Goal: Communication & Community: Answer question/provide support

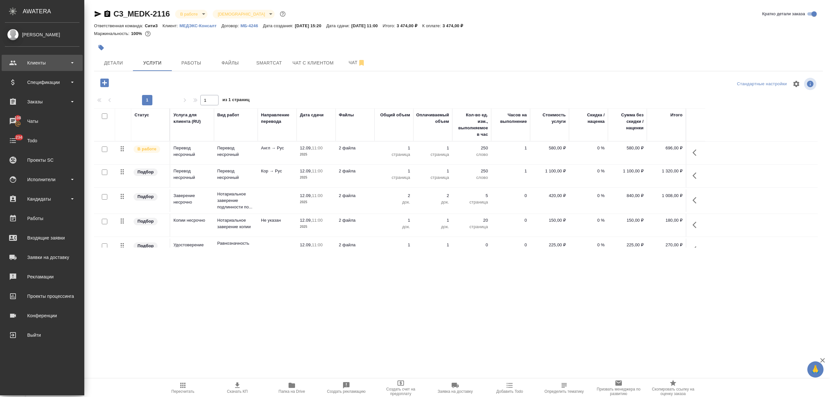
click at [39, 57] on div "Клиенты" at bounding box center [42, 63] width 81 height 16
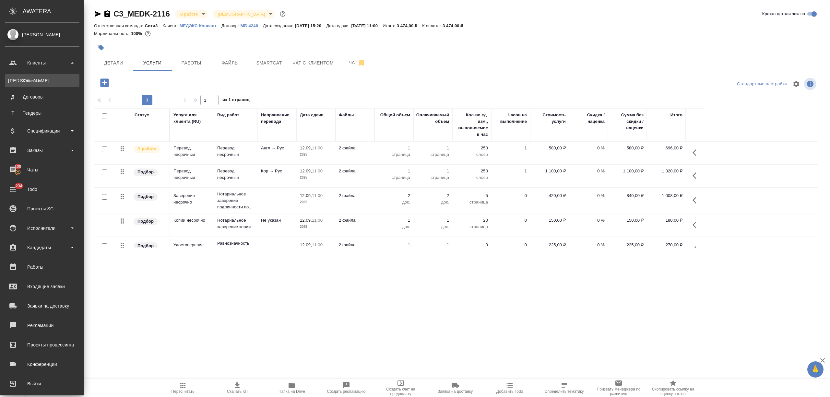
click at [42, 82] on div "Клиенты" at bounding box center [42, 81] width 68 height 6
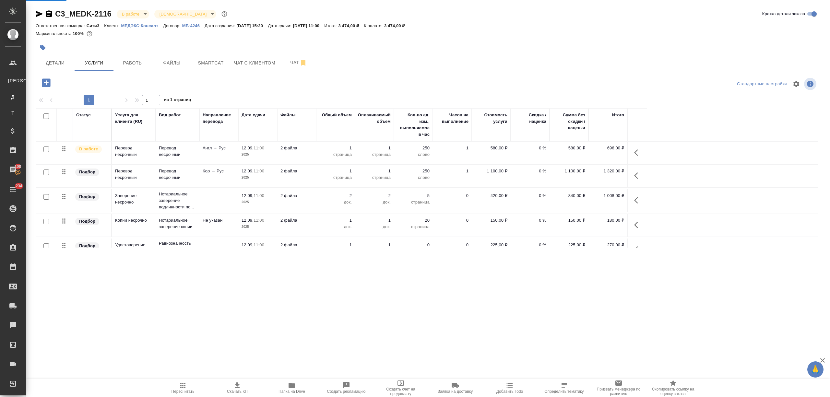
select select "RU"
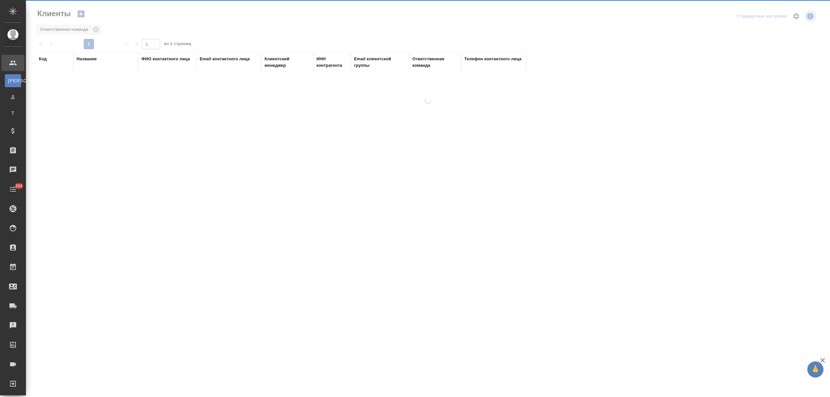
click at [76, 58] on th "Название" at bounding box center [105, 62] width 65 height 20
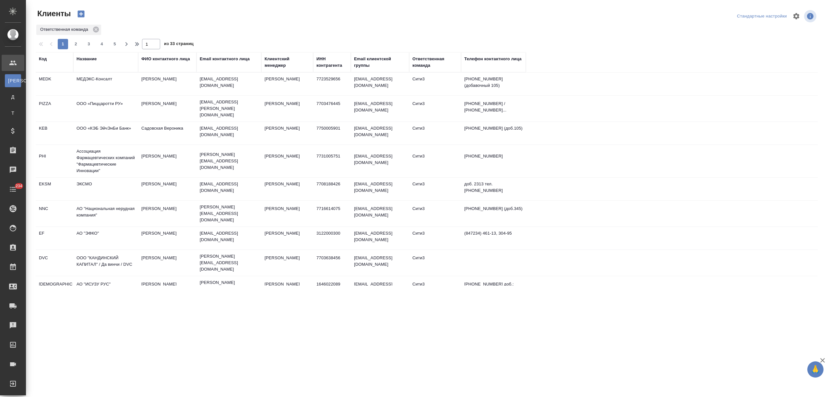
click at [91, 60] on div "Название" at bounding box center [87, 59] width 20 height 6
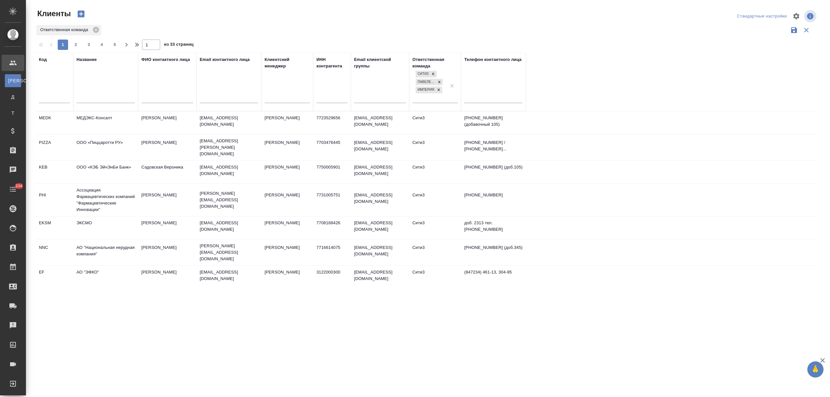
click at [91, 97] on input "text" at bounding box center [106, 99] width 58 height 8
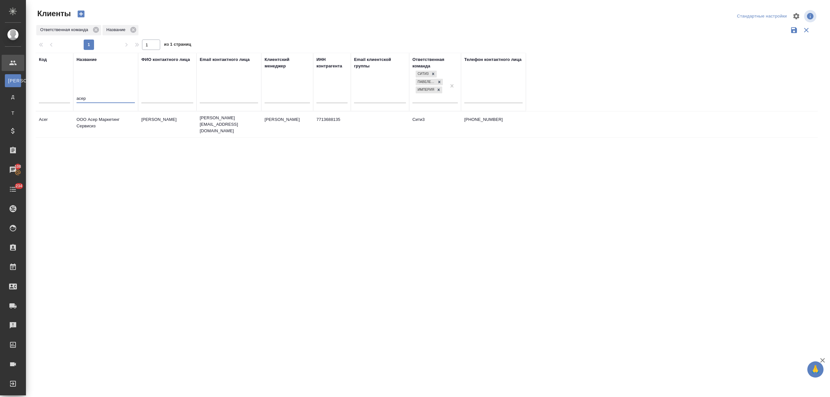
type input "асер"
click at [102, 121] on td "ООО Асер Маркетинг Сервисиз" at bounding box center [105, 124] width 65 height 23
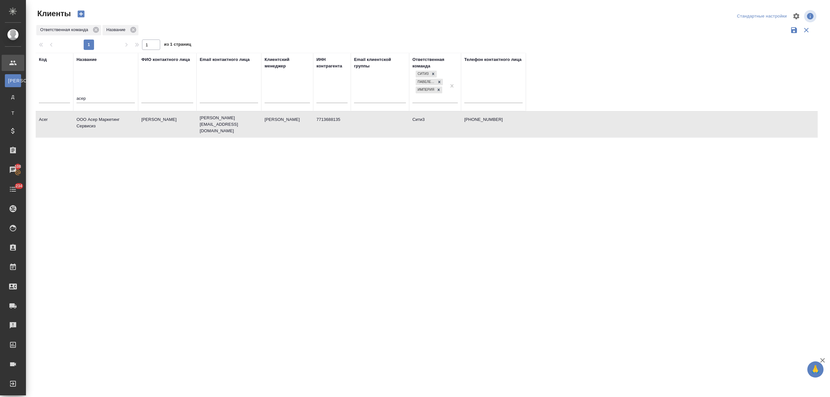
click at [102, 121] on td "ООО Асер Маркетинг Сервисиз" at bounding box center [105, 124] width 65 height 23
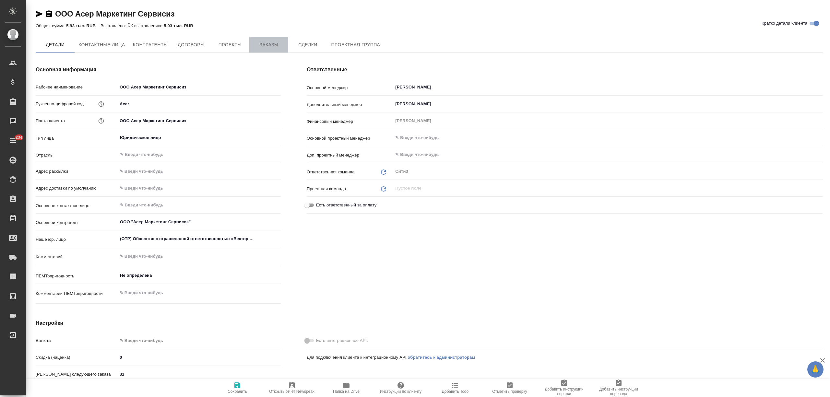
click at [259, 50] on button "Заказы" at bounding box center [268, 45] width 39 height 16
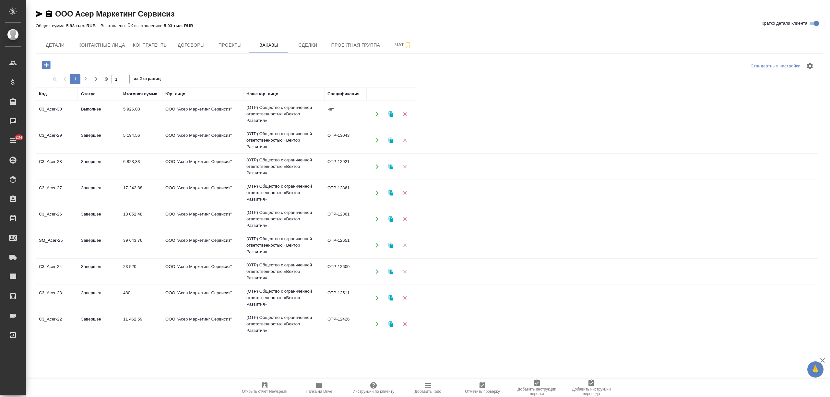
click at [42, 63] on icon "button" at bounding box center [46, 65] width 8 height 8
click at [372, 194] on span "Проект по умолчанию" at bounding box center [409, 191] width 157 height 6
click at [32, 82] on div "ООО Асер Маркетинг Сервисиз Кратко детали клиента Общая сумма 5.93 тыс. RUB Выс…" at bounding box center [429, 180] width 795 height 360
click at [45, 61] on icon "button" at bounding box center [46, 65] width 8 height 8
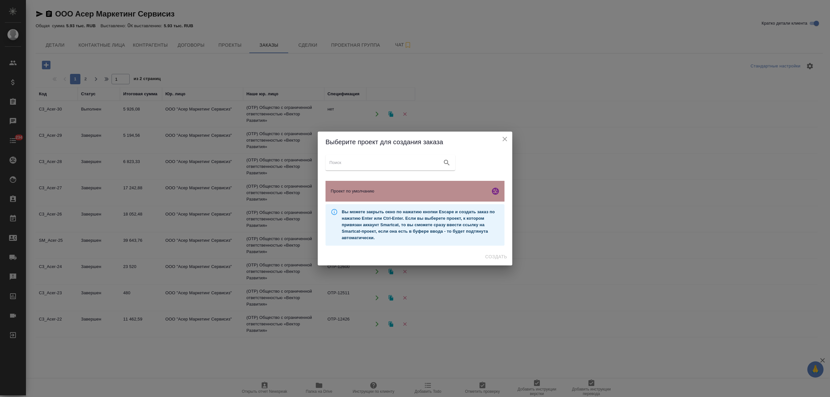
click at [408, 192] on span "Проект по умолчанию" at bounding box center [409, 191] width 157 height 6
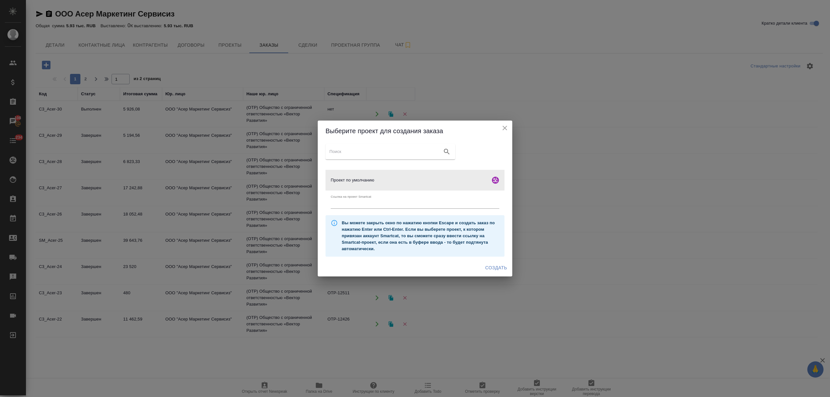
click at [493, 266] on span "Создать" at bounding box center [496, 268] width 22 height 8
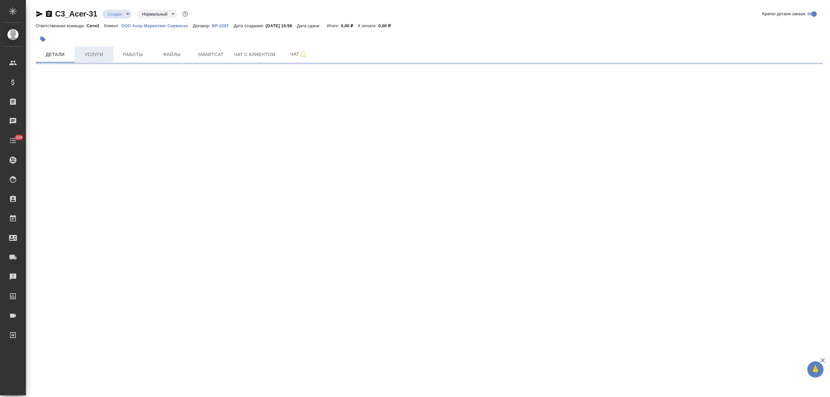
click at [77, 51] on button "Услуги" at bounding box center [94, 54] width 39 height 16
select select "RU"
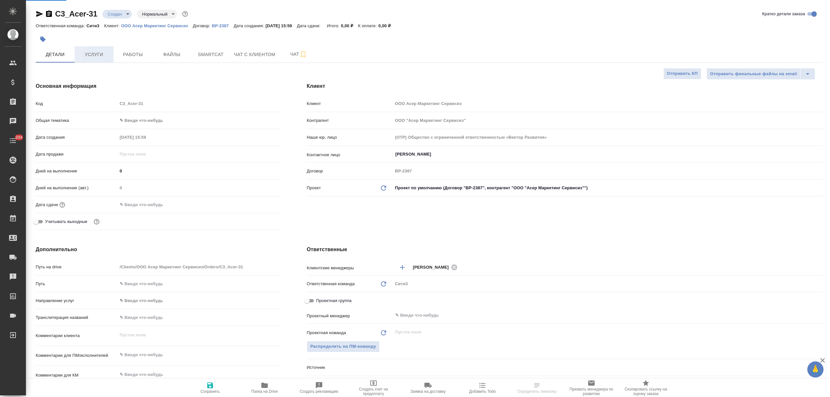
type textarea "x"
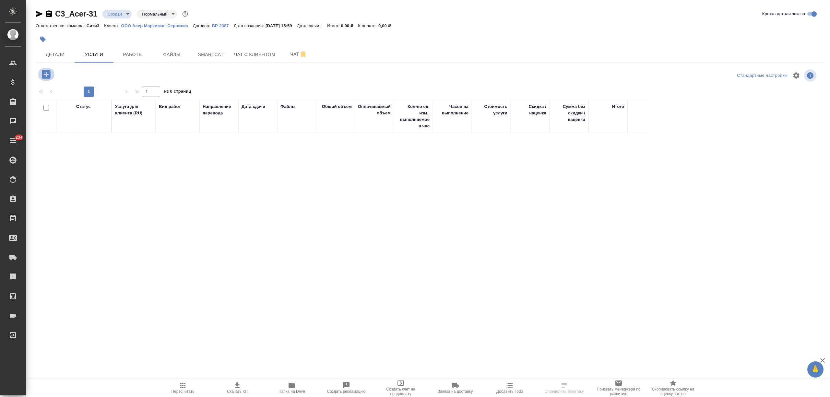
click at [42, 69] on icon "button" at bounding box center [46, 74] width 11 height 11
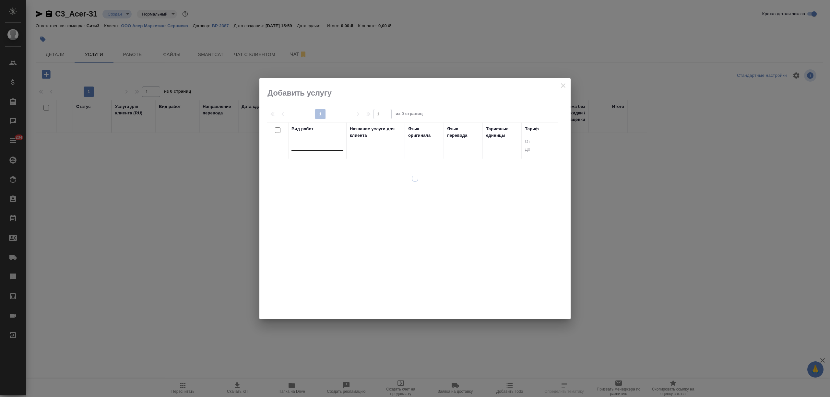
click at [299, 147] on div at bounding box center [318, 144] width 52 height 9
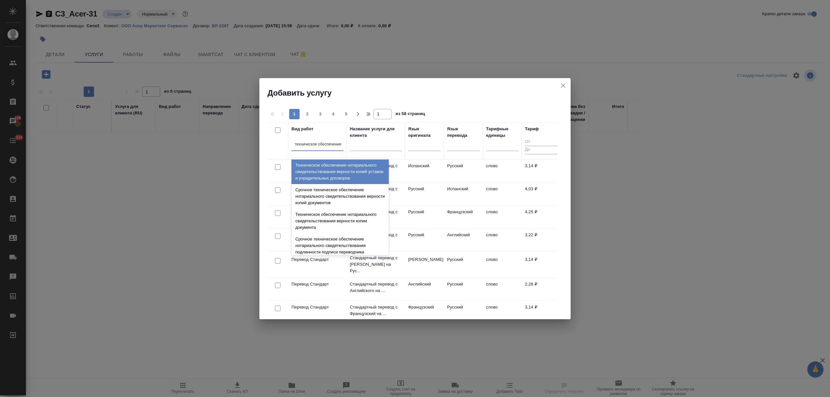
type input "техническое обеспечение"
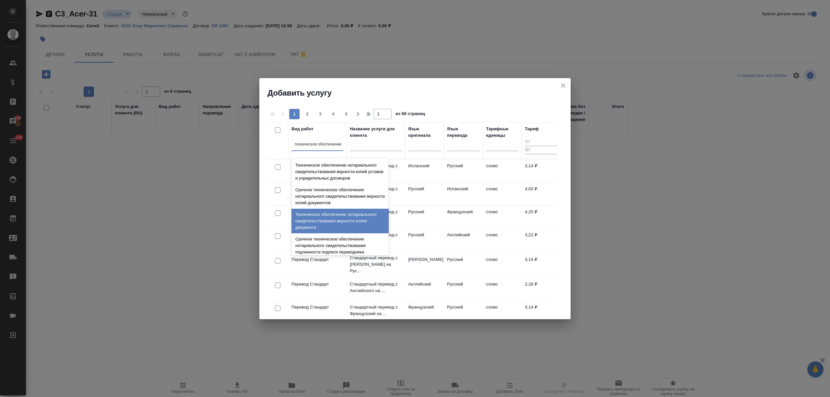
click at [336, 222] on div "Техническое обеспечение нотариального свидетельствования верности копии докумен…" at bounding box center [340, 221] width 97 height 25
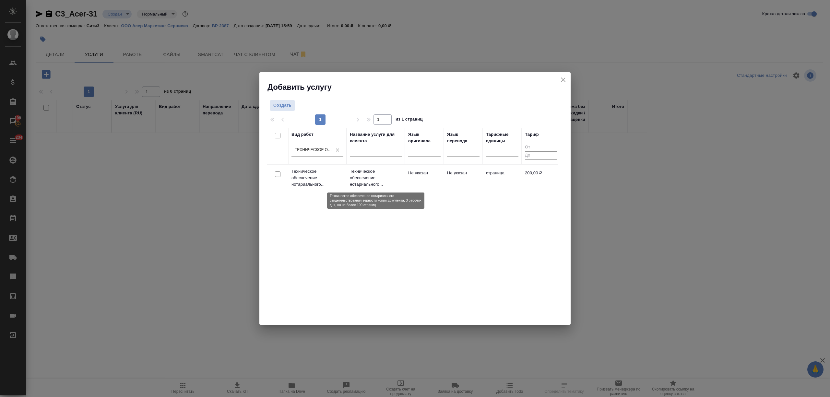
click at [385, 177] on p "Техническое обеспечение нотариального..." at bounding box center [376, 177] width 52 height 19
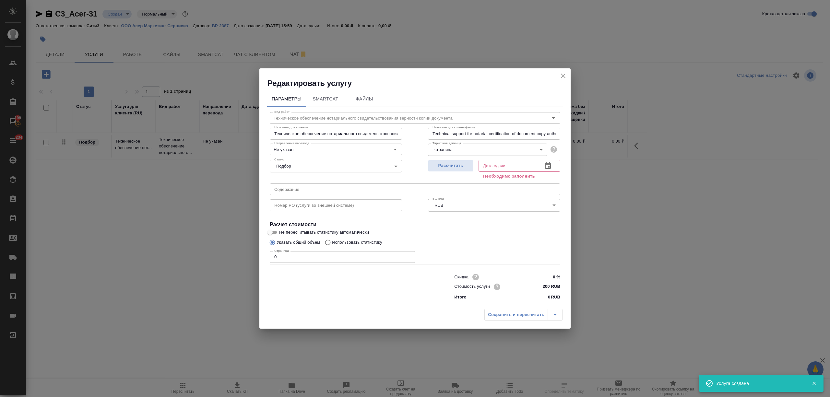
drag, startPoint x: 279, startPoint y: 258, endPoint x: 254, endPoint y: 257, distance: 25.0
click at [254, 257] on div "Редактировать услугу Параметры SmartCat Файлы Вид работ Техническое обеспечение…" at bounding box center [415, 198] width 830 height 397
type input "2"
click at [546, 162] on icon "button" at bounding box center [548, 166] width 8 height 8
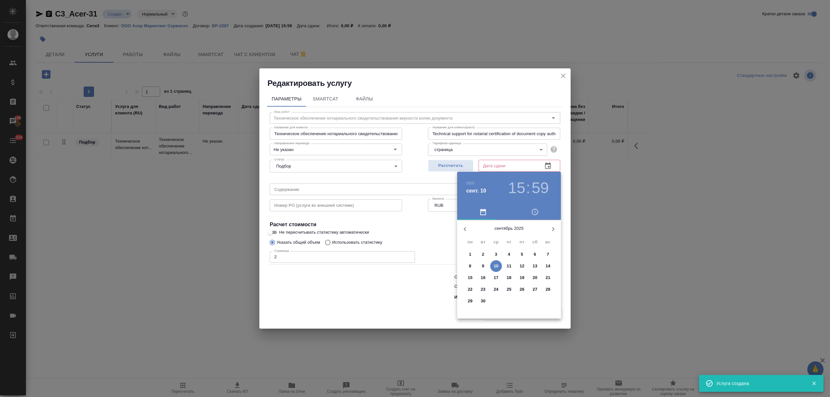
drag, startPoint x: 507, startPoint y: 263, endPoint x: 398, endPoint y: 274, distance: 109.5
click at [503, 263] on div "11" at bounding box center [509, 266] width 13 height 12
type input "11.09.2025 15:59"
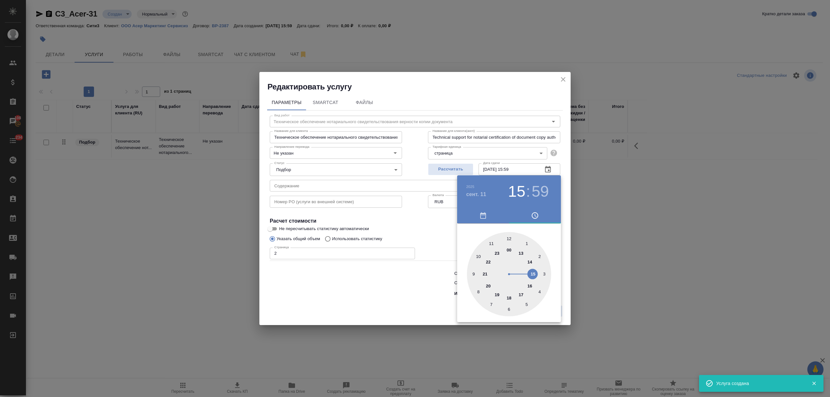
drag, startPoint x: 388, startPoint y: 278, endPoint x: 439, endPoint y: 304, distance: 57.0
click at [388, 278] on div at bounding box center [415, 198] width 830 height 397
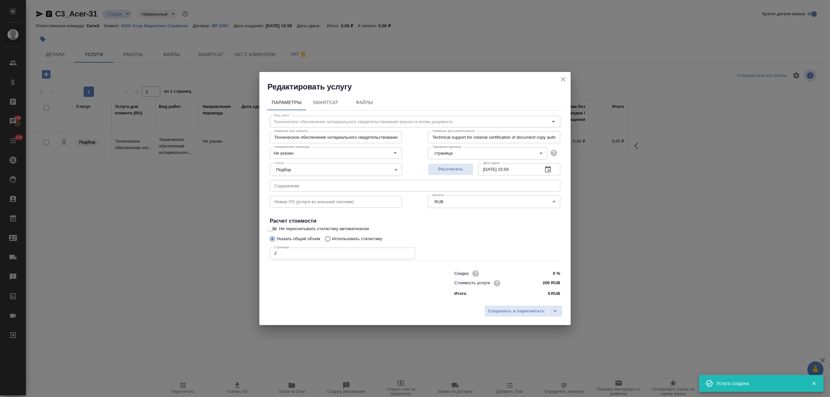
click at [533, 317] on div "Сохранить и пересчитать" at bounding box center [414, 313] width 311 height 23
click at [512, 309] on span "Сохранить и пересчитать" at bounding box center [516, 311] width 56 height 7
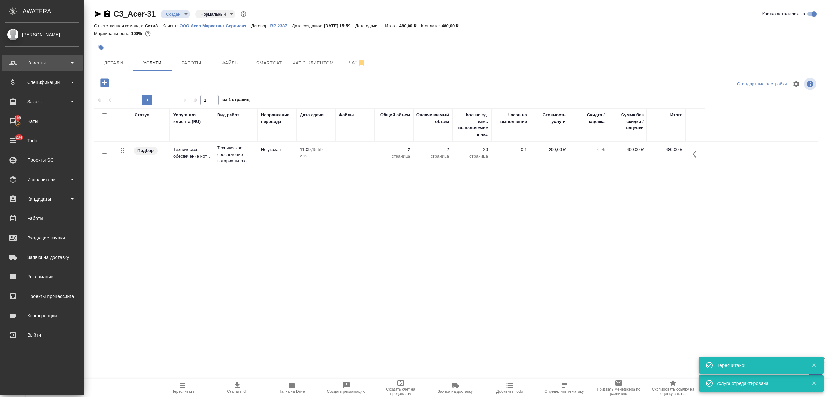
drag, startPoint x: 22, startPoint y: 63, endPoint x: 30, endPoint y: 70, distance: 10.8
click at [22, 63] on div "Клиенты" at bounding box center [42, 63] width 75 height 10
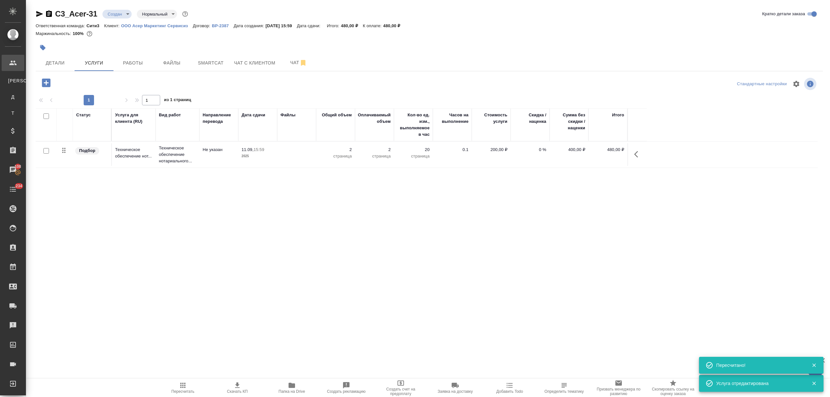
click at [10, 79] on div "Клиенты" at bounding box center [5, 81] width 10 height 6
select select "RU"
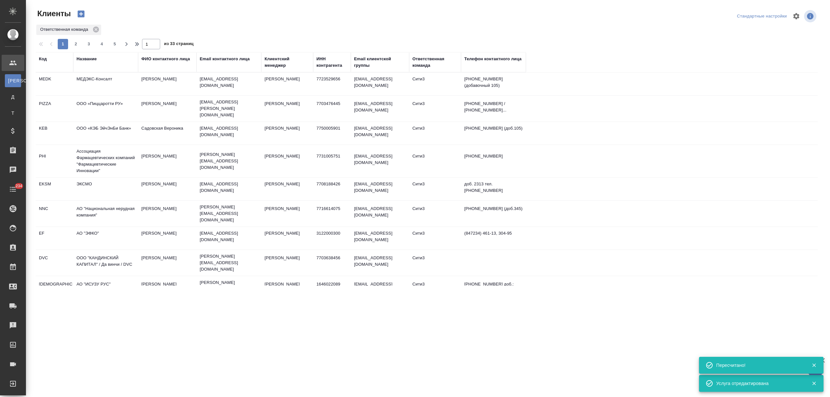
click at [82, 59] on div "Название" at bounding box center [87, 59] width 20 height 6
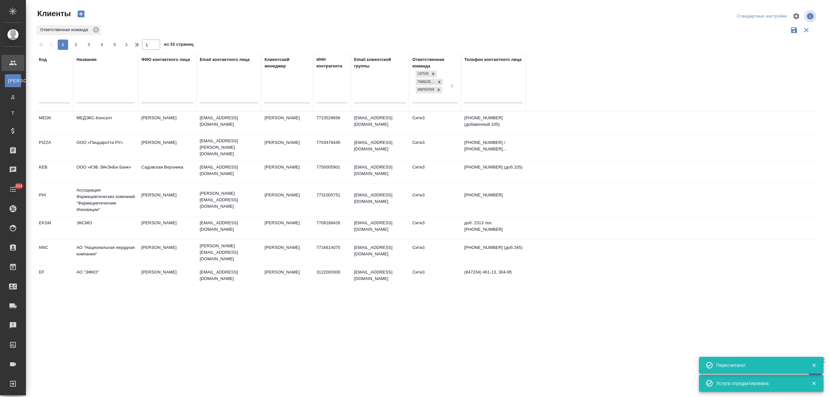
click at [92, 98] on input "text" at bounding box center [106, 99] width 58 height 8
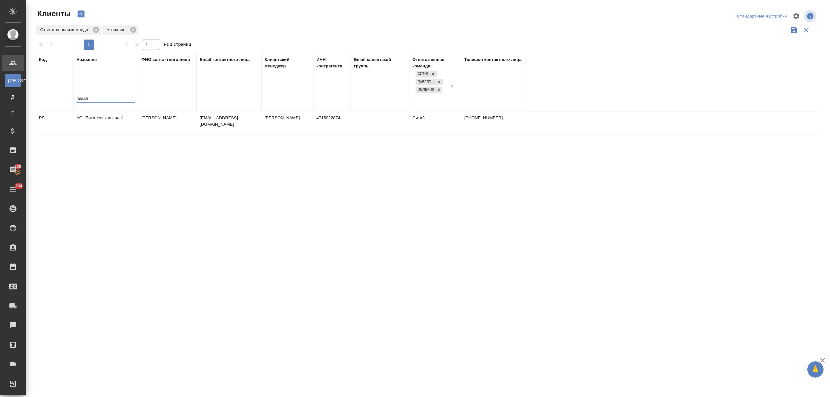
type input "пикал"
click at [99, 130] on td "АО "Пикалевская сода"" at bounding box center [105, 123] width 65 height 23
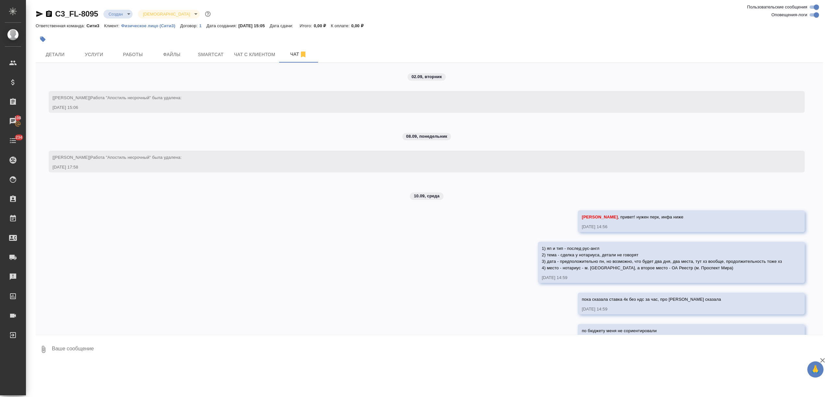
scroll to position [80, 0]
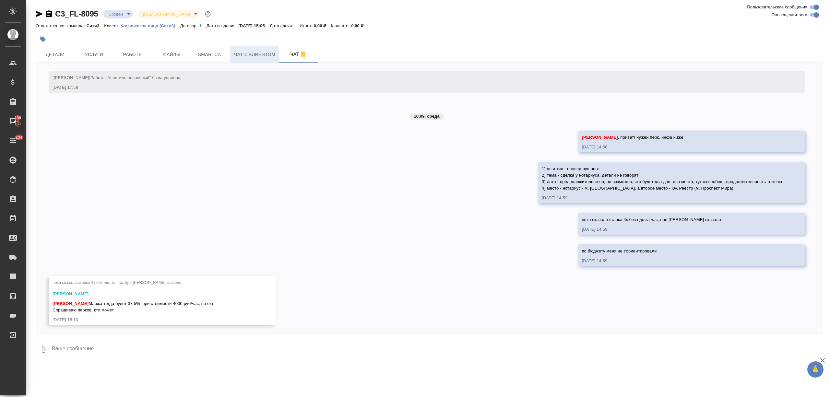
click at [248, 55] on span "Чат с клиентом" at bounding box center [254, 55] width 41 height 8
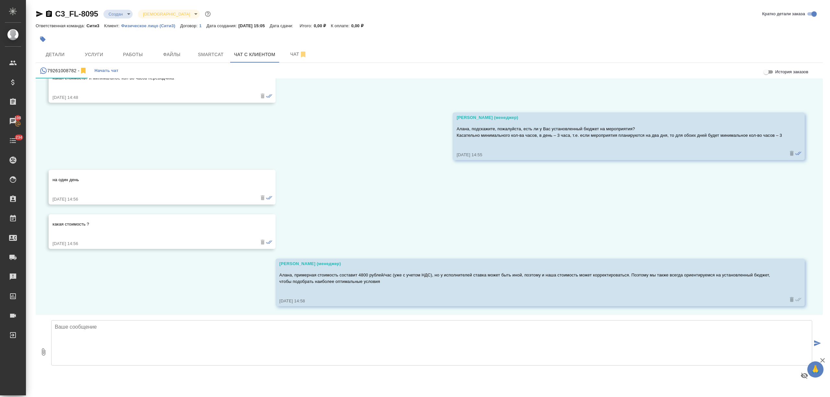
scroll to position [259, 0]
click at [287, 59] on button "Чат" at bounding box center [298, 54] width 39 height 16
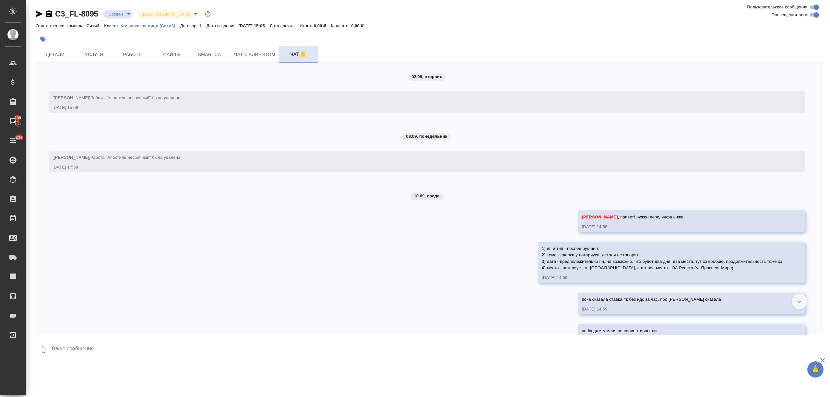
scroll to position [80, 0]
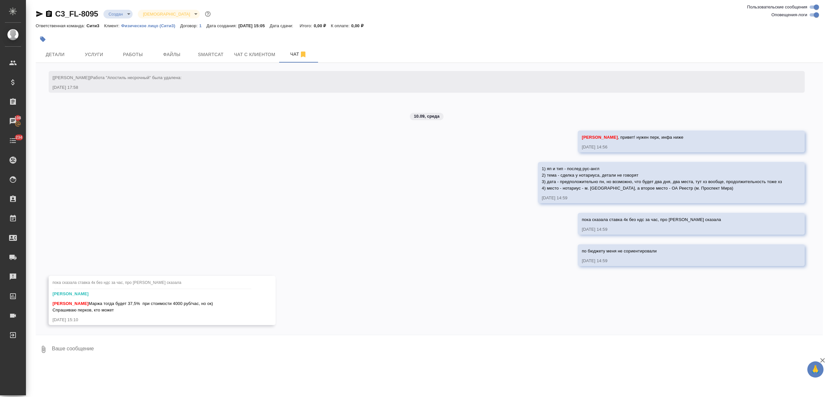
click at [121, 358] on textarea at bounding box center [437, 350] width 772 height 22
type textarea "написали, что планируют уложиться в один день"
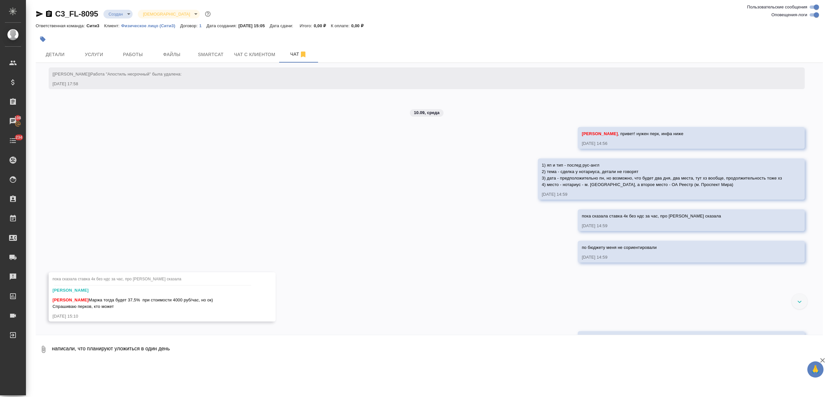
scroll to position [68, 0]
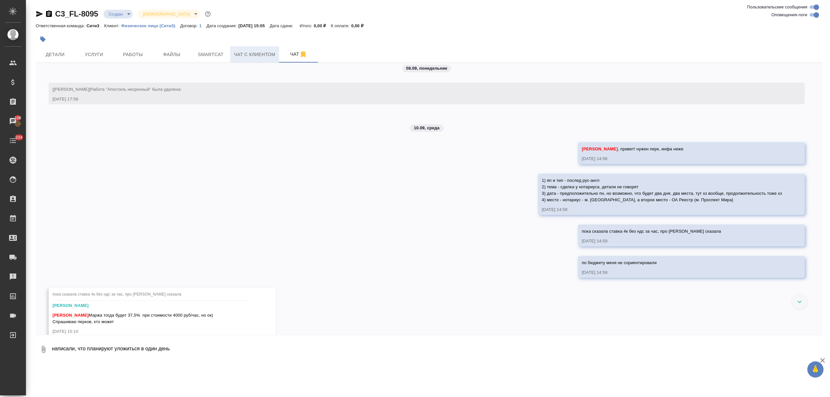
click at [264, 54] on span "Чат с клиентом" at bounding box center [254, 55] width 41 height 8
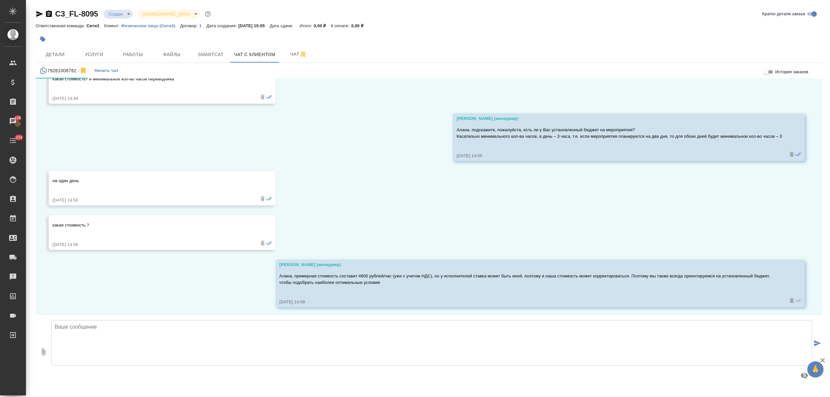
scroll to position [259, 0]
click at [283, 50] on span "Чат" at bounding box center [298, 54] width 31 height 8
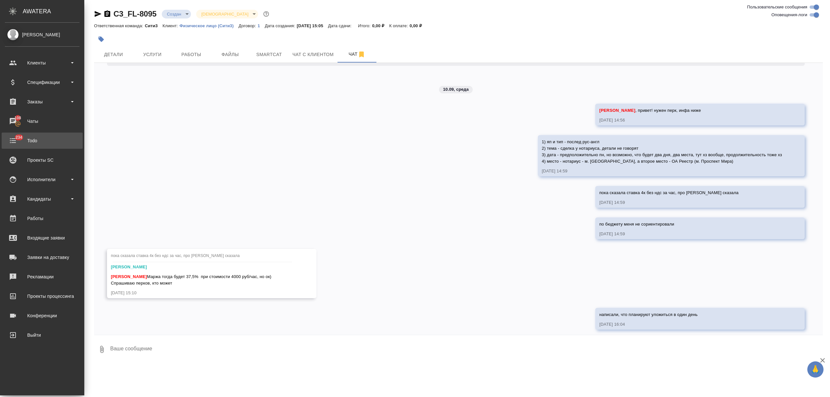
scroll to position [112, 0]
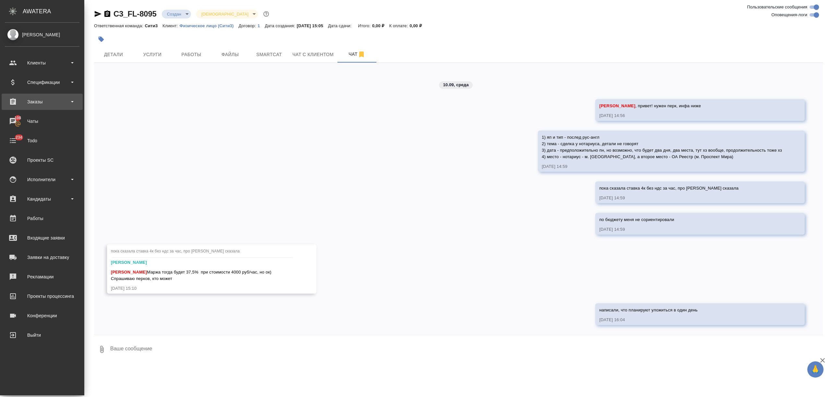
click at [46, 108] on div "Заказы" at bounding box center [42, 102] width 81 height 16
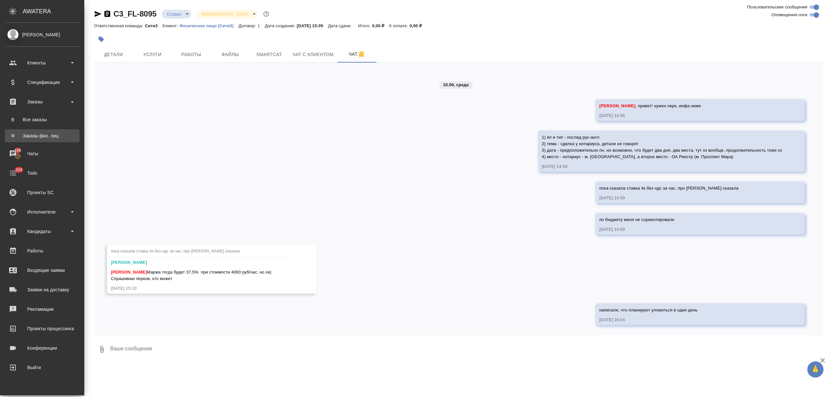
click at [47, 134] on div "Заказы физ. лиц" at bounding box center [42, 136] width 68 height 6
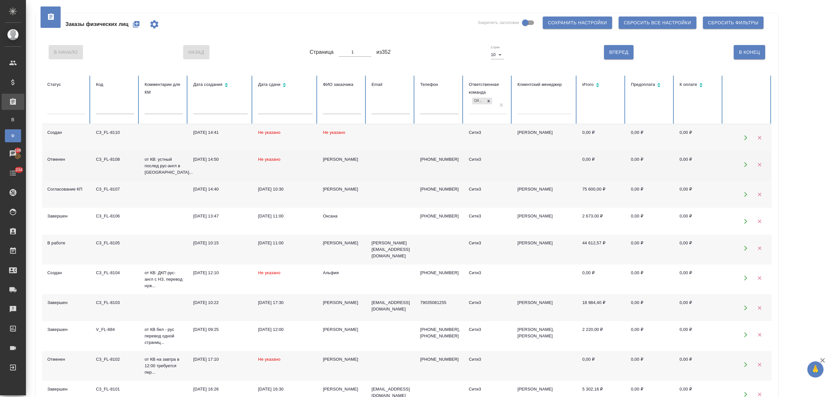
click at [317, 163] on td "Не указано" at bounding box center [285, 166] width 65 height 30
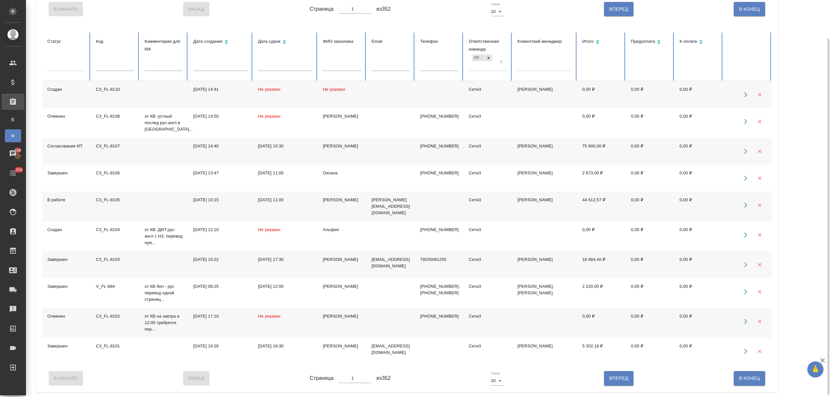
scroll to position [45, 0]
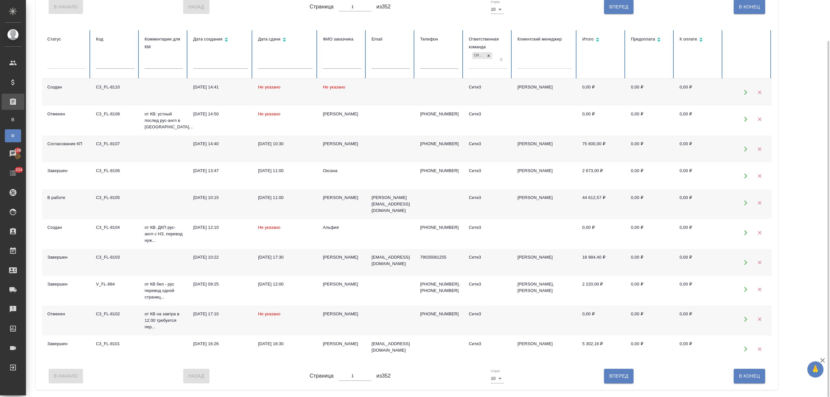
click at [612, 380] on span "Вперед" at bounding box center [618, 376] width 19 height 8
type input "2"
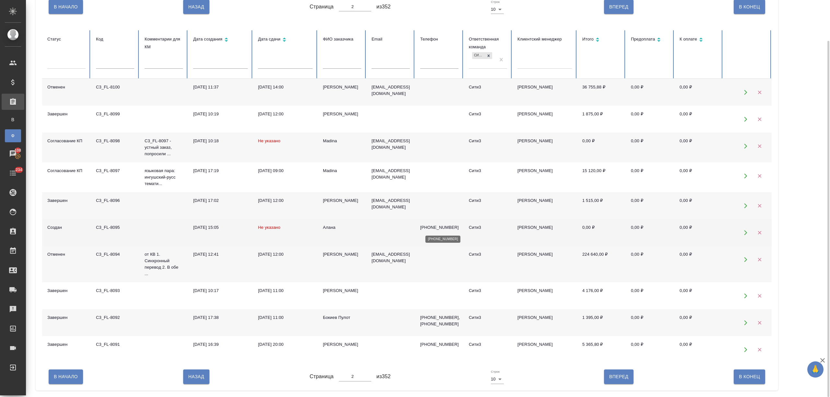
click at [422, 228] on p "+79261008782" at bounding box center [439, 227] width 38 height 6
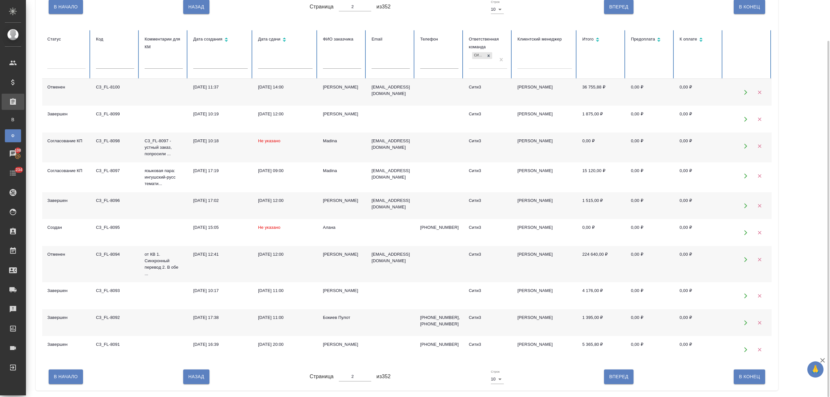
click at [65, 381] on span "В Начало" at bounding box center [66, 377] width 24 height 8
type input "1"
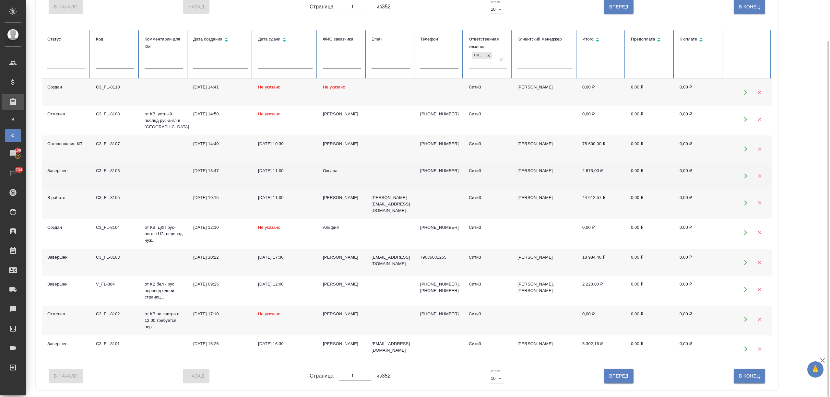
scroll to position [0, 0]
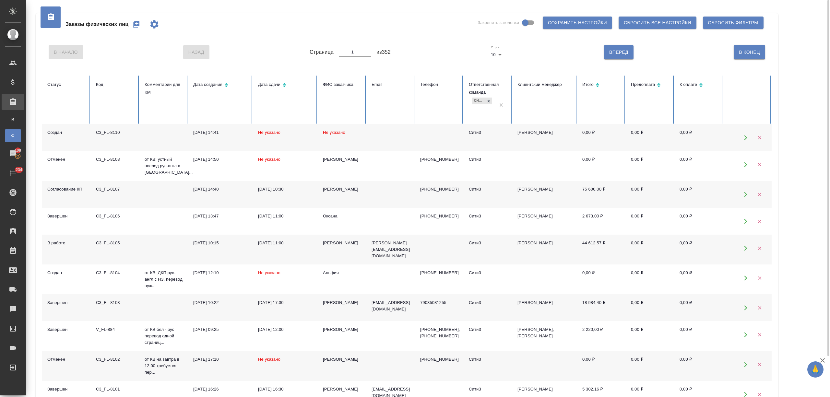
click at [137, 22] on icon "button" at bounding box center [136, 24] width 8 height 8
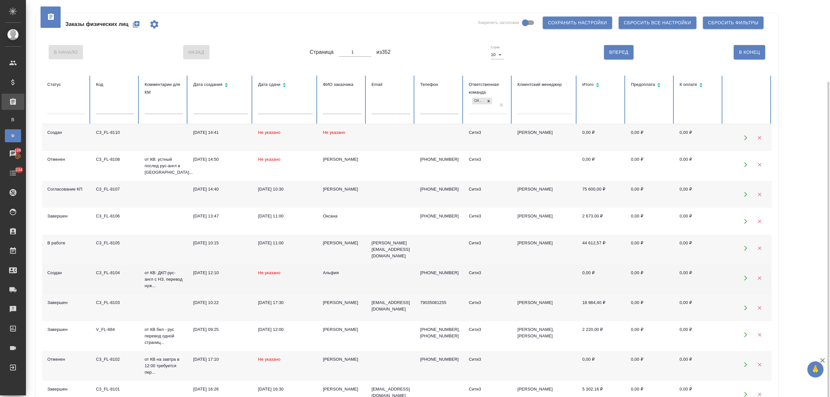
scroll to position [45, 0]
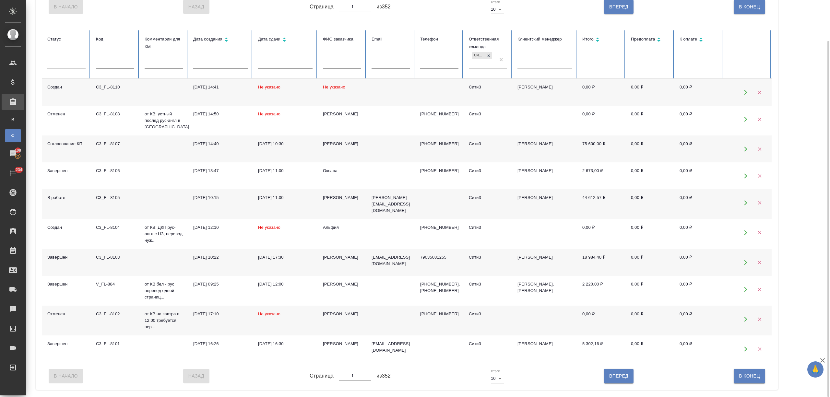
click at [616, 383] on button "Вперед" at bounding box center [619, 376] width 30 height 14
type input "2"
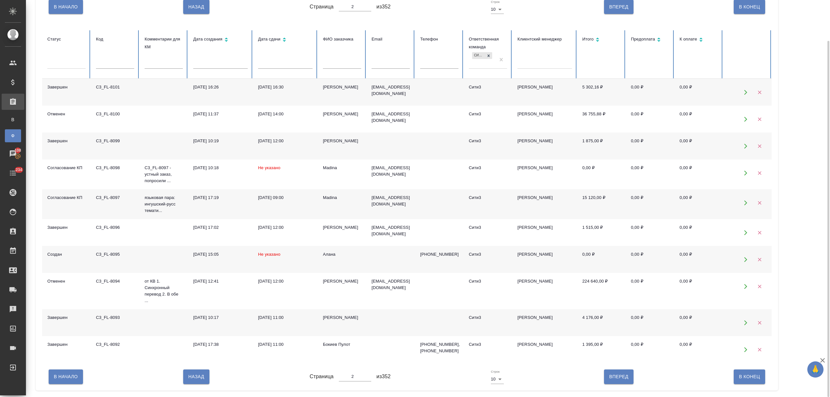
click at [330, 258] on td "Алана" at bounding box center [342, 259] width 49 height 27
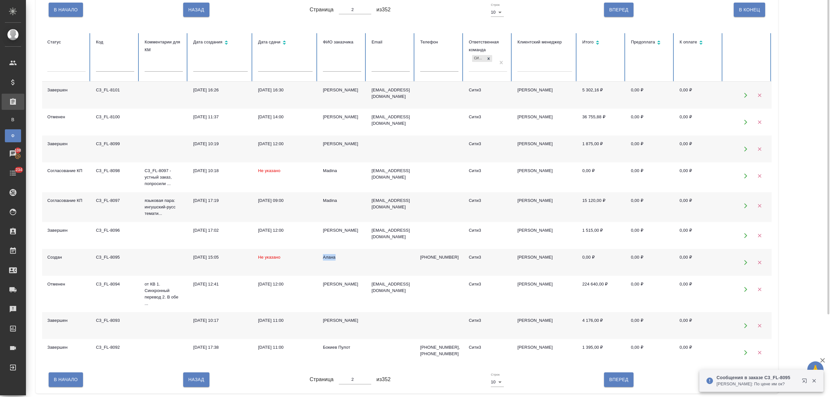
scroll to position [2, 0]
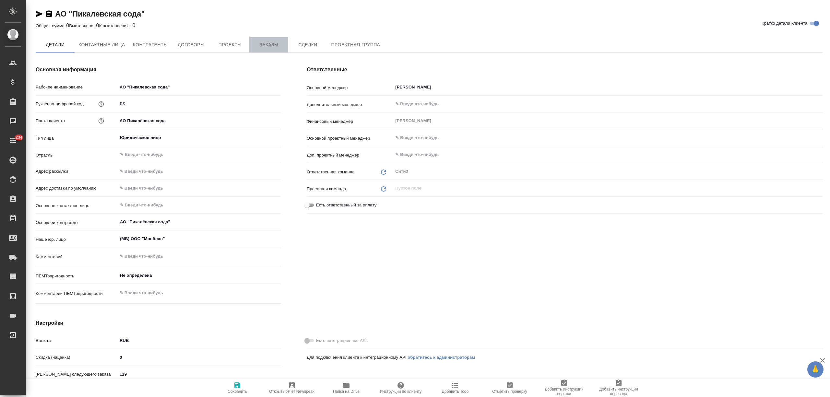
click at [263, 44] on span "Заказы" at bounding box center [268, 45] width 31 height 8
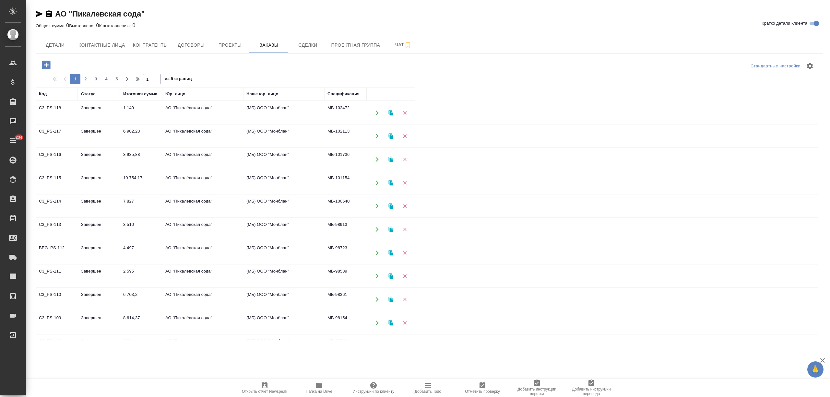
click at [59, 68] on div at bounding box center [167, 64] width 262 height 13
click at [47, 65] on icon "button" at bounding box center [46, 64] width 11 height 11
click at [394, 194] on span "Проект по умолчанию" at bounding box center [409, 191] width 157 height 6
click at [49, 66] on icon "button" at bounding box center [46, 65] width 8 height 8
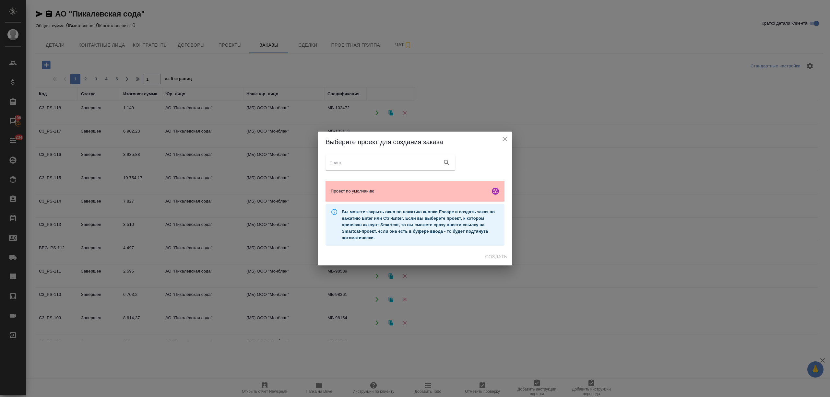
click at [457, 193] on span "Проект по умолчанию" at bounding box center [409, 191] width 157 height 6
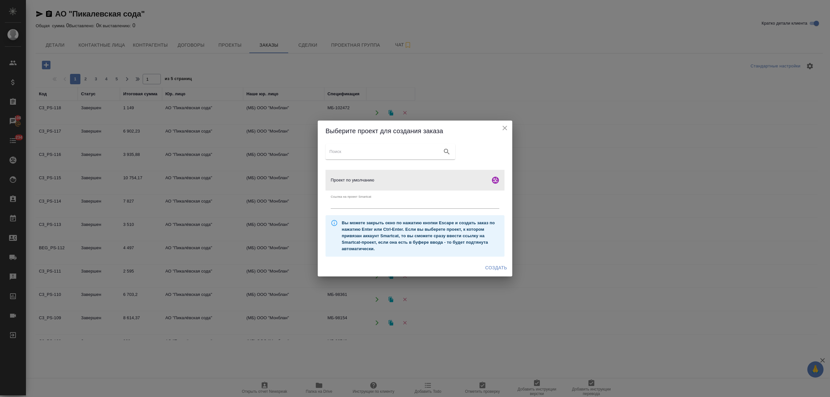
click at [495, 267] on span "Создать" at bounding box center [496, 268] width 22 height 8
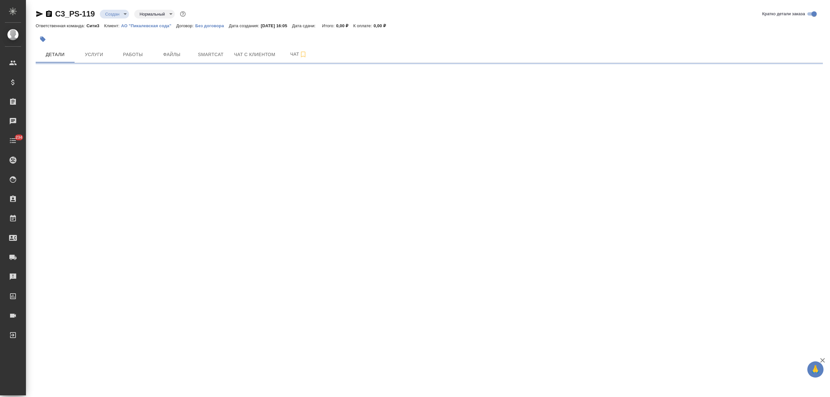
select select "RU"
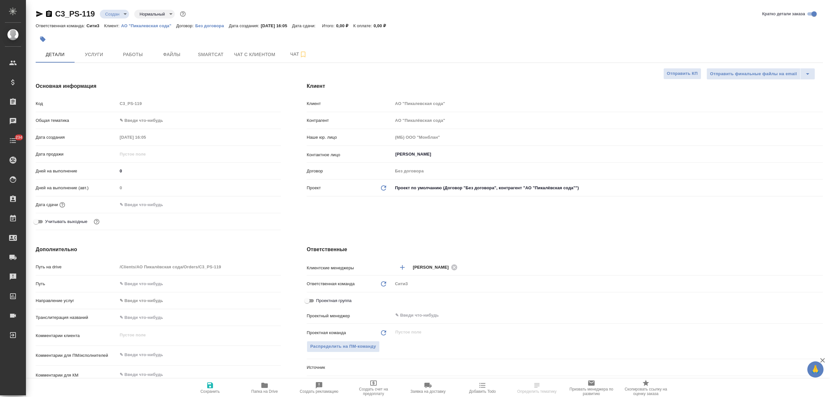
type textarea "x"
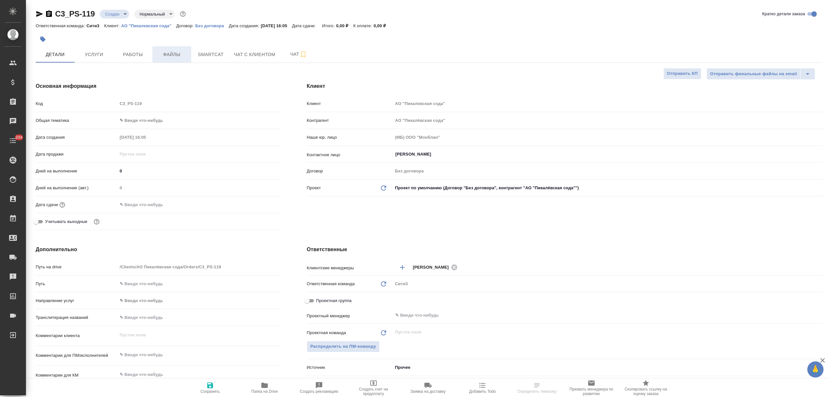
type textarea "x"
click at [185, 52] on span "Файлы" at bounding box center [171, 55] width 31 height 8
type textarea "x"
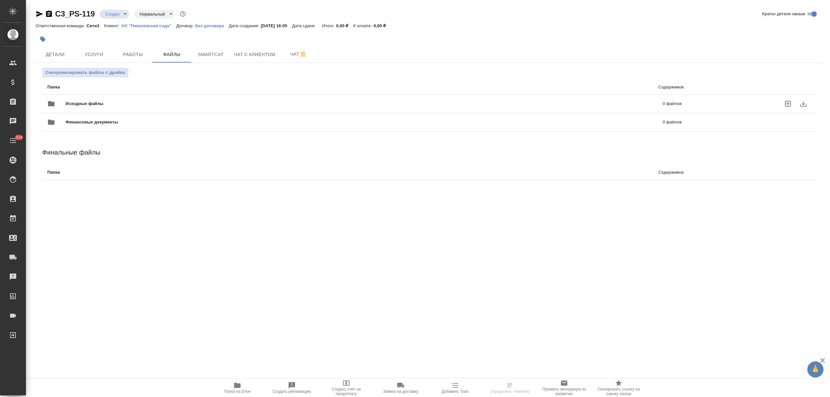
click at [137, 99] on div "Исходные файлы 0 файлов" at bounding box center [364, 104] width 635 height 16
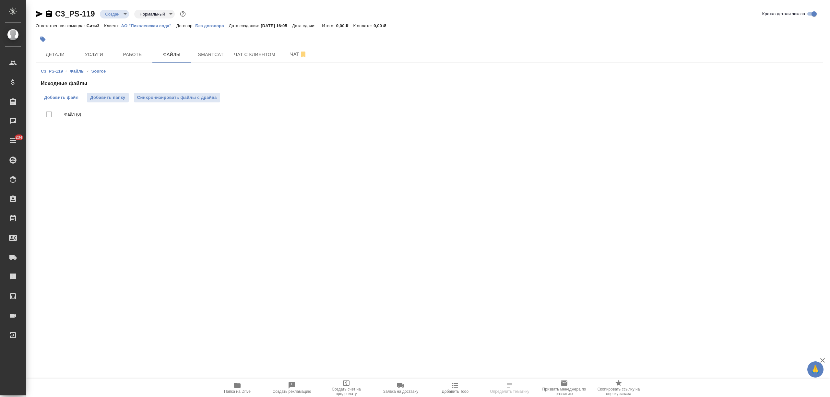
click at [57, 97] on span "Добавить файл" at bounding box center [61, 97] width 34 height 6
click at [0, 0] on input "Добавить файл" at bounding box center [0, 0] width 0 height 0
click at [90, 55] on span "Услуги" at bounding box center [93, 55] width 31 height 8
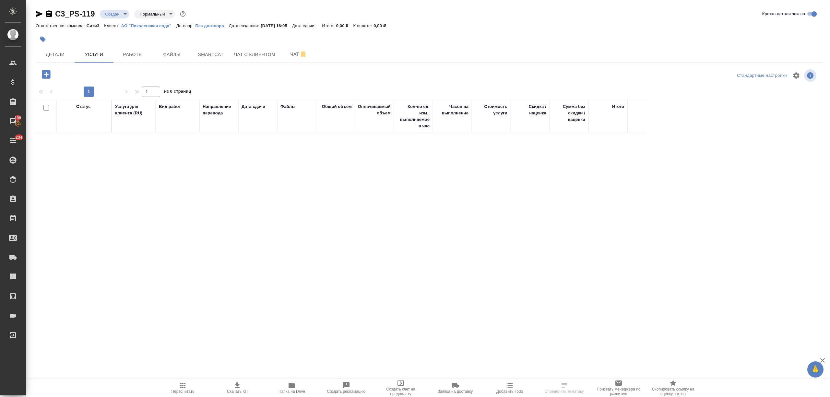
click at [48, 71] on icon "button" at bounding box center [46, 74] width 8 height 8
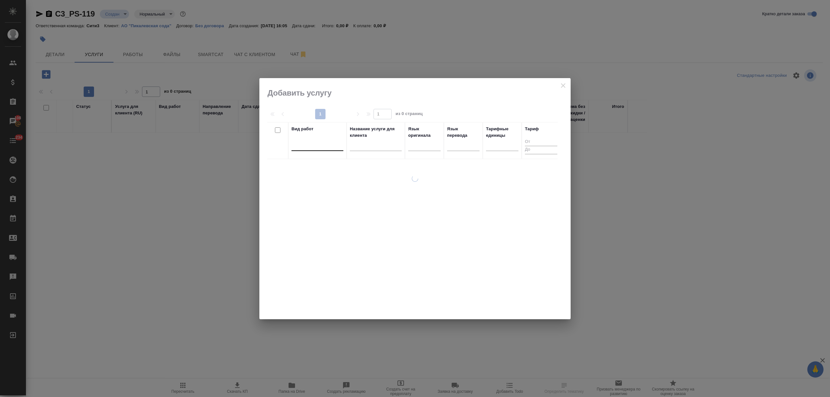
click at [322, 142] on div at bounding box center [318, 144] width 52 height 9
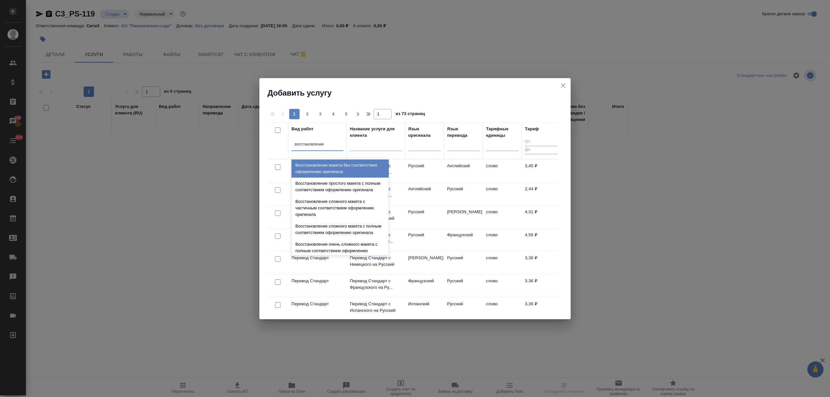
type input "восстановление м"
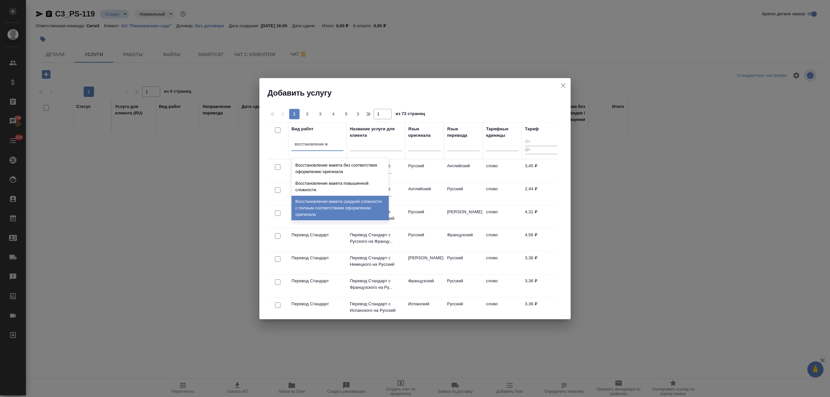
click at [330, 213] on div "Восстановление макета средней сложности с полным соответствием оформлению ориги…" at bounding box center [340, 208] width 97 height 25
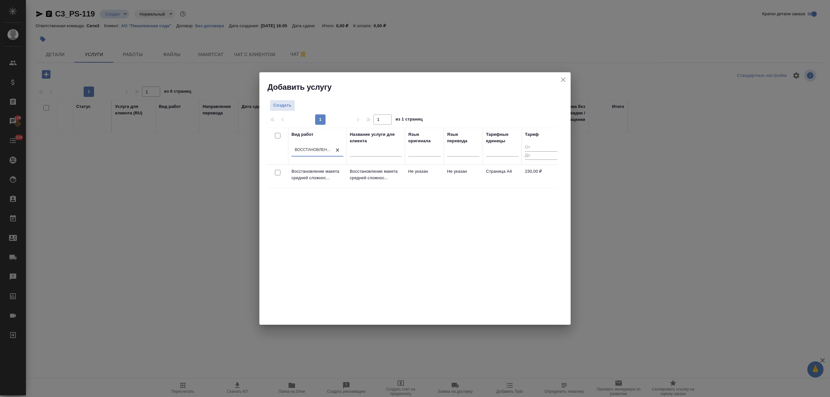
click at [366, 187] on td "Восстановление макета средней сложнос..." at bounding box center [376, 176] width 58 height 23
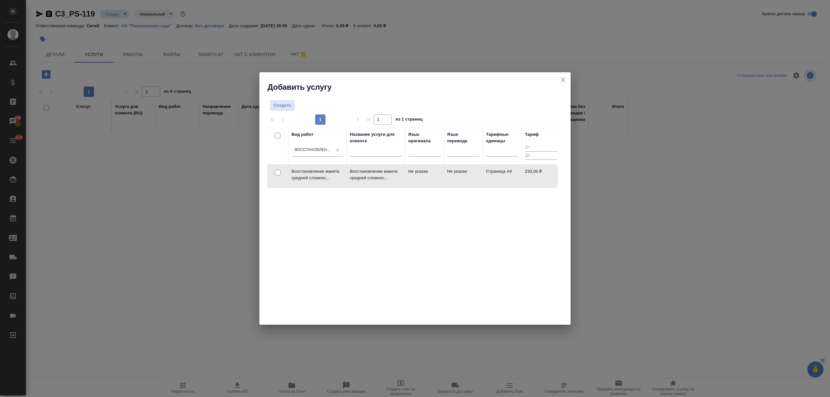
click at [366, 185] on td "Восстановление макета средней сложнос..." at bounding box center [376, 176] width 58 height 23
click at [366, 179] on p "Восстановление макета средней сложнос..." at bounding box center [376, 174] width 52 height 13
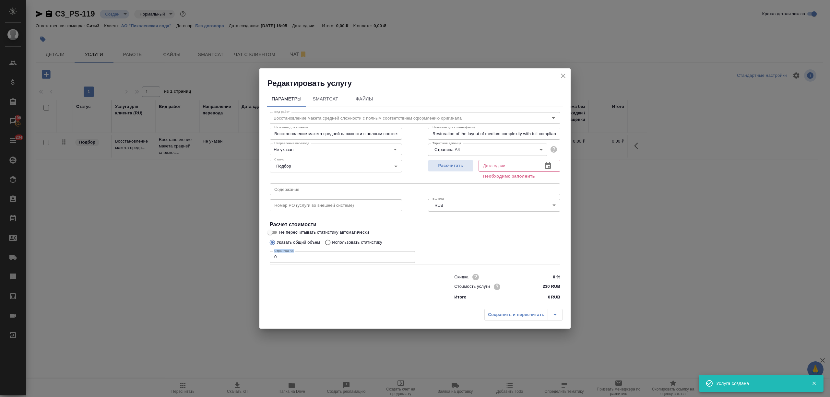
drag, startPoint x: 289, startPoint y: 250, endPoint x: 289, endPoint y: 253, distance: 3.6
click at [289, 253] on div "Страница А4 0 Страница А4" at bounding box center [342, 257] width 145 height 16
drag, startPoint x: 289, startPoint y: 253, endPoint x: 257, endPoint y: 257, distance: 32.0
click at [257, 257] on div "Редактировать услугу Параметры SmartCat Файлы Вид работ Восстановление макета с…" at bounding box center [415, 198] width 830 height 397
type input "2"
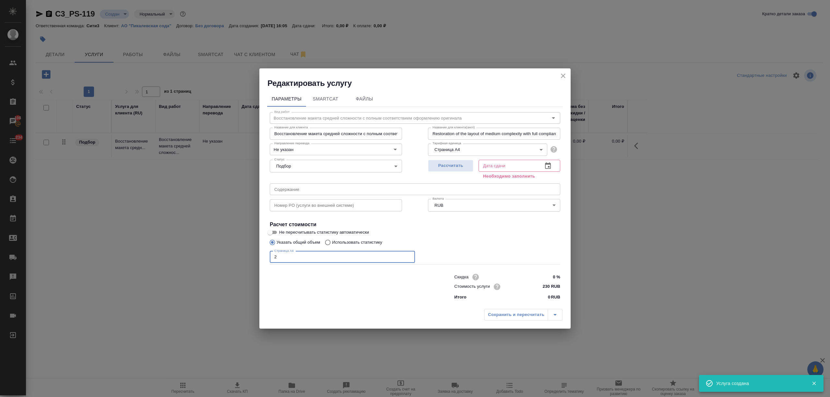
click at [549, 169] on icon "button" at bounding box center [548, 165] width 6 height 6
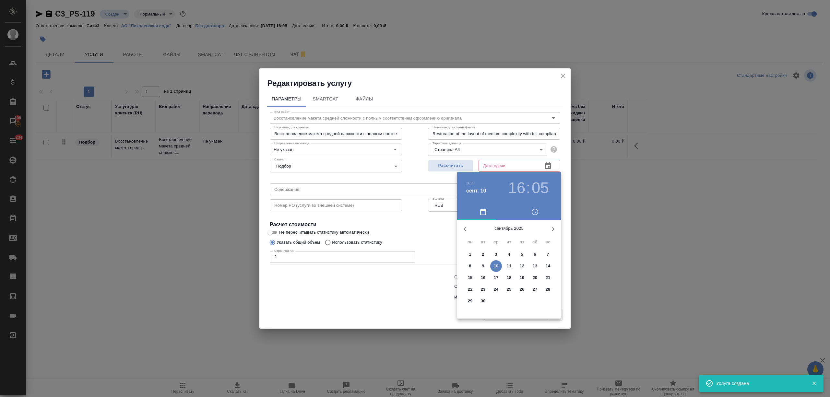
click at [504, 267] on span "11" at bounding box center [509, 266] width 12 height 6
type input "11.09.2025 16:05"
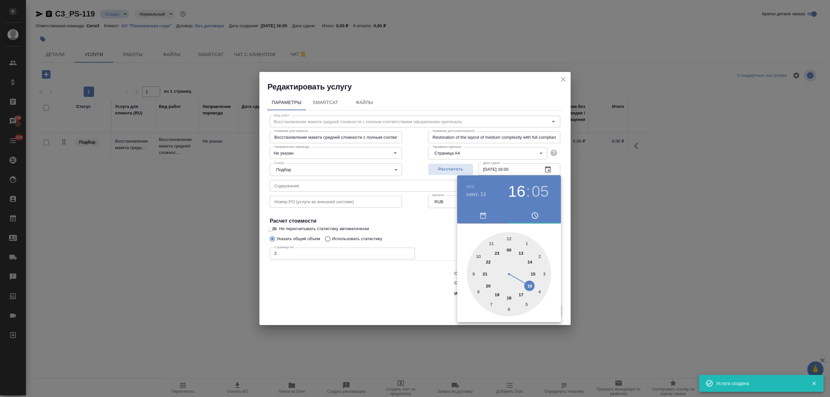
click at [362, 290] on div at bounding box center [415, 198] width 830 height 397
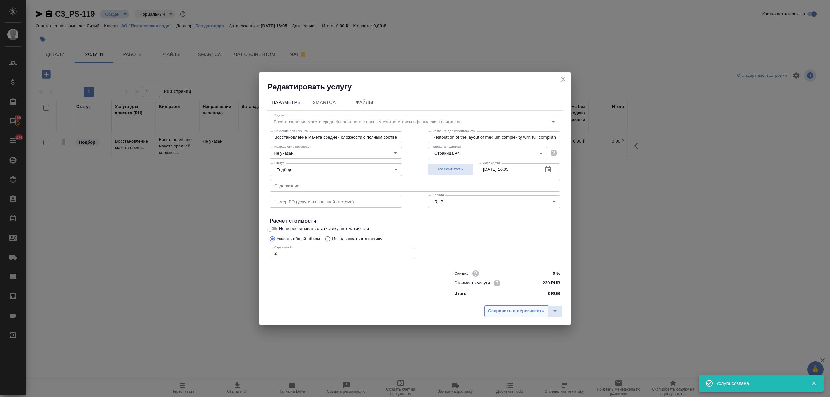
click at [531, 313] on span "Сохранить и пересчитать" at bounding box center [516, 311] width 56 height 7
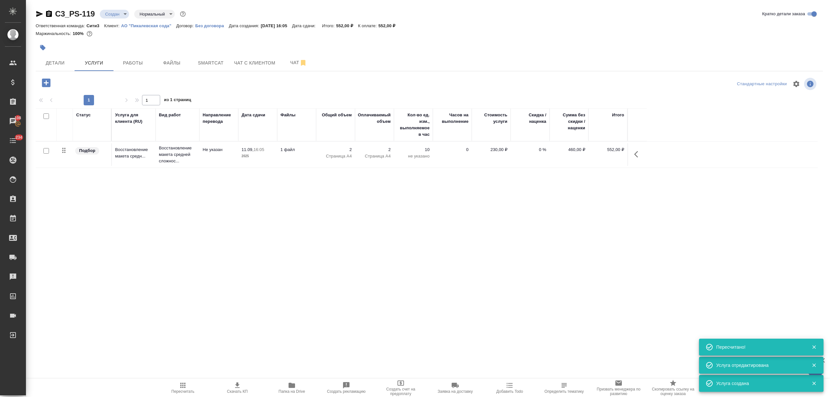
click at [42, 80] on icon "button" at bounding box center [46, 82] width 8 height 8
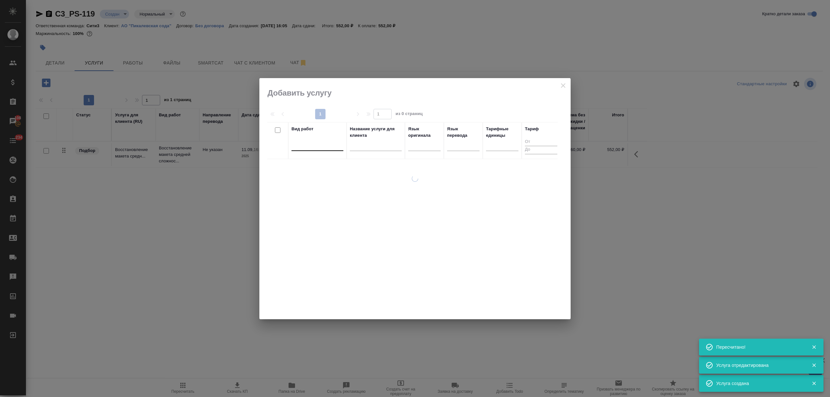
click at [333, 144] on div at bounding box center [318, 144] width 52 height 9
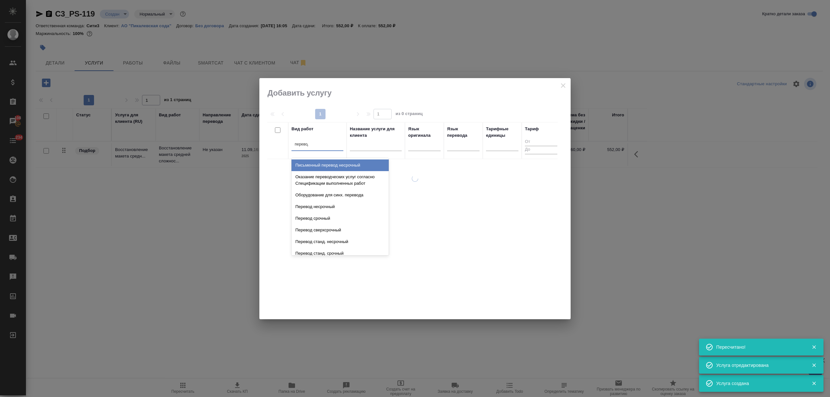
type input "перевод ст"
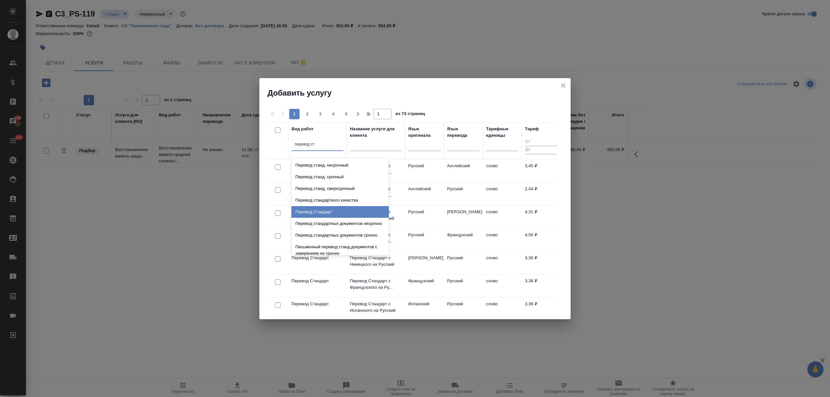
click at [337, 213] on div "Перевод Стандарт" at bounding box center [340, 212] width 97 height 12
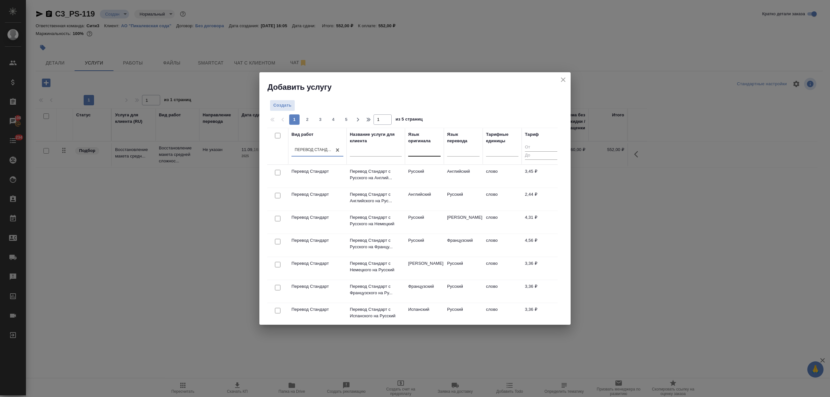
click at [416, 152] on div at bounding box center [424, 149] width 32 height 9
click at [426, 180] on div "Английский" at bounding box center [456, 183] width 97 height 12
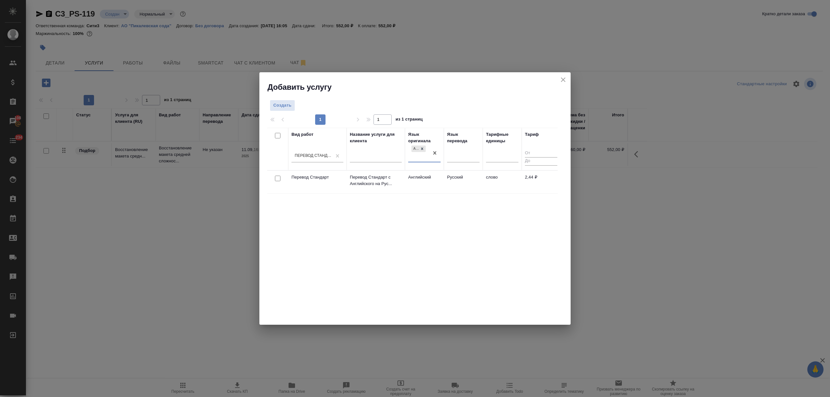
click at [449, 178] on td "Русский" at bounding box center [463, 182] width 39 height 23
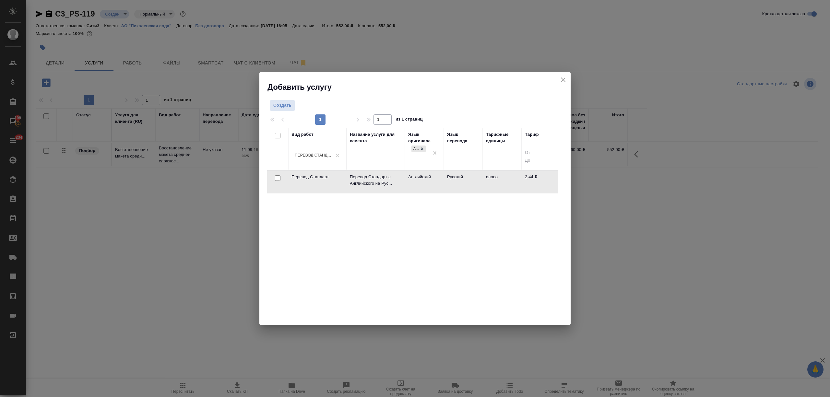
click at [449, 178] on td "Русский" at bounding box center [463, 182] width 39 height 23
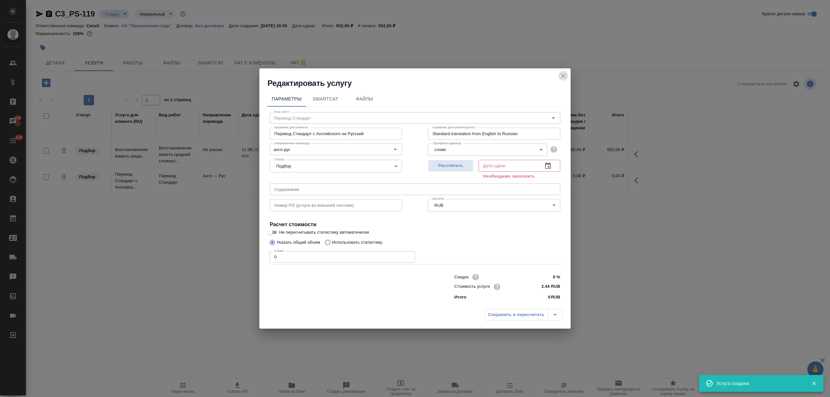
click at [561, 77] on icon "close" at bounding box center [563, 76] width 8 height 8
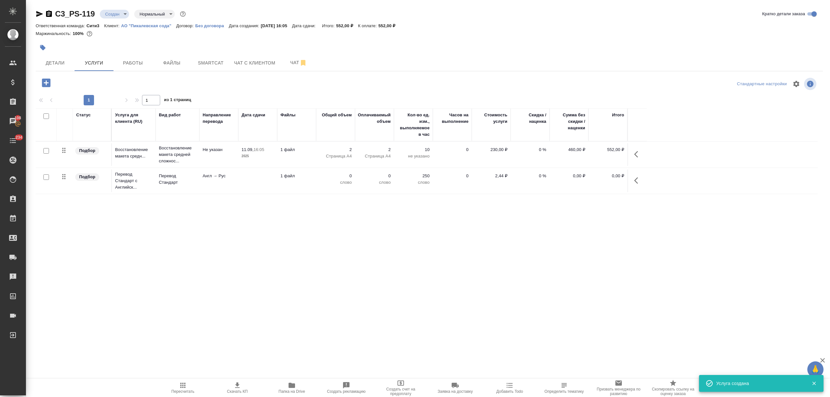
click at [216, 24] on p "Без договора" at bounding box center [212, 25] width 34 height 5
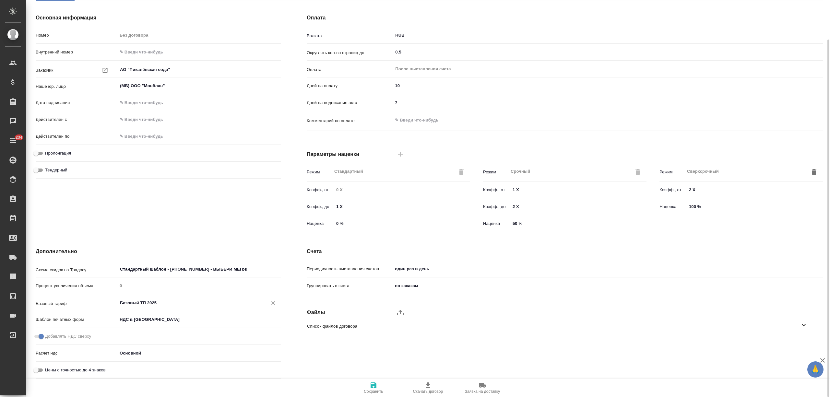
scroll to position [43, 0]
click at [159, 306] on input "Базовый ТП 2025" at bounding box center [188, 303] width 138 height 8
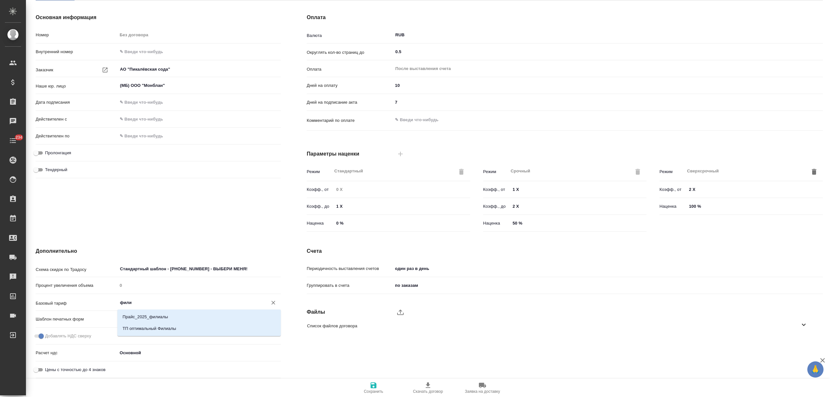
click at [173, 313] on li "Прайс_2025_филиалы" at bounding box center [198, 317] width 163 height 12
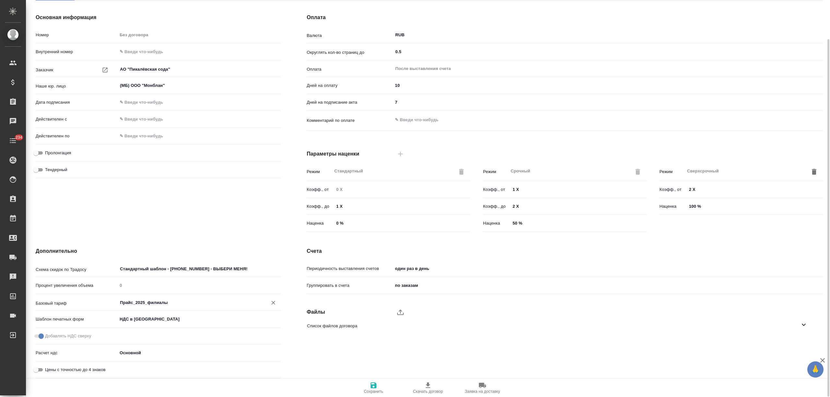
type input "Прайс_2025_филиалы"
click at [366, 387] on span "Сохранить" at bounding box center [373, 388] width 47 height 12
type input "Прайс_2025_филиалы"
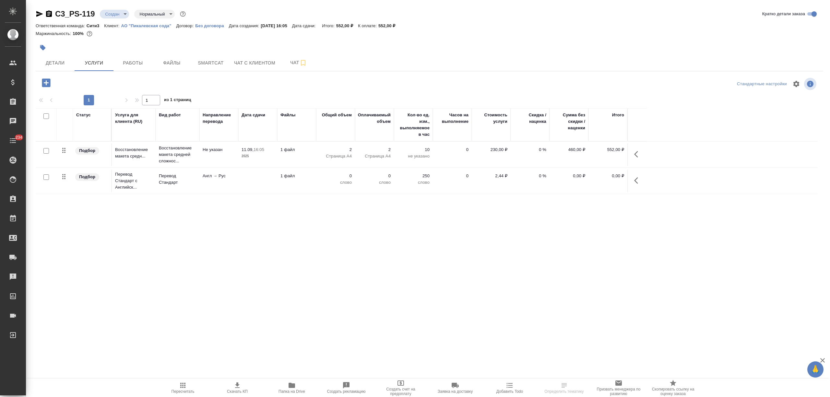
click at [42, 80] on icon "button" at bounding box center [46, 82] width 11 height 11
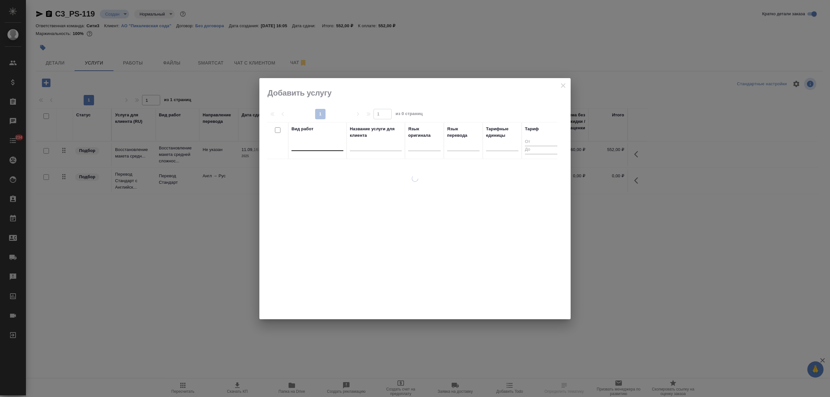
click at [305, 150] on div at bounding box center [318, 145] width 52 height 12
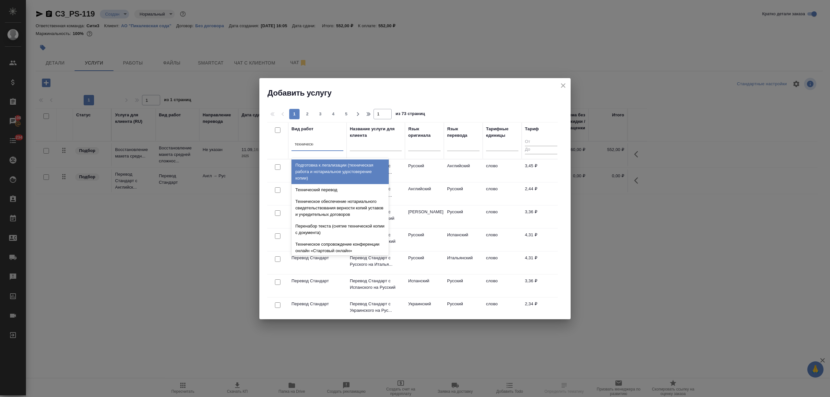
type input "техническое"
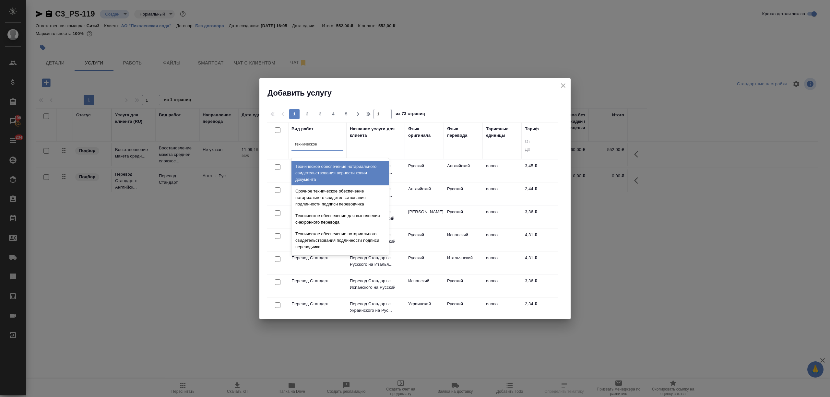
scroll to position [86, 0]
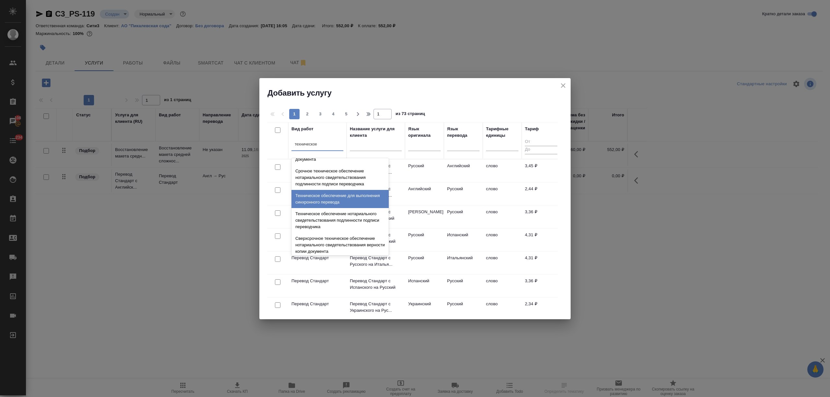
click at [342, 220] on div "Техническое обеспечение нотариального свидетельствования подлинности подписи пе…" at bounding box center [340, 220] width 97 height 25
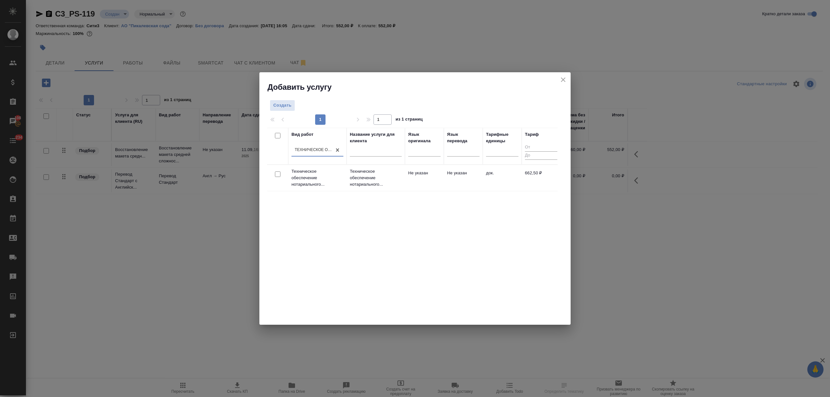
click at [368, 189] on td "Техническое обеспечение нотариального..." at bounding box center [376, 178] width 58 height 26
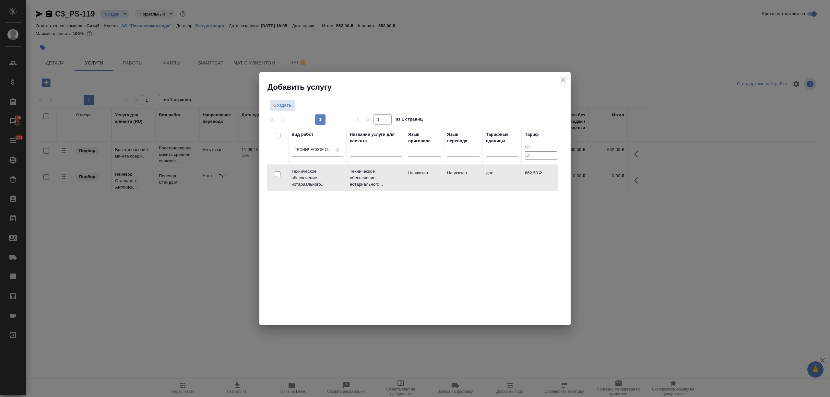
click at [368, 189] on td "Техническое обеспечение нотариального..." at bounding box center [376, 178] width 58 height 26
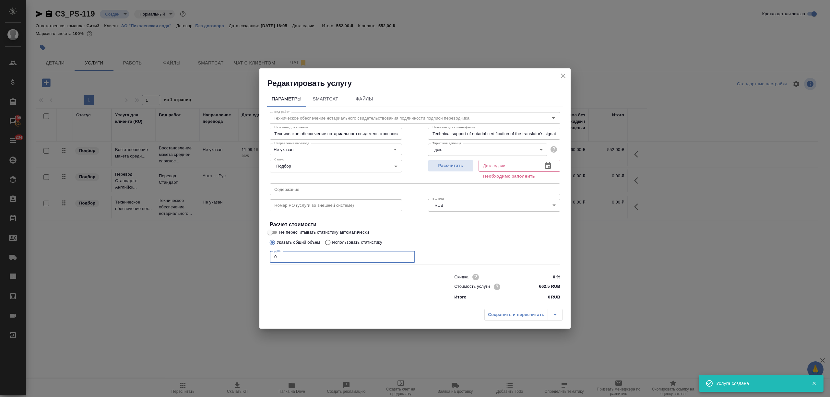
click at [262, 254] on div "Параметры SmartCat Файлы Вид работ Техническое обеспечение нотариального свидет…" at bounding box center [414, 197] width 311 height 217
type input "1"
click at [545, 168] on icon "button" at bounding box center [548, 165] width 6 height 6
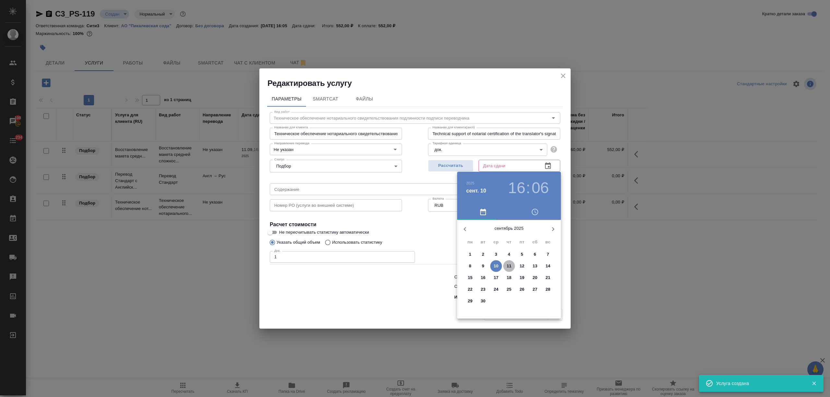
click at [509, 268] on p "11" at bounding box center [509, 266] width 5 height 6
type input "11.09.2025 16:06"
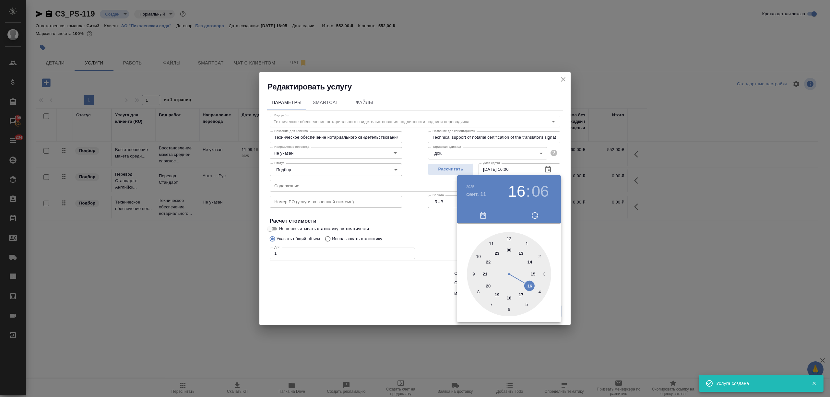
click at [410, 296] on div at bounding box center [415, 198] width 830 height 397
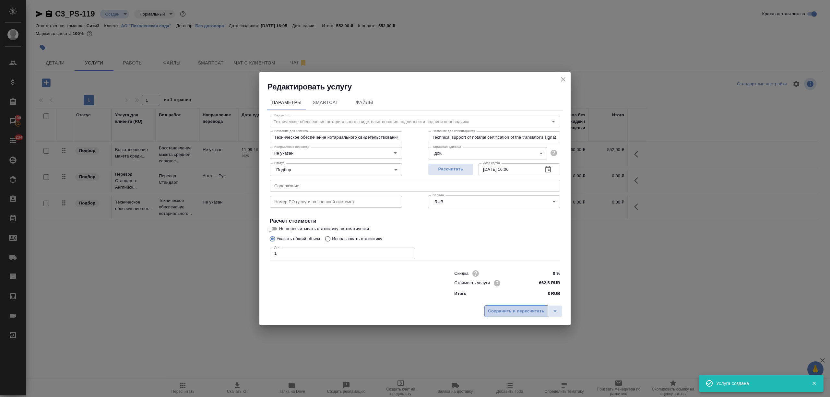
click at [513, 308] on span "Сохранить и пересчитать" at bounding box center [516, 311] width 56 height 7
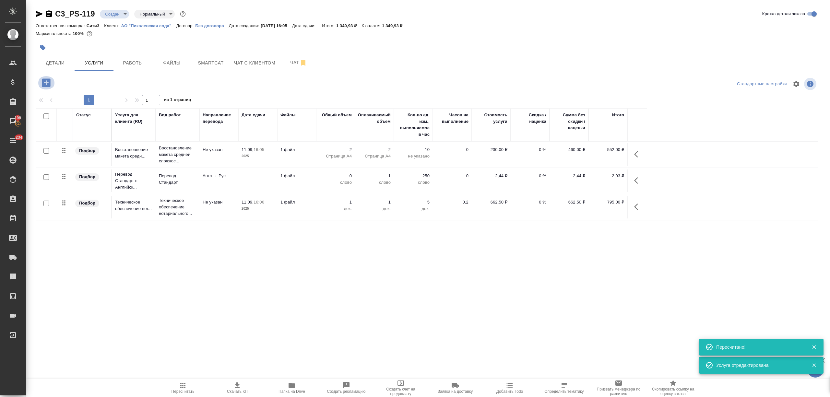
click at [46, 85] on icon "button" at bounding box center [46, 82] width 11 height 11
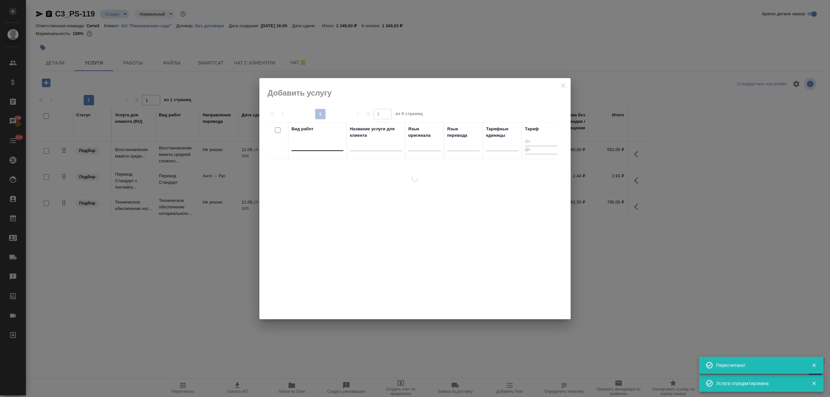
click at [314, 146] on div at bounding box center [318, 144] width 52 height 9
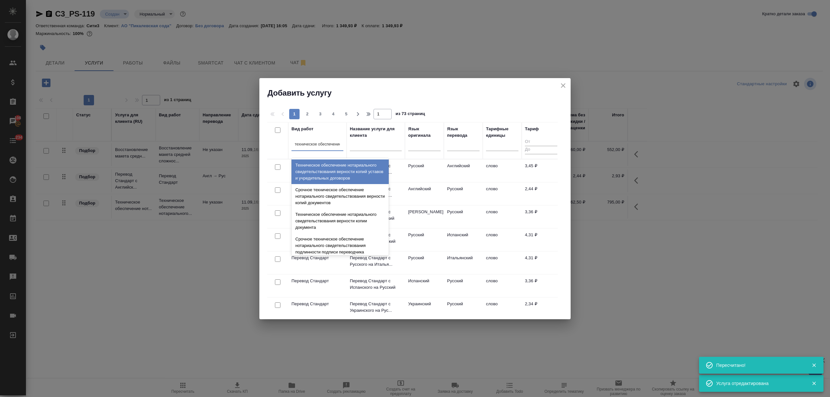
type input "техническое обеспечение"
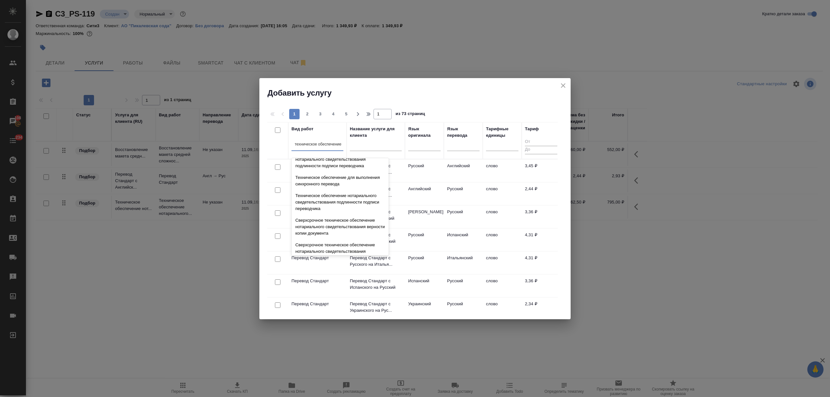
click at [339, 209] on div "Техническое обеспечение нотариального свидетельствования подлинности подписи пе…" at bounding box center [340, 202] width 97 height 25
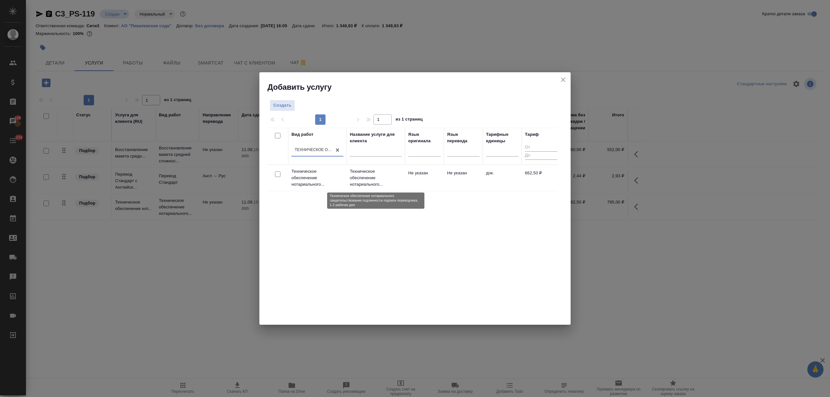
click at [367, 178] on p "Техническое обеспечение нотариального..." at bounding box center [376, 177] width 52 height 19
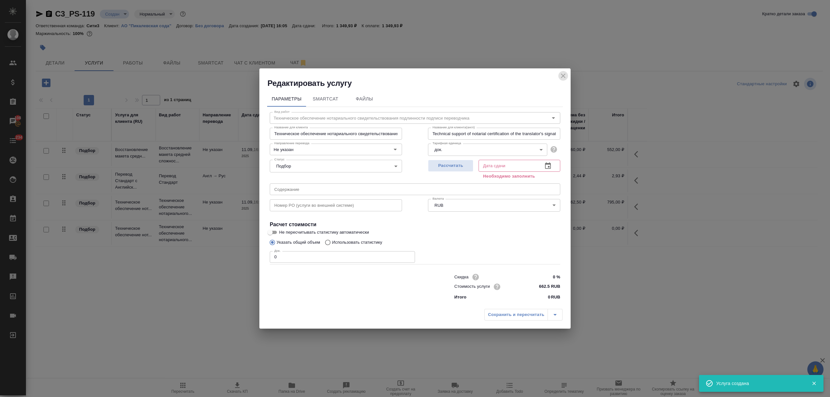
click at [561, 76] on icon "close" at bounding box center [563, 76] width 8 height 8
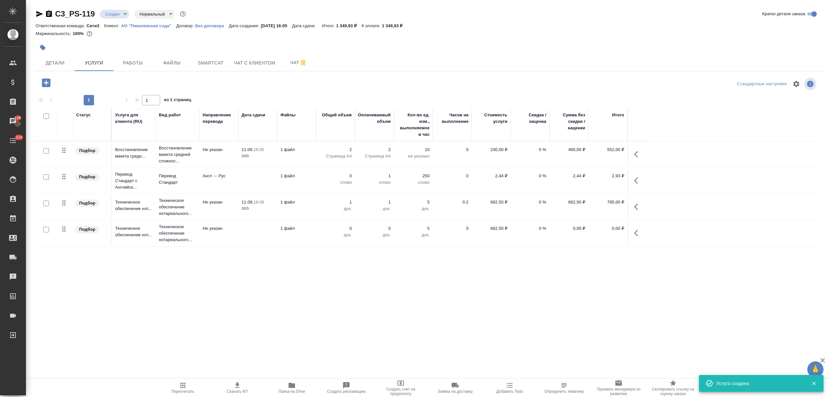
click at [638, 233] on icon "button" at bounding box center [638, 233] width 8 height 8
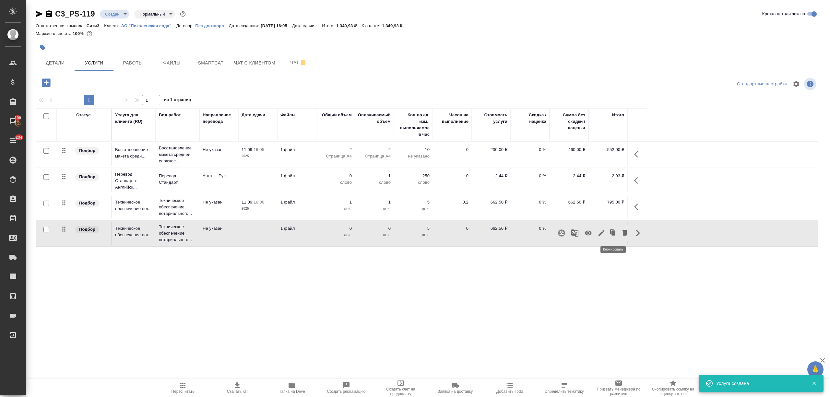
click at [622, 233] on icon "button" at bounding box center [625, 233] width 8 height 8
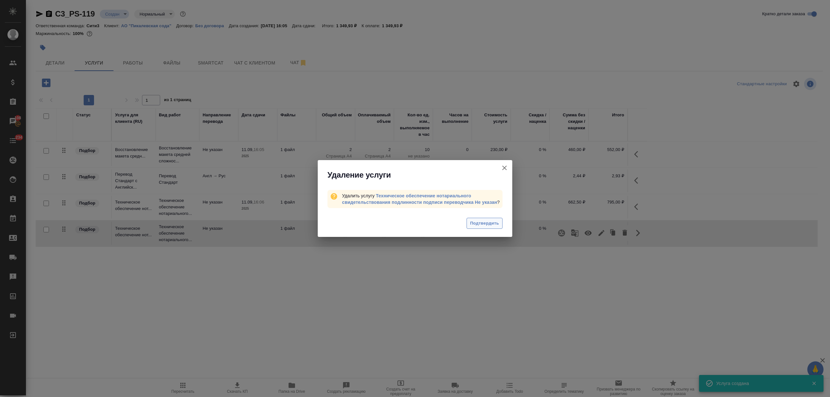
click at [475, 221] on span "Подтвердить" at bounding box center [484, 223] width 29 height 7
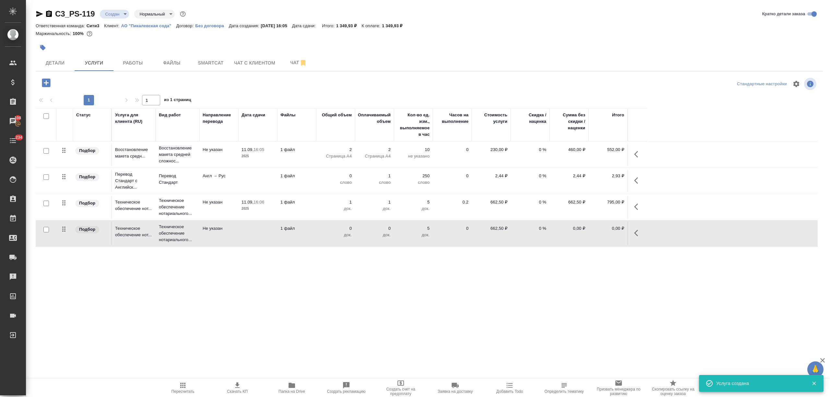
click at [47, 83] on icon "button" at bounding box center [46, 82] width 8 height 8
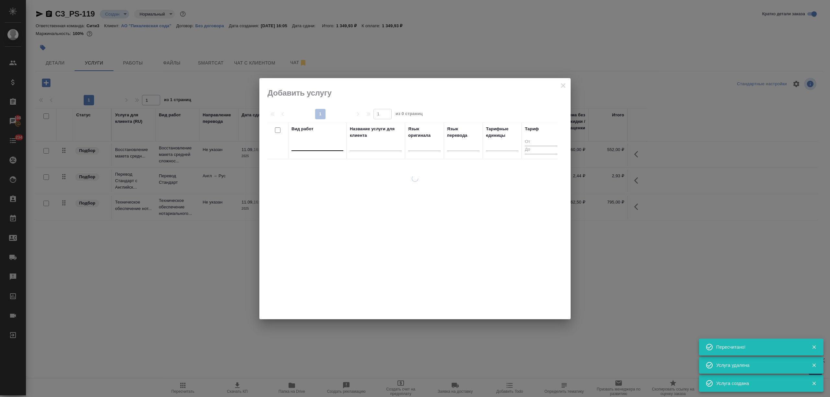
click at [311, 144] on div at bounding box center [318, 144] width 52 height 9
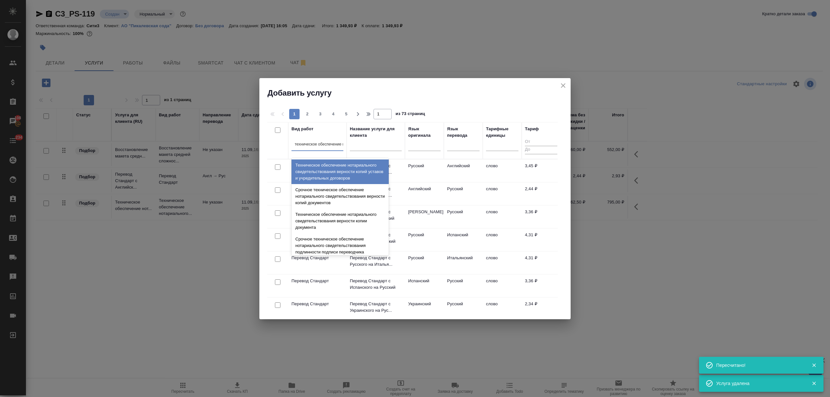
scroll to position [0, 1]
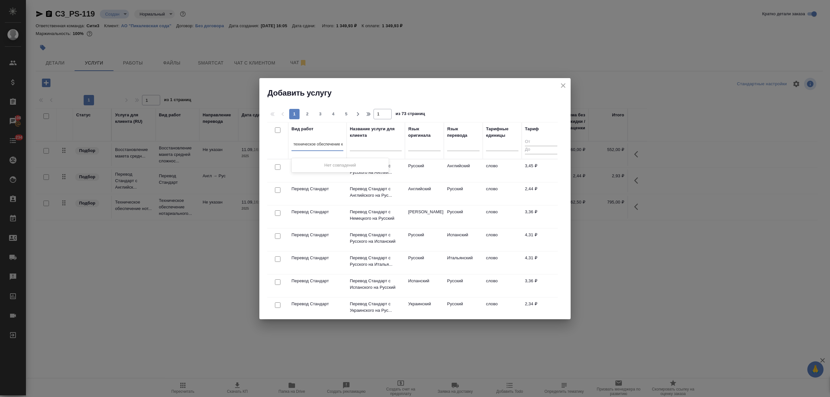
type input "техническое обеспечение"
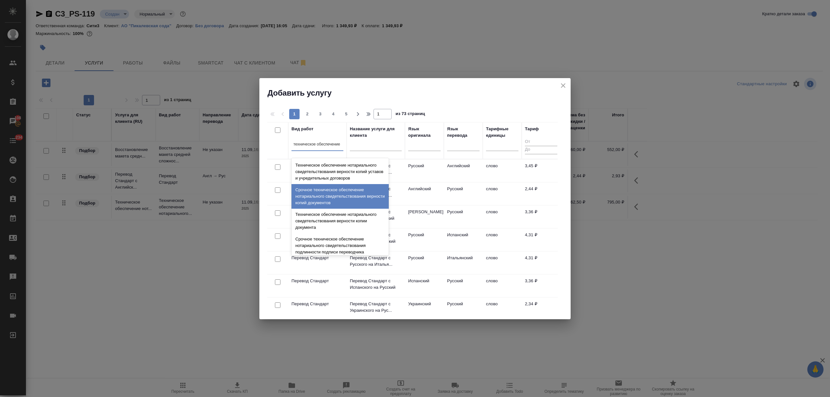
click at [310, 218] on div "Техническое обеспечение нотариального свидетельствования верности копии докумен…" at bounding box center [340, 221] width 97 height 25
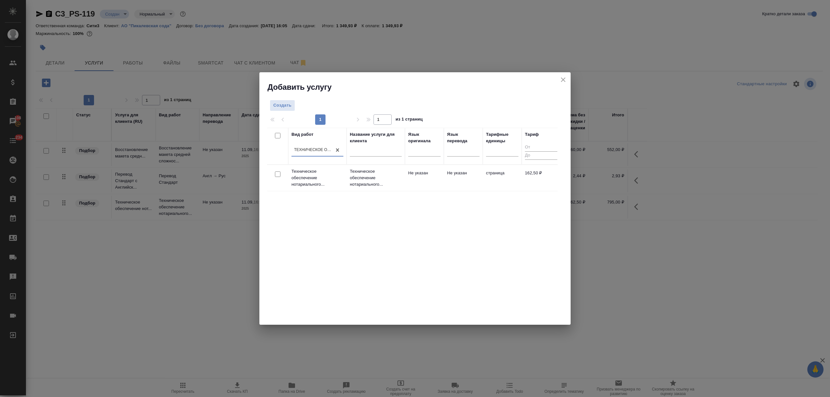
scroll to position [0, 1]
click at [360, 177] on p "Техническое обеспечение нотариального..." at bounding box center [376, 177] width 52 height 19
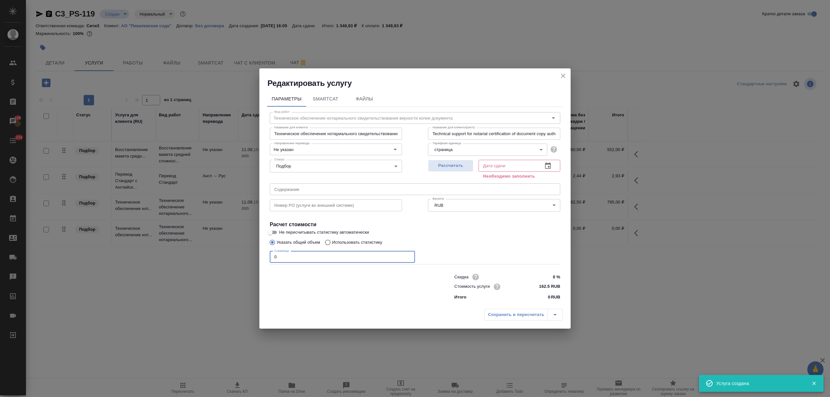
drag, startPoint x: 278, startPoint y: 257, endPoint x: 261, endPoint y: 256, distance: 16.9
click at [261, 256] on div "Параметры SmartCat Файлы Вид работ Техническое обеспечение нотариального свидет…" at bounding box center [414, 197] width 311 height 217
type input "10"
click at [548, 169] on icon "button" at bounding box center [548, 166] width 8 height 8
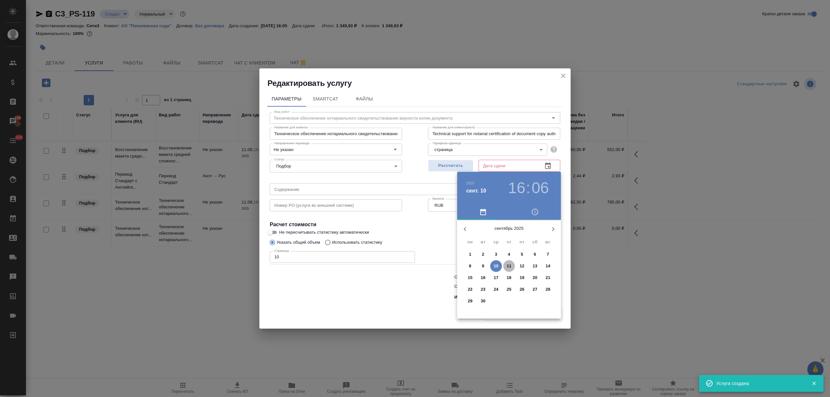
click at [508, 263] on p "11" at bounding box center [509, 266] width 5 height 6
type input "11.09.2025 16:06"
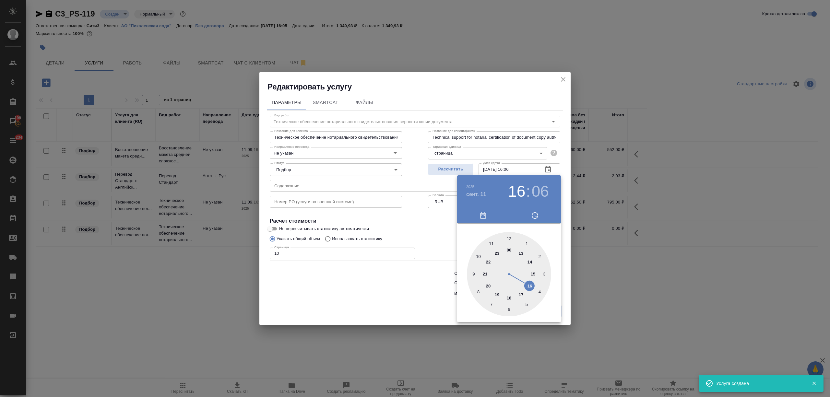
click at [391, 297] on div at bounding box center [415, 198] width 830 height 397
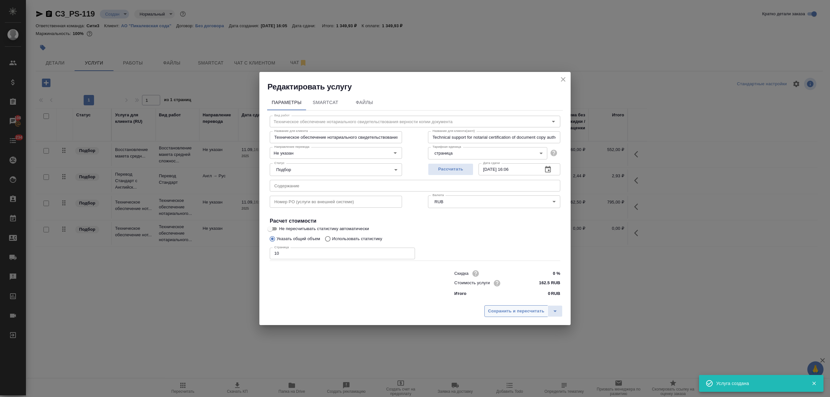
click at [495, 309] on span "Сохранить и пересчитать" at bounding box center [516, 311] width 56 height 7
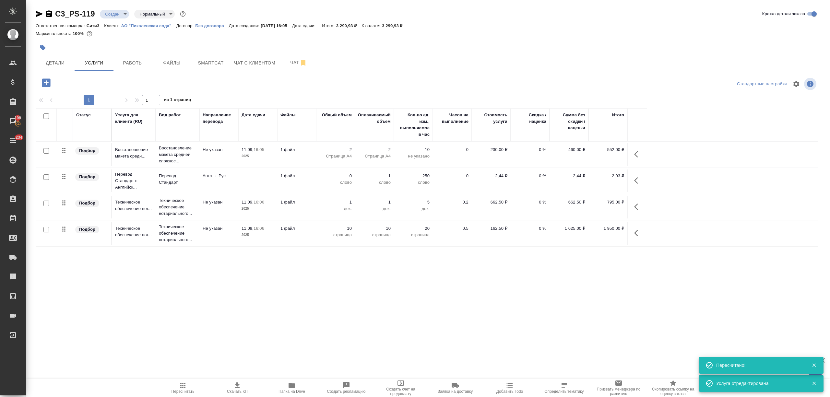
click at [199, 182] on td "Англ → Рус" at bounding box center [218, 181] width 39 height 23
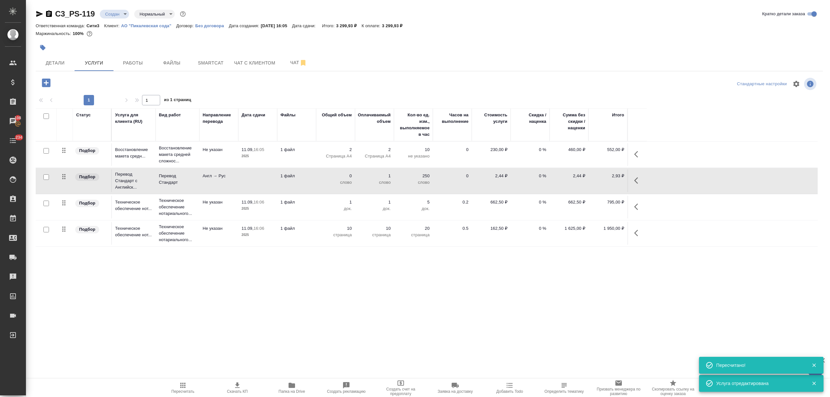
click at [199, 182] on td "Англ → Рус" at bounding box center [218, 181] width 39 height 23
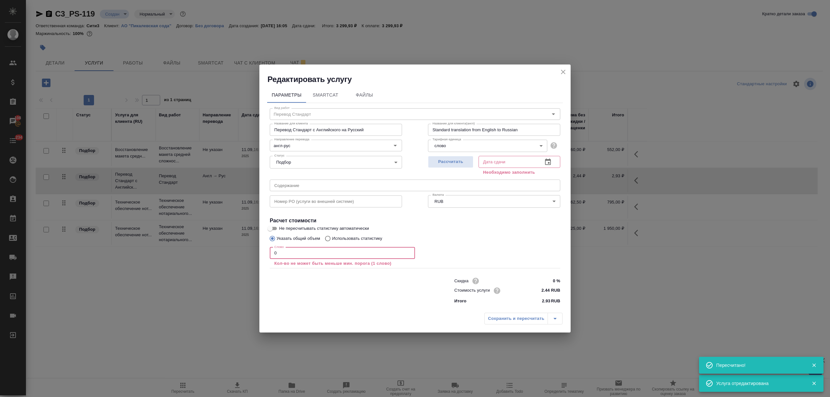
drag, startPoint x: 278, startPoint y: 254, endPoint x: 260, endPoint y: 254, distance: 18.5
click at [260, 254] on div "Параметры SmartCat Файлы Вид работ Перевод Стандарт Вид работ Название для клие…" at bounding box center [414, 197] width 311 height 225
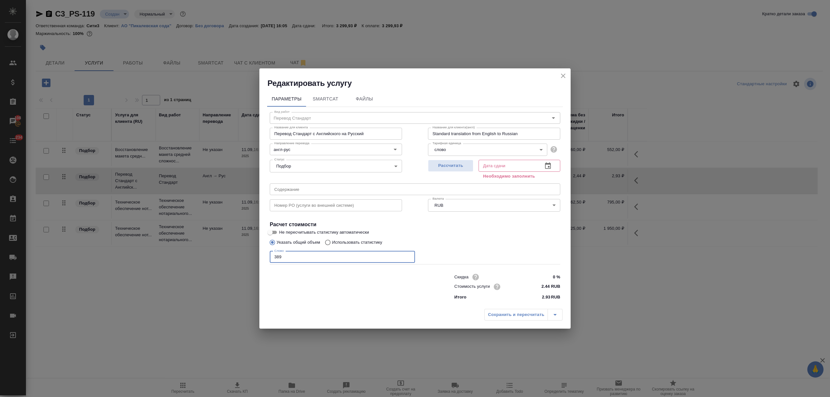
type input "389"
click at [545, 166] on icon "button" at bounding box center [548, 165] width 6 height 6
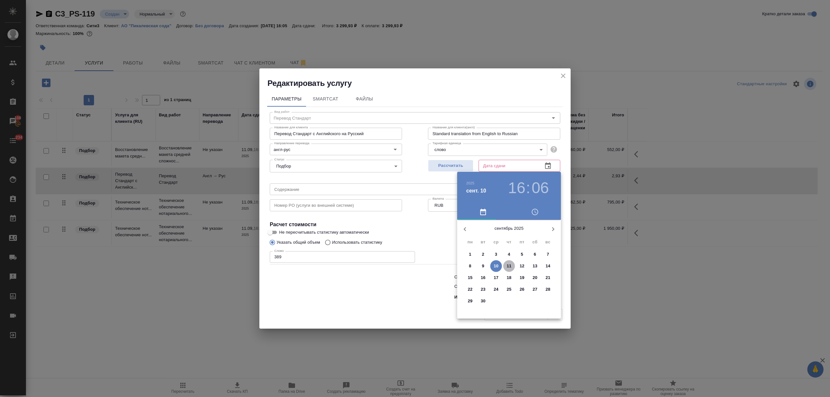
click at [510, 265] on p "11" at bounding box center [509, 266] width 5 height 6
type input "11.09.2025 16:06"
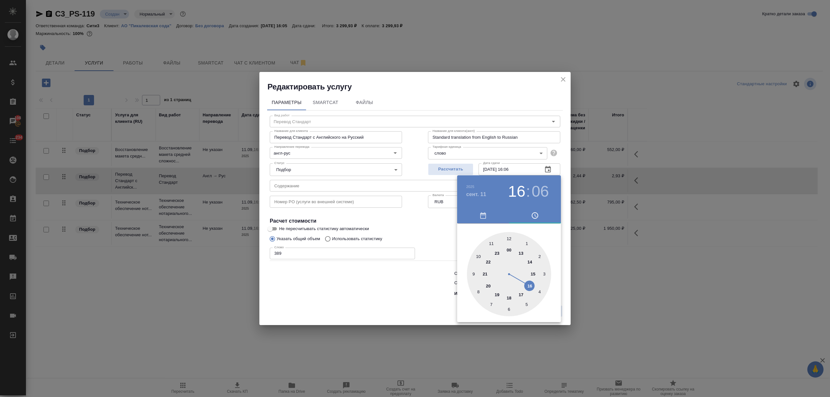
click at [403, 279] on div at bounding box center [415, 198] width 830 height 397
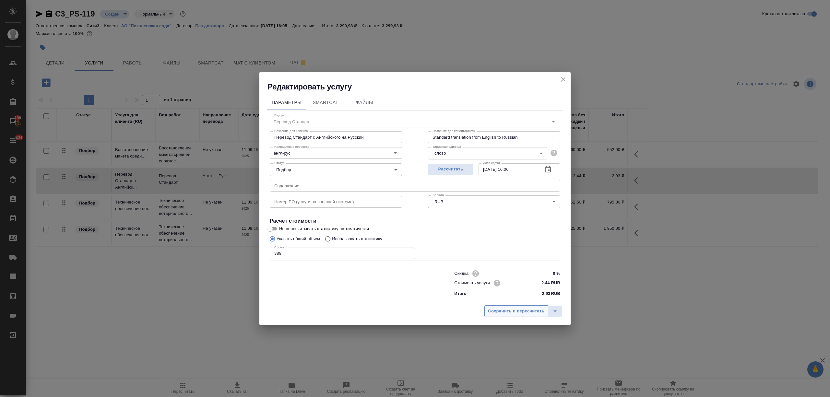
click at [521, 308] on span "Сохранить и пересчитать" at bounding box center [516, 311] width 56 height 7
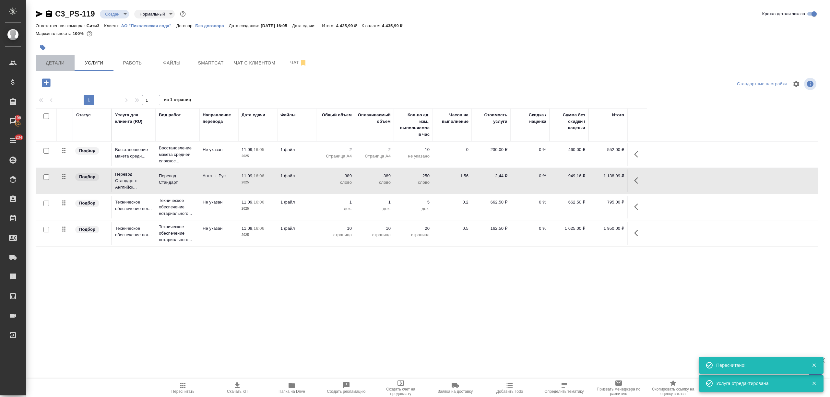
click at [60, 61] on span "Детали" at bounding box center [55, 63] width 31 height 8
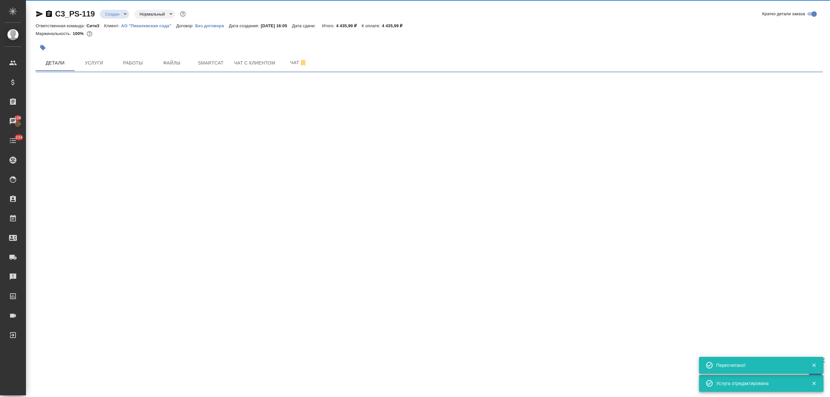
select select "RU"
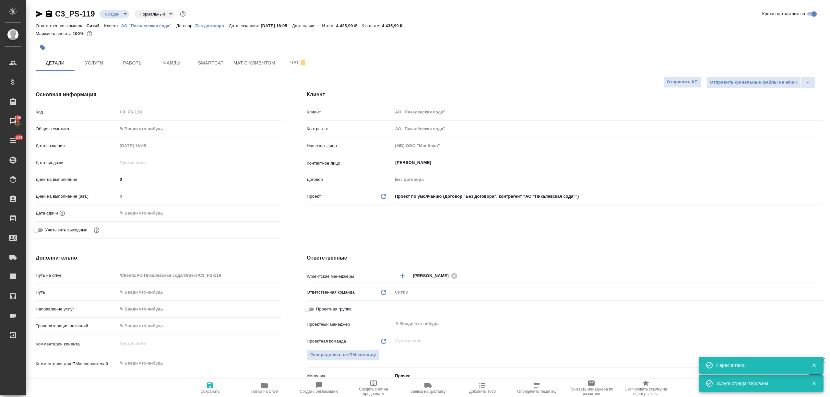
type textarea "x"
click at [149, 214] on input "text" at bounding box center [146, 213] width 57 height 9
click at [260, 212] on icon "button" at bounding box center [262, 213] width 8 height 8
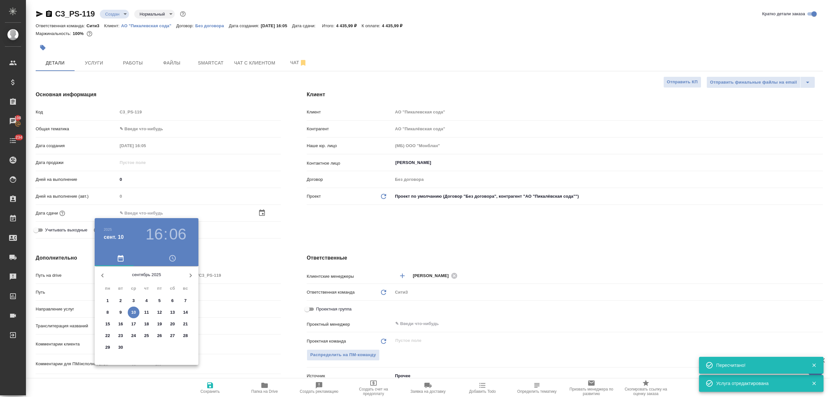
click at [155, 313] on span "12" at bounding box center [160, 312] width 12 height 6
type input "12.09.2025 16:06"
type textarea "x"
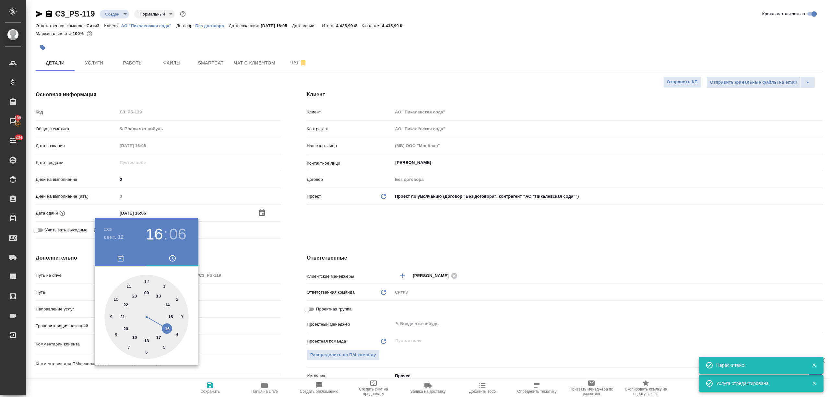
click at [250, 322] on div at bounding box center [415, 198] width 830 height 397
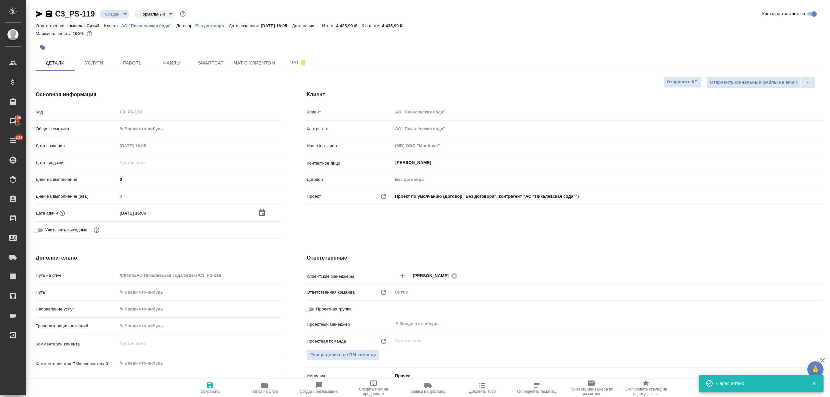
click at [220, 389] on span "Сохранить" at bounding box center [210, 388] width 47 height 12
type textarea "x"
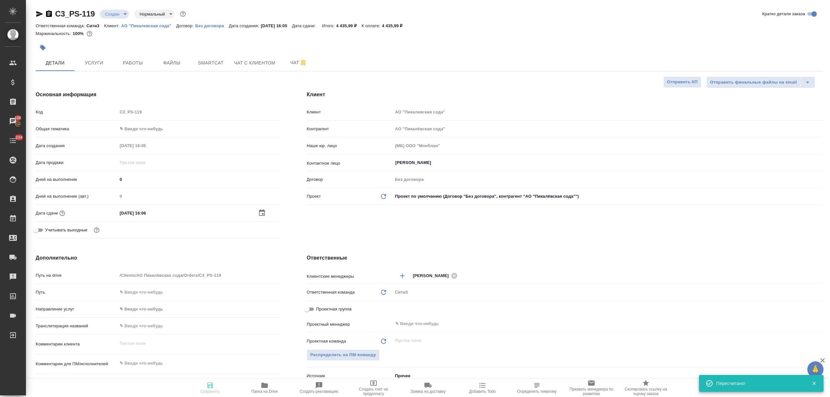
type textarea "x"
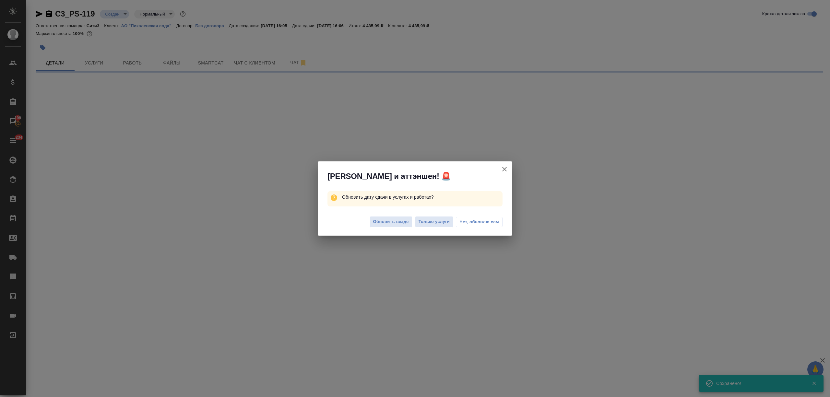
click at [394, 220] on span "Обновить везде" at bounding box center [391, 221] width 36 height 7
select select "RU"
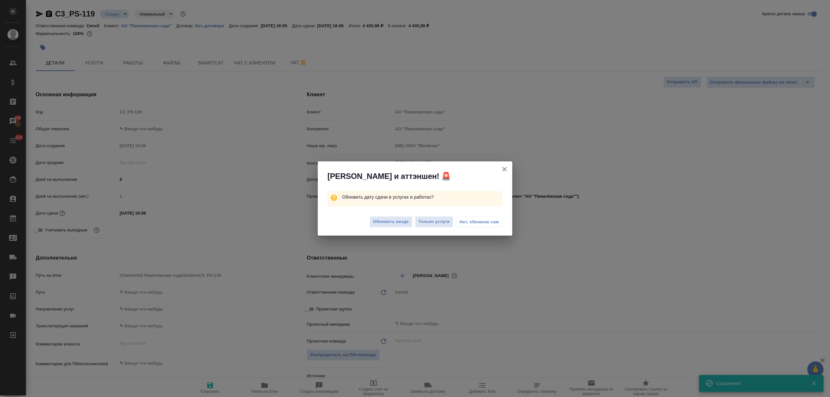
type textarea "x"
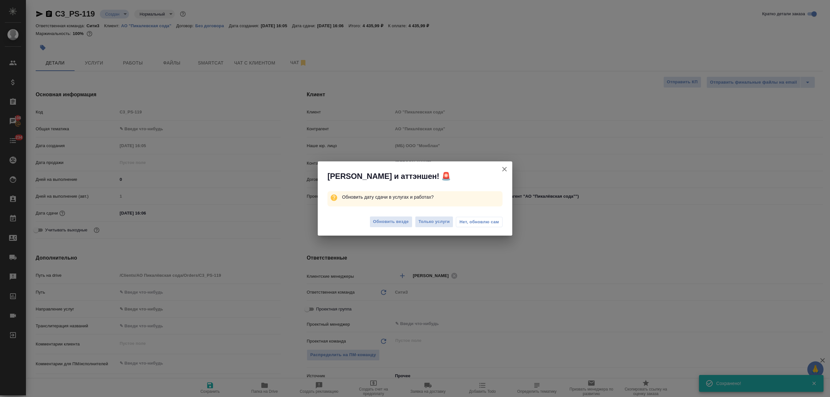
type textarea "x"
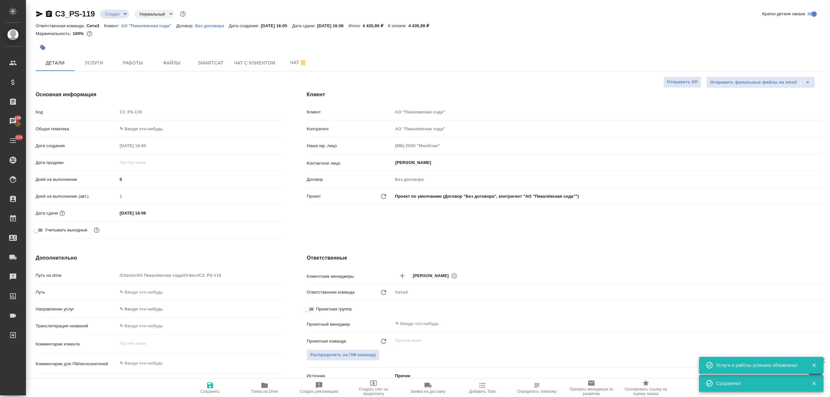
click at [383, 391] on span "Создать счет на предоплату" at bounding box center [373, 391] width 47 height 9
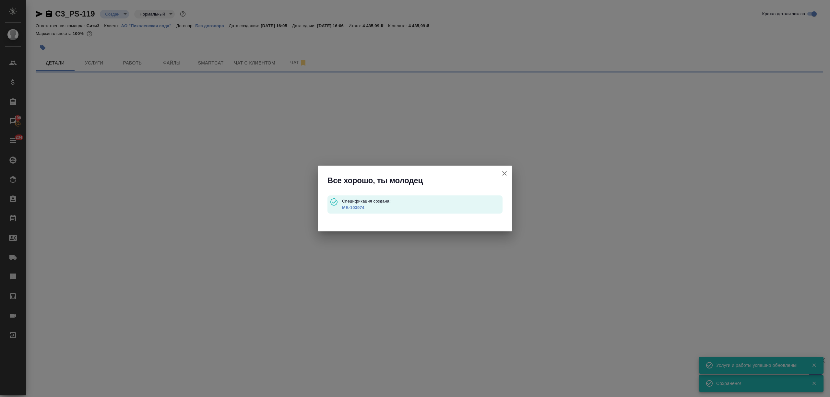
select select "RU"
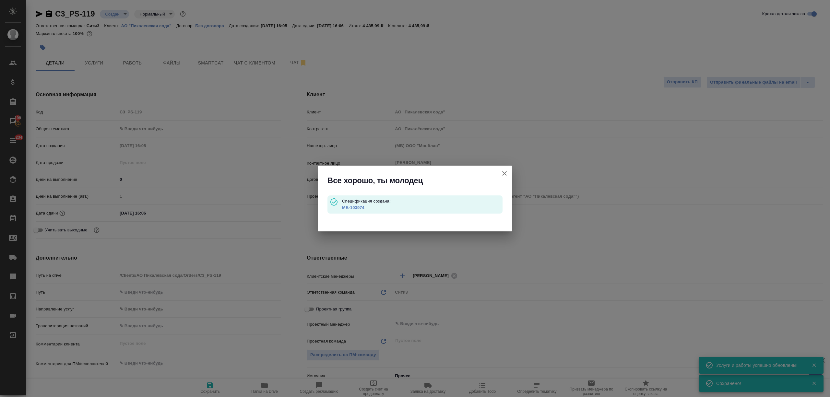
click at [357, 206] on link "МБ-103974" at bounding box center [353, 207] width 22 height 5
type input "waitingForPrepayment"
type textarea "x"
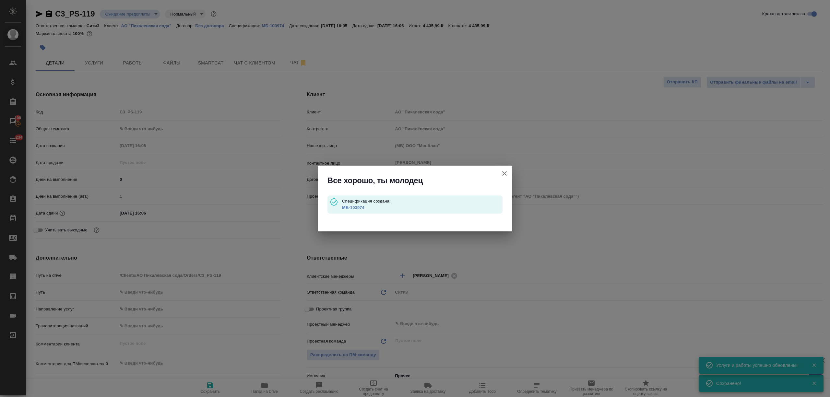
type textarea "x"
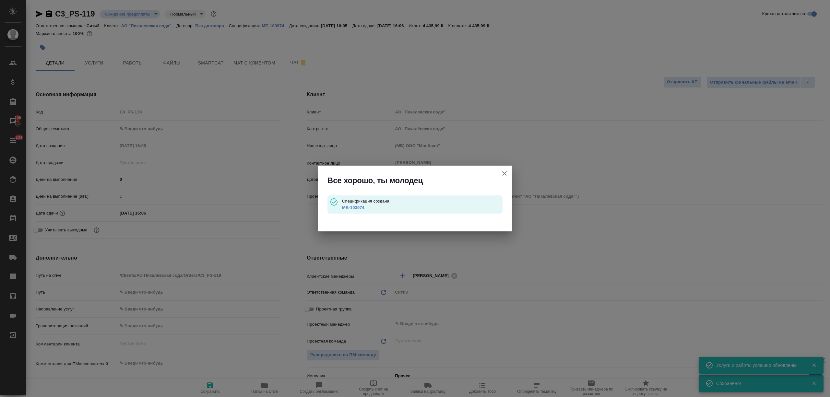
type textarea "x"
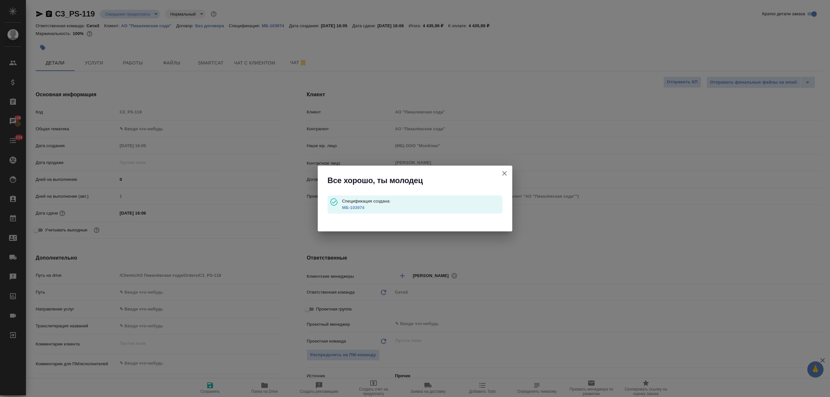
type textarea "x"
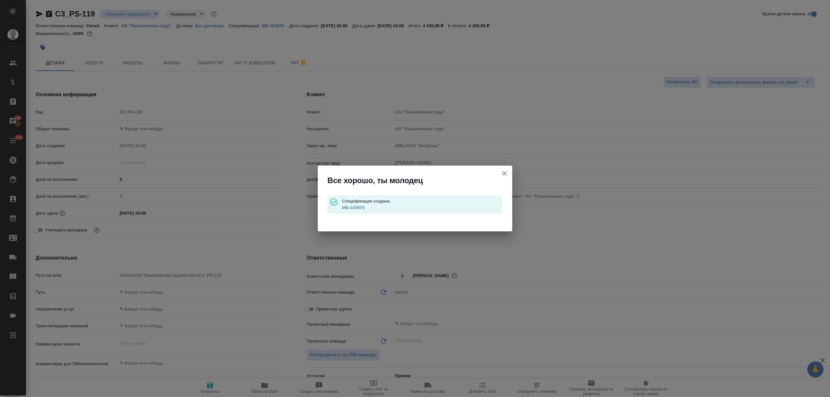
type textarea "x"
click at [92, 69] on div "Все хорошо, ты молодец Спецификация создана: МБ-103974" at bounding box center [415, 198] width 830 height 397
click at [506, 172] on icon "button" at bounding box center [504, 173] width 5 height 5
type textarea "x"
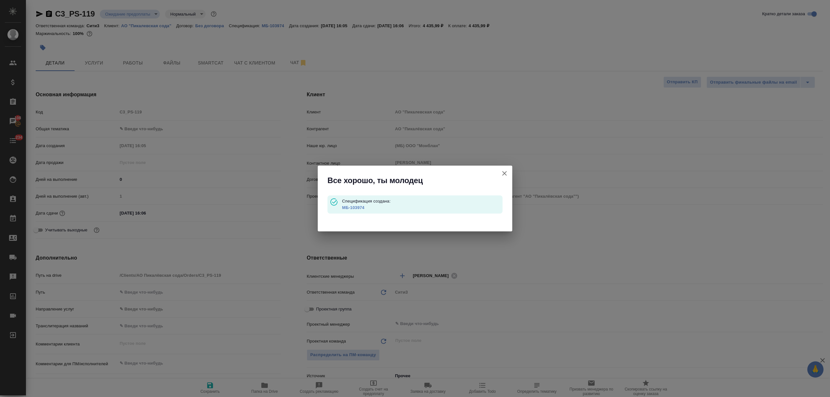
type textarea "x"
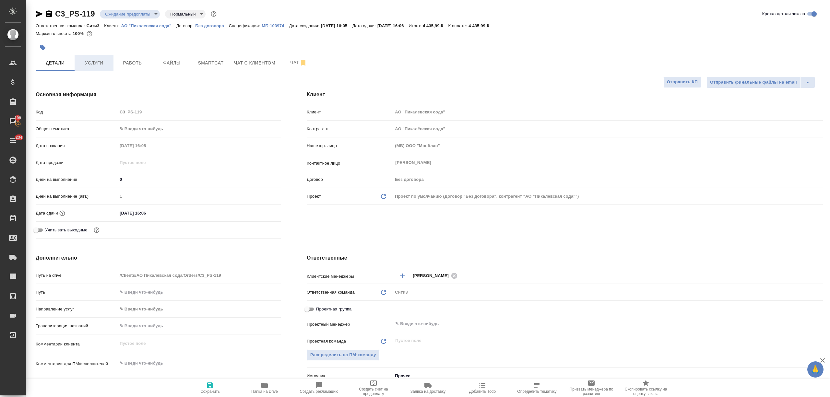
click at [102, 60] on span "Услуги" at bounding box center [93, 63] width 31 height 8
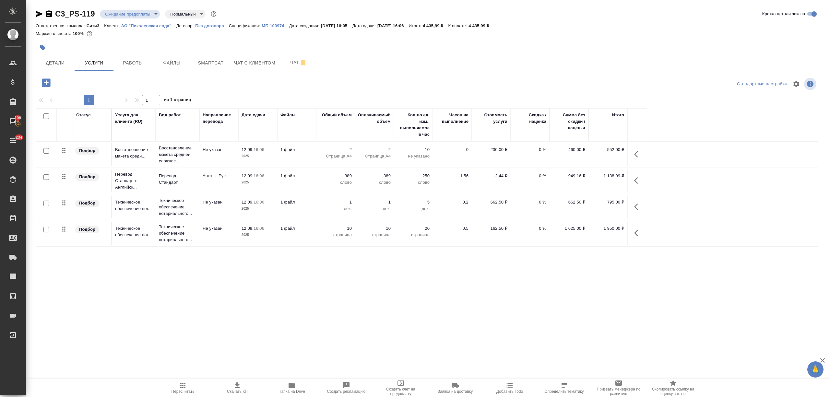
click at [47, 114] on input "checkbox" at bounding box center [46, 117] width 6 height 6
checkbox input "true"
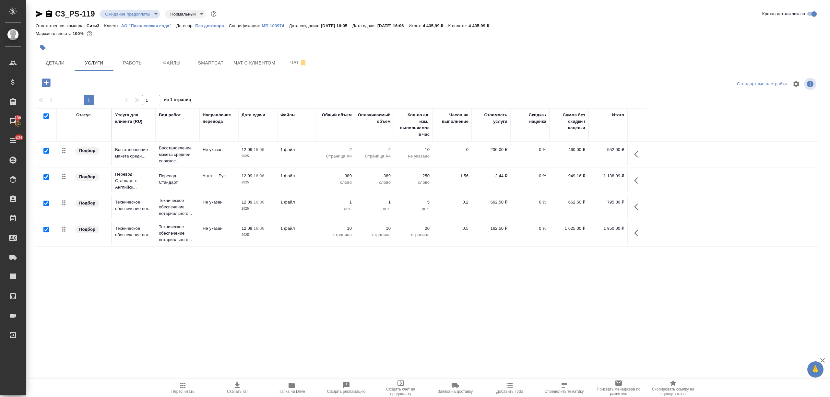
checkbox input "true"
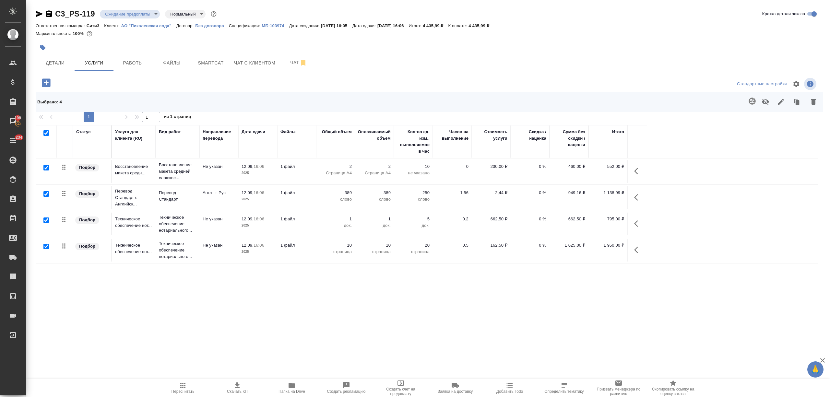
click at [776, 102] on button "button" at bounding box center [781, 101] width 16 height 17
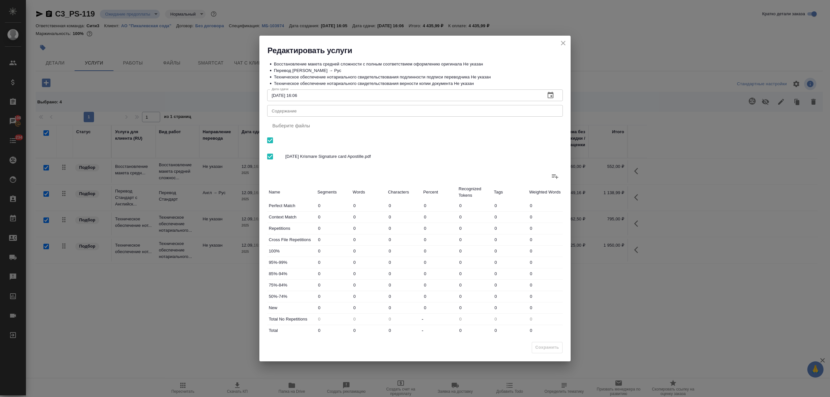
click at [271, 138] on input "checkbox" at bounding box center [270, 141] width 14 height 14
checkbox input "false"
click at [543, 344] on button "Сохранить" at bounding box center [547, 347] width 31 height 11
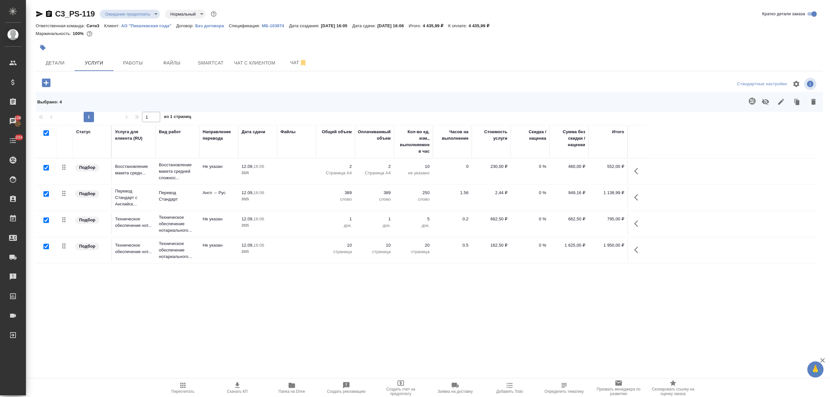
click at [780, 101] on icon "button" at bounding box center [781, 102] width 8 height 8
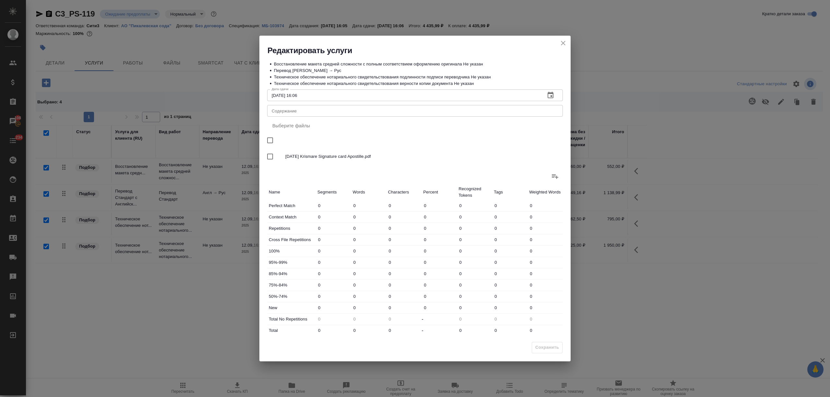
click at [328, 109] on textarea "Содержание" at bounding box center [415, 111] width 287 height 5
type textarea "-"
click at [537, 346] on span "Сохранить" at bounding box center [547, 347] width 24 height 7
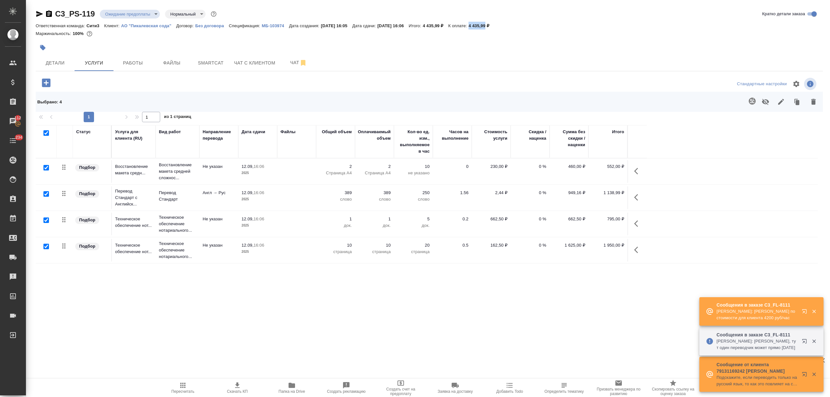
drag, startPoint x: 484, startPoint y: 27, endPoint x: 503, endPoint y: 27, distance: 18.8
click at [503, 27] on div "Ответственная команда: Сити3 Клиент: АО "Пикалевская сода" Договор: Без договор…" at bounding box center [429, 26] width 787 height 8
copy p "4 435,99"
click at [57, 63] on span "Детали" at bounding box center [55, 63] width 31 height 8
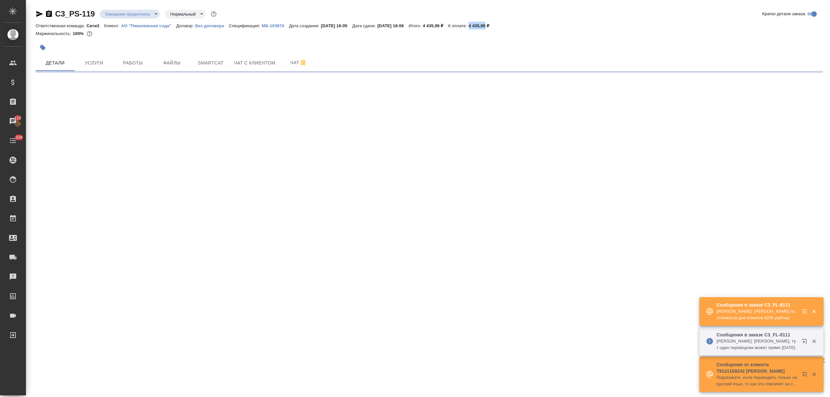
select select "RU"
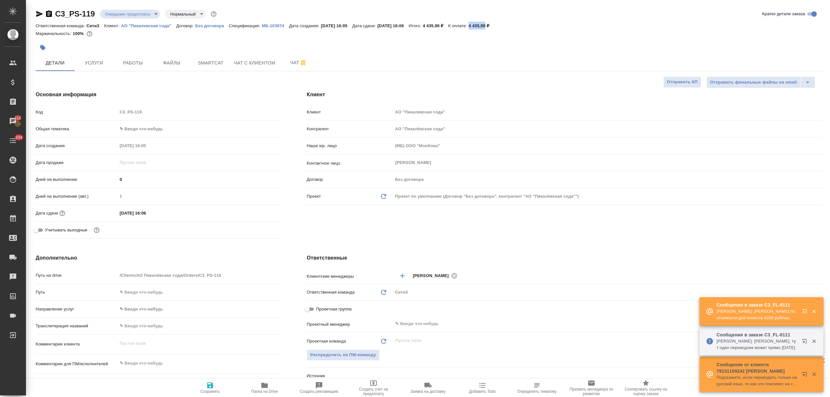
type textarea "x"
click at [148, 130] on body "🙏 .cls-1 fill:#fff; AWATERA Nikitina Tatiana Клиенты Спецификации Заказы 112 Ча…" at bounding box center [415, 198] width 830 height 397
click at [147, 190] on li "Юридическая/Финансовая" at bounding box center [198, 191] width 163 height 10
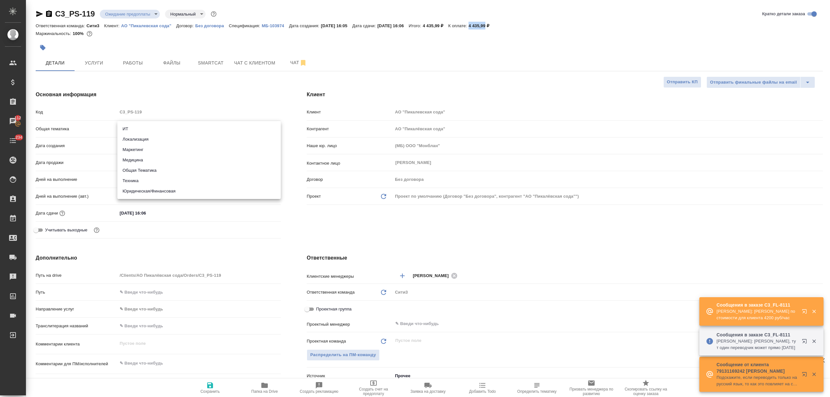
type input "yr-fn"
type textarea "x"
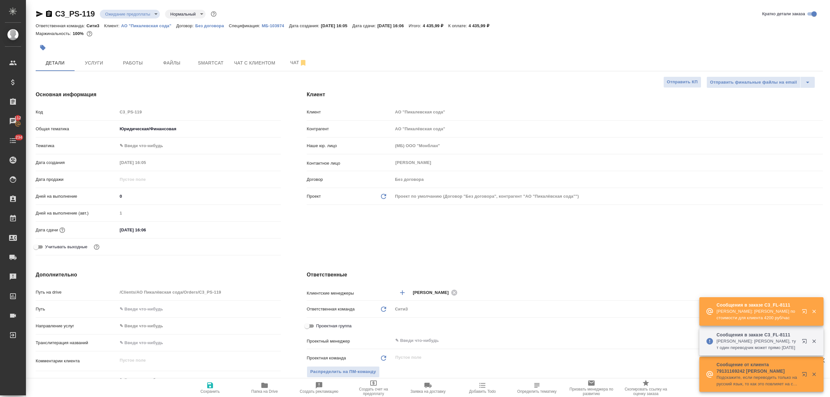
click at [155, 136] on div "Общая тематика Юридическая/Финансовая yr-fn" at bounding box center [158, 131] width 245 height 17
click at [155, 145] on body "🙏 .cls-1 fill:#fff; AWATERA Nikitina Tatiana Клиенты Спецификации Заказы 112 Ча…" at bounding box center [415, 198] width 830 height 397
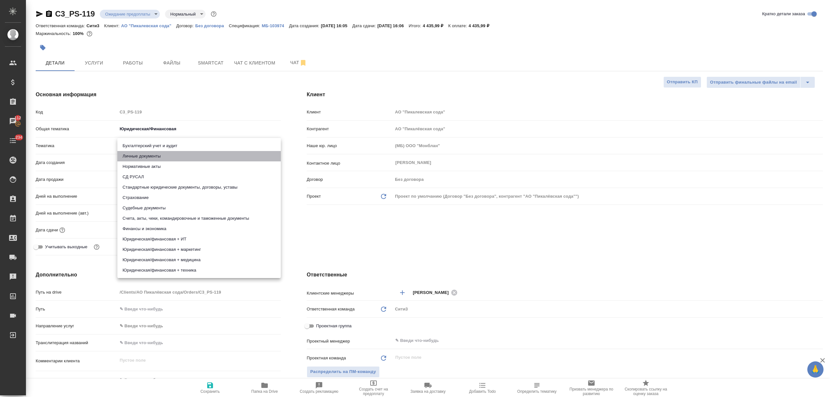
click at [153, 156] on li "Личные документы" at bounding box center [198, 156] width 163 height 10
type textarea "x"
type input "5a8b8b956a9677013d343cfe"
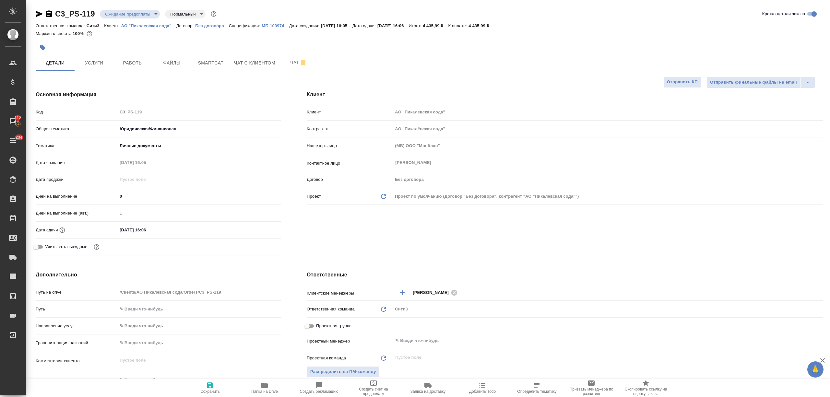
click at [162, 145] on body "🙏 .cls-1 fill:#fff; AWATERA Nikitina Tatiana Клиенты Спецификации Заказы 112 Ча…" at bounding box center [415, 198] width 830 height 397
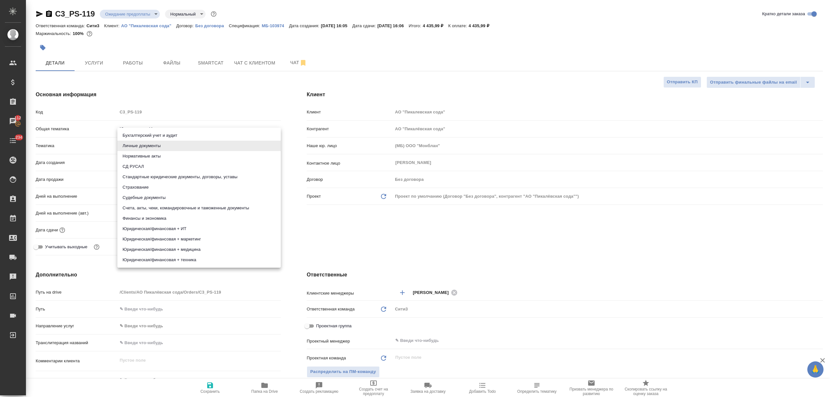
click at [178, 178] on li "Стандартные юридические документы, договоры, уставы" at bounding box center [198, 177] width 163 height 10
type textarea "x"
type input "5f647205b73bc97568ca66bf"
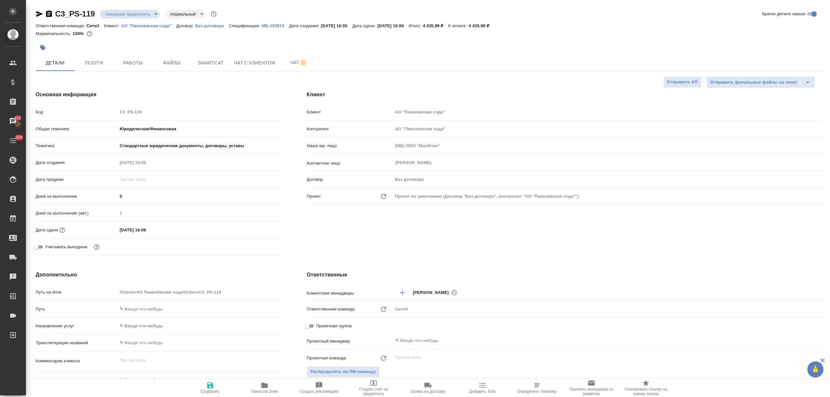
click at [160, 230] on input "12.09.2025 16:06" at bounding box center [145, 229] width 57 height 9
click at [263, 229] on icon "button" at bounding box center [262, 230] width 8 height 8
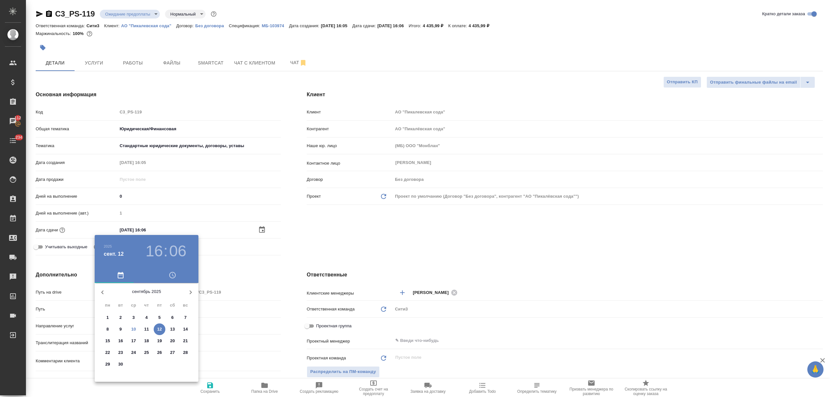
click at [148, 327] on p "11" at bounding box center [146, 329] width 5 height 6
type input "11.09.2025 16:06"
type textarea "x"
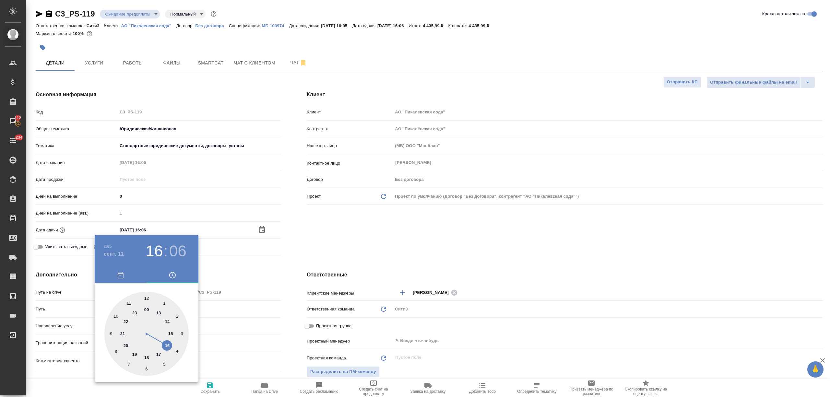
click at [156, 352] on div at bounding box center [146, 334] width 84 height 84
type input "11.09.2025 17:06"
type textarea "x"
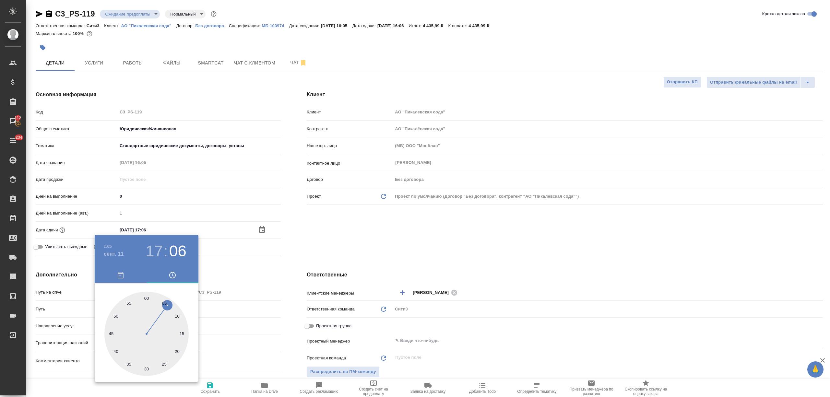
click at [147, 296] on div at bounding box center [146, 334] width 84 height 84
type input "11.09.2025 17:00"
type textarea "x"
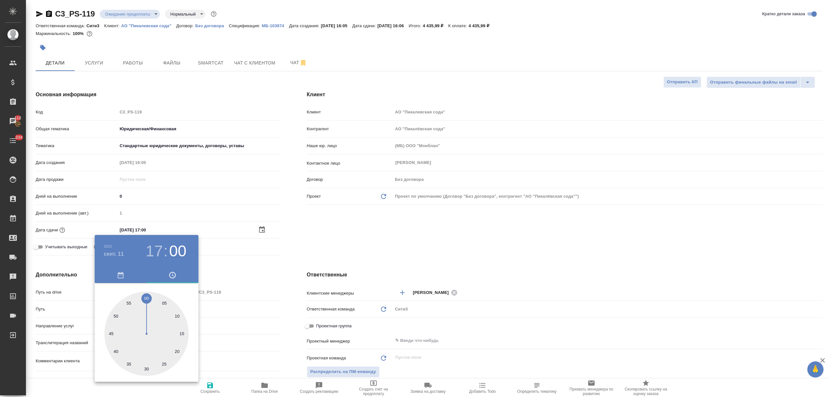
click at [243, 313] on div at bounding box center [415, 198] width 830 height 397
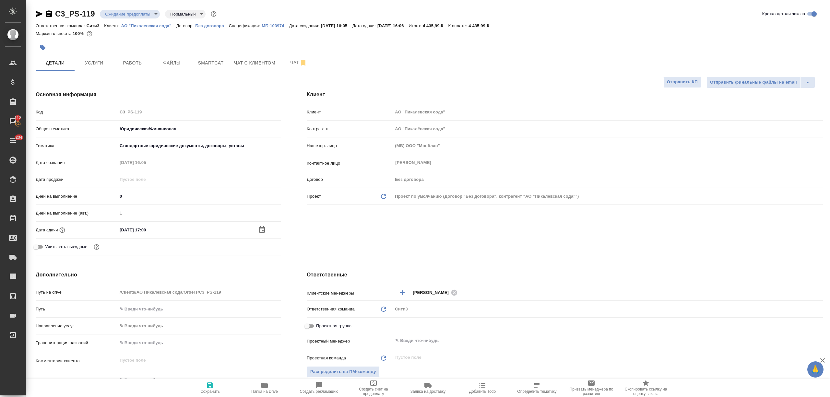
click at [214, 395] on button "Сохранить" at bounding box center [210, 388] width 54 height 18
type textarea "x"
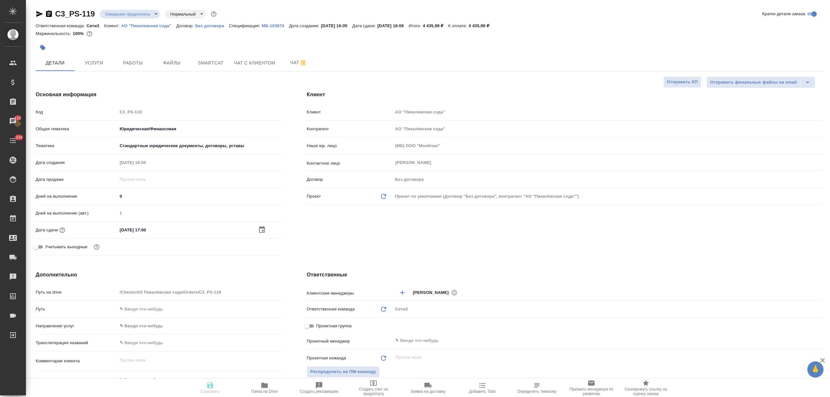
type textarea "x"
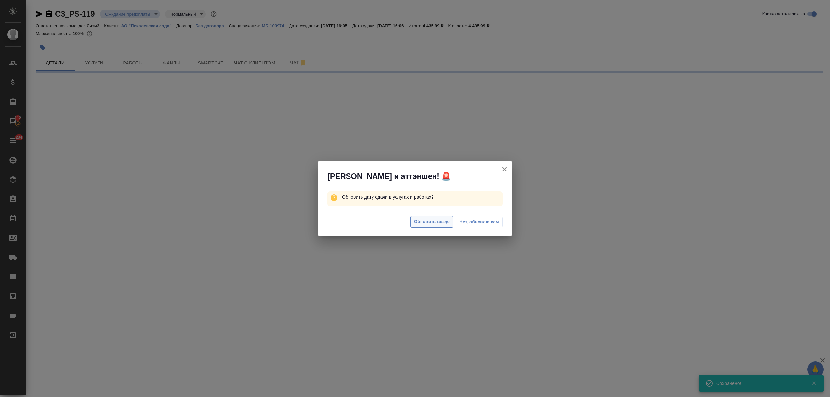
select select "RU"
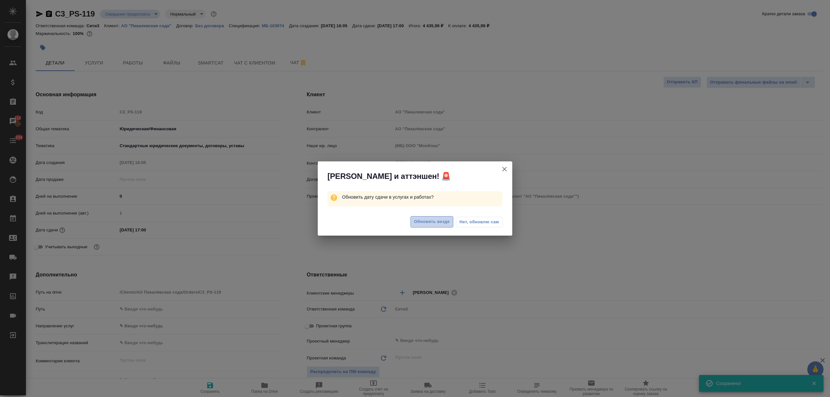
click at [417, 218] on span "Обновить везде" at bounding box center [432, 221] width 36 height 7
type textarea "x"
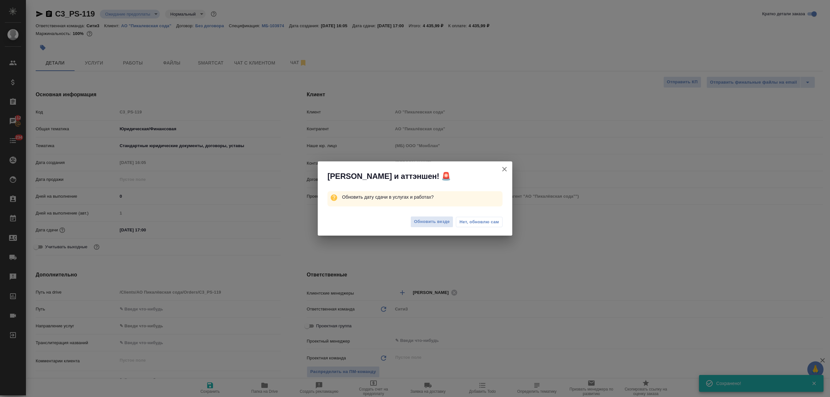
type textarea "x"
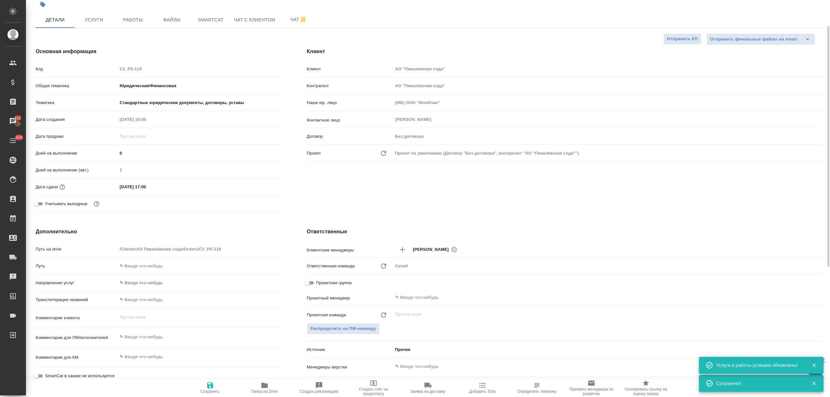
scroll to position [86, 0]
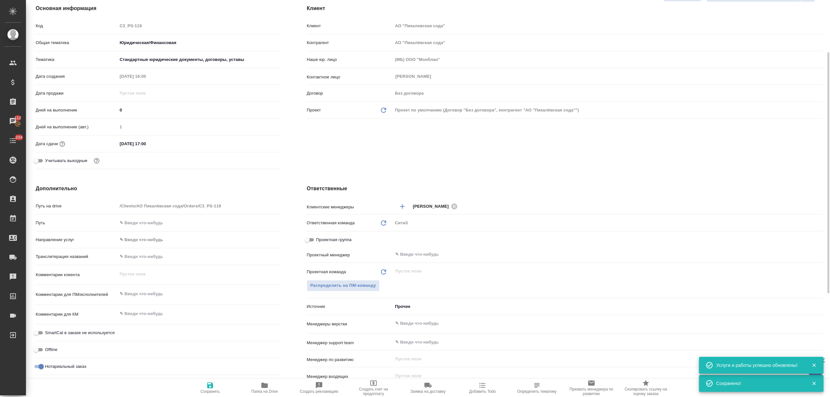
type textarea "x"
click at [137, 313] on textarea at bounding box center [198, 313] width 163 height 11
type textarea "к"
type textarea "x"
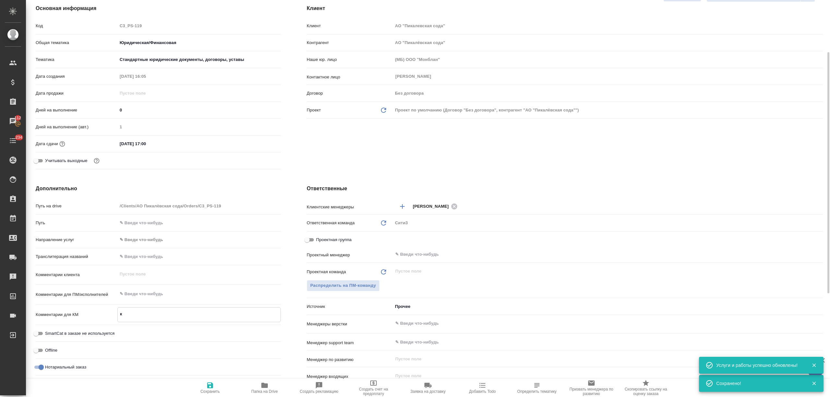
type textarea "x"
type textarea "к"
type textarea "x"
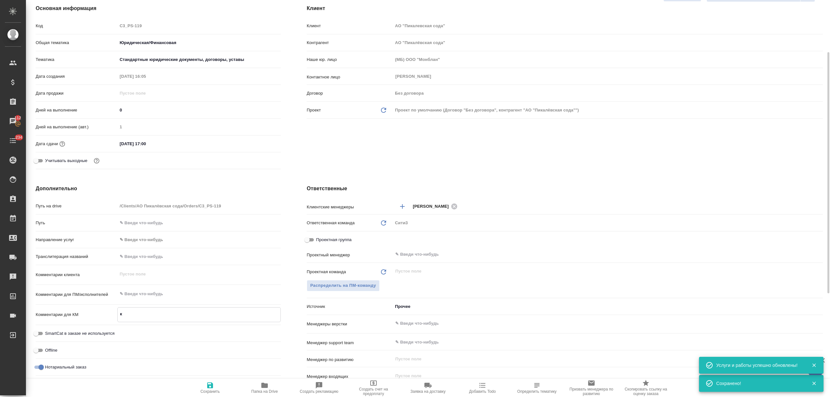
type textarea "к о"
type textarea "x"
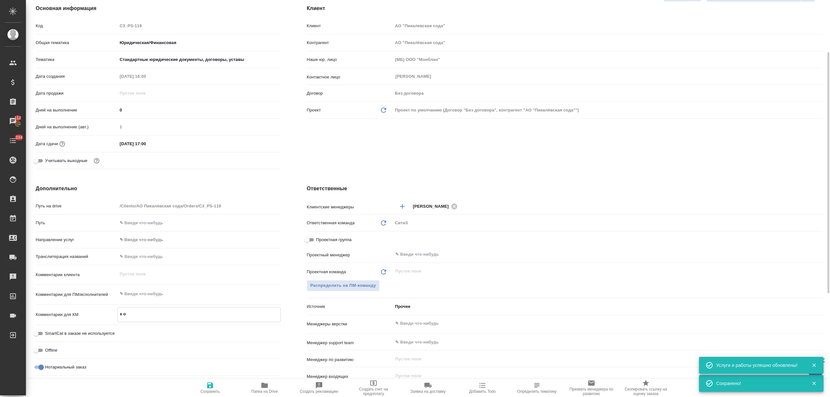
type textarea "x"
type textarea "к ор"
type textarea "x"
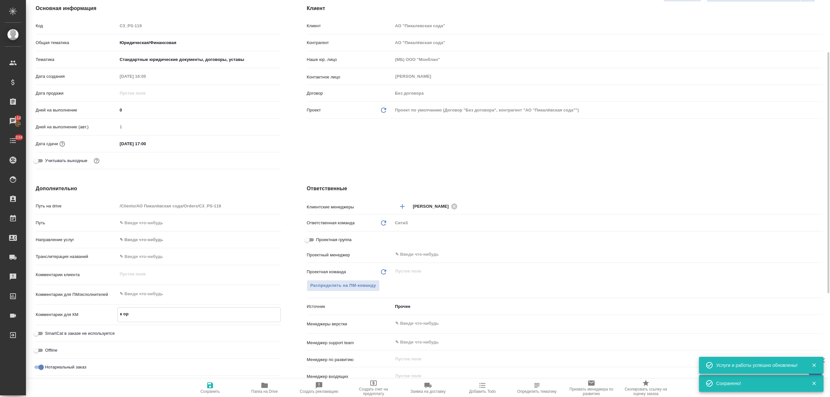
type textarea "к ори"
type textarea "x"
type textarea "к ориг"
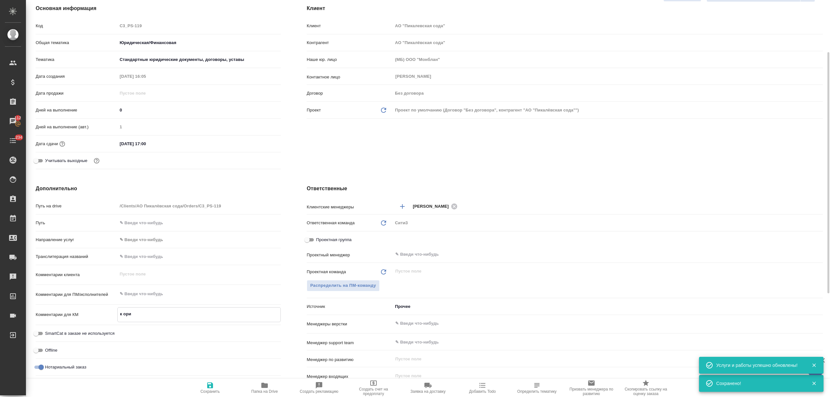
type textarea "x"
type textarea "к ориги"
type textarea "x"
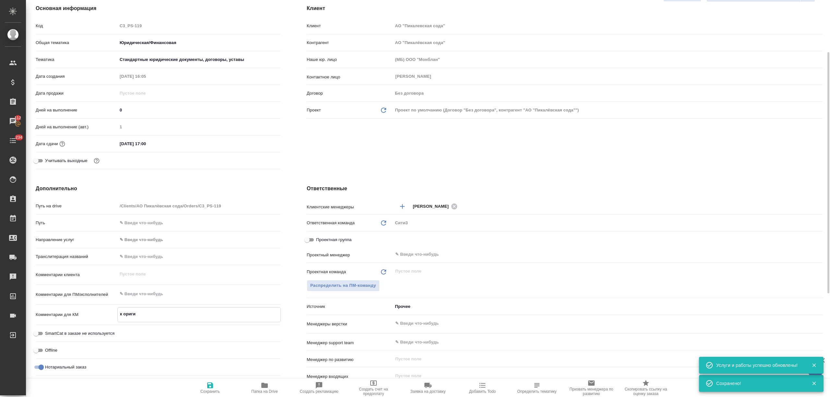
type textarea "к оригин"
type textarea "x"
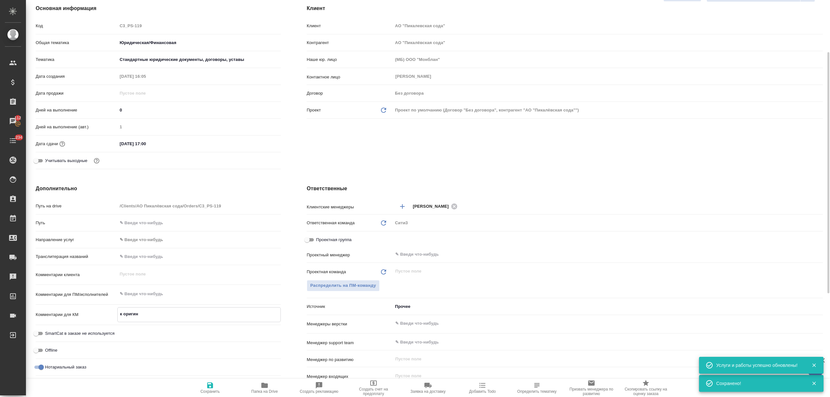
type textarea "x"
type textarea "к оригина"
type textarea "x"
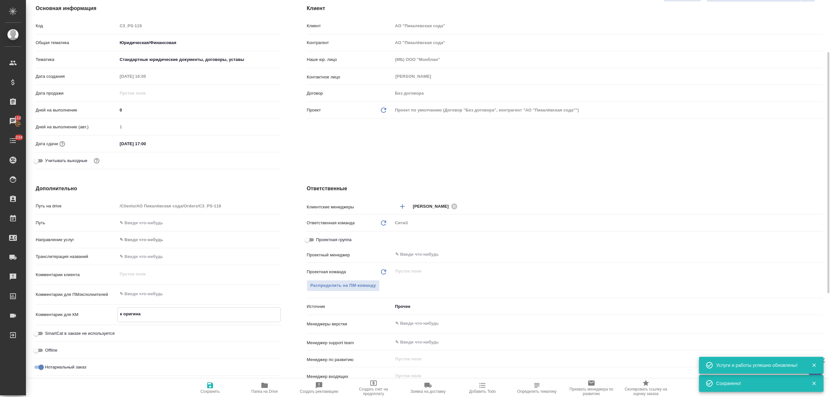
type textarea "к оригинал"
type textarea "x"
type textarea "к оригинала"
type textarea "x"
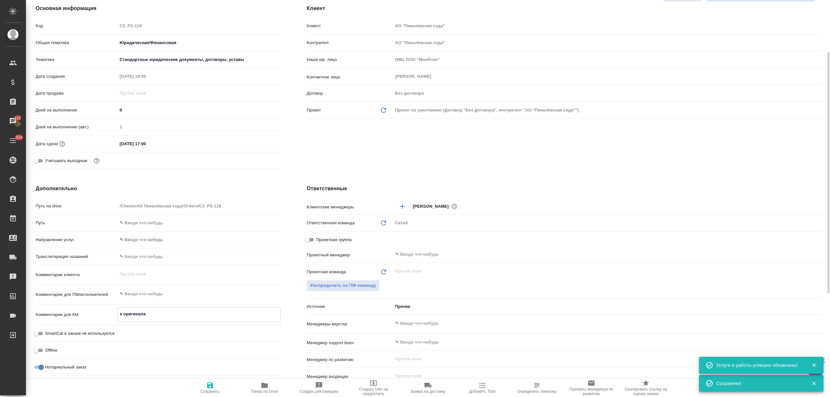
type textarea "x"
type textarea "к оригиналам"
type textarea "x"
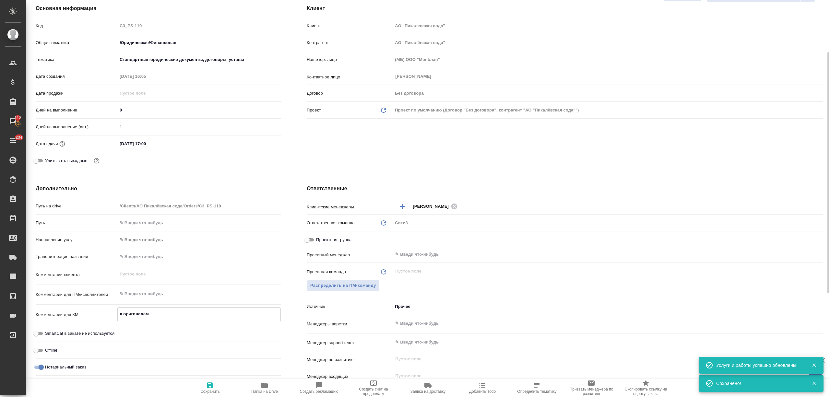
type textarea "x"
type textarea "к оригиналам"
type textarea "x"
type textarea "к оригиналам +"
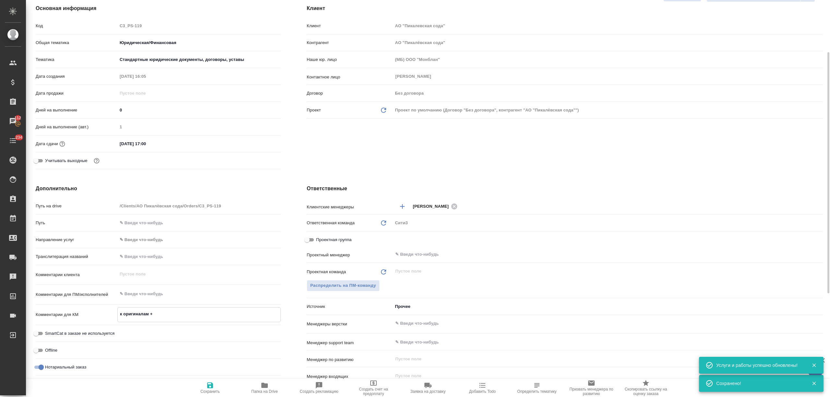
type textarea "x"
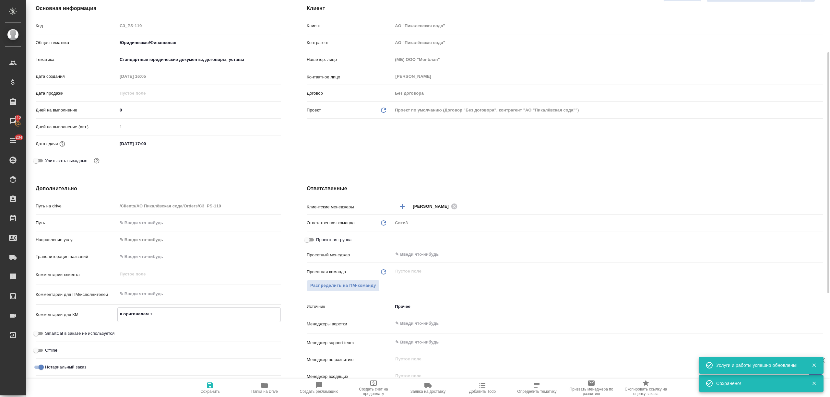
type textarea "к оригиналам +"
type textarea "x"
type textarea "к оригиналам + 2"
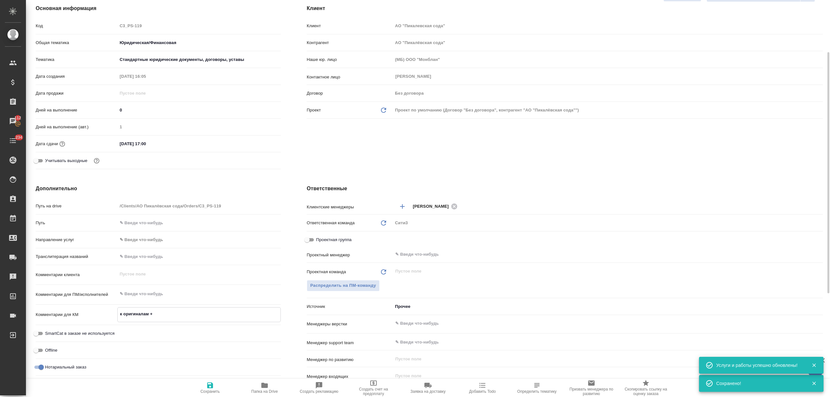
type textarea "x"
type textarea "к оригиналам + 2"
type textarea "x"
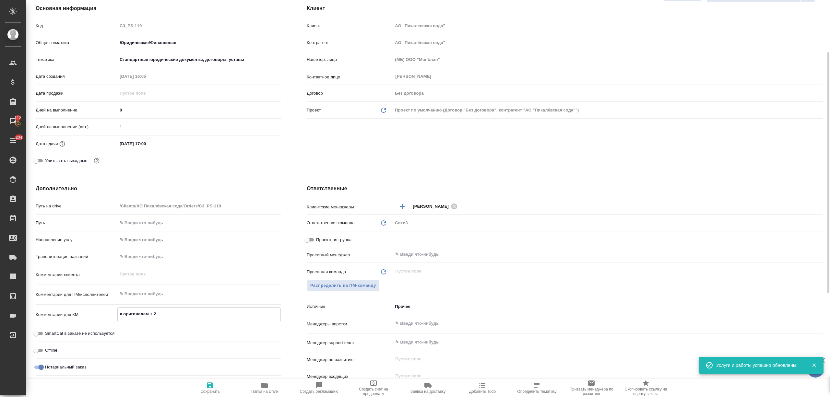
type textarea "x"
type textarea "к оригиналам + 2 к"
type textarea "x"
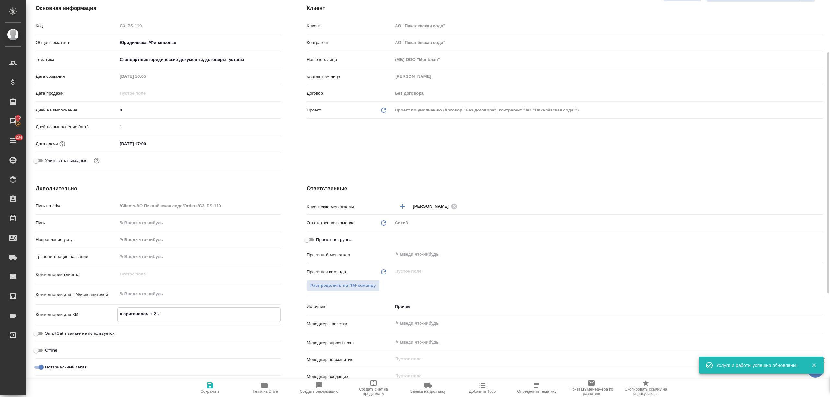
type textarea "x"
type textarea "к оригиналам + 2 ко"
type textarea "x"
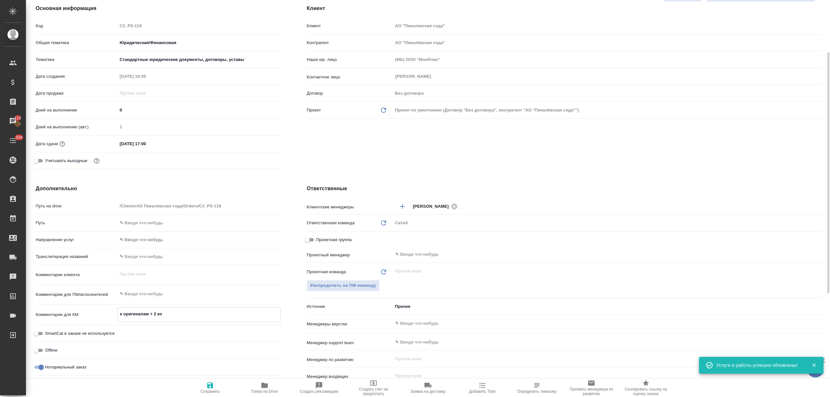
type textarea "к оригиналам + 2 коп"
type textarea "x"
type textarea "к оригиналам + 2 копи"
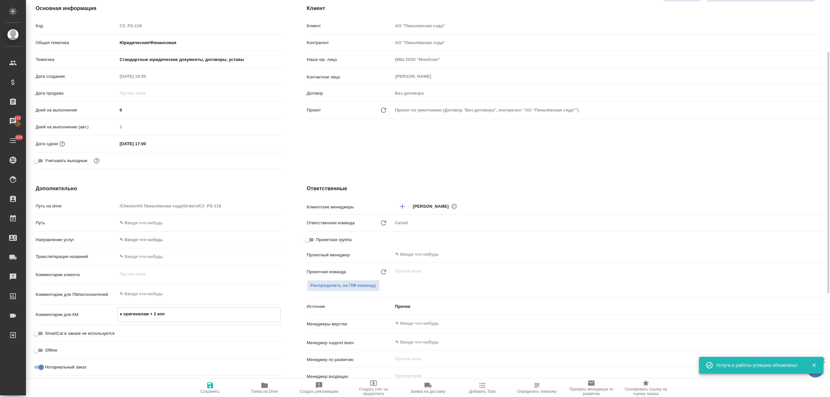
type textarea "x"
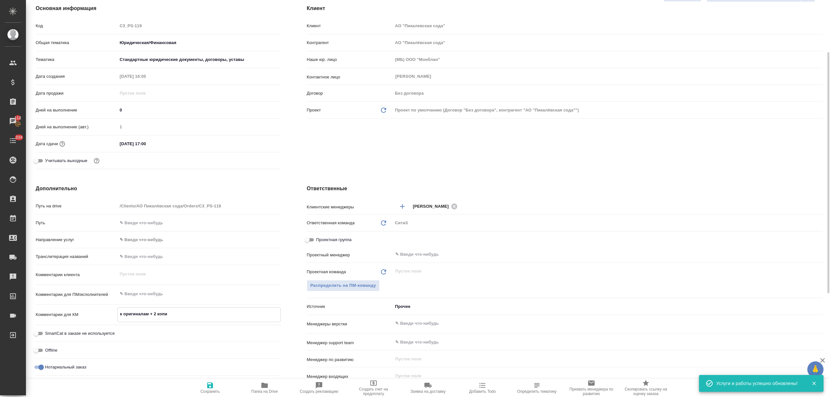
type textarea "x"
type textarea "к оригиналам + 2 копии"
type textarea "x"
type textarea "к оригиналам + 2 копии"
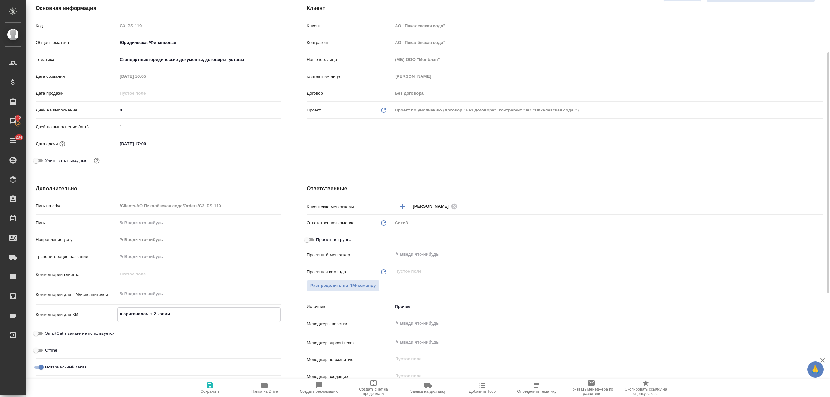
type textarea "x"
click at [215, 383] on span "Сохранить" at bounding box center [210, 388] width 47 height 12
type textarea "x"
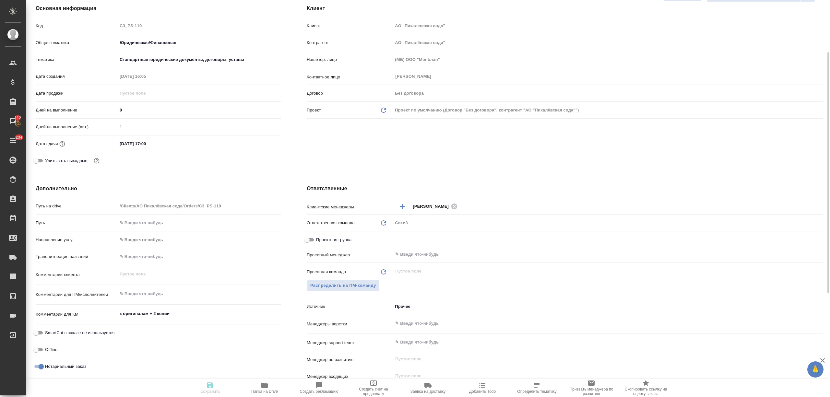
type textarea "x"
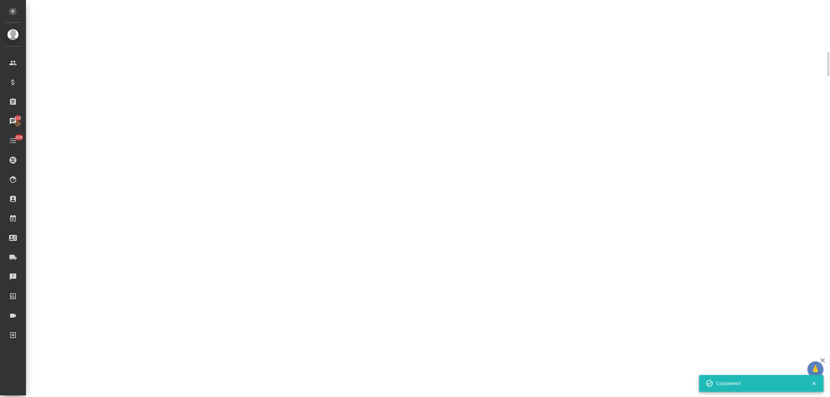
select select "RU"
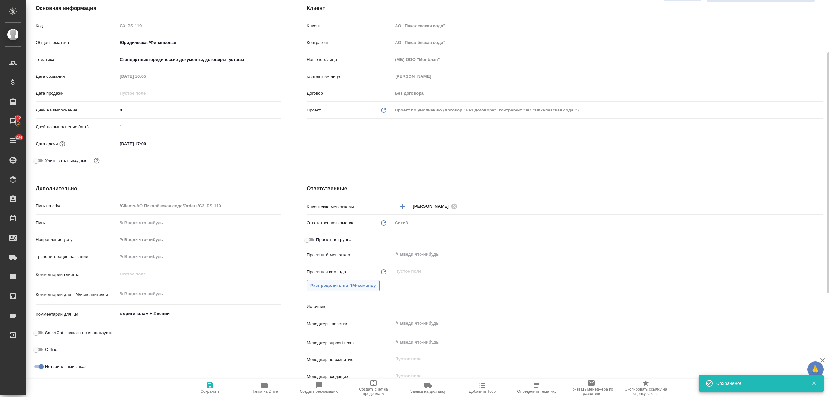
type textarea "x"
click at [413, 256] on input "text" at bounding box center [597, 255] width 405 height 8
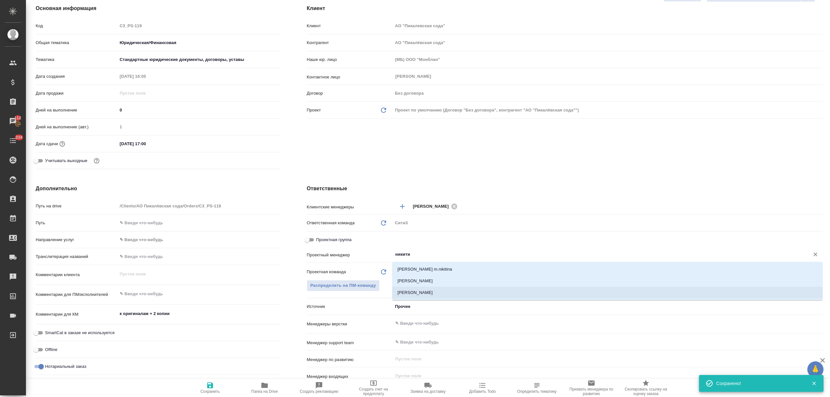
click at [434, 287] on li "Никитина Татьяна" at bounding box center [607, 293] width 430 height 12
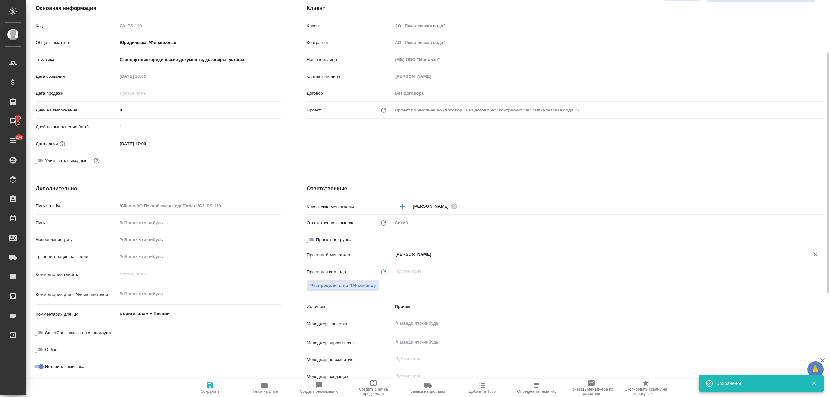
click at [220, 379] on button "Сохранить" at bounding box center [210, 388] width 54 height 18
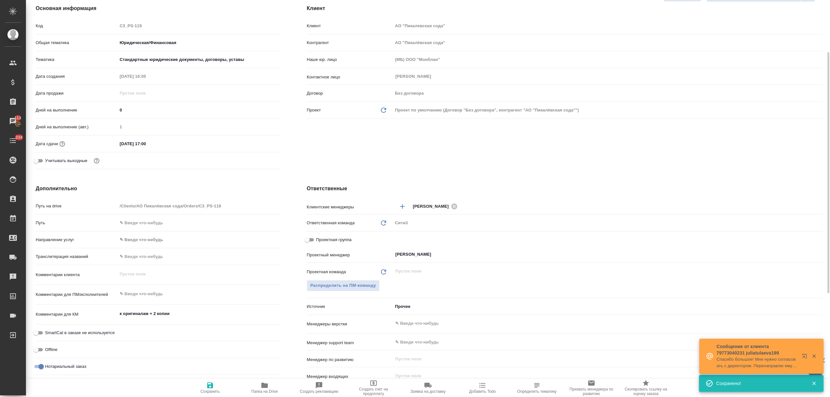
scroll to position [0, 0]
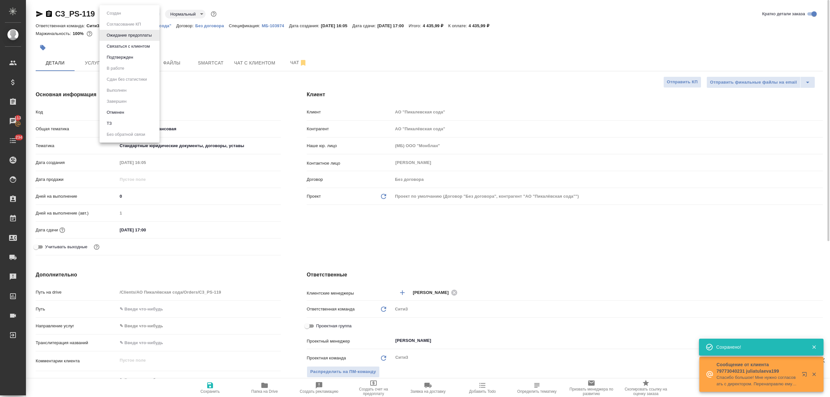
click at [139, 15] on body "🙏 .cls-1 fill:#fff; AWATERA Nikitina Tatiana Клиенты Спецификации Заказы 113 Ча…" at bounding box center [415, 198] width 830 height 397
click at [140, 57] on li "Подтвержден" at bounding box center [130, 57] width 60 height 11
click at [138, 64] on span "Работы" at bounding box center [132, 63] width 31 height 8
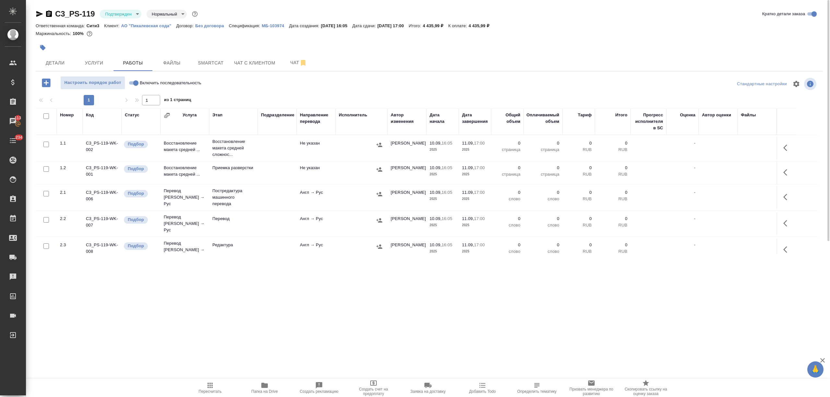
click at [45, 117] on input "checkbox" at bounding box center [46, 117] width 6 height 6
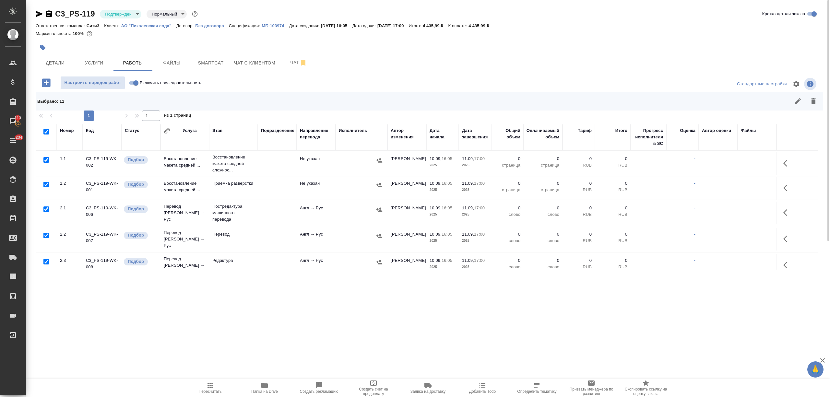
click at [43, 234] on input "checkbox" at bounding box center [46, 236] width 6 height 6
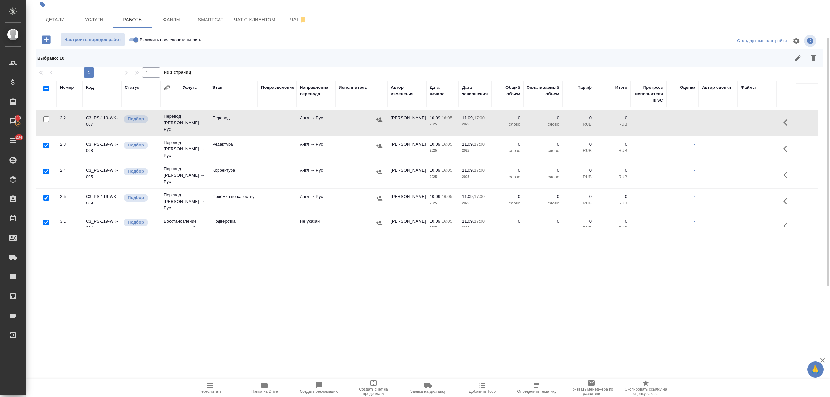
scroll to position [86, 0]
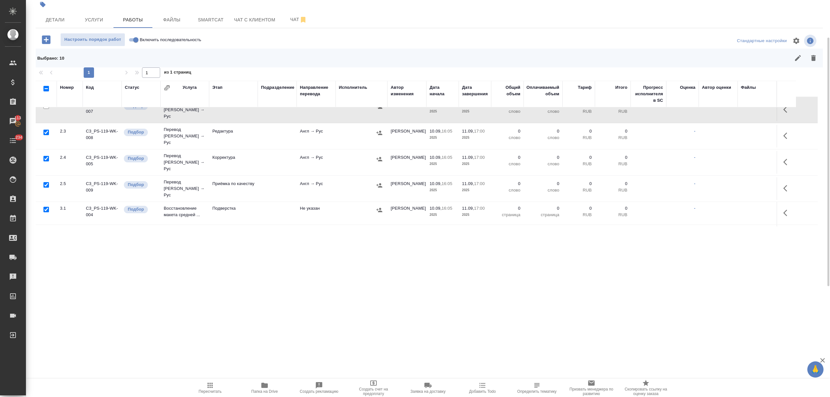
click at [44, 182] on input "checkbox" at bounding box center [46, 185] width 6 height 6
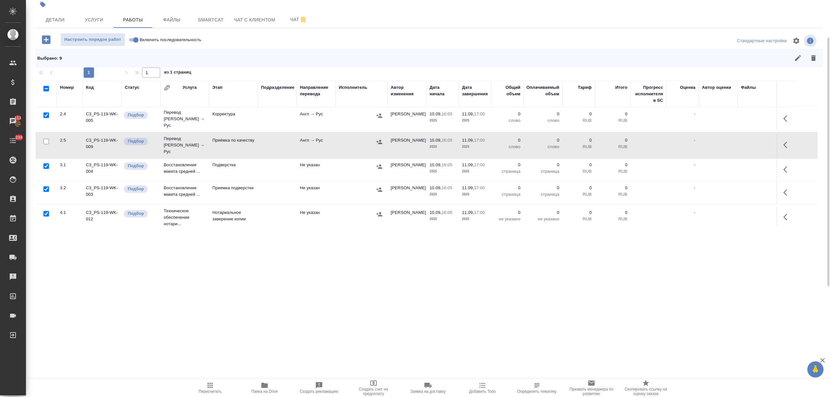
scroll to position [149, 0]
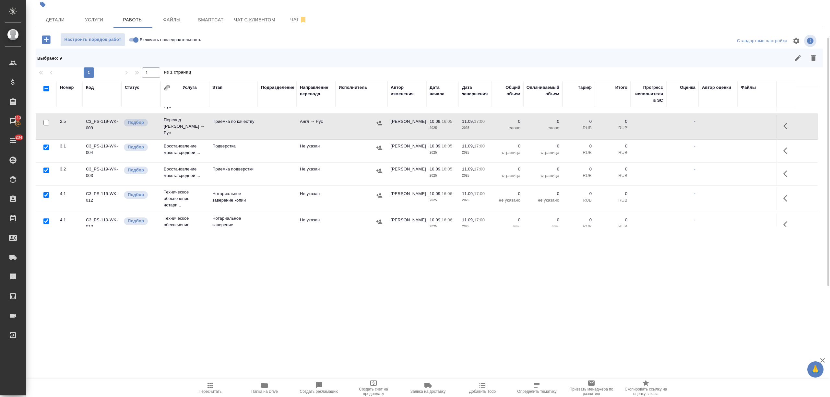
click at [45, 192] on input "checkbox" at bounding box center [46, 195] width 6 height 6
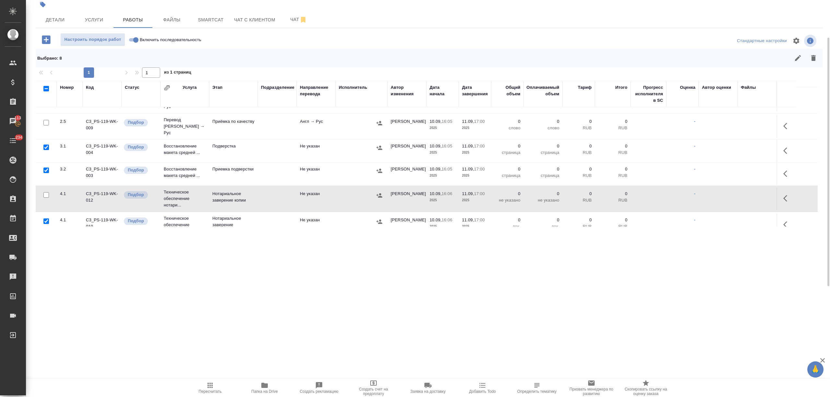
click at [46, 219] on input "checkbox" at bounding box center [46, 222] width 6 height 6
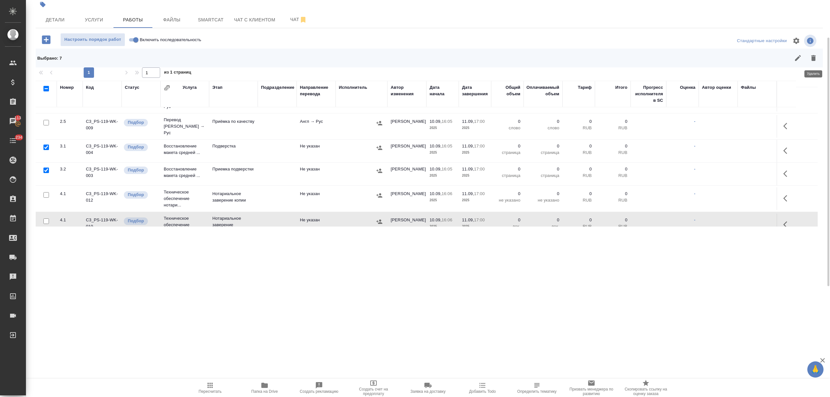
click at [814, 54] on icon "button" at bounding box center [814, 58] width 8 height 8
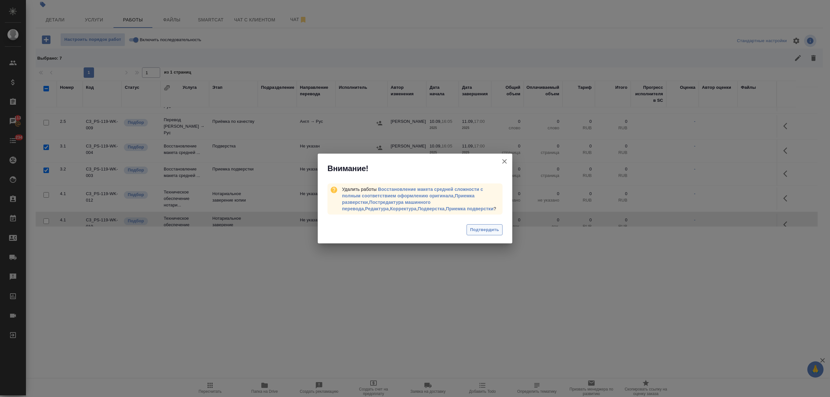
click at [473, 227] on span "Подтвердить" at bounding box center [484, 229] width 29 height 7
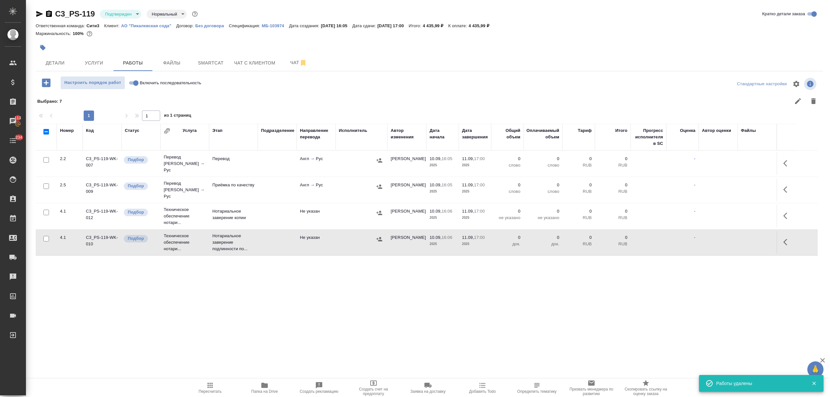
scroll to position [0, 0]
click at [787, 160] on icon "button" at bounding box center [787, 164] width 8 height 8
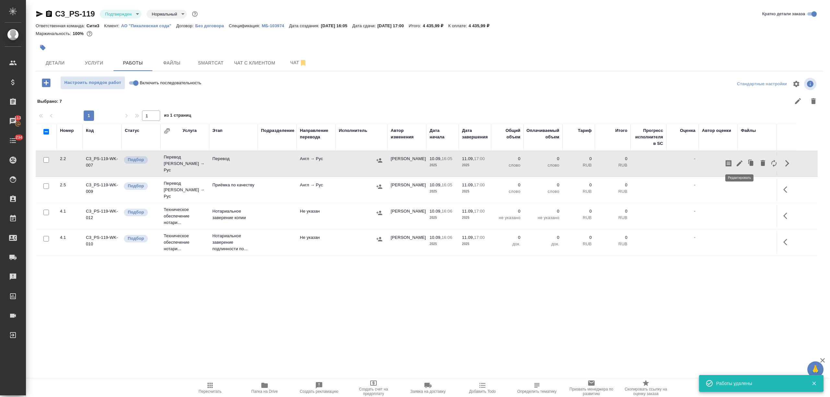
click at [739, 161] on icon "button" at bounding box center [740, 164] width 8 height 8
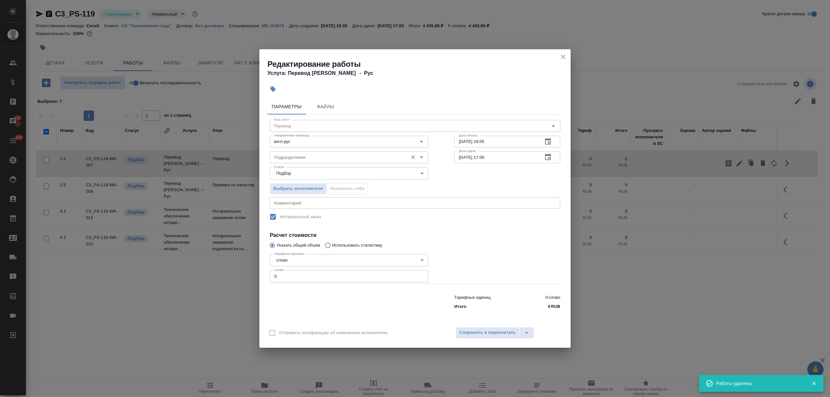
click at [336, 153] on input "Подразделение" at bounding box center [338, 157] width 133 height 8
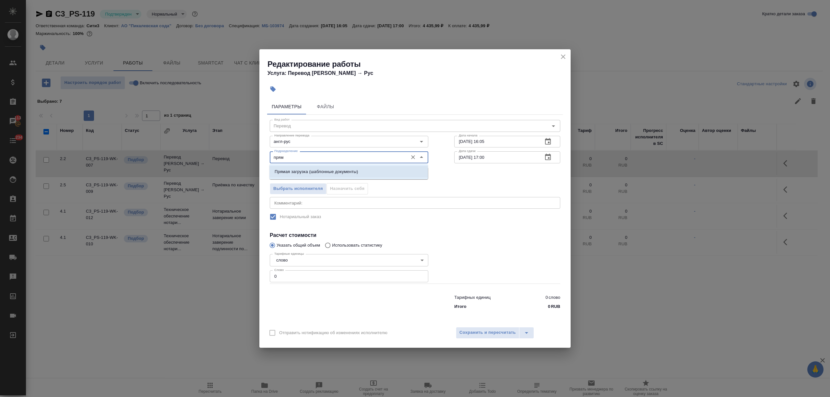
click at [332, 171] on p "Прямая загрузка (шаблонные документы)" at bounding box center [316, 172] width 83 height 6
drag, startPoint x: 279, startPoint y: 273, endPoint x: 273, endPoint y: 272, distance: 6.5
click at [273, 273] on input "0" at bounding box center [349, 276] width 159 height 12
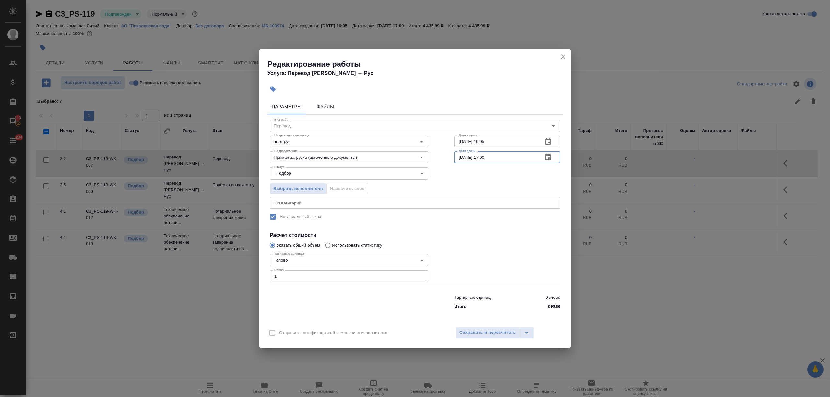
click at [483, 156] on input "11.09.2025 17:00" at bounding box center [495, 157] width 83 height 12
click at [496, 332] on span "Сохранить и пересчитать" at bounding box center [488, 332] width 56 height 7
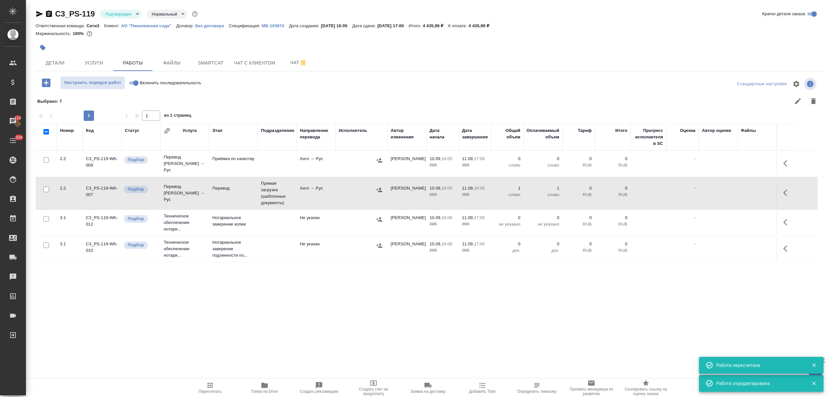
click at [785, 160] on icon "button" at bounding box center [787, 164] width 8 height 8
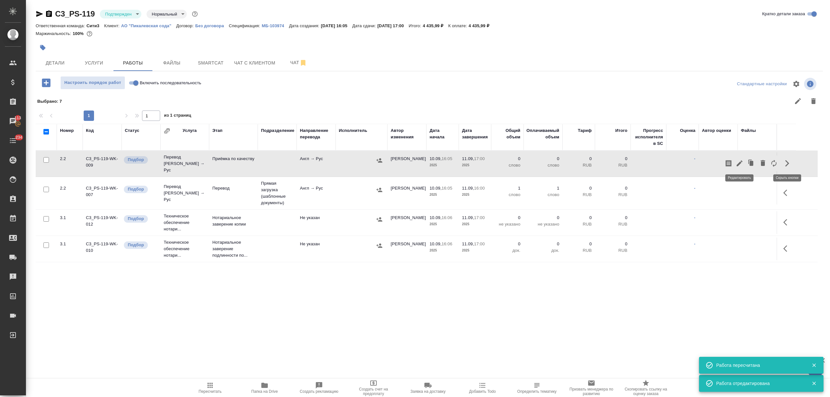
click at [740, 160] on icon "button" at bounding box center [740, 164] width 8 height 8
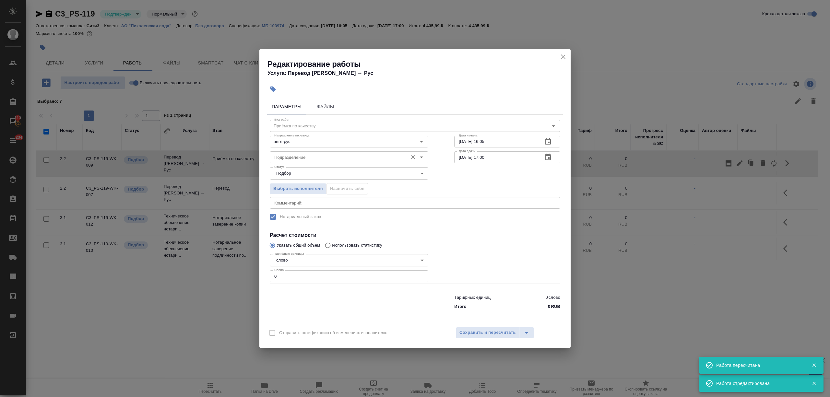
click at [319, 154] on input "Подразделение" at bounding box center [338, 157] width 133 height 8
click at [324, 174] on p "Прямая загрузка (шаблонные документы)" at bounding box center [316, 172] width 83 height 6
drag, startPoint x: 275, startPoint y: 275, endPoint x: 295, endPoint y: 278, distance: 20.0
click at [270, 275] on input "0" at bounding box center [349, 276] width 159 height 12
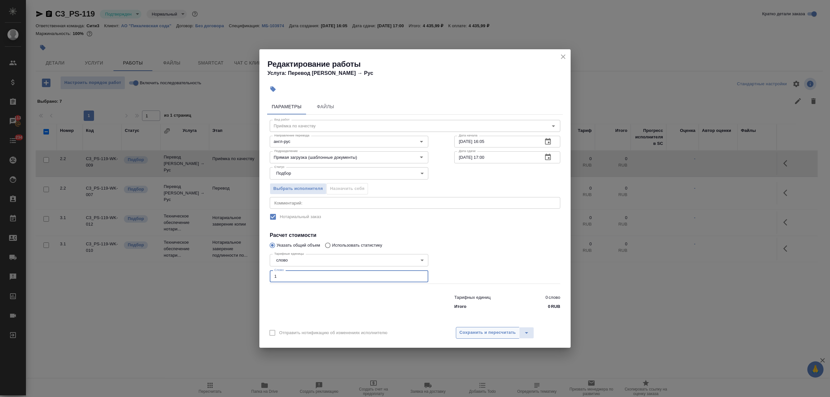
click at [480, 334] on span "Сохранить и пересчитать" at bounding box center [488, 332] width 56 height 7
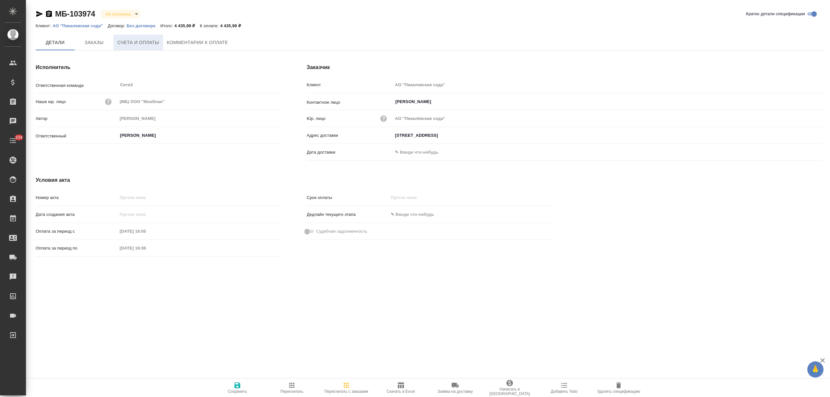
click at [158, 42] on span "Счета и оплаты" at bounding box center [138, 43] width 42 height 8
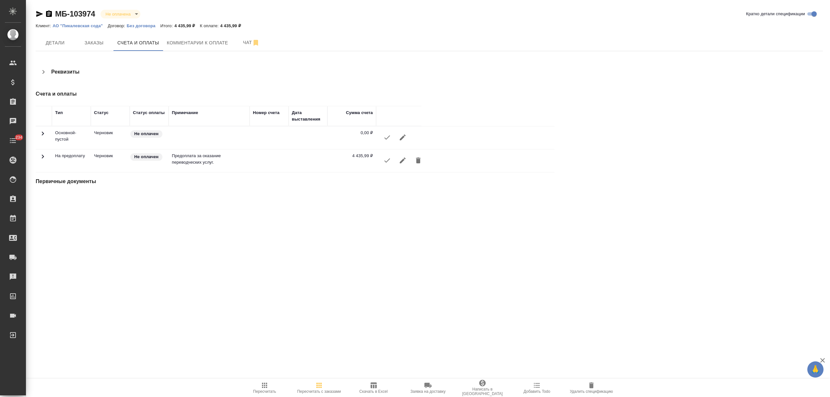
click at [385, 161] on icon "button" at bounding box center [387, 161] width 8 height 8
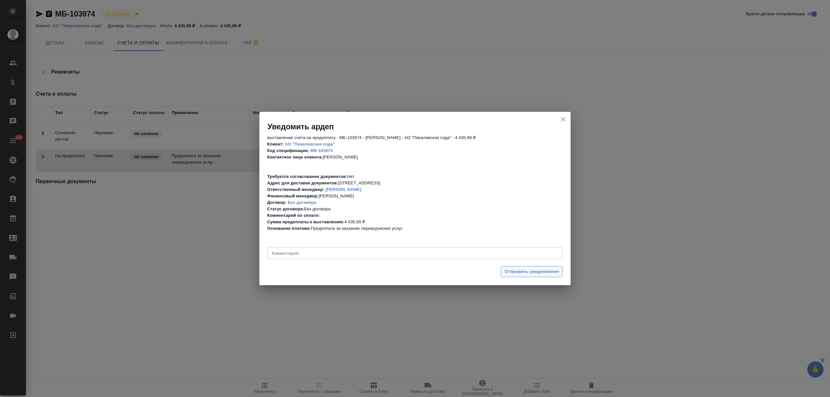
click at [506, 271] on span "Отправить уведомление" at bounding box center [532, 271] width 54 height 7
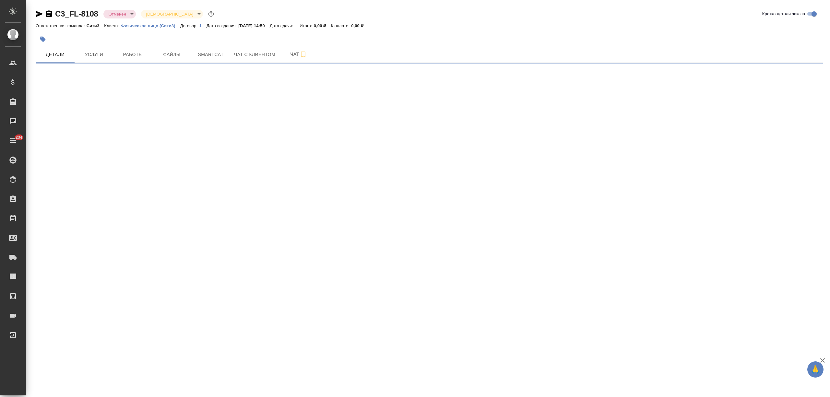
select select "RU"
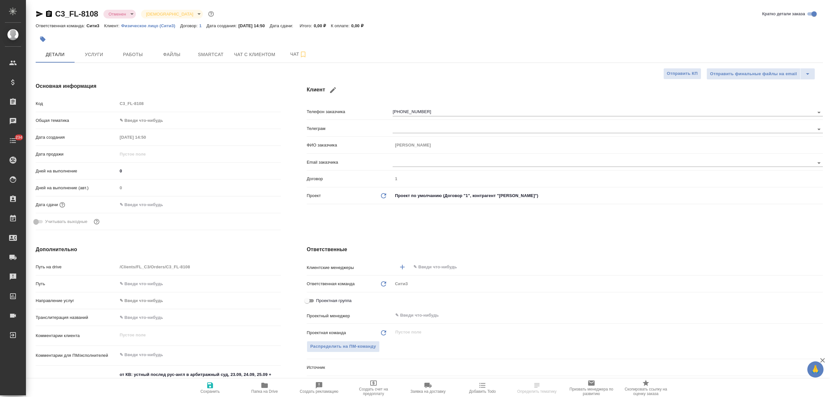
type textarea "x"
click at [268, 61] on button "Чат с клиентом" at bounding box center [254, 54] width 49 height 16
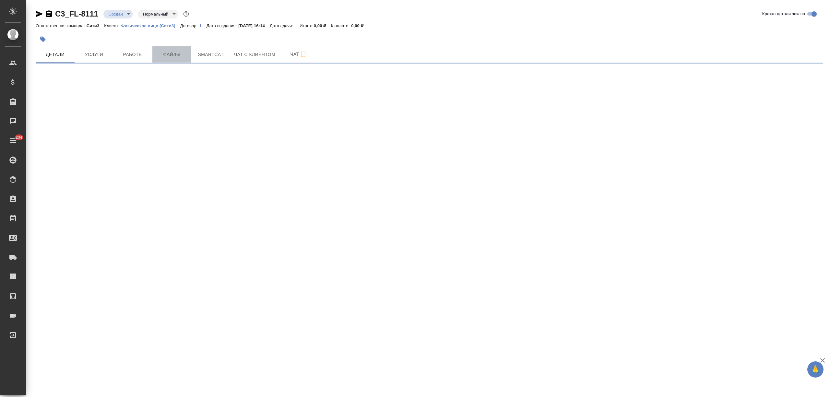
click at [178, 57] on span "Файлы" at bounding box center [171, 55] width 31 height 8
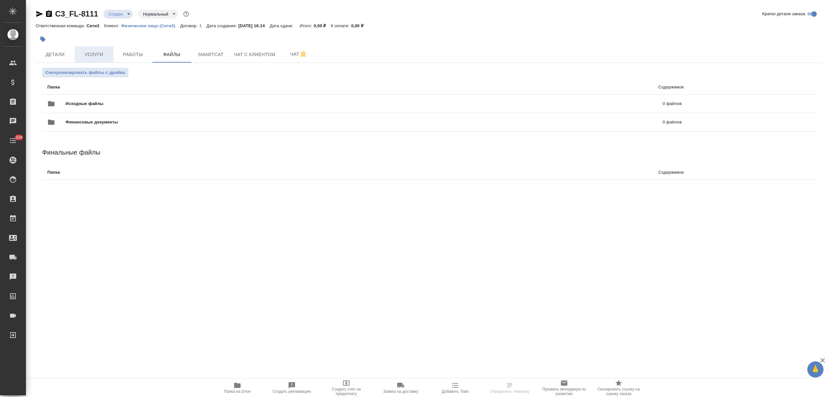
click at [91, 55] on span "Услуги" at bounding box center [93, 55] width 31 height 8
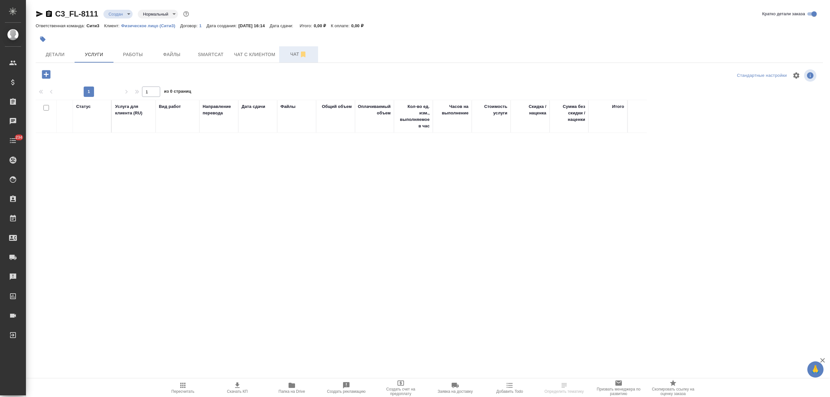
click at [279, 58] on button "Чат" at bounding box center [298, 54] width 39 height 16
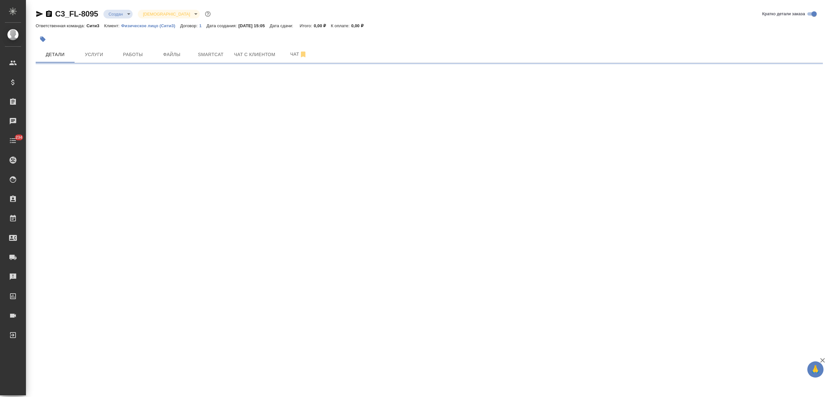
select select "RU"
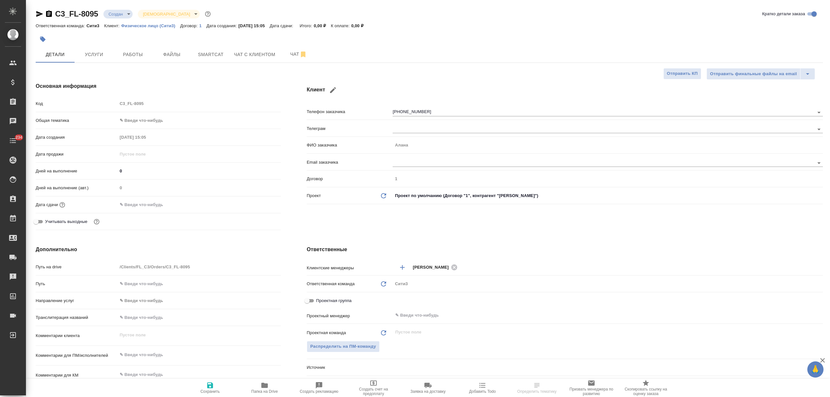
type textarea "x"
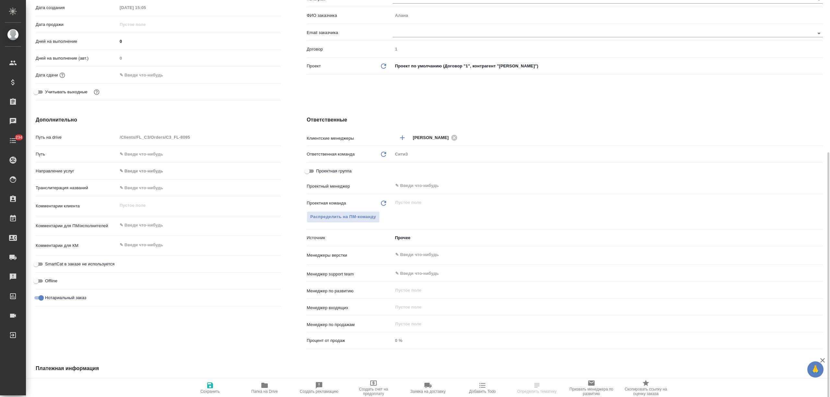
scroll to position [173, 0]
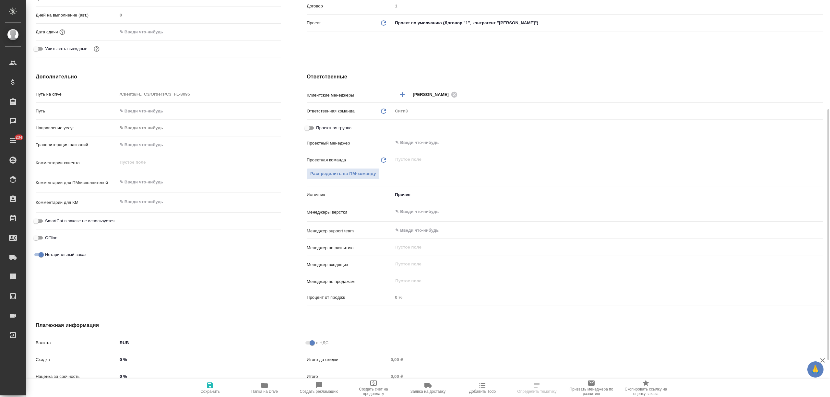
type textarea "x"
click at [139, 184] on textarea at bounding box center [199, 182] width 163 height 11
type textarea "x"
type textarea "д"
type textarea "x"
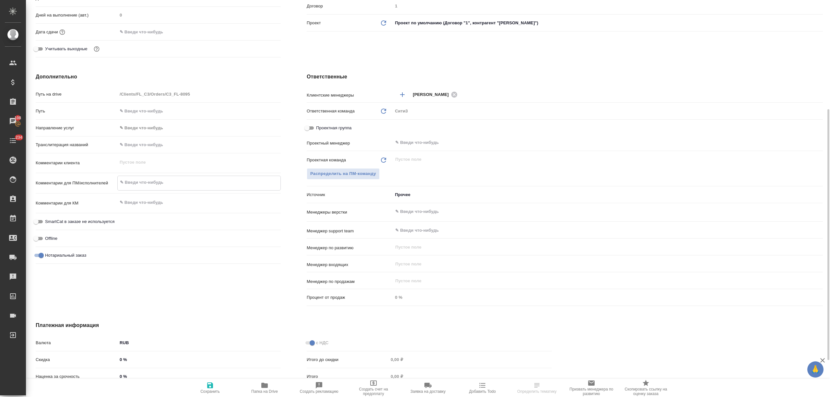
type textarea "x"
type textarea "да"
type textarea "x"
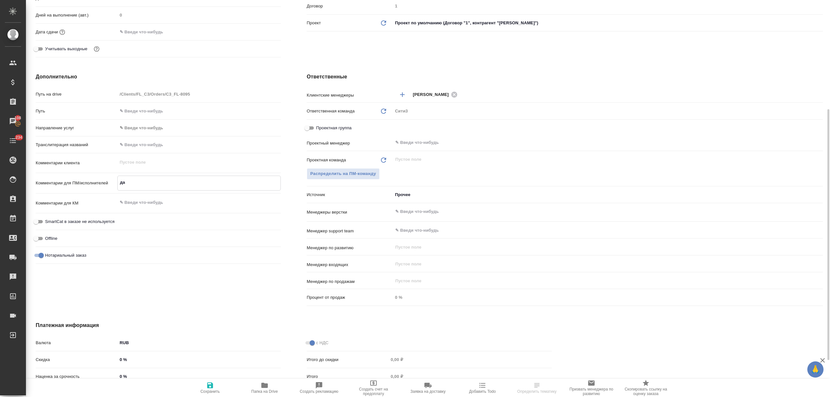
type textarea "дат"
type textarea "x"
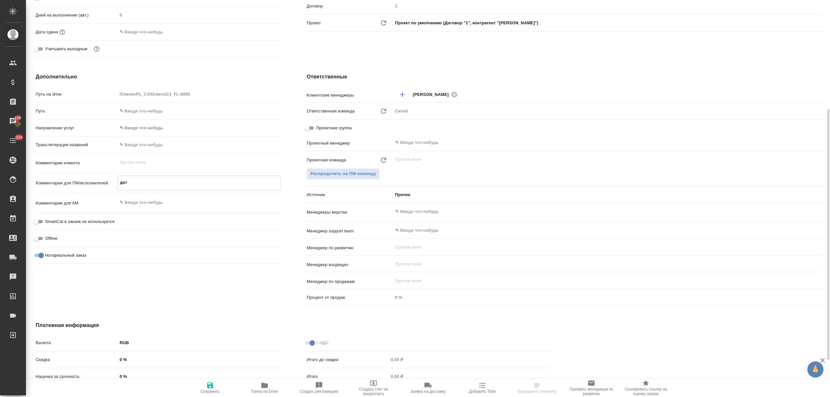
type textarea "дата"
type textarea "x"
type textarea "дата"
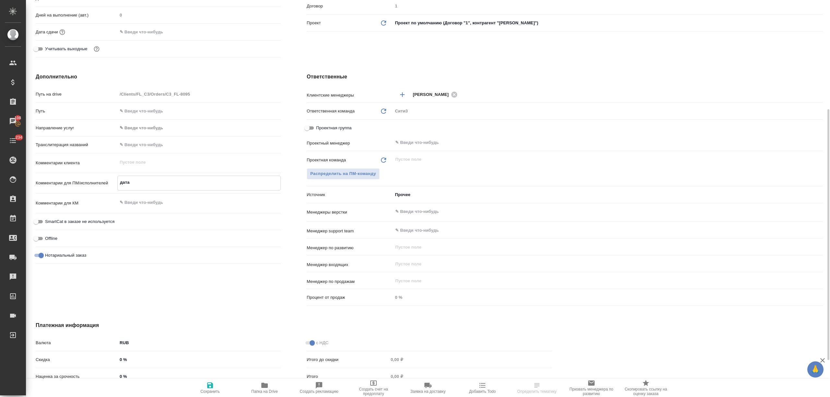
type textarea "x"
type textarea "дата -"
type textarea "x"
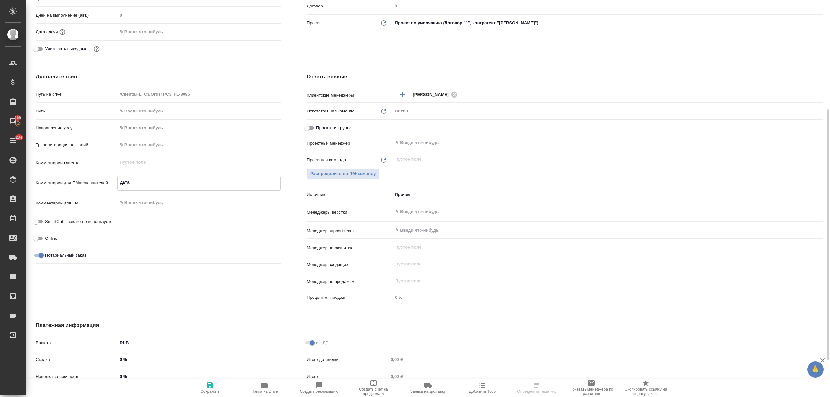
type textarea "x"
type textarea "дата -"
type textarea "x"
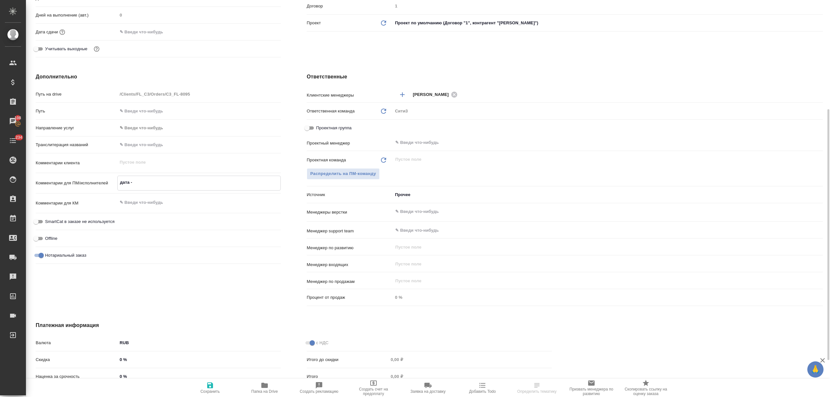
type textarea "x"
type textarea "дата - 1"
type textarea "x"
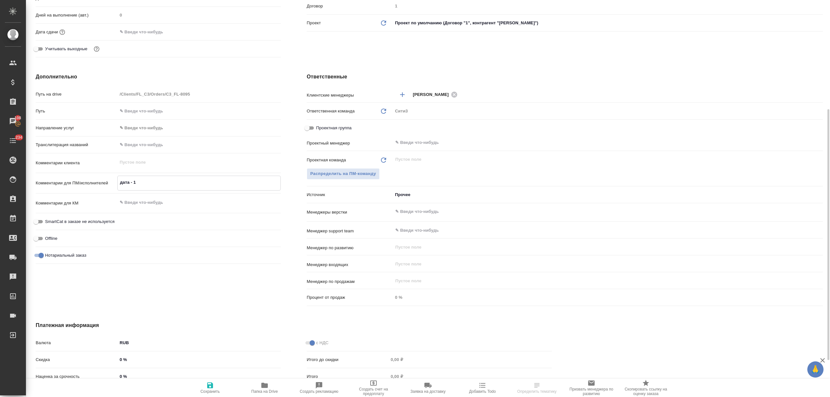
type textarea "дата - 15"
type textarea "x"
type textarea "дата - 15."
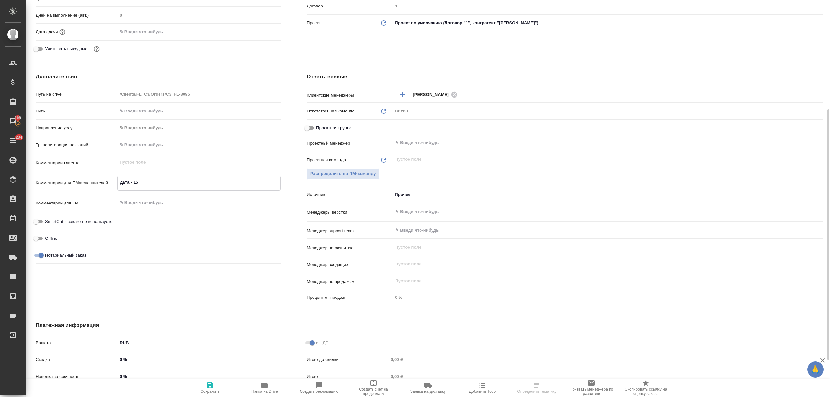
type textarea "x"
type textarea "дата - 15.0"
type textarea "x"
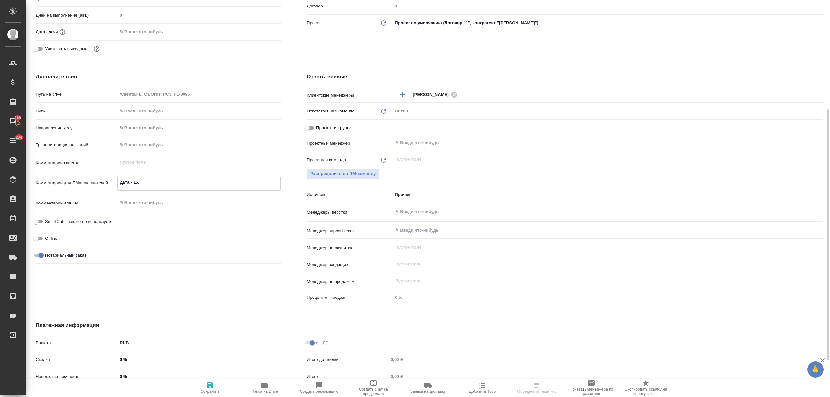
type textarea "x"
type textarea "дата - 15.09"
type textarea "x"
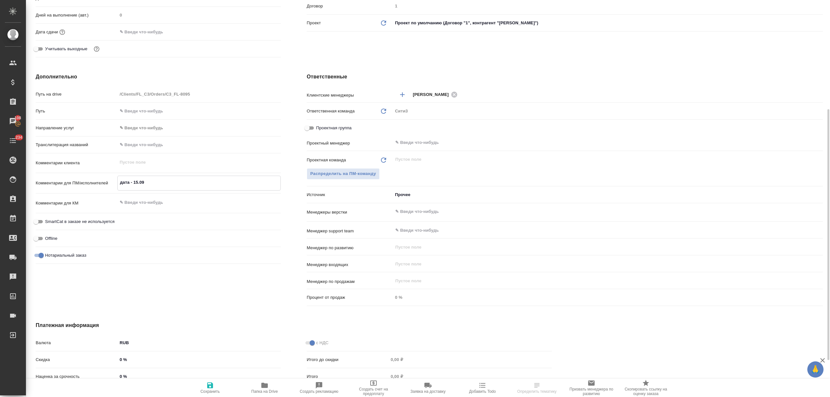
type textarea "x"
type textarea "дата - 15.09,"
type textarea "x"
type textarea "дата - 15.09,"
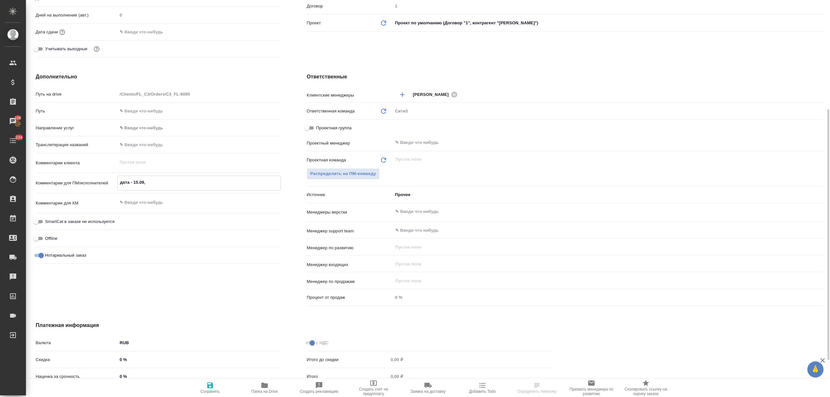
type textarea "x"
type textarea "дата - 15.09, во"
type textarea "x"
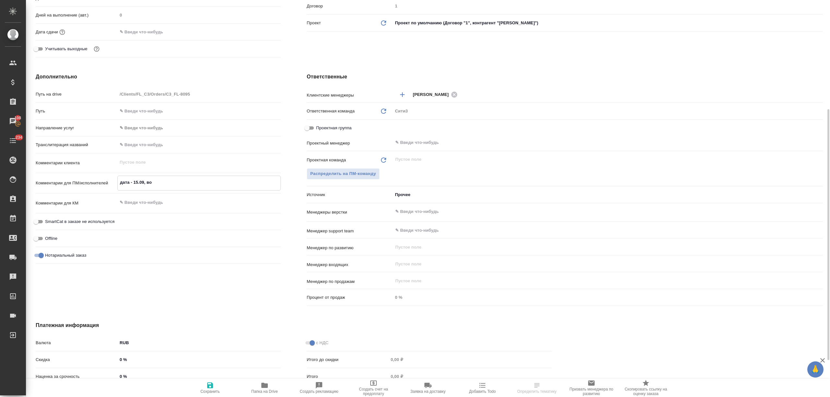
type textarea "x"
type textarea "дата - 15.09, воз"
type textarea "x"
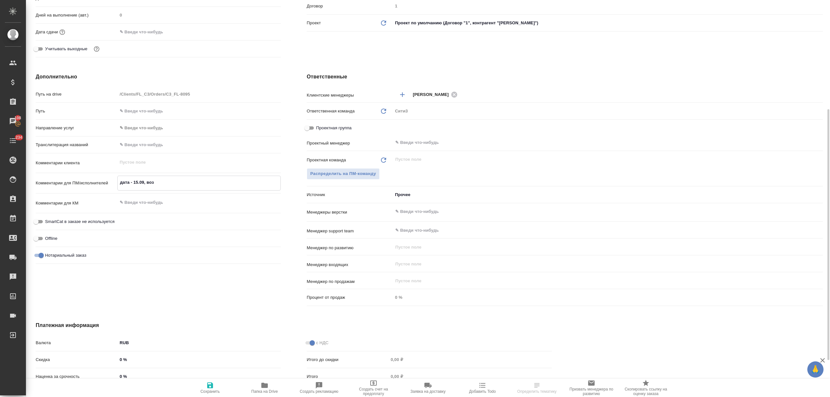
type textarea "x"
type textarea "дата - 15.09, возм"
type textarea "x"
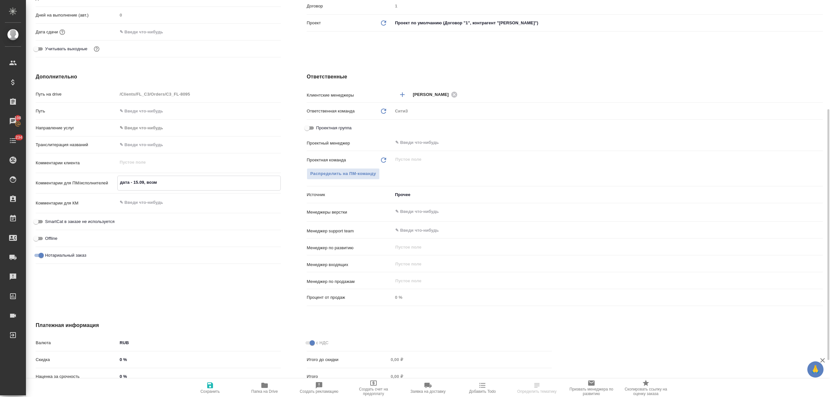
type textarea "x"
type textarea "дата - 15.09, возмо"
type textarea "x"
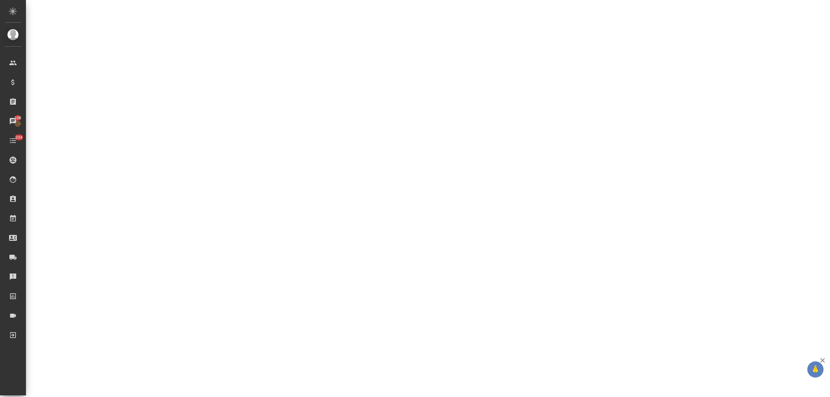
select select "RU"
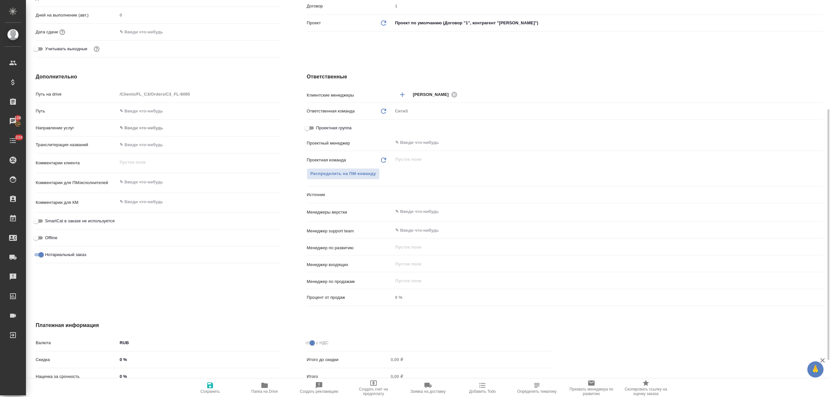
type textarea "x"
click at [161, 185] on textarea at bounding box center [198, 182] width 163 height 11
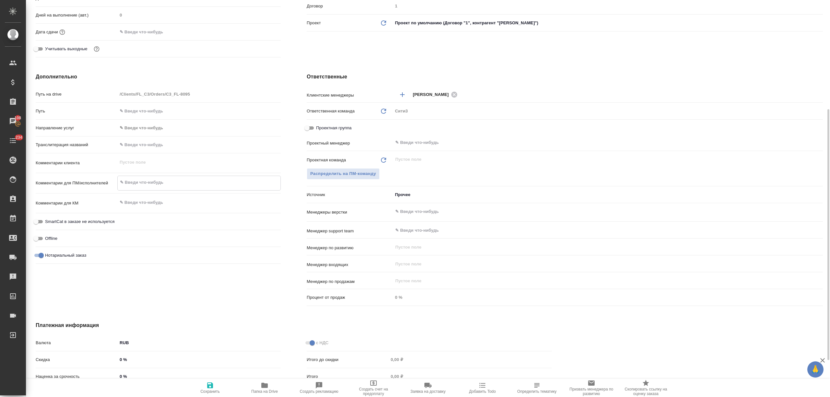
type textarea "д"
type textarea "x"
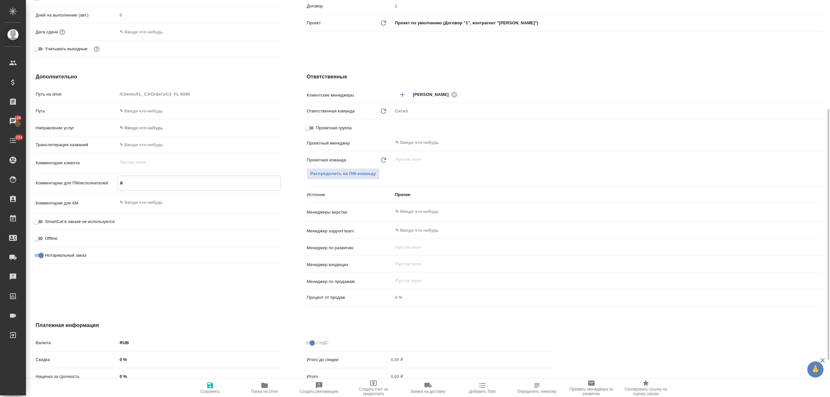
type textarea "да"
type textarea "x"
type textarea "дата"
type textarea "x"
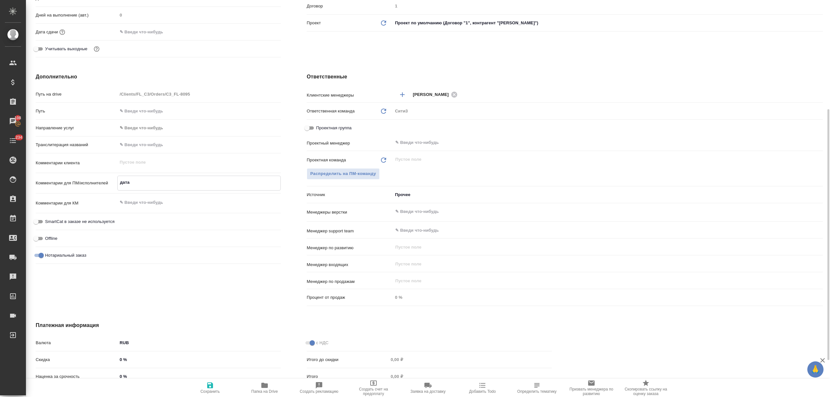
type textarea "x"
type textarea "дата"
type textarea "x"
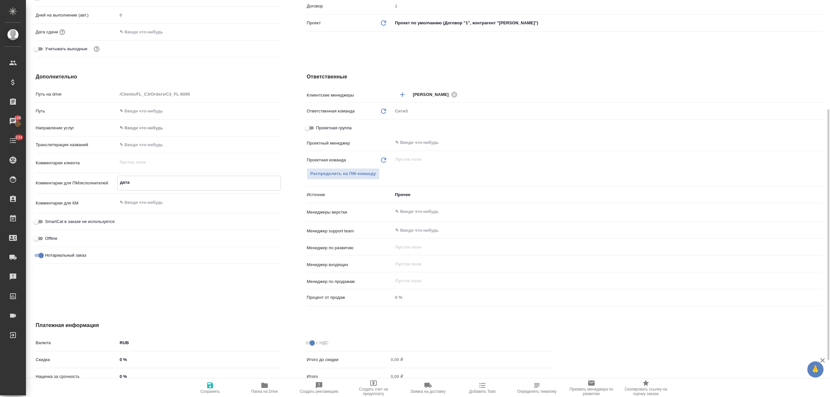
type textarea "x"
type textarea "дата -"
type textarea "x"
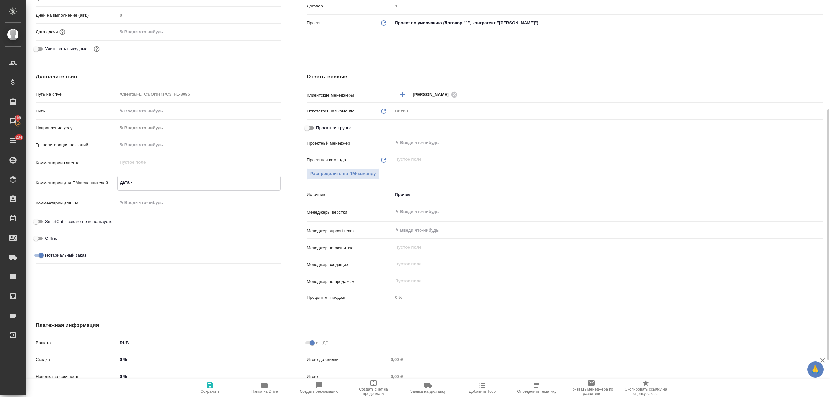
type textarea "дата -"
type textarea "x"
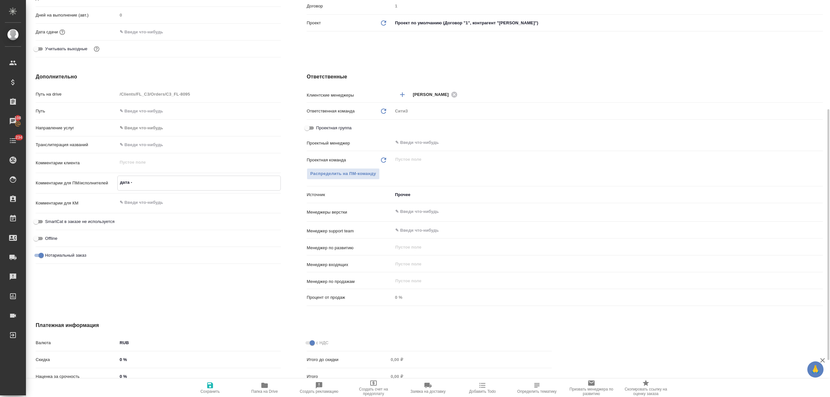
type textarea "дата - 1"
type textarea "x"
type textarea "дата - 15"
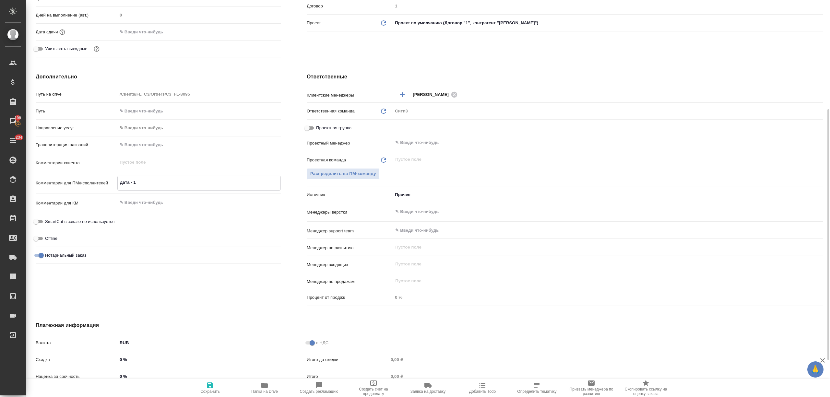
type textarea "x"
type textarea "дата - 15."
type textarea "x"
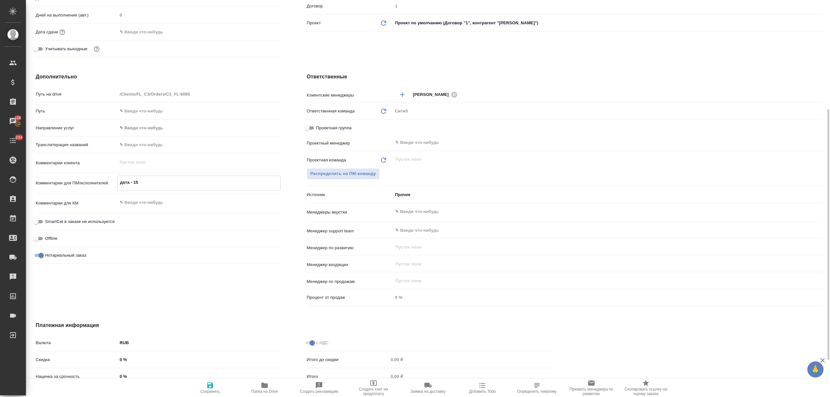
type textarea "x"
type textarea "дата - 15.0"
type textarea "x"
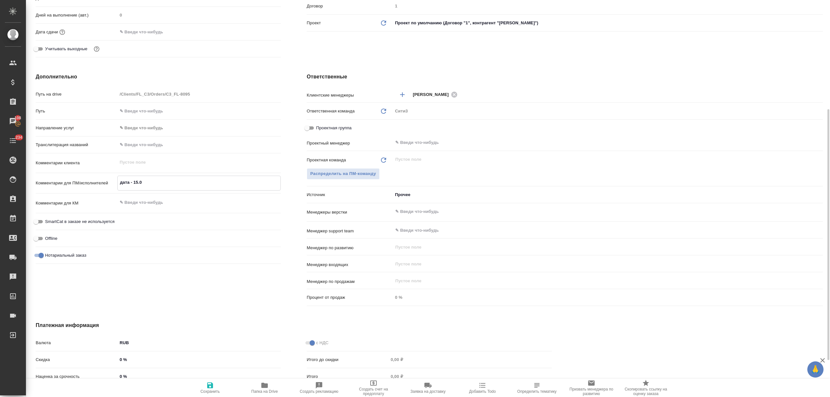
type textarea "дата - 15.09"
type textarea "x"
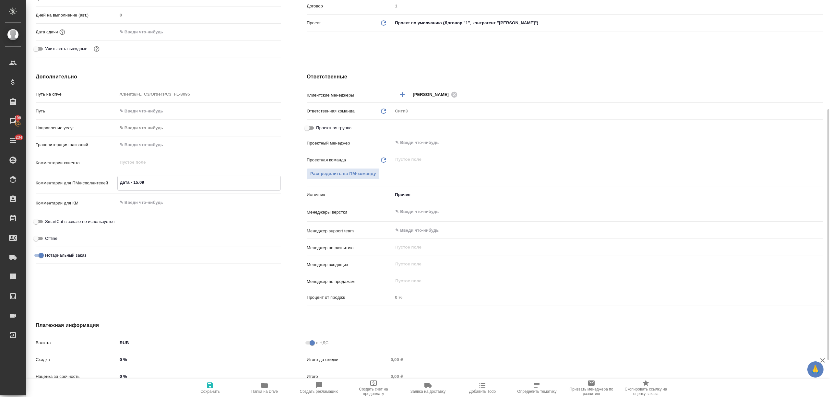
type textarea "дата - 15.09"
type textarea "x"
type textarea "дата - 15.09 в"
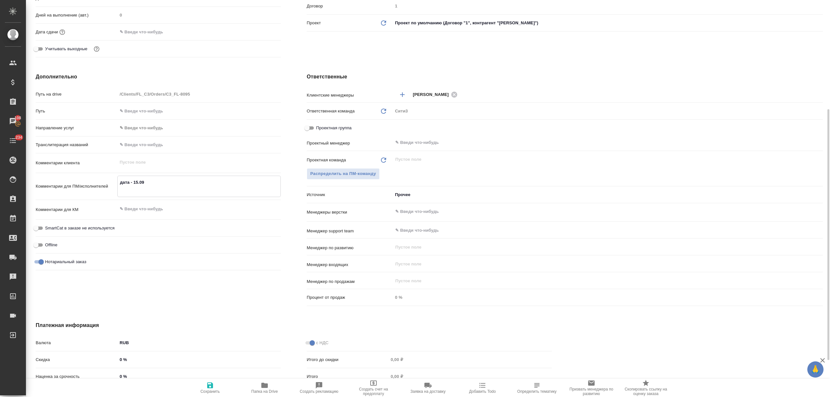
type textarea "x"
type textarea "дата - 15.09 вр"
type textarea "x"
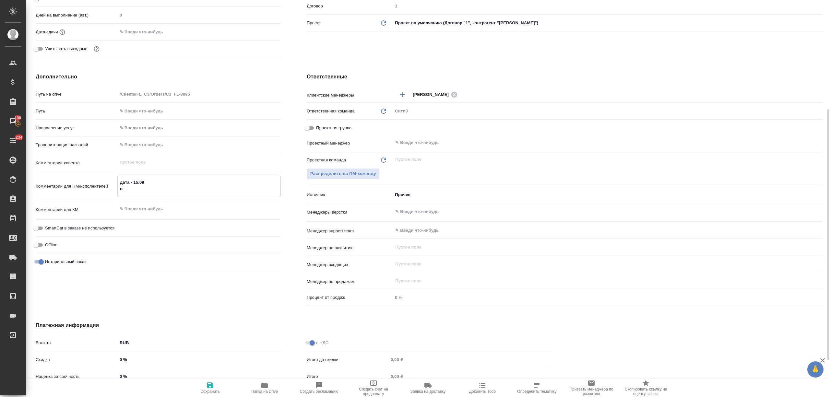
type textarea "x"
type textarea "дата - 15.09 вре"
type textarea "x"
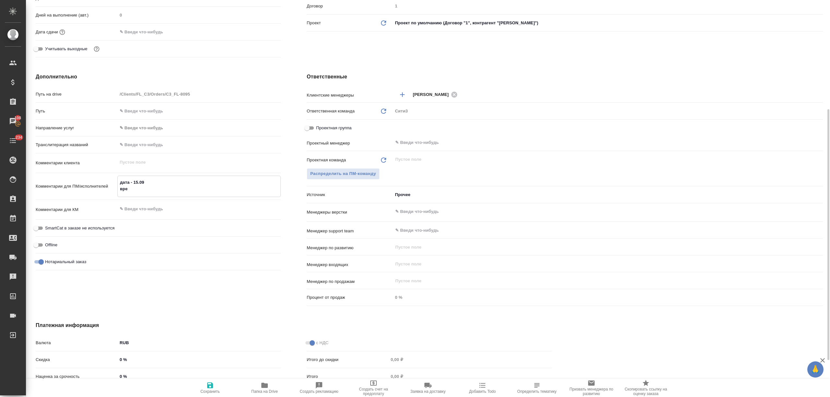
type textarea "x"
type textarea "дата - 15.09 врем"
type textarea "x"
type textarea "дата - 15.09 время"
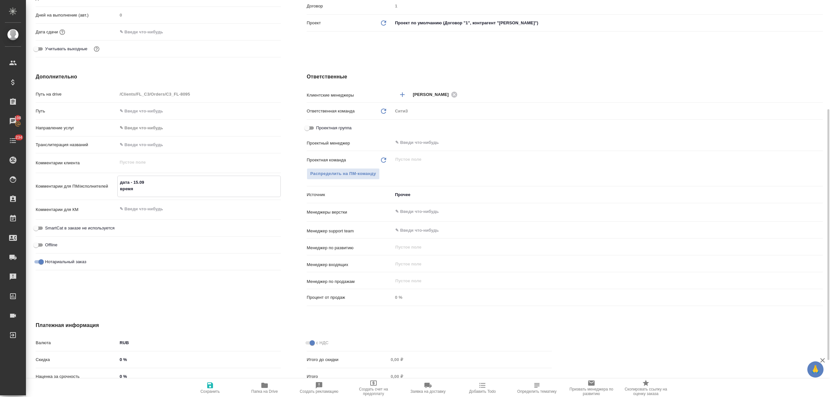
type textarea "x"
type textarea "дата - 15.09 время"
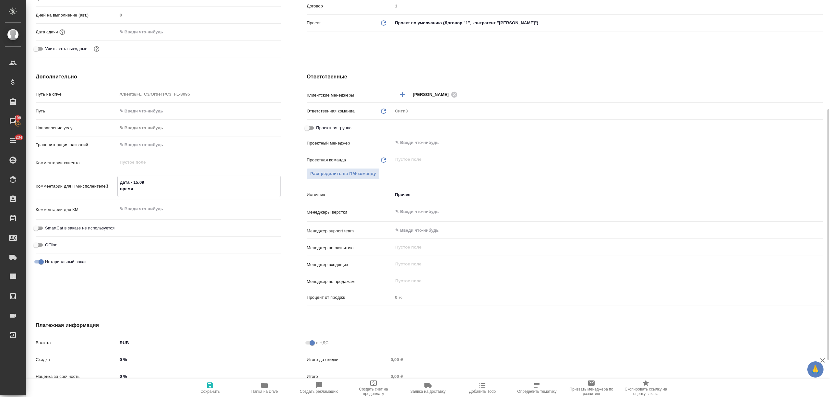
type textarea "x"
type textarea "дата - 15.09 время -"
type textarea "x"
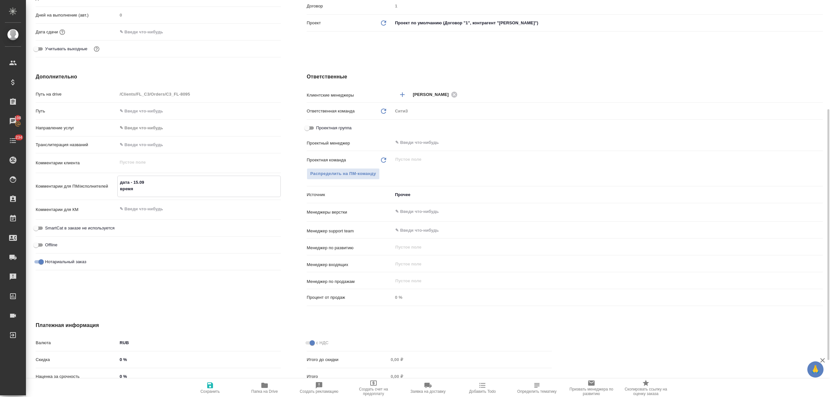
type textarea "x"
type textarea "дата - 15.09 время -"
type textarea "x"
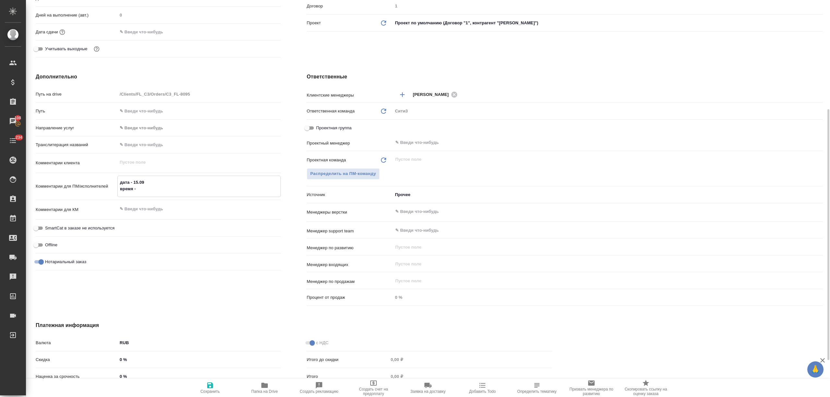
type textarea "дата - 15.09 время - н"
type textarea "x"
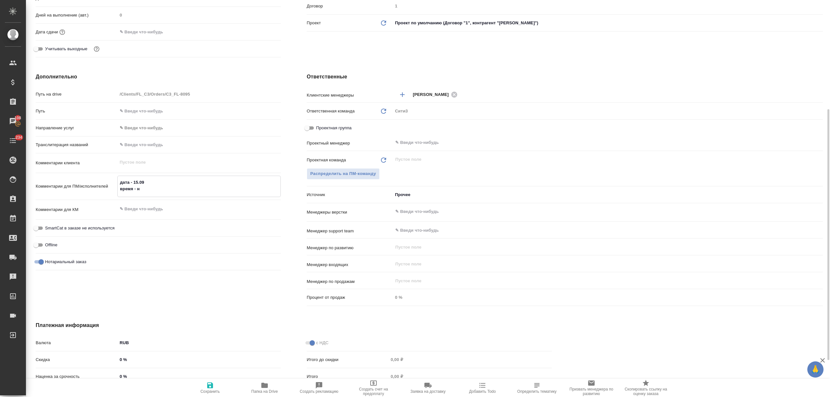
type textarea "дата - 15.09 время - не"
type textarea "x"
type textarea "дата - 15.09 время - нет"
type textarea "x"
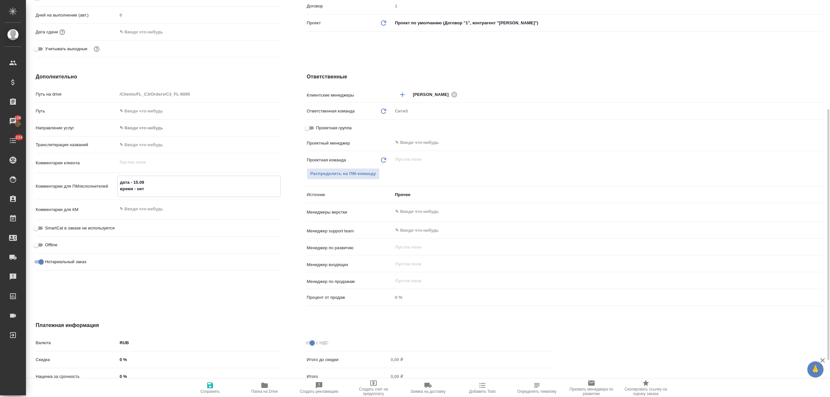
type textarea "x"
type textarea "дата - 15.09 время - нет"
type textarea "x"
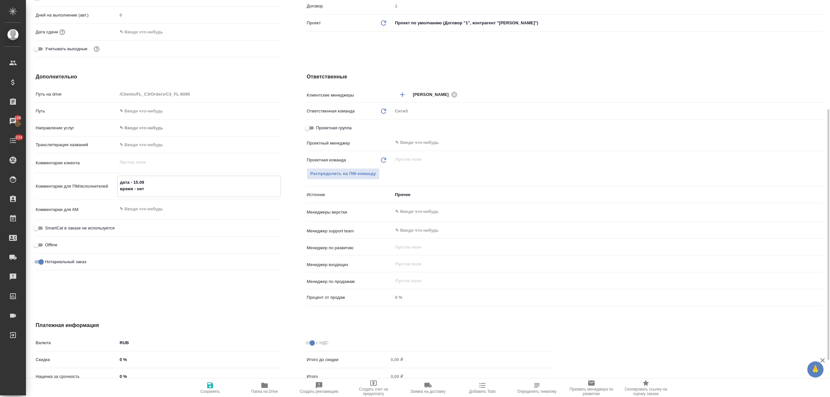
type textarea "x"
type textarea "дата - 15.09 время - нет п"
type textarea "x"
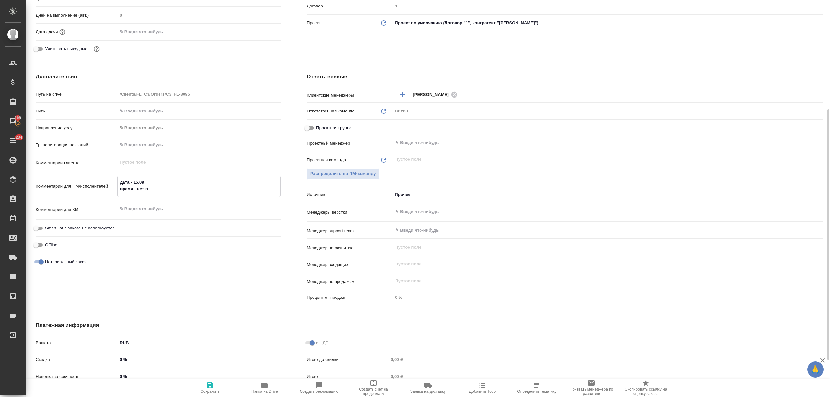
type textarea "x"
type textarea "дата - 15.09 время - нет по"
type textarea "x"
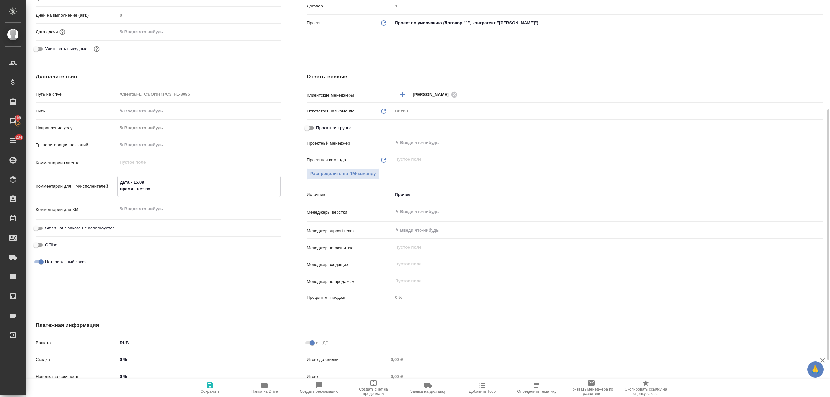
type textarea "дата - 15.09 время - нет пок"
type textarea "x"
type textarea "дата - 15.09 время - нет пока"
type textarea "x"
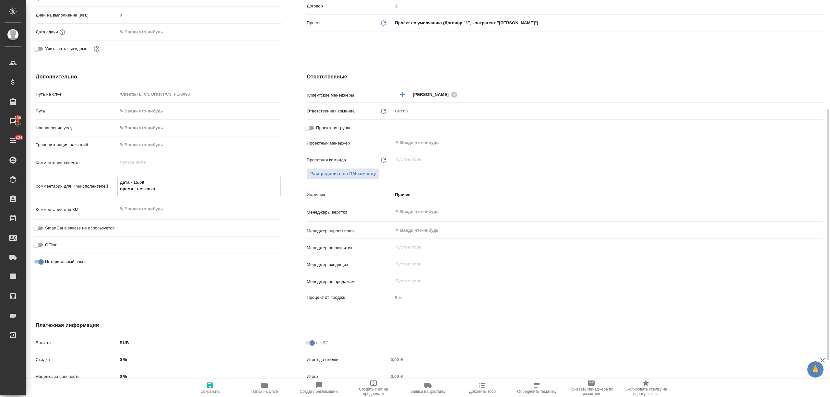
type textarea "x"
type textarea "дата - 15.09 время - нет пока"
type textarea "x"
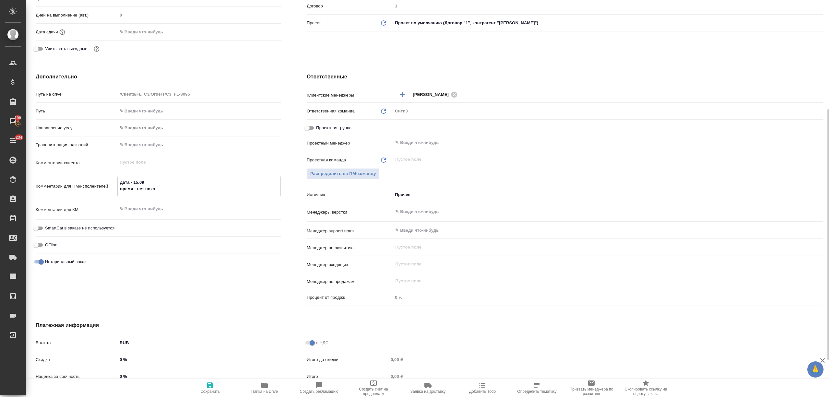
type textarea "x"
type textarea "дата - 15.09 время - нет пока ч"
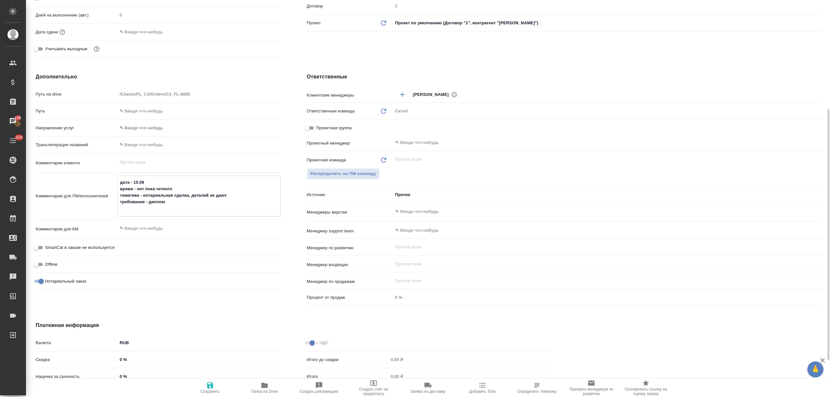
click at [155, 182] on textarea "дата - 15.09 время - нет пока четкого тематика - нотариальная сделка, деталей н…" at bounding box center [199, 195] width 163 height 37
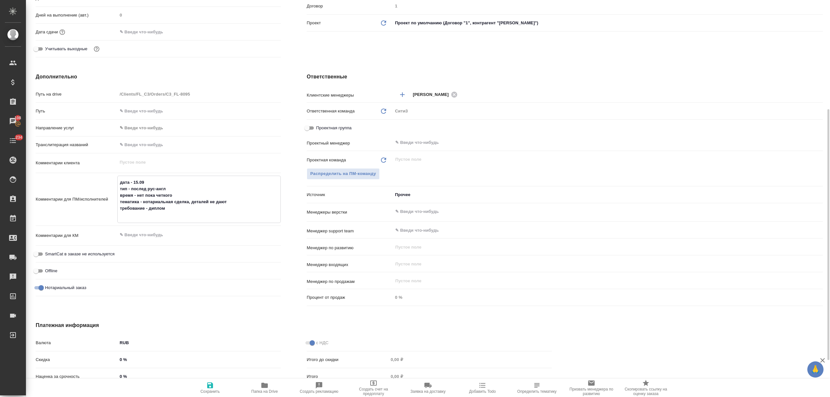
click at [143, 213] on textarea "дата - 15.09 тип - послед рус-англ время - нет пока четкого тематика - нотариал…" at bounding box center [199, 198] width 163 height 43
click at [208, 384] on icon "button" at bounding box center [210, 386] width 8 height 8
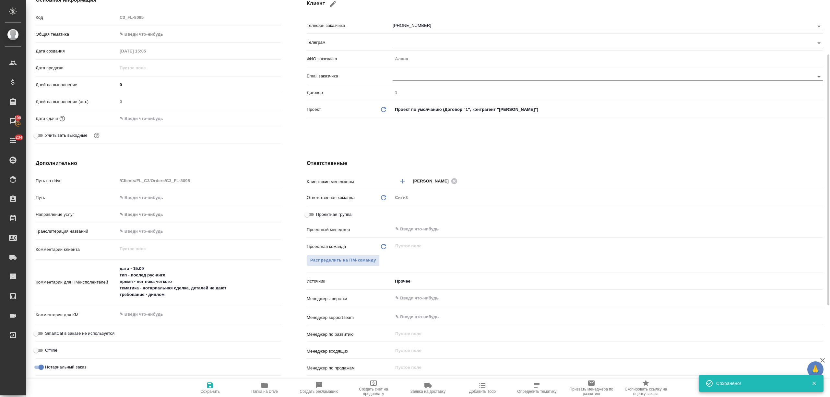
scroll to position [0, 0]
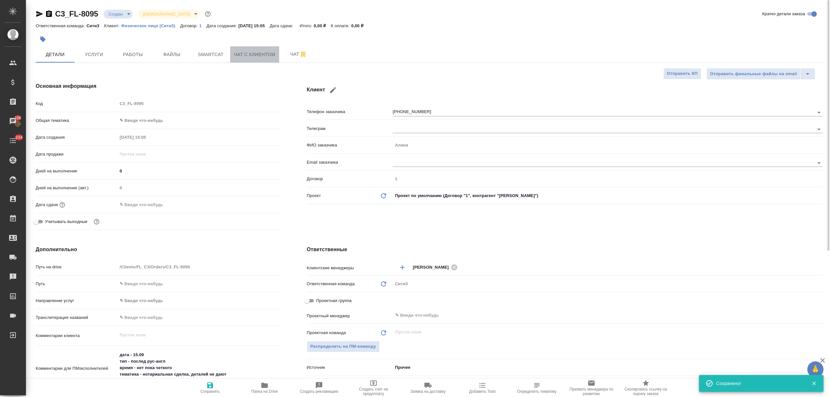
click at [264, 56] on span "Чат с клиентом" at bounding box center [254, 55] width 41 height 8
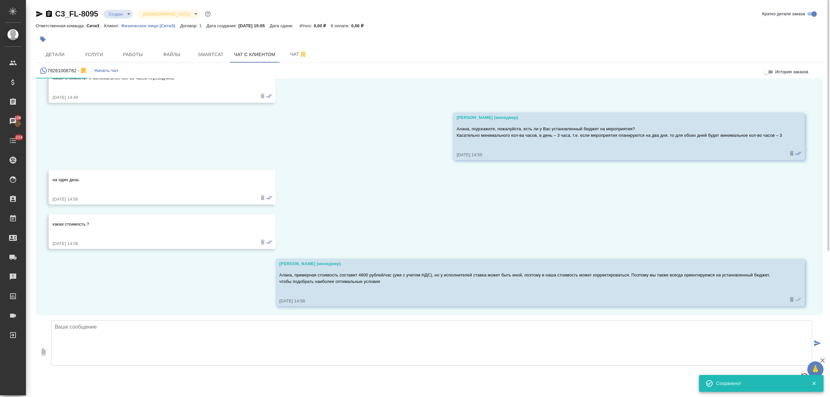
scroll to position [259, 0]
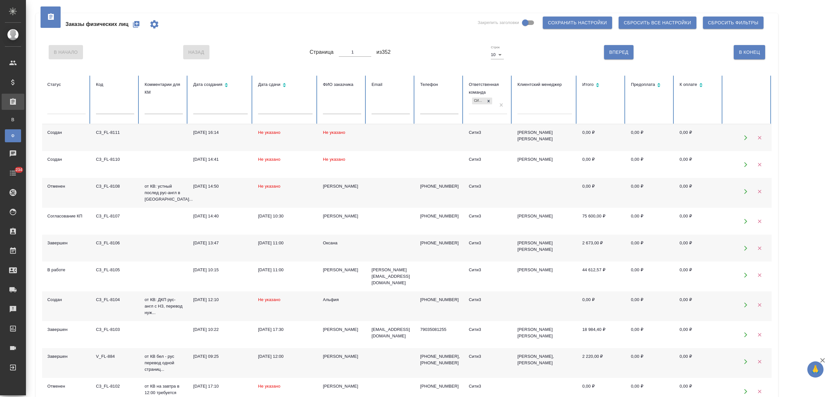
click at [263, 141] on td "Не указано" at bounding box center [285, 137] width 65 height 27
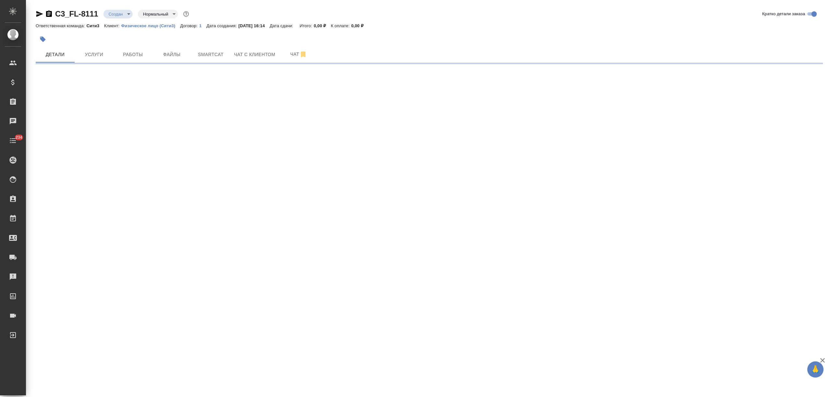
select select "RU"
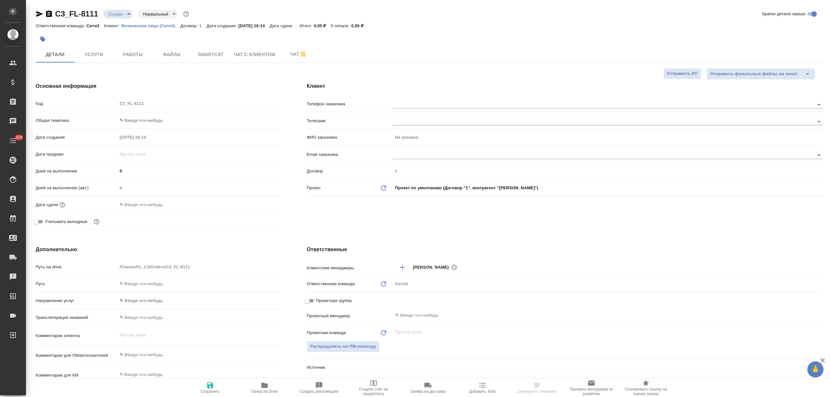
type textarea "x"
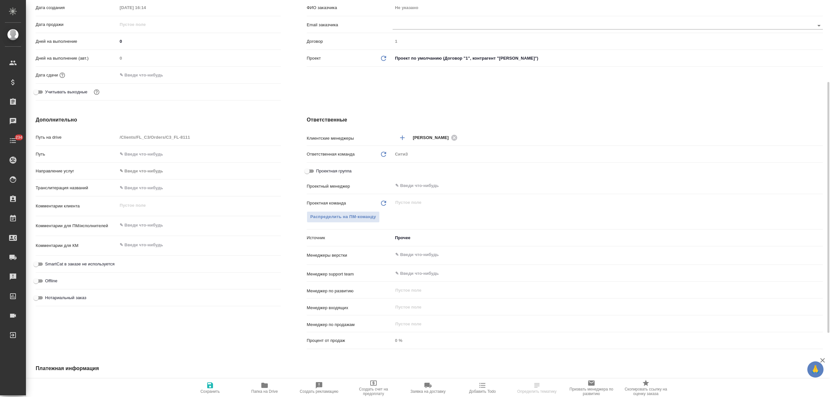
type textarea "x"
click at [138, 226] on textarea at bounding box center [199, 225] width 163 height 11
type textarea "д"
type textarea "x"
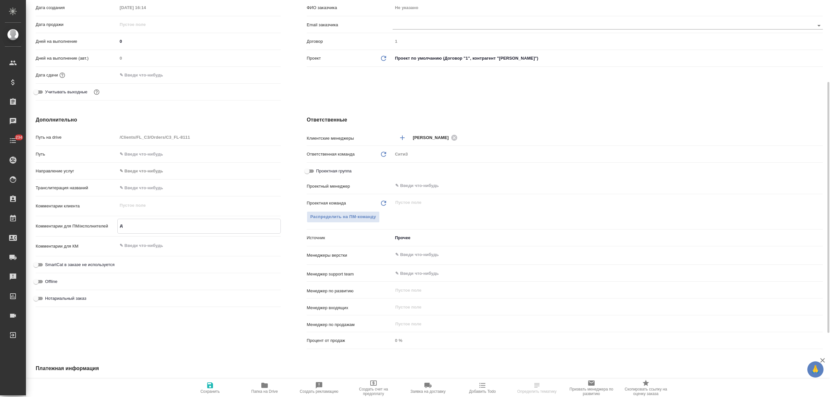
type textarea "x"
type textarea "да"
type textarea "x"
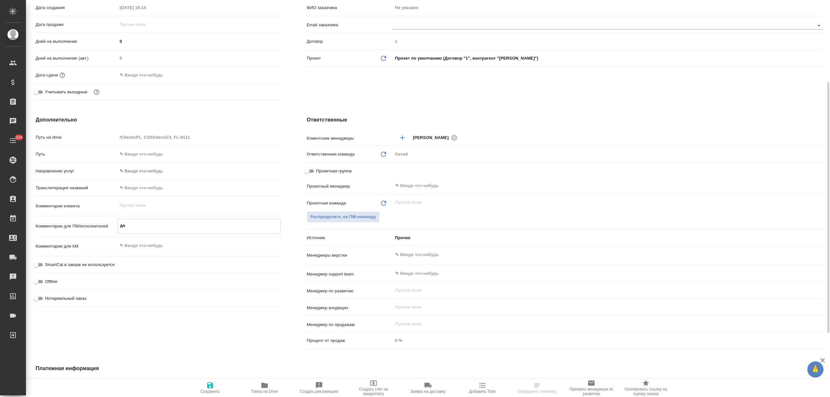
type textarea "x"
type textarea "дат"
type textarea "x"
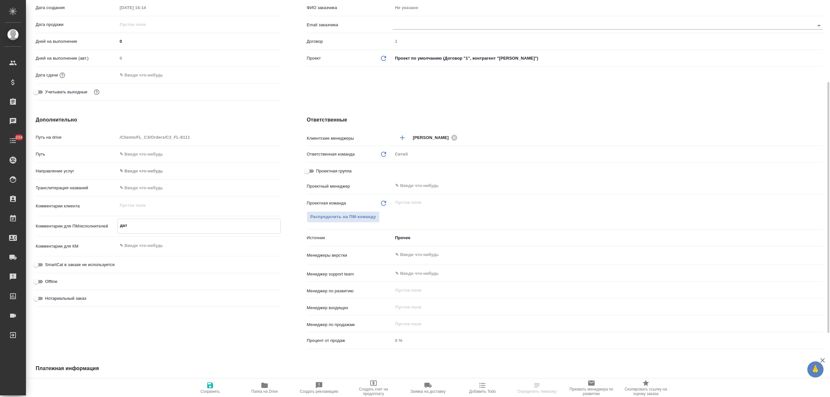
type textarea "дата"
type textarea "x"
type textarea "дата"
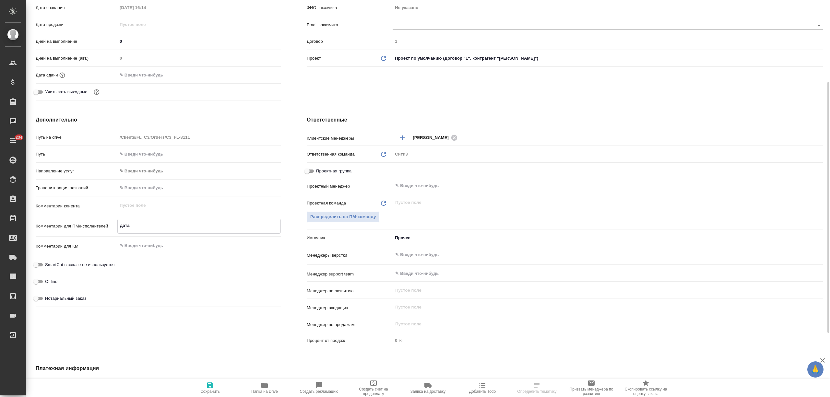
type textarea "x"
type textarea "дата -"
type textarea "x"
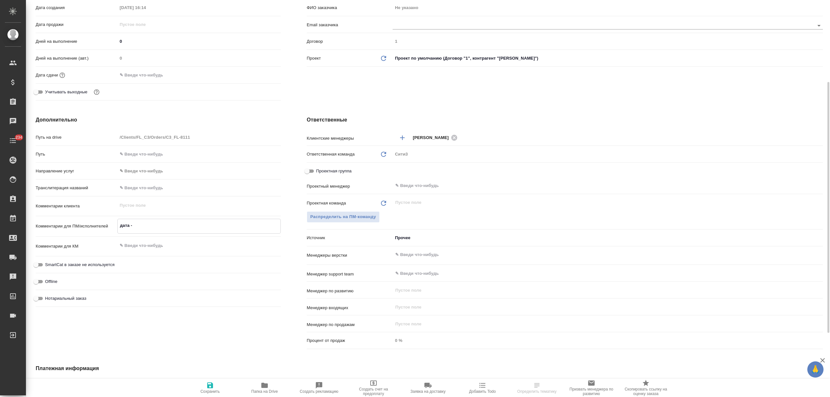
type textarea "x"
type textarea "дата -"
type textarea "x"
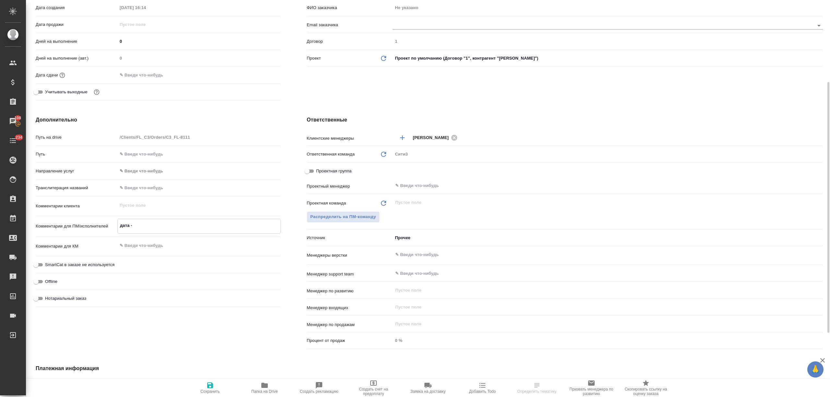
type textarea "x"
type textarea "дата - н"
type textarea "x"
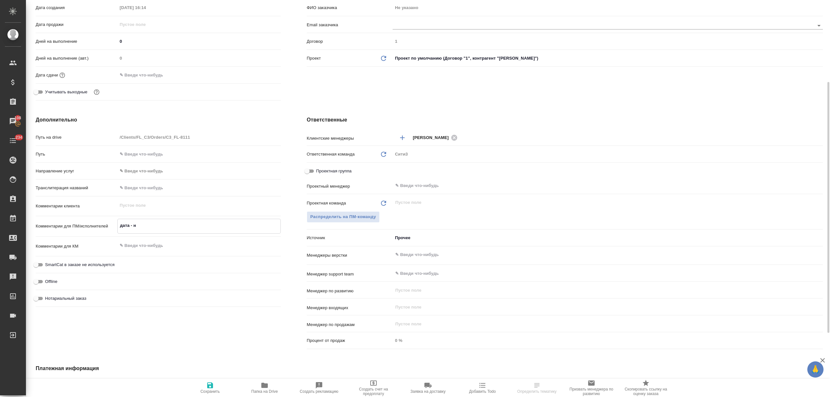
type textarea "дата - не"
type textarea "x"
type textarea "дата - нет"
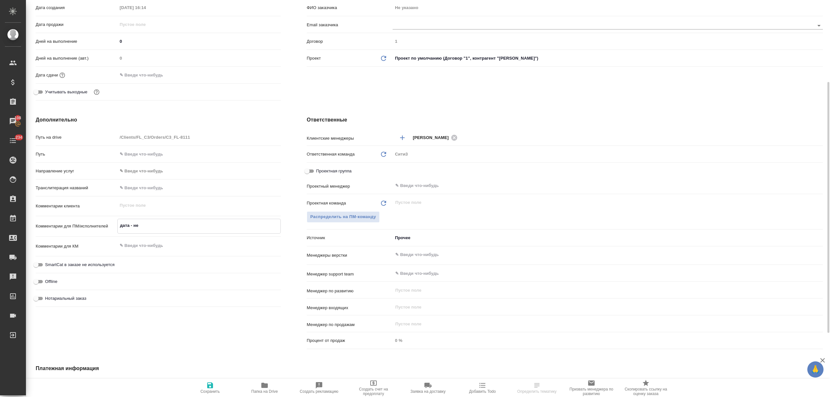
type textarea "x"
type textarea "дата - нет,"
type textarea "x"
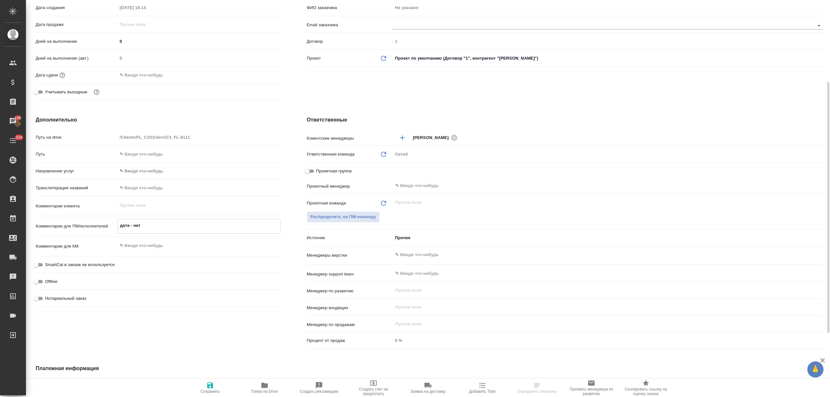
type textarea "x"
type textarea "дата - нет,"
type textarea "x"
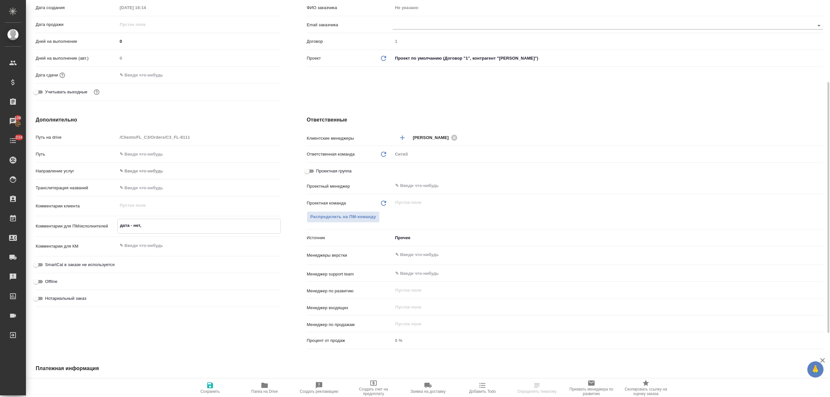
type textarea "дата - нет, з"
type textarea "x"
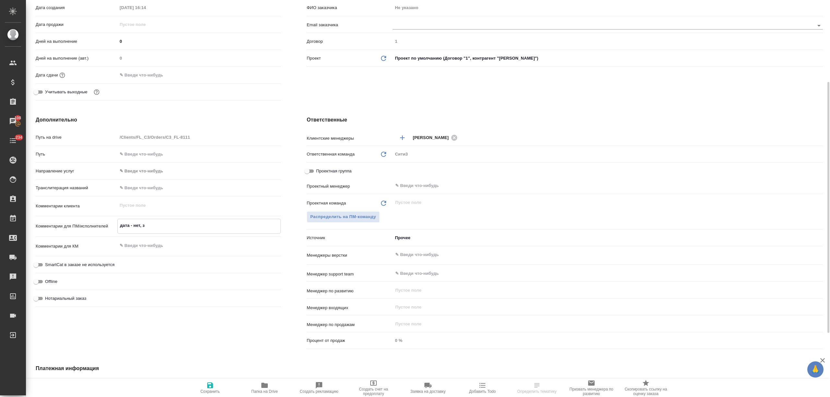
type textarea "дата - нет, за"
type textarea "x"
type textarea "дата - нет, зав"
type textarea "x"
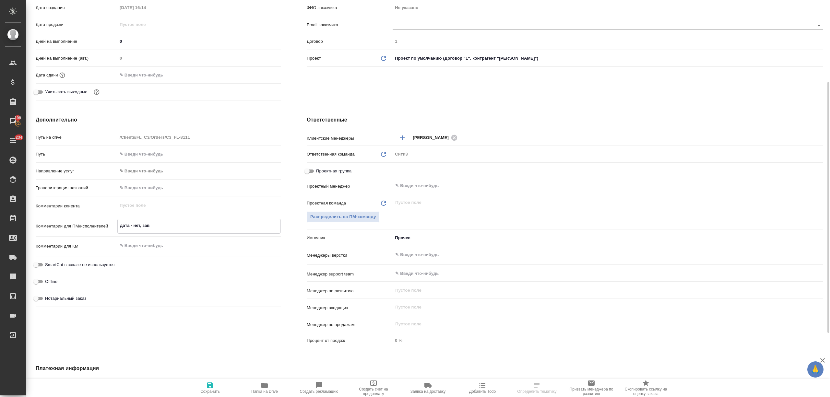
type textarea "x"
type textarea "дата - нет, завс"
type textarea "x"
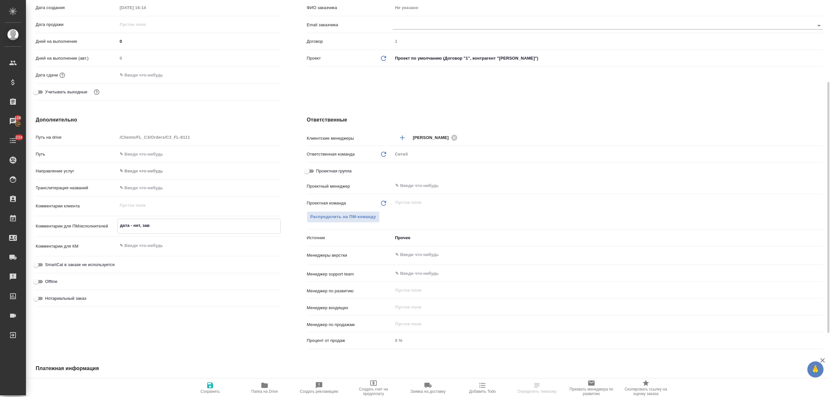
type textarea "x"
type textarea "дата - нет, завси"
type textarea "x"
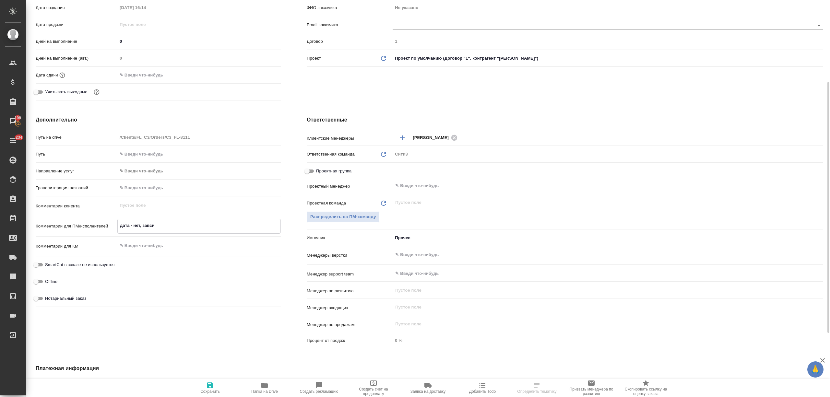
type textarea "дата - нет, завс"
type textarea "x"
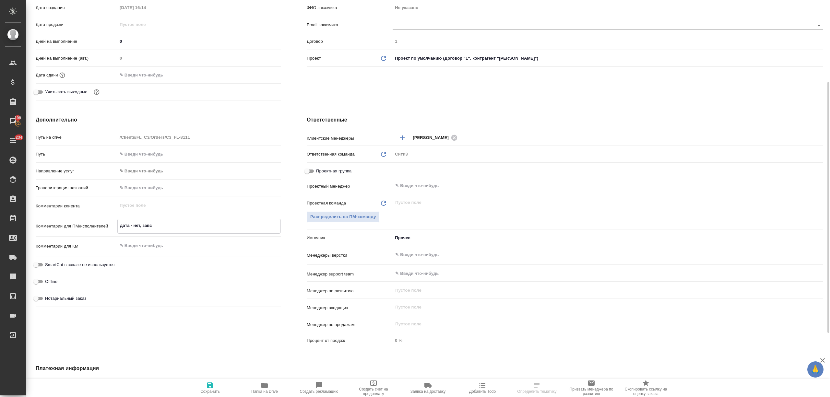
type textarea "дата - нет, зав"
type textarea "x"
type textarea "дата - нет, зави"
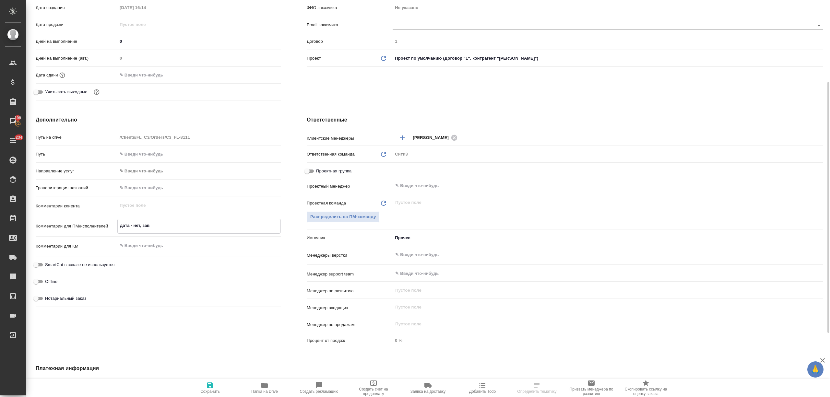
type textarea "x"
type textarea "дата - нет, завис"
type textarea "x"
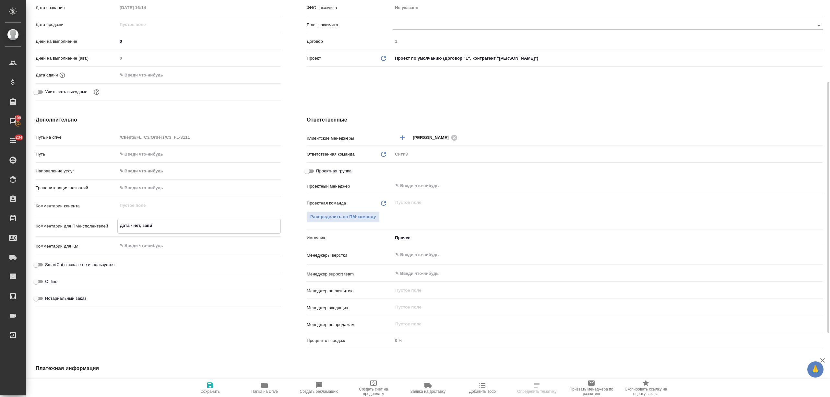
type textarea "x"
type textarea "дата - нет, зависи"
type textarea "x"
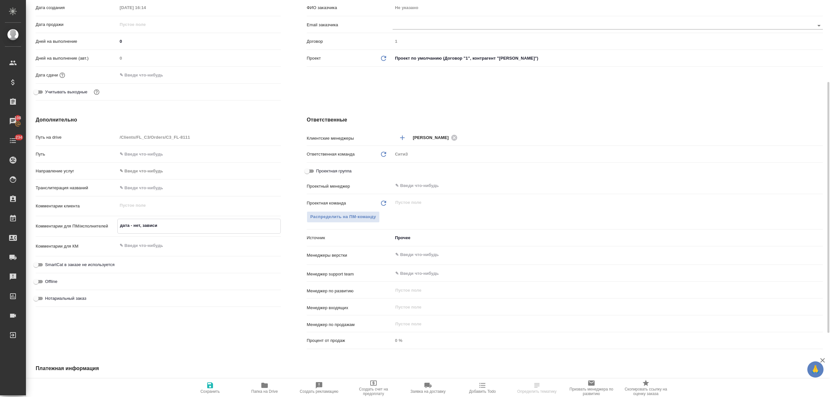
type textarea "x"
type textarea "дата - нет, зависит"
type textarea "x"
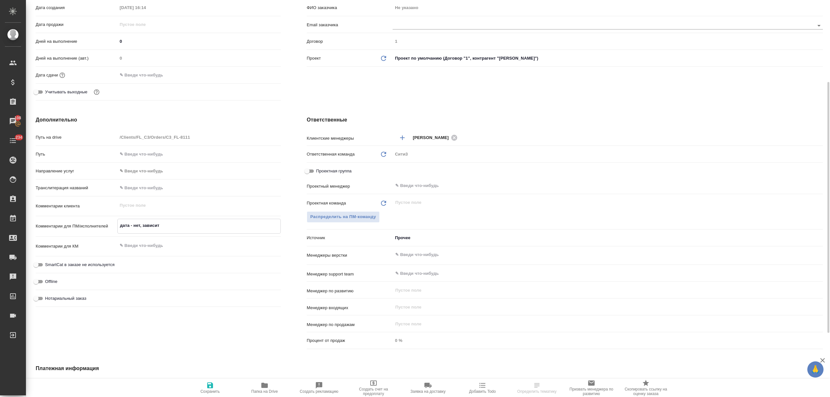
type textarea "дата - нет, зависит"
type textarea "x"
type textarea "дата - нет, зависит о"
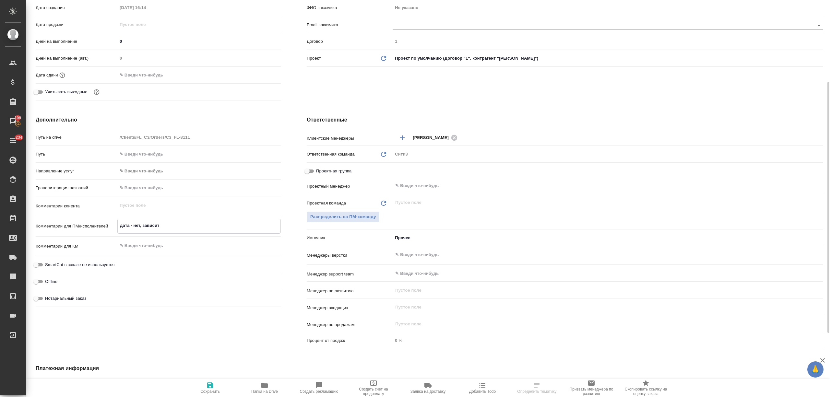
type textarea "x"
type textarea "дата - нет, зависит от"
type textarea "x"
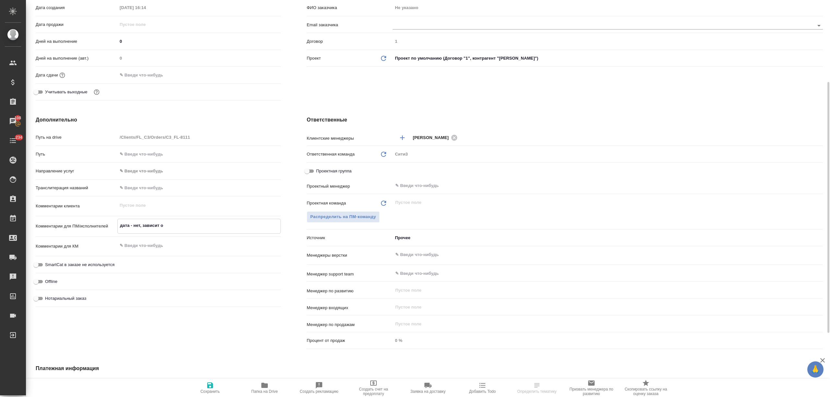
type textarea "x"
type textarea "дата - нет, зависит от"
type textarea "x"
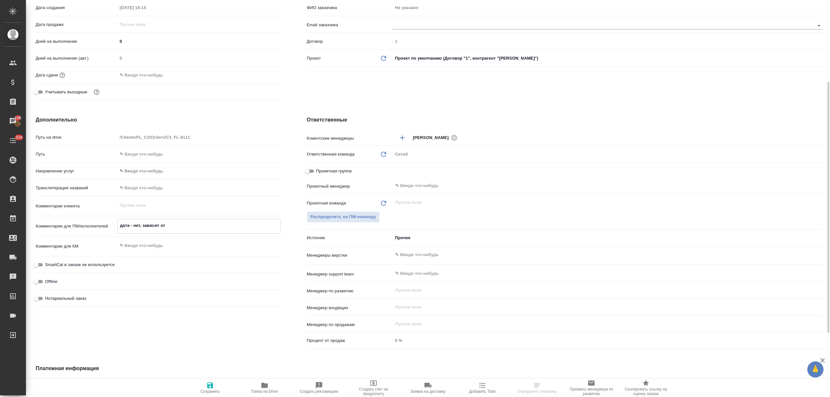
type textarea "дата - нет, зависит от т"
type textarea "x"
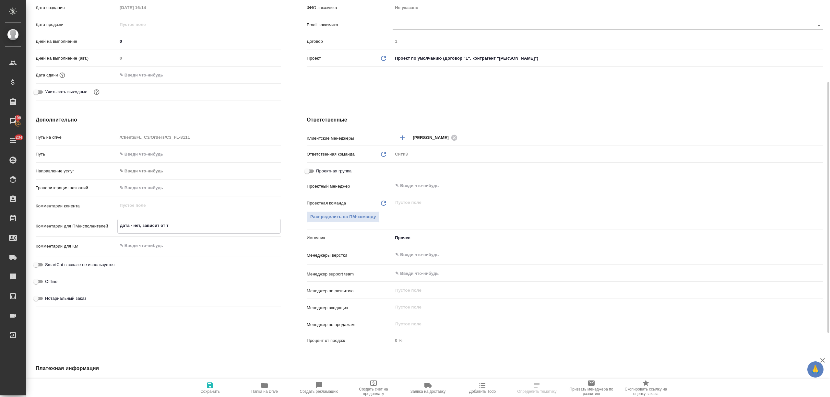
type textarea "дата - нет, зависит от то"
type textarea "x"
type textarea "дата - нет, зависит от тог"
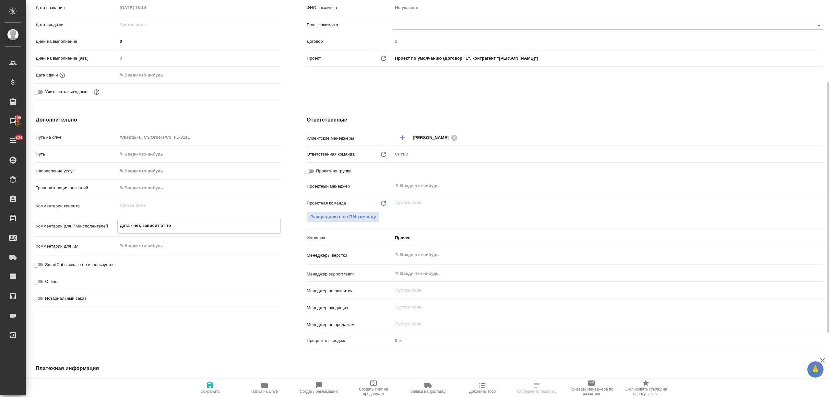
type textarea "x"
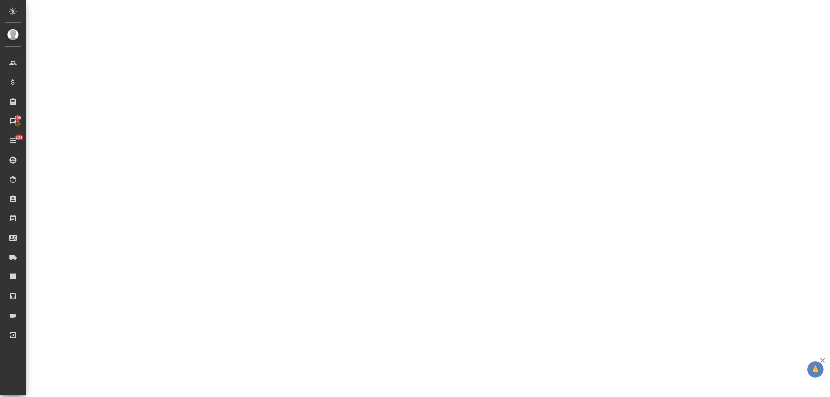
select select "RU"
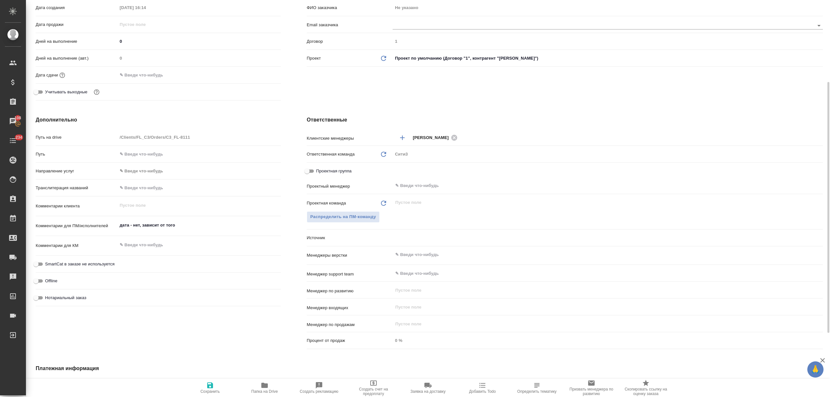
type textarea "x"
click at [183, 228] on textarea "дата - нет, зависит от того" at bounding box center [198, 225] width 163 height 11
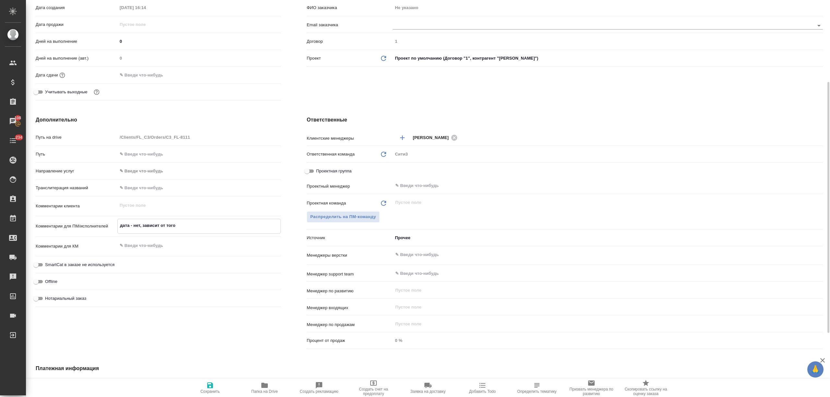
type textarea "x"
type textarea "дата - нет, зависит от того,"
type textarea "x"
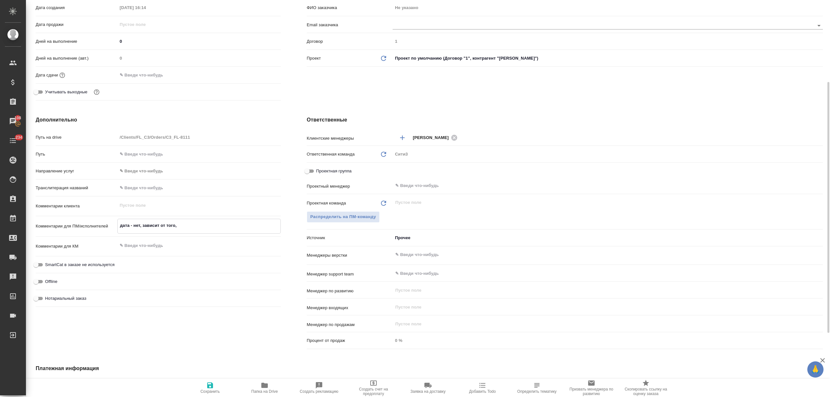
type textarea "дата - нет, зависит от того,"
type textarea "x"
type textarea "дата - нет, зависит от того, к"
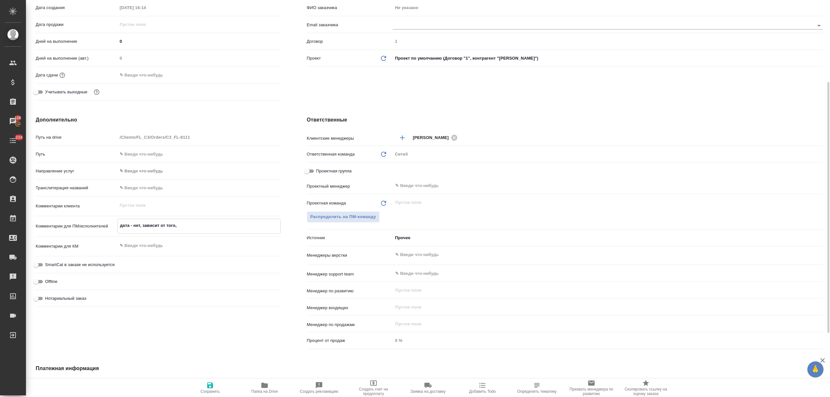
type textarea "x"
type textarea "дата - нет, зависит от того, ка"
type textarea "x"
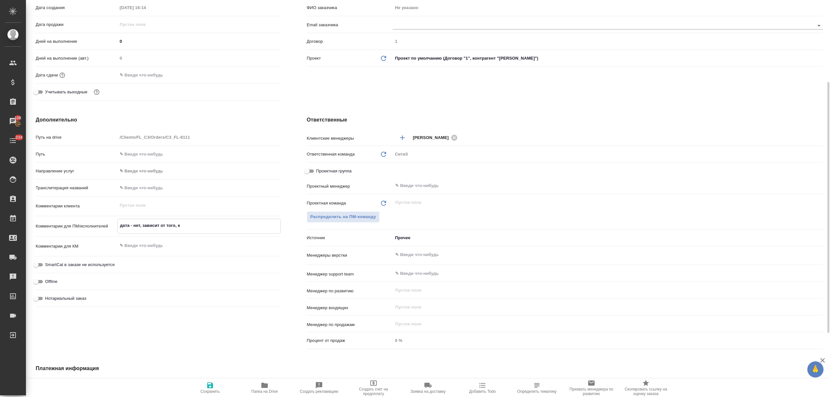
type textarea "x"
type textarea "дата - нет, зависит от того, как"
type textarea "x"
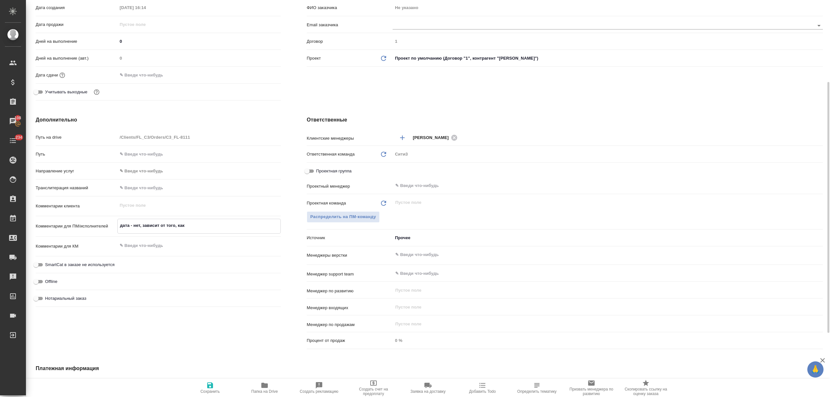
type textarea "x"
type textarea "дата - нет, зависит от того, как б"
type textarea "x"
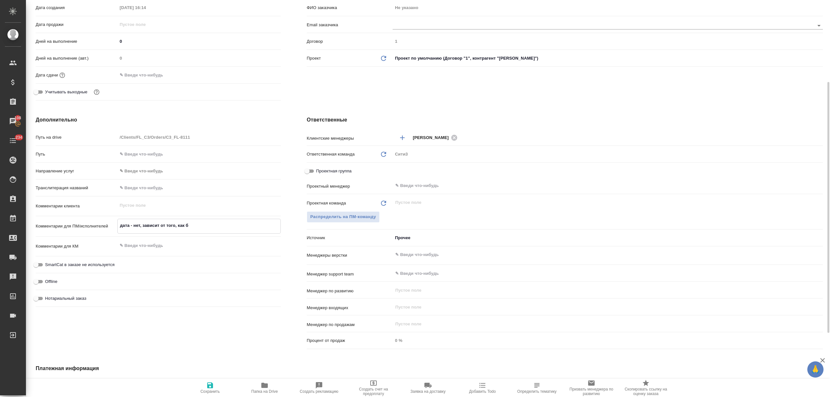
type textarea "дата - нет, зависит от того, как бы"
type textarea "x"
type textarea "дата - нет, зависит от того, как быс"
type textarea "x"
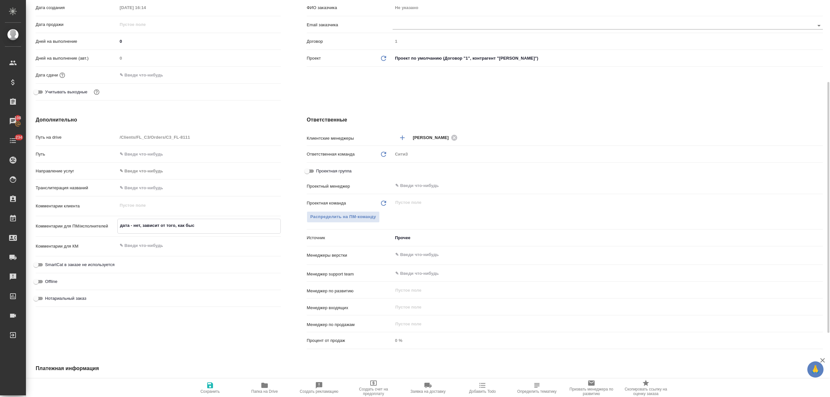
type textarea "x"
type textarea "дата - нет, зависит от того, как бы"
type textarea "x"
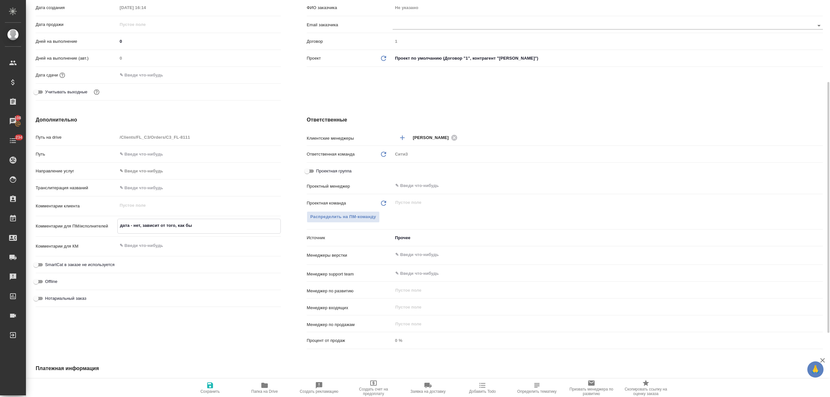
type textarea "x"
type textarea "дата - нет, зависит от того, как б"
type textarea "x"
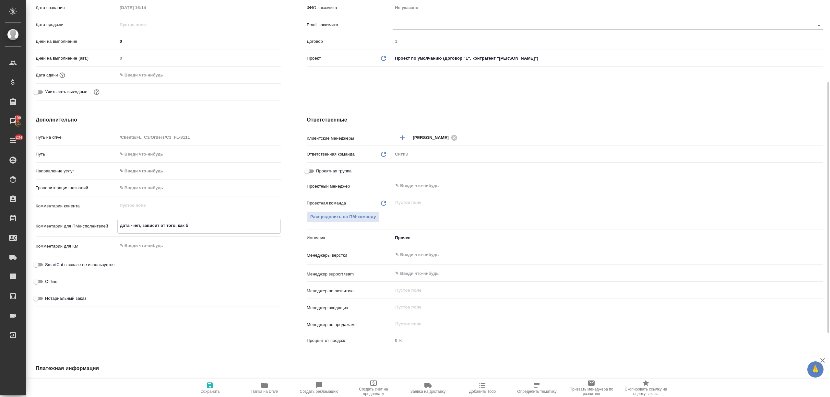
type textarea "x"
type textarea "дата - нет, зависит от того, как"
type textarea "x"
type textarea "дата - нет, зависит от того, как"
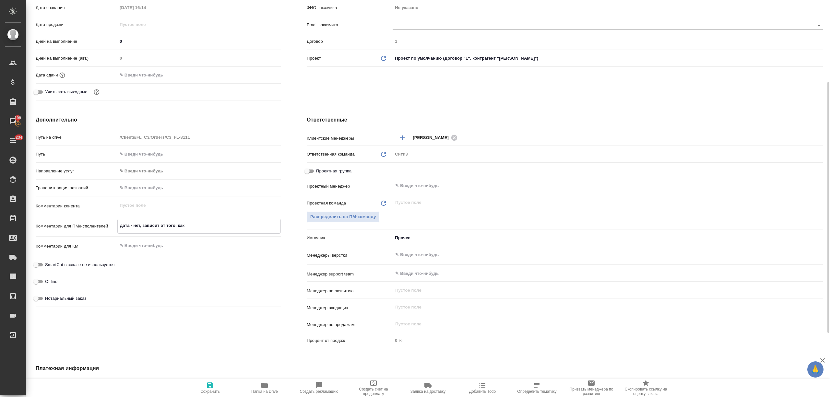
type textarea "x"
type textarea "дата - нет, зависит от того, ка"
type textarea "x"
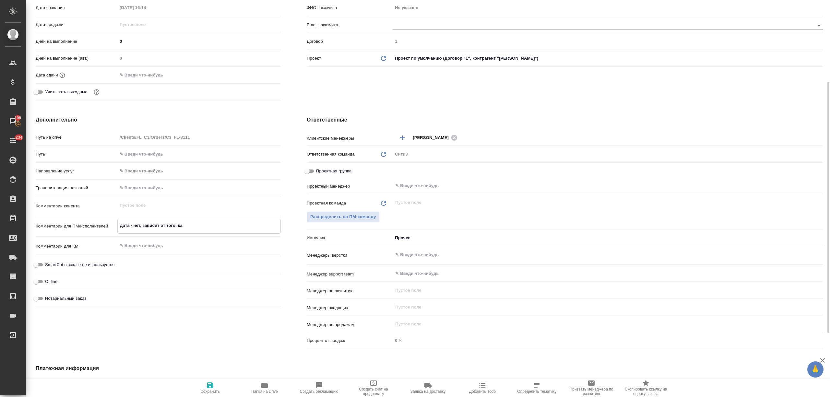
type textarea "x"
type textarea "дата - нет, зависит от того, к"
type textarea "x"
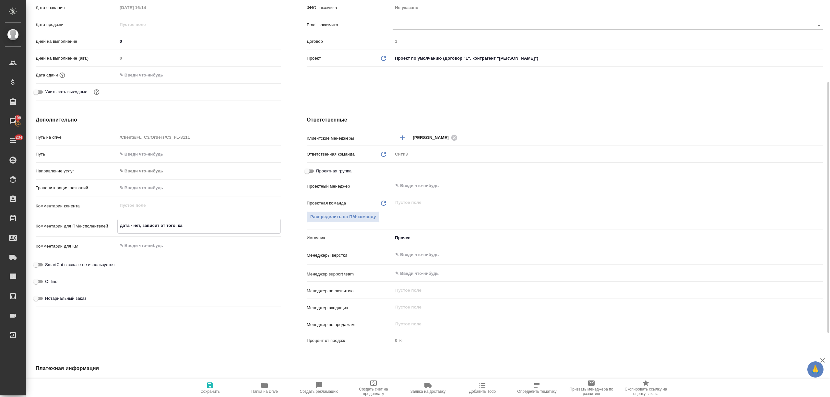
type textarea "x"
type textarea "дата - нет, зависит от того, ко"
type textarea "x"
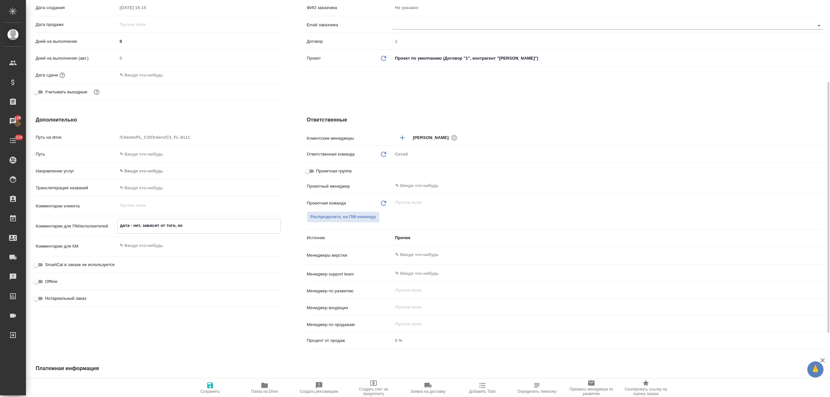
type textarea "x"
type textarea "дата - нет, зависит от того, ког"
type textarea "x"
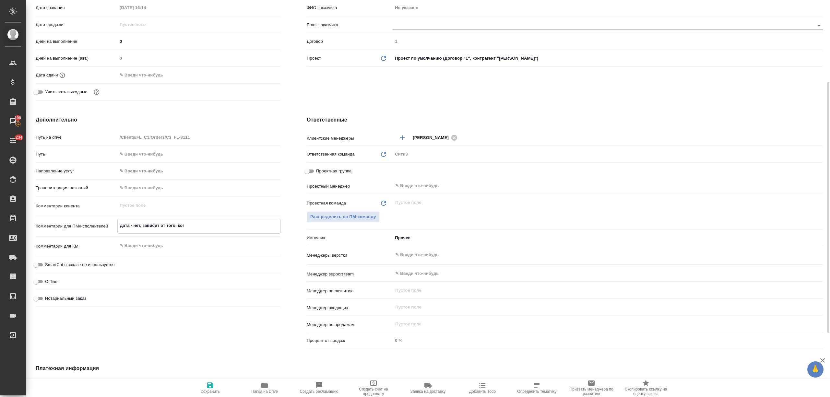
type textarea "дата - нет, зависит от того, когд"
type textarea "x"
type textarea "дата - нет, зависит от того, когда"
type textarea "x"
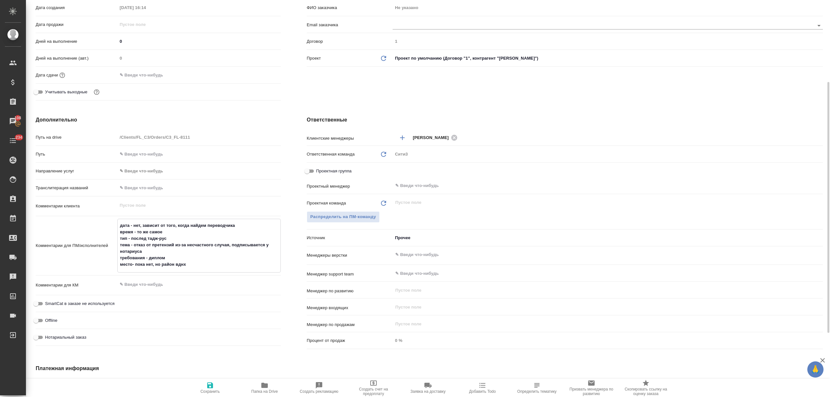
click at [132, 267] on textarea "дата - нет, зависит от того, когда найдем переводчика время - то же самое тип -…" at bounding box center [199, 245] width 163 height 50
click at [210, 385] on icon "button" at bounding box center [210, 386] width 6 height 6
drag, startPoint x: 199, startPoint y: 261, endPoint x: 108, endPoint y: 212, distance: 103.3
click at [108, 212] on div "Путь на drive /Clients/FL_C3/Orders/C3_FL-8111 Путь Направление услуг ✎ Введи ч…" at bounding box center [158, 240] width 245 height 217
drag, startPoint x: 195, startPoint y: 267, endPoint x: 110, endPoint y: 212, distance: 101.2
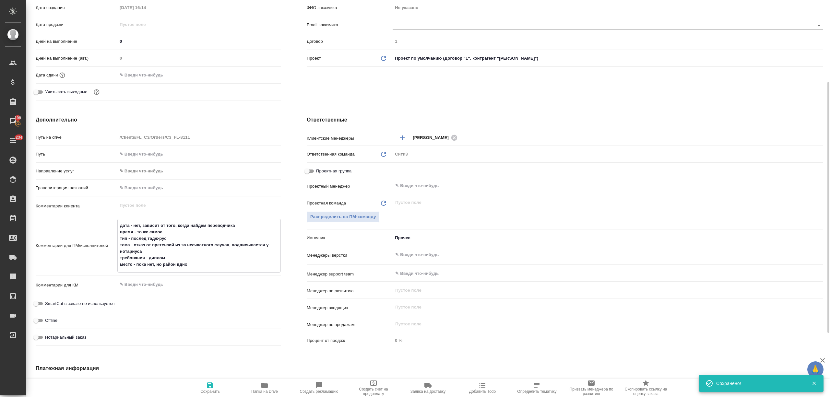
click at [110, 212] on div "Путь на drive /Clients/FL_C3/Orders/C3_FL-8111 Путь Направление услуг ✎ Введи ч…" at bounding box center [158, 240] width 245 height 217
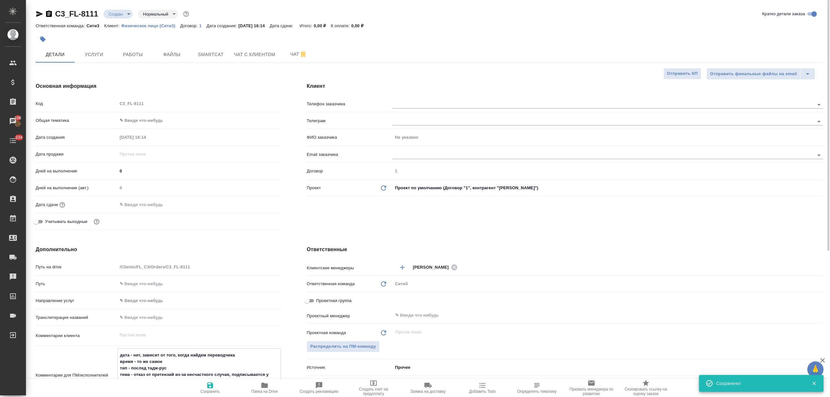
scroll to position [0, 0]
click at [290, 59] on button "Чат" at bounding box center [298, 54] width 39 height 16
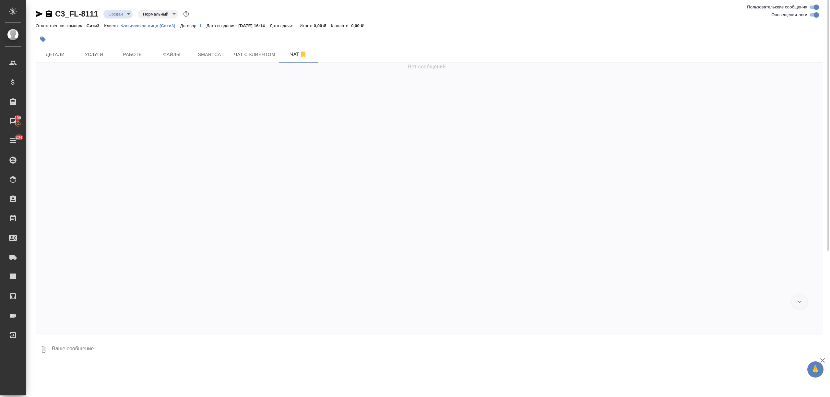
click at [99, 354] on textarea at bounding box center [437, 350] width 772 height 22
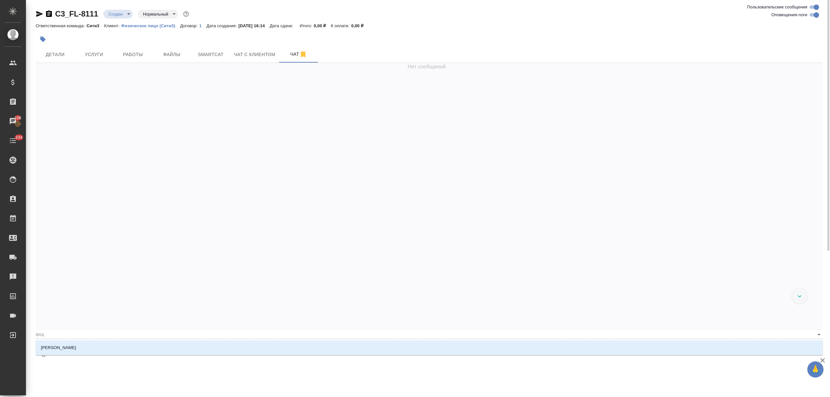
click at [98, 351] on li "Федотова Ирина" at bounding box center [429, 348] width 787 height 12
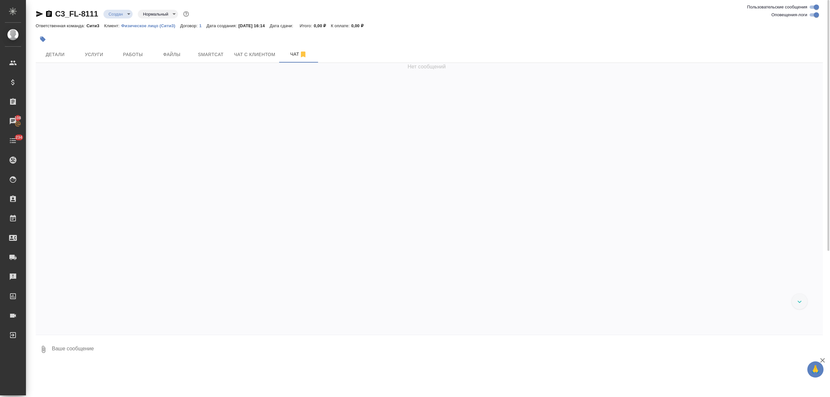
paste textarea "дата - нет, зависит от того, когда найдем переводчика время - то же самое тип -…"
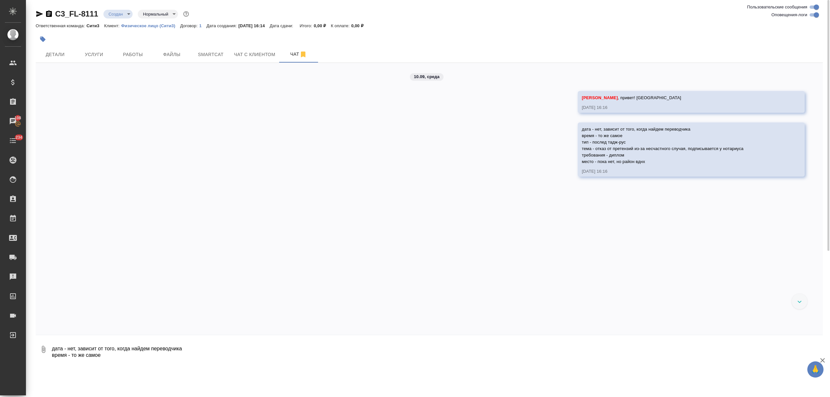
click at [40, 14] on icon "button" at bounding box center [39, 14] width 7 height 6
click at [36, 64] on div "10.09, среда Федотова Ирина , привет! новая жаба 10.09.25, 16:16 дата - нет, за…" at bounding box center [429, 199] width 787 height 272
click at [65, 54] on span "Детали" at bounding box center [55, 55] width 31 height 8
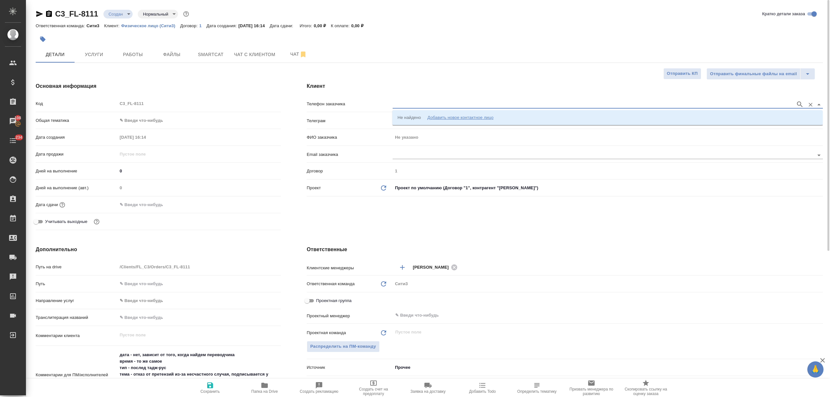
click at [400, 101] on input "text" at bounding box center [593, 105] width 400 height 8
click at [462, 118] on div "Добавить новое контактное лицо" at bounding box center [460, 117] width 66 height 6
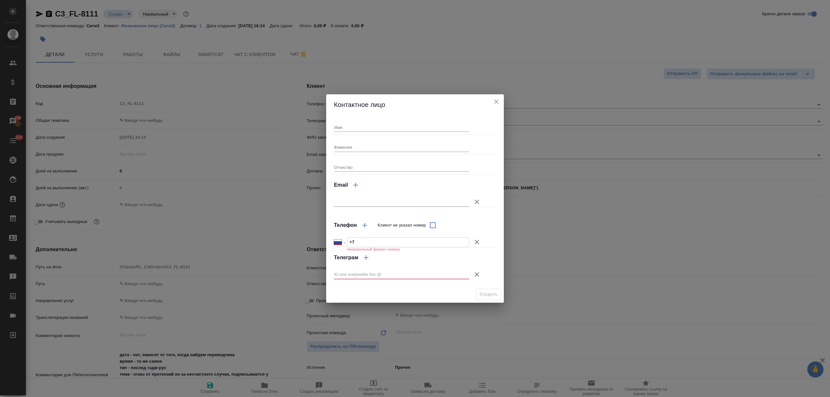
click at [381, 242] on input "+7" at bounding box center [408, 242] width 122 height 9
drag, startPoint x: 475, startPoint y: 274, endPoint x: 406, endPoint y: 194, distance: 105.3
click at [474, 274] on icon "button" at bounding box center [477, 275] width 8 height 8
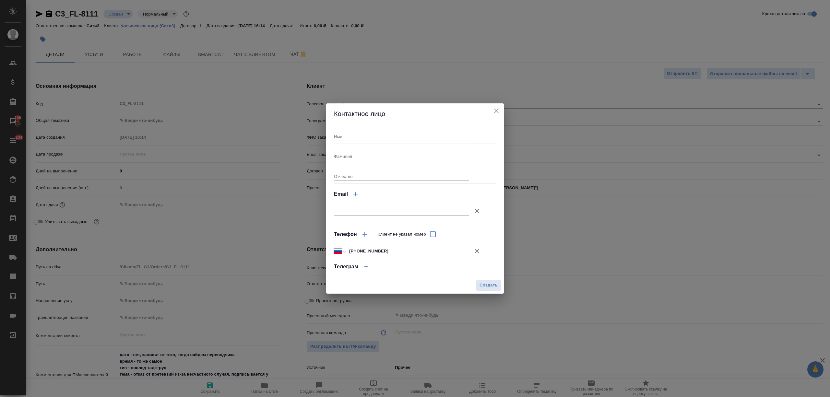
click at [366, 138] on input "Имя" at bounding box center [401, 136] width 135 height 9
click at [496, 289] on span "Создать" at bounding box center [489, 285] width 18 height 7
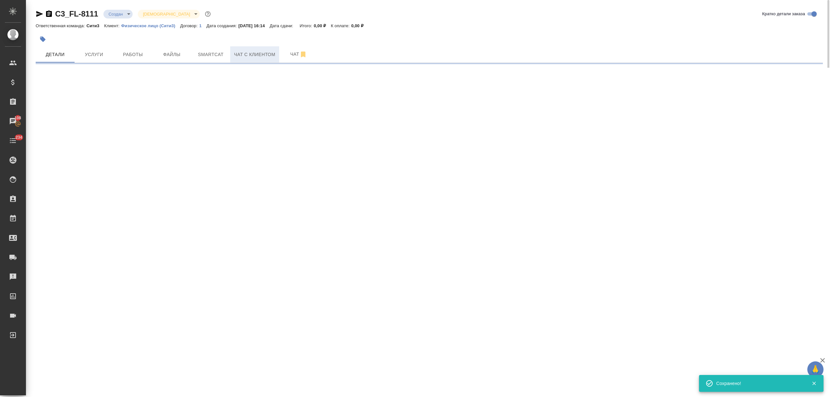
click at [260, 58] on span "Чат с клиентом" at bounding box center [254, 55] width 41 height 8
click at [60, 67] on span "Начать чат" at bounding box center [51, 68] width 24 height 7
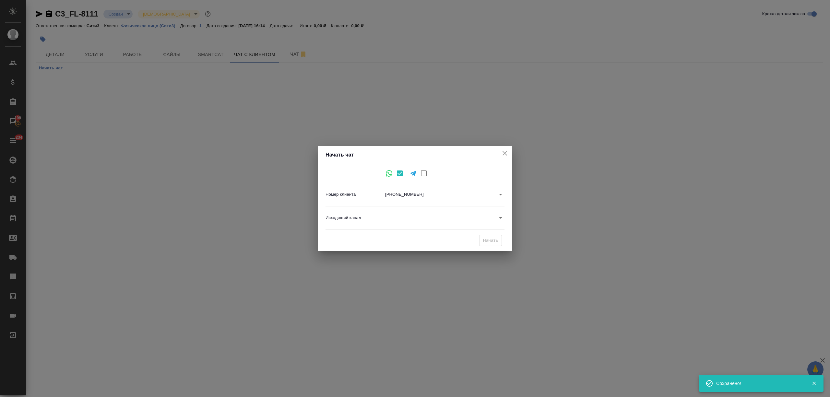
click at [411, 220] on body "🙏 .cls-1 fill:#fff; AWATERA Nikitina Tatiana Клиенты Спецификации Заказы 108 Ча…" at bounding box center [415, 198] width 830 height 397
click at [410, 221] on li "Awatera" at bounding box center [444, 218] width 119 height 10
click at [479, 235] on div "Начать" at bounding box center [415, 241] width 179 height 17
click at [481, 237] on button "Начать" at bounding box center [490, 240] width 23 height 11
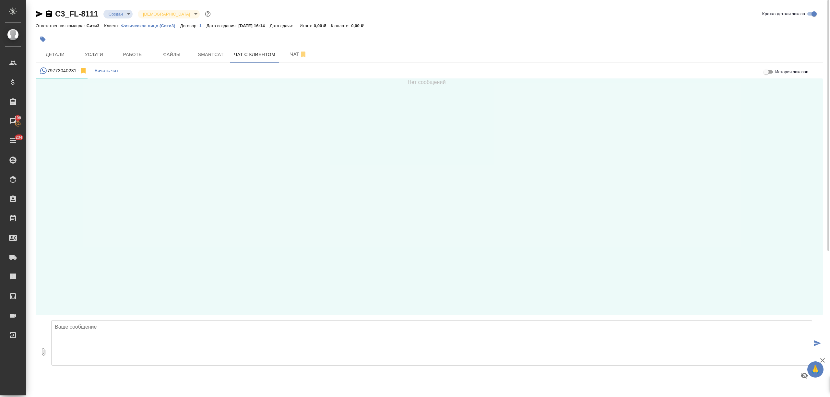
click at [121, 345] on textarea at bounding box center [431, 342] width 761 height 45
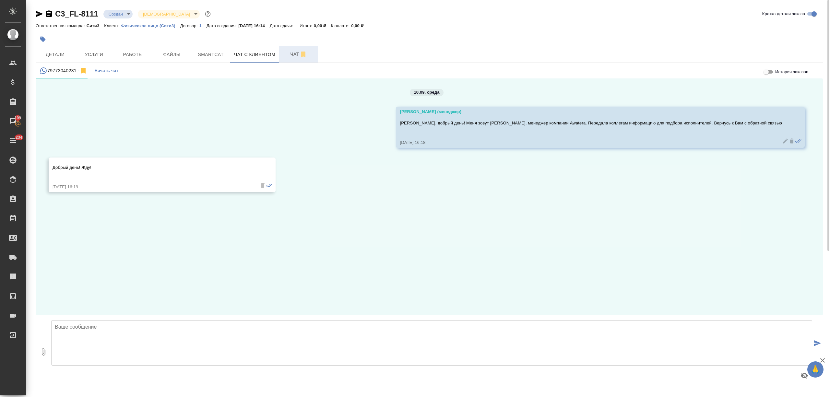
click at [290, 52] on span "Чат" at bounding box center [298, 54] width 31 height 8
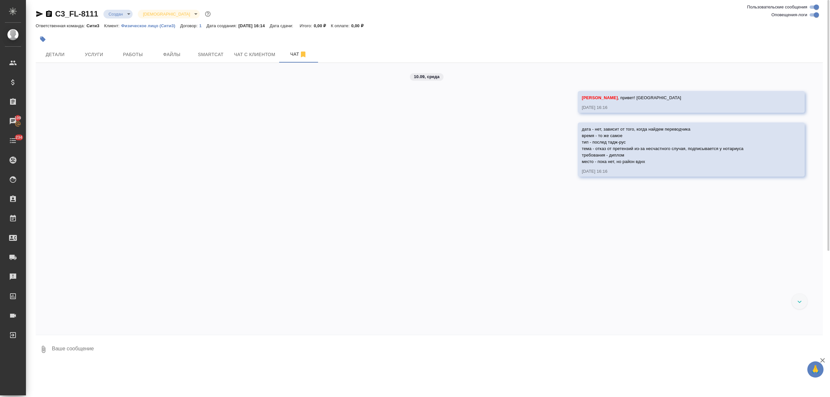
scroll to position [33, 0]
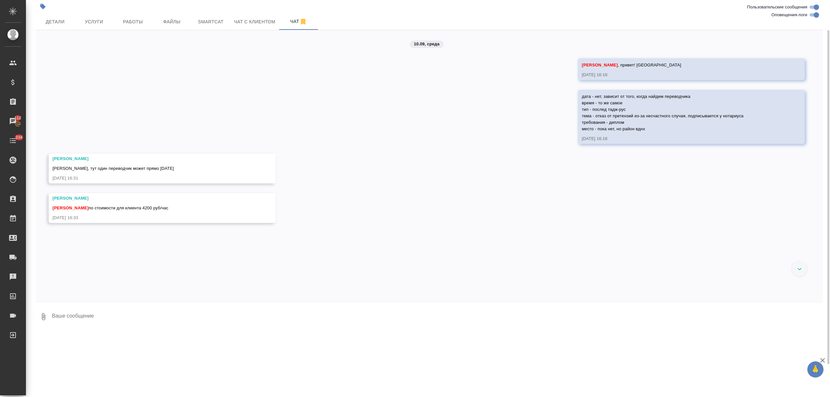
click at [90, 331] on div "C3_FL-8111 Создан new Святая троица holyTrinity Ответственная команда: Сити3 Кл…" at bounding box center [428, 182] width 804 height 365
click at [82, 313] on textarea at bounding box center [437, 317] width 772 height 22
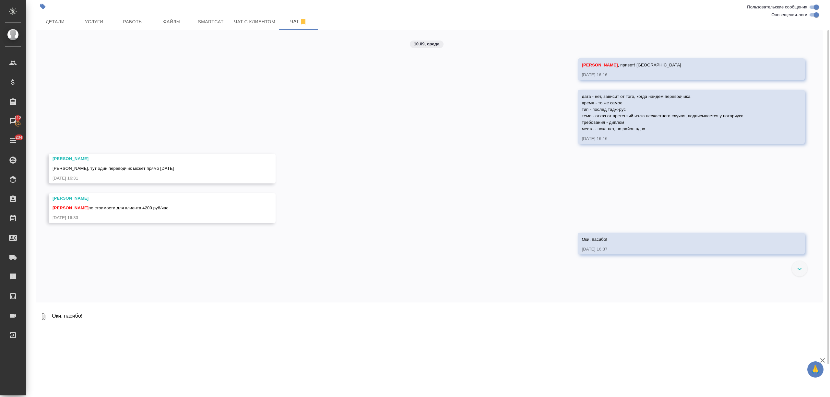
scroll to position [0, 0]
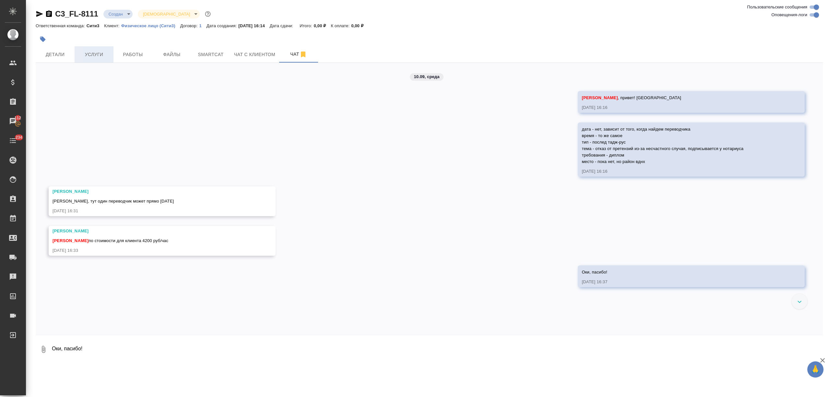
click at [102, 54] on span "Услуги" at bounding box center [93, 55] width 31 height 8
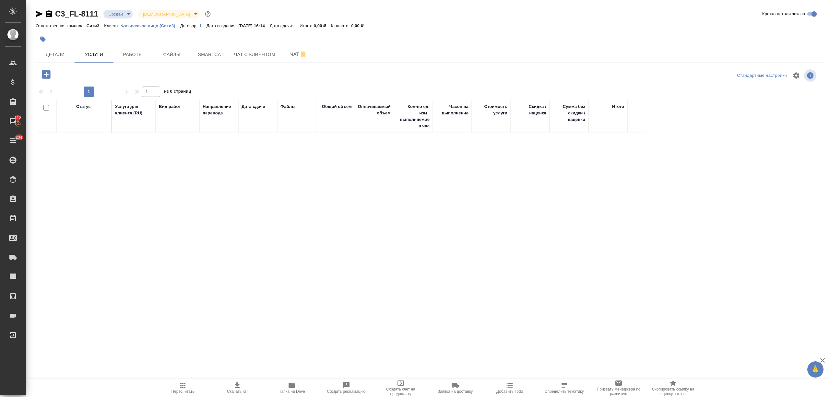
click at [52, 73] on button "button" at bounding box center [46, 74] width 18 height 13
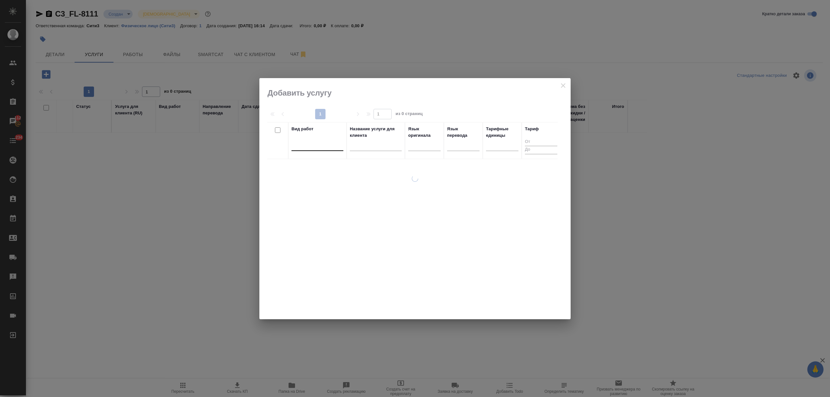
click at [303, 149] on div at bounding box center [318, 144] width 52 height 9
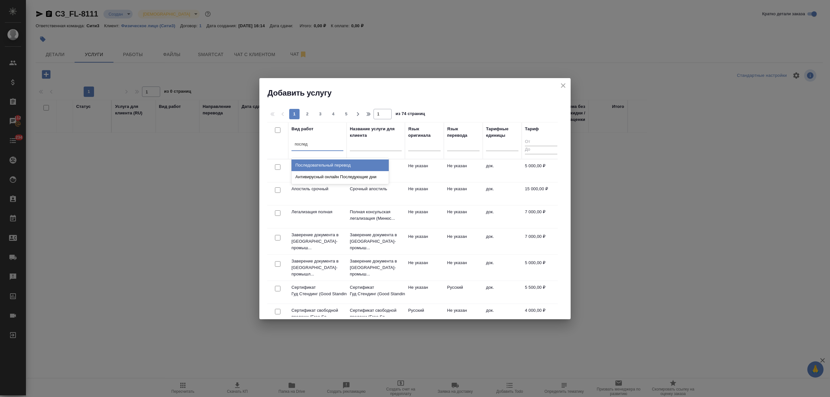
click at [335, 165] on div "Последовательный перевод" at bounding box center [340, 166] width 97 height 12
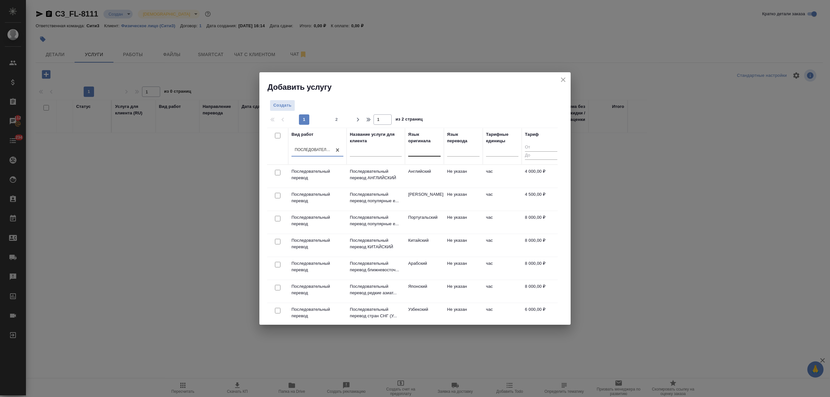
click at [409, 151] on div at bounding box center [424, 149] width 32 height 9
click at [442, 168] on div "Таджикский" at bounding box center [456, 171] width 97 height 12
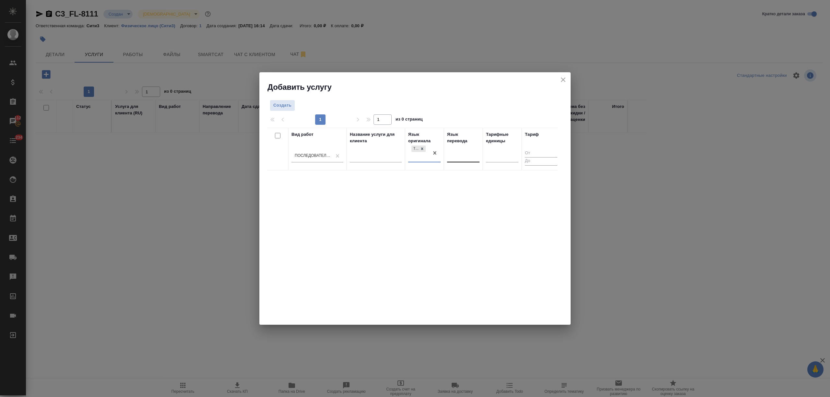
click at [455, 156] on div at bounding box center [463, 155] width 32 height 9
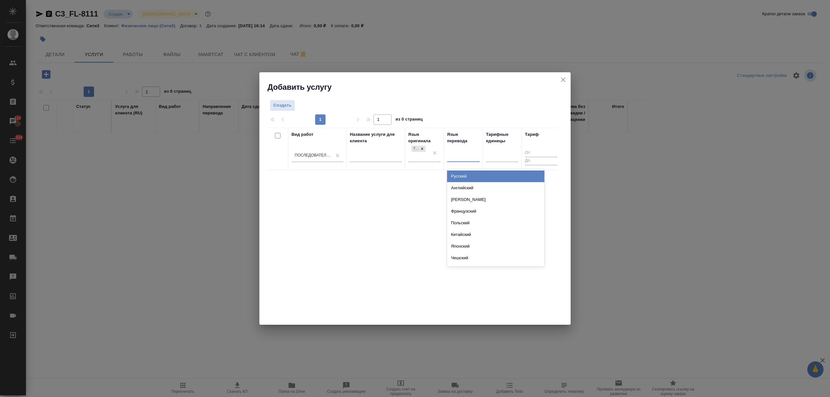
click at [470, 173] on div "Русский" at bounding box center [495, 177] width 97 height 12
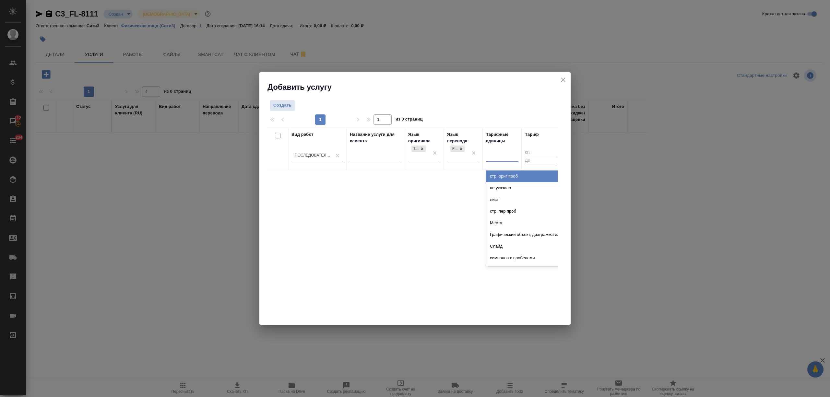
click at [488, 160] on div at bounding box center [502, 155] width 32 height 9
click at [497, 174] on div "час" at bounding box center [534, 177] width 97 height 12
click at [287, 104] on span "Создать" at bounding box center [282, 105] width 18 height 7
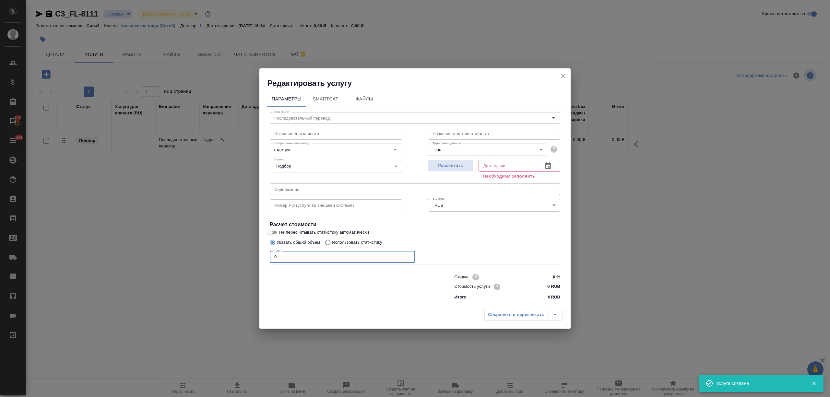
drag, startPoint x: 282, startPoint y: 251, endPoint x: 266, endPoint y: 252, distance: 15.9
click at [266, 252] on div "Параметры SmartCat Файлы Вид работ Последовательный перевод Вид работ Название …" at bounding box center [414, 197] width 311 height 217
click at [543, 285] on input "0 RUB" at bounding box center [548, 286] width 24 height 9
click at [549, 168] on icon "button" at bounding box center [548, 165] width 6 height 6
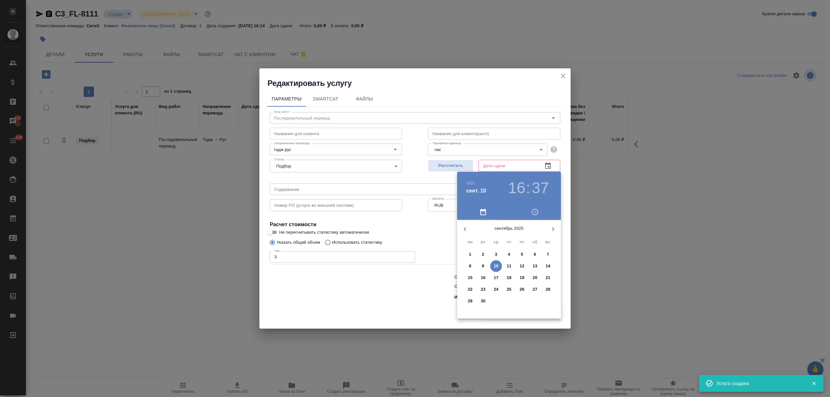
click at [508, 263] on p "11" at bounding box center [509, 266] width 5 height 6
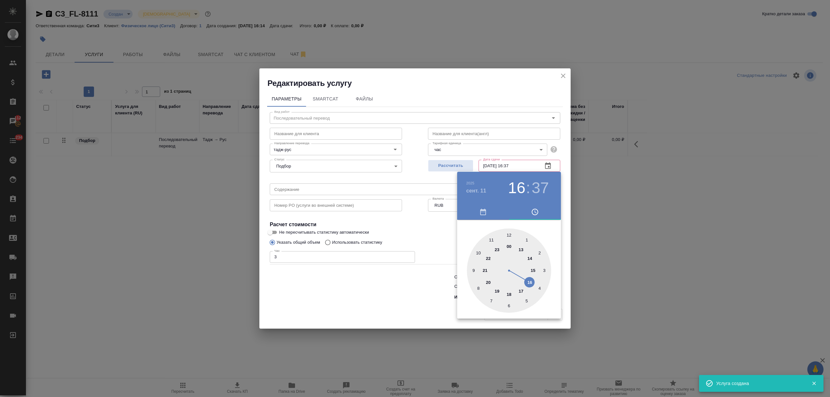
click at [318, 293] on div at bounding box center [415, 198] width 830 height 397
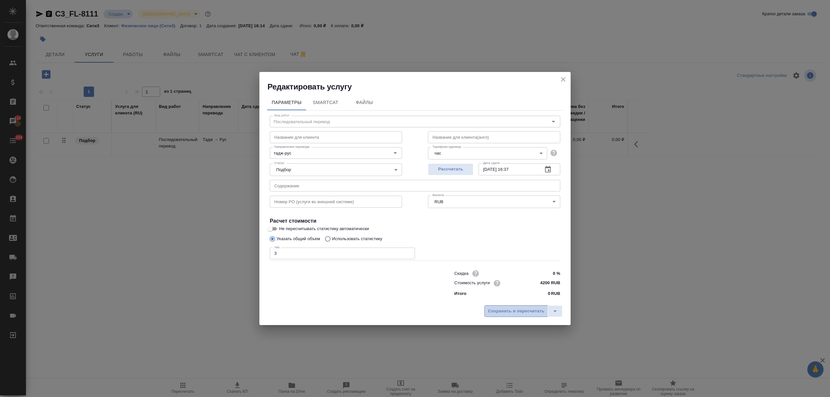
click at [507, 311] on span "Сохранить и пересчитать" at bounding box center [516, 311] width 56 height 7
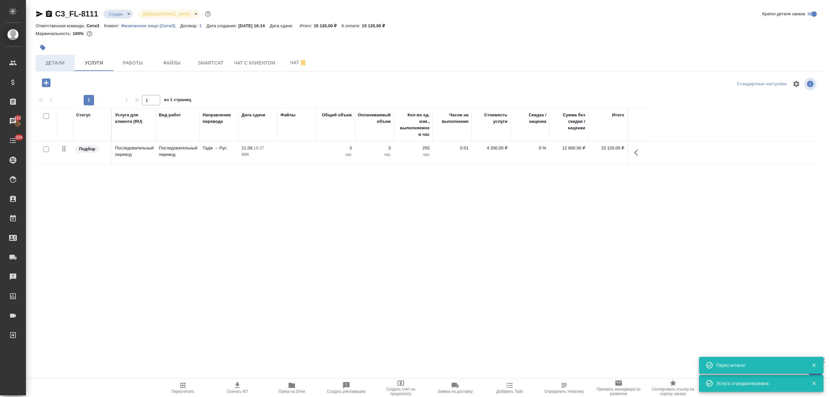
click at [63, 64] on span "Детали" at bounding box center [55, 63] width 31 height 8
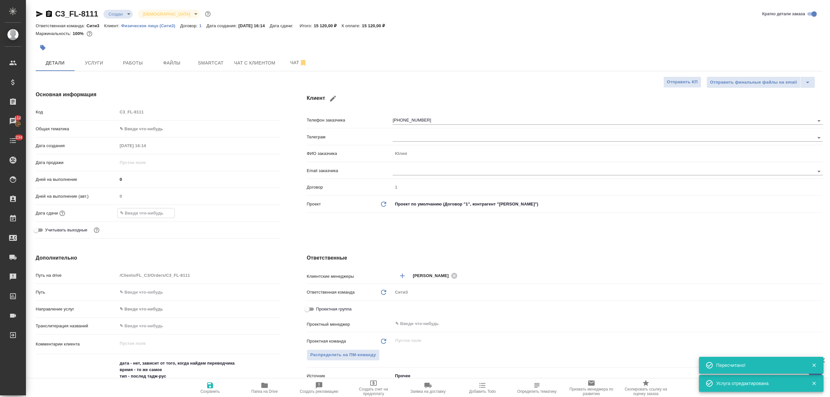
click at [144, 216] on input "text" at bounding box center [146, 213] width 57 height 9
click at [261, 210] on icon "button" at bounding box center [262, 212] width 6 height 6
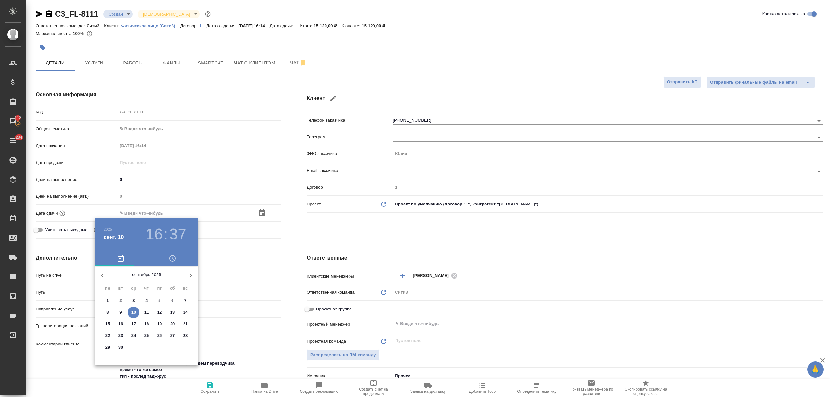
click at [146, 314] on p "11" at bounding box center [146, 312] width 5 height 6
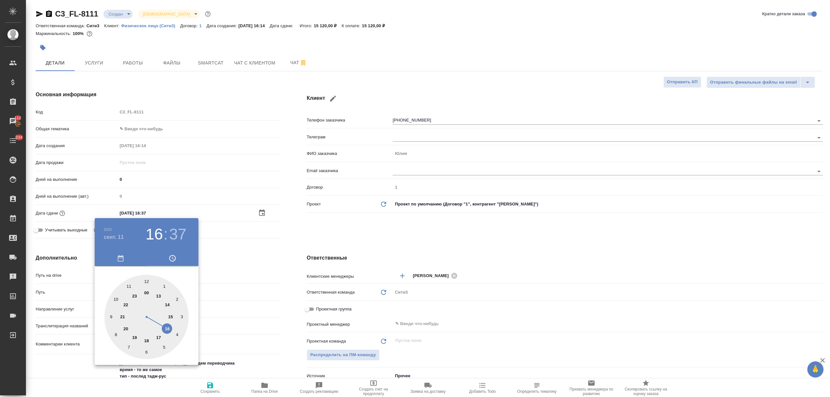
click at [251, 314] on div at bounding box center [415, 198] width 830 height 397
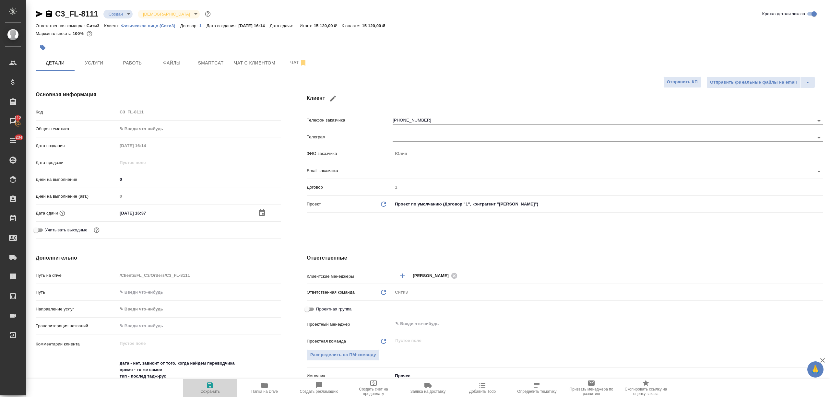
click at [216, 383] on span "Сохранить" at bounding box center [210, 388] width 47 height 12
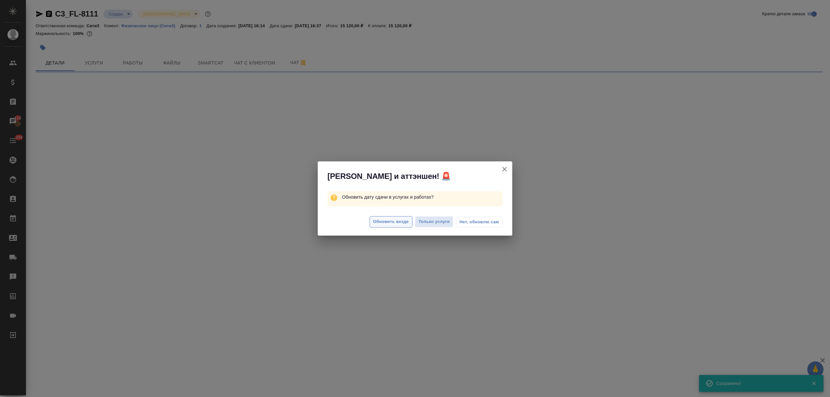
click at [391, 222] on span "Обновить везде" at bounding box center [391, 221] width 36 height 7
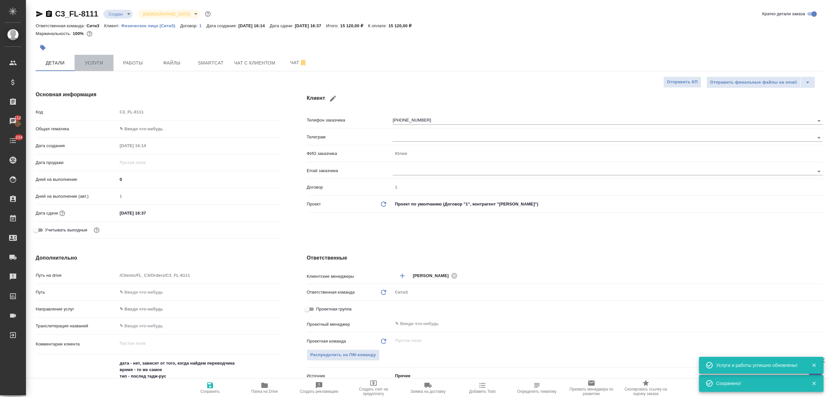
click at [81, 64] on span "Услуги" at bounding box center [93, 63] width 31 height 8
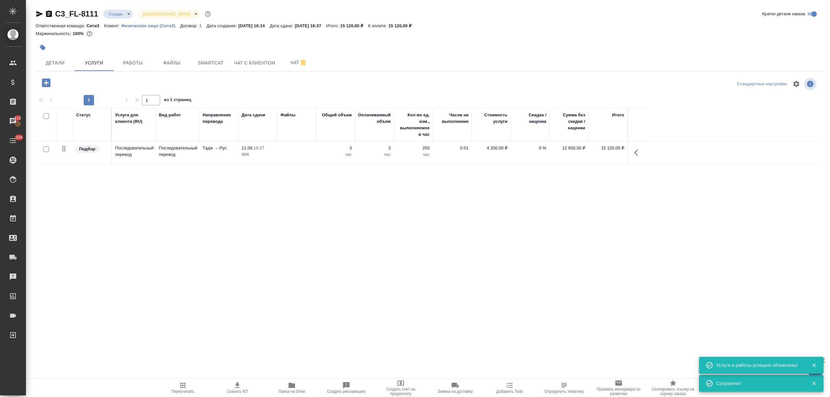
click at [238, 383] on icon "button" at bounding box center [237, 386] width 5 height 6
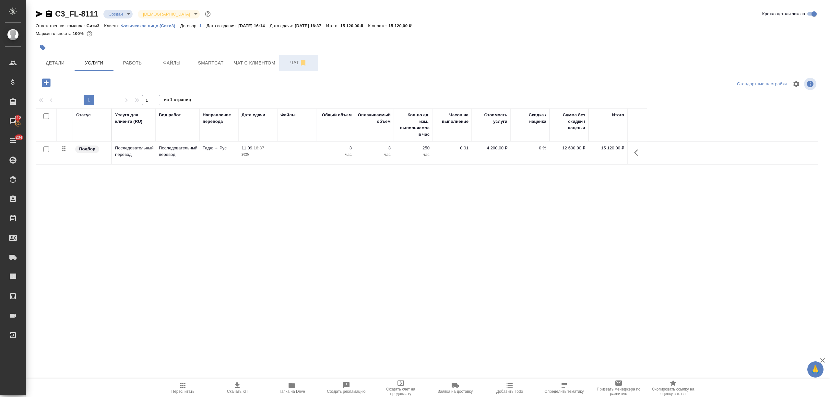
click at [289, 64] on span "Чат" at bounding box center [298, 63] width 31 height 8
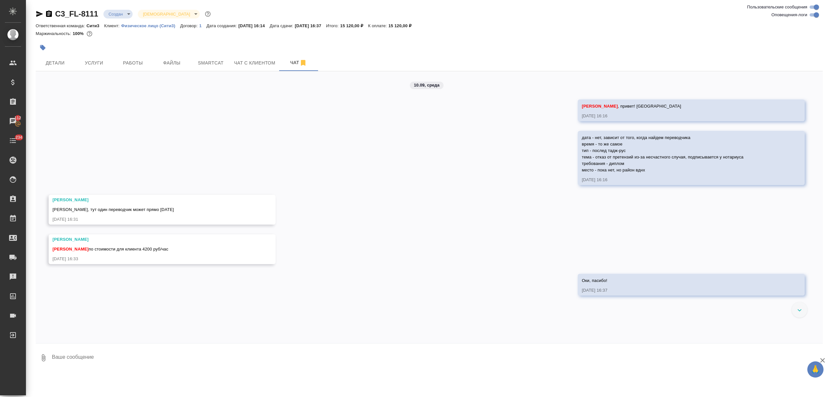
click at [104, 358] on textarea at bounding box center [437, 358] width 772 height 22
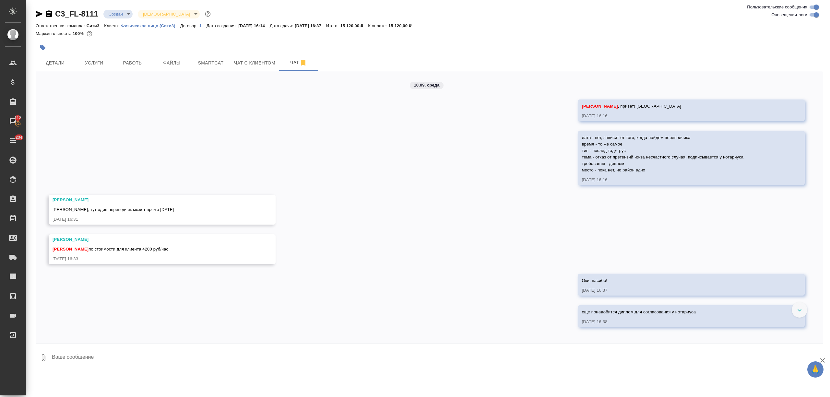
click at [244, 74] on div "10.09, среда Федотова Ирина , привет! новая жаба 10.09.25, 16:16 дата - нет, за…" at bounding box center [429, 207] width 787 height 272
click at [252, 61] on span "Чат с клиентом" at bounding box center [254, 63] width 41 height 8
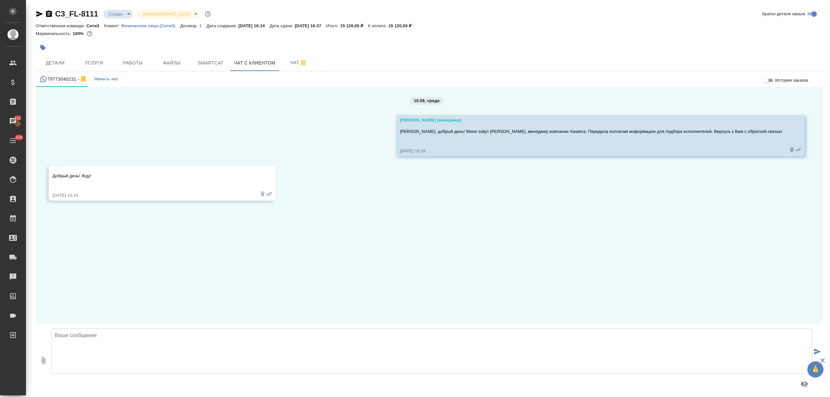
click at [91, 351] on textarea at bounding box center [431, 351] width 761 height 45
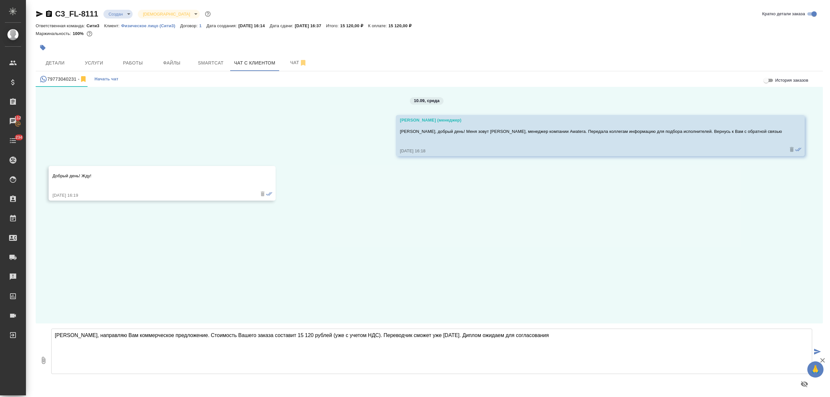
click at [44, 357] on icon "button" at bounding box center [44, 361] width 8 height 8
click at [540, 334] on textarea "[PERSON_NAME], направляю Вам коммерческое предложение. Стоимость Вашего заказа …" at bounding box center [431, 351] width 761 height 45
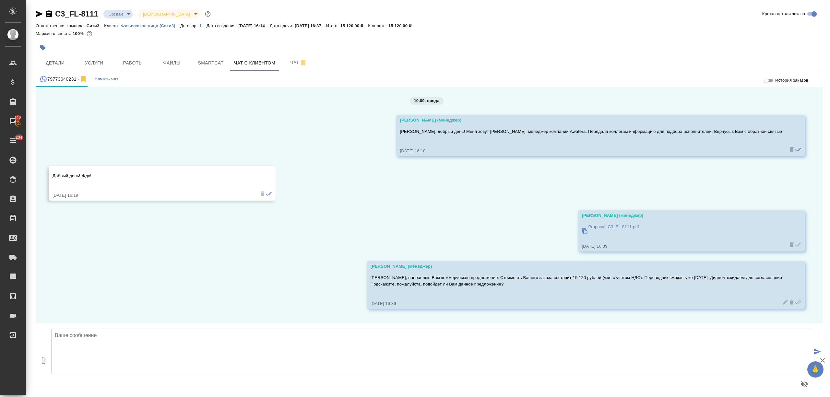
scroll to position [3, 0]
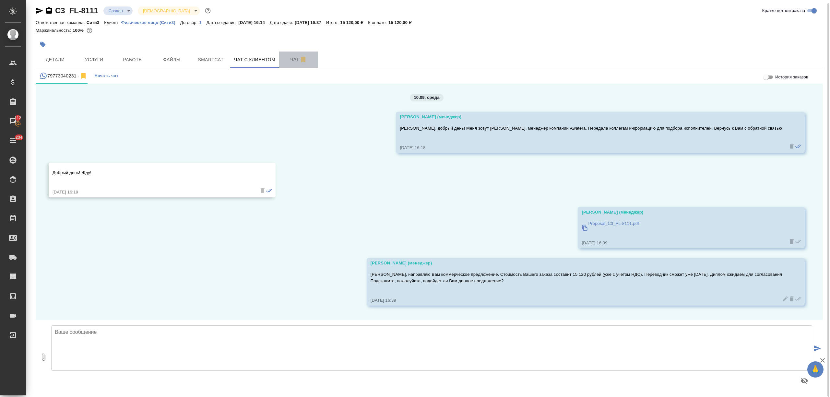
click at [290, 60] on span "Чат" at bounding box center [298, 59] width 31 height 8
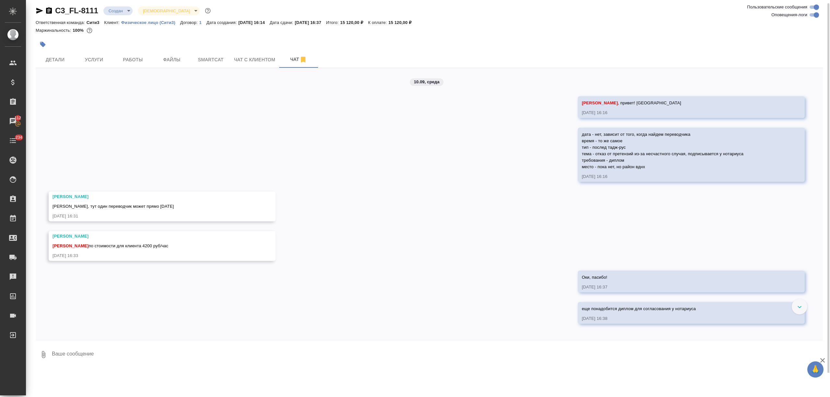
click at [255, 70] on div "10.09, среда Федотова Ирина , привет! новая жаба 10.09.25, 16:16 дата - нет, за…" at bounding box center [429, 204] width 787 height 272
click at [257, 60] on span "Чат с клиентом" at bounding box center [254, 60] width 41 height 8
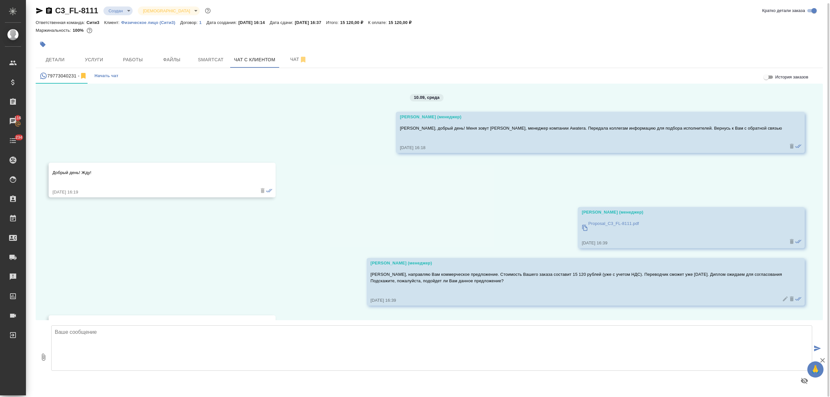
scroll to position [39, 0]
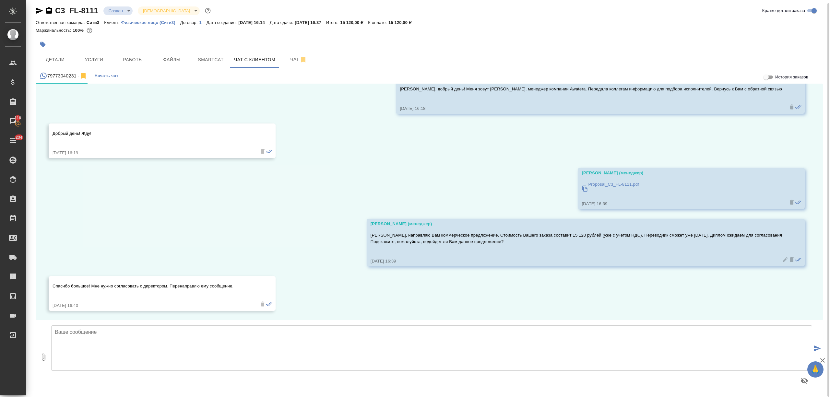
click at [134, 337] on textarea at bounding box center [431, 348] width 761 height 45
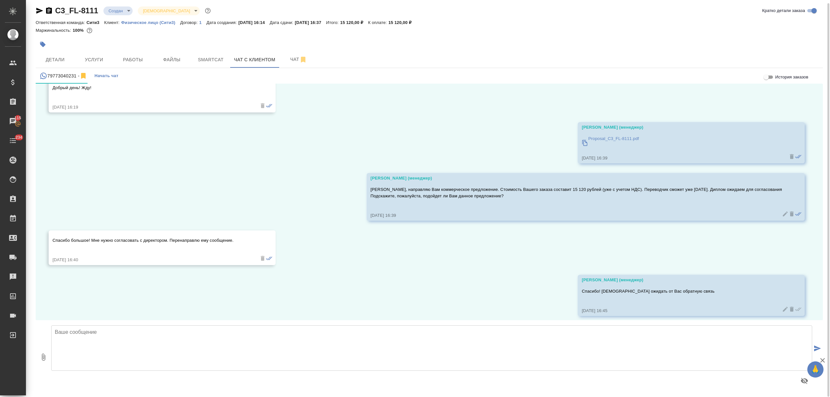
scroll to position [90, 0]
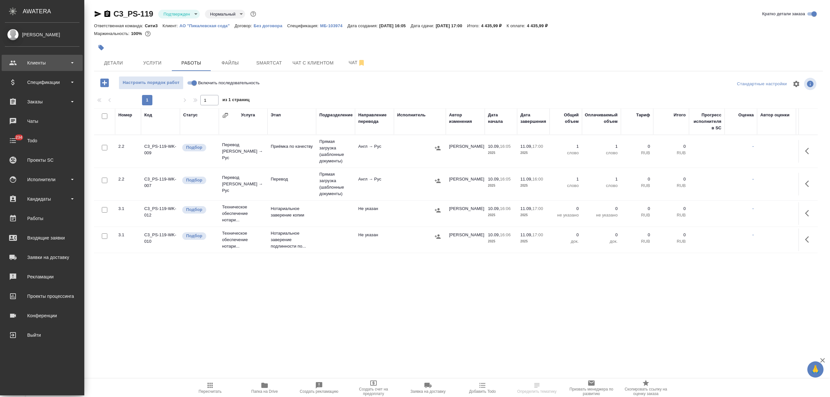
click at [36, 61] on div "Клиенты" at bounding box center [42, 63] width 75 height 10
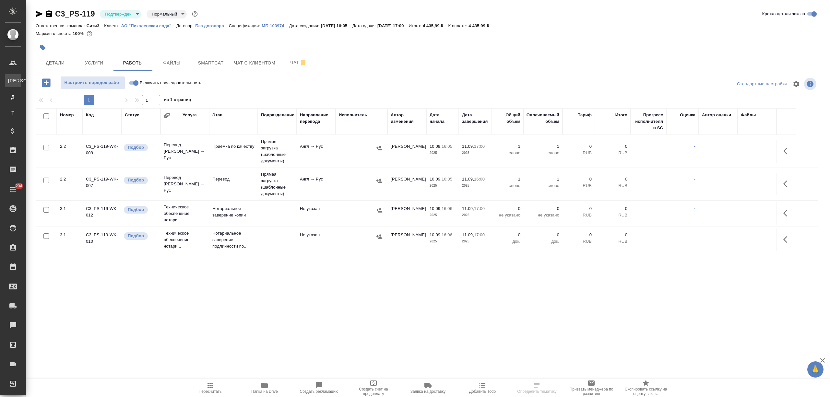
click at [10, 78] on div "Клиенты" at bounding box center [5, 81] width 10 height 6
select select "RU"
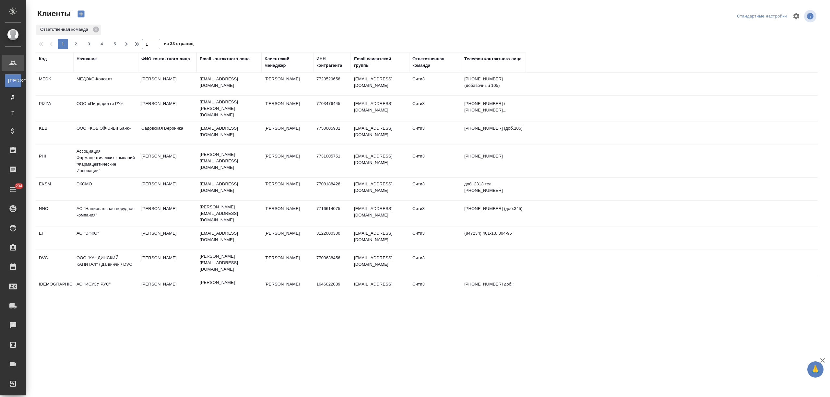
click at [84, 57] on div "Название" at bounding box center [87, 59] width 20 height 6
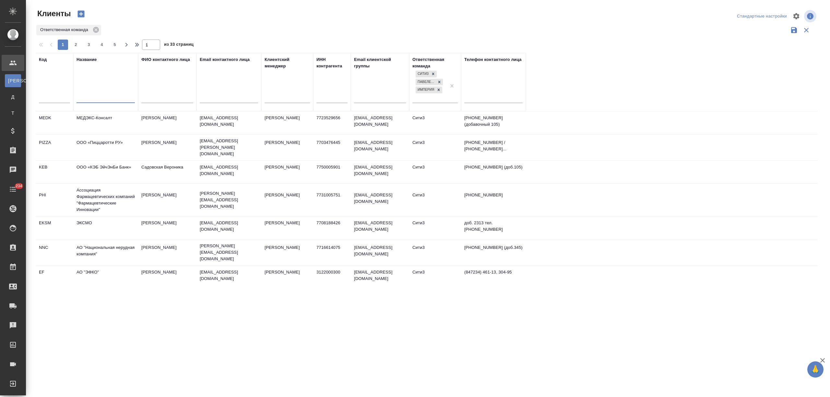
click at [84, 99] on input "text" at bounding box center [106, 99] width 58 height 8
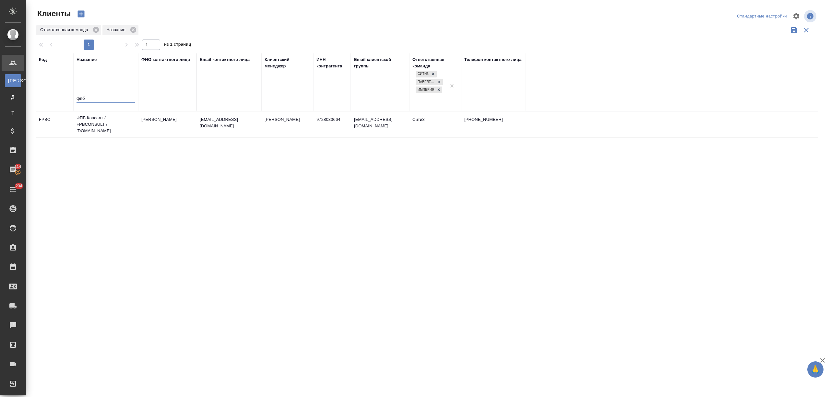
type input "фпб"
click at [108, 121] on td "ФПБ Консалт / FPBCONSULT / [DOMAIN_NAME]" at bounding box center [105, 125] width 65 height 26
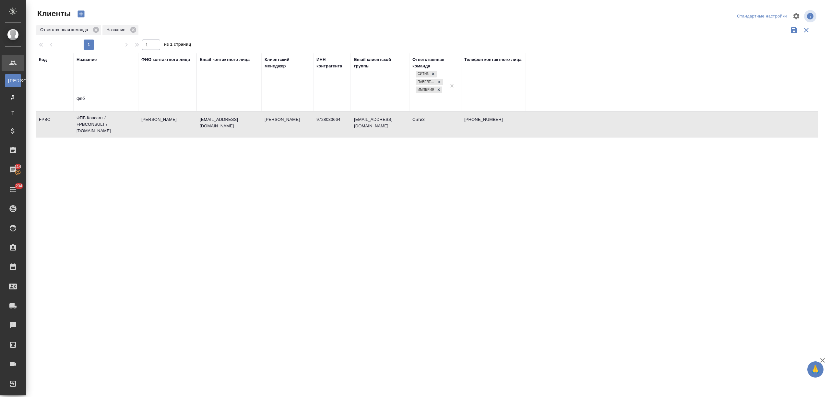
click at [108, 121] on td "ФПБ Консалт / FPBCONSULT / [DOMAIN_NAME]" at bounding box center [105, 125] width 65 height 26
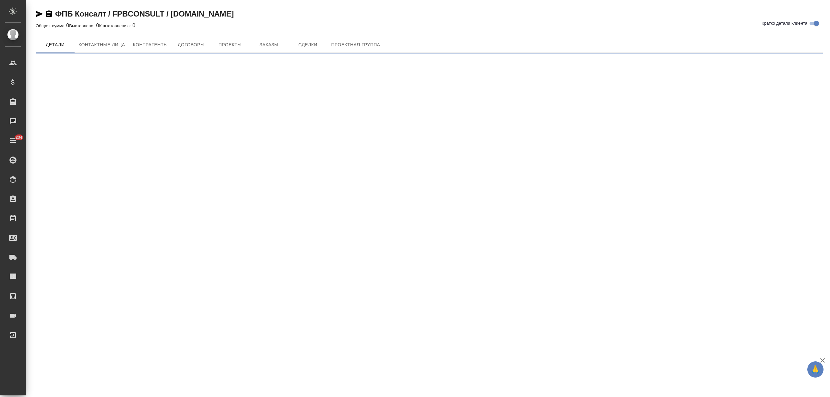
click at [269, 49] on button "Заказы" at bounding box center [268, 45] width 39 height 16
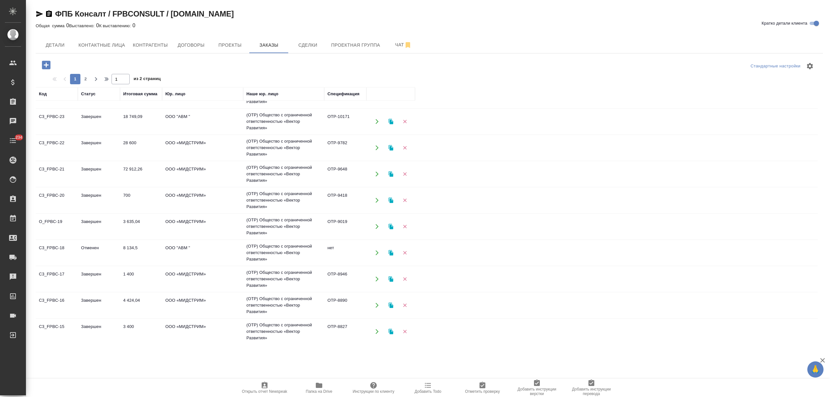
scroll to position [273, 0]
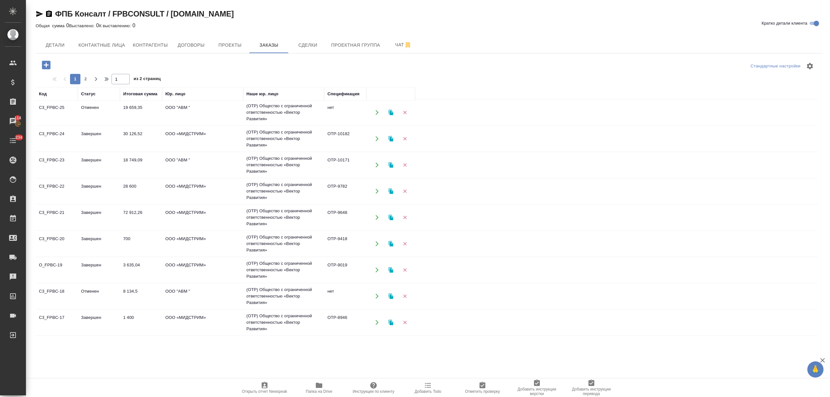
click at [121, 221] on td "72 912,26" at bounding box center [141, 217] width 42 height 23
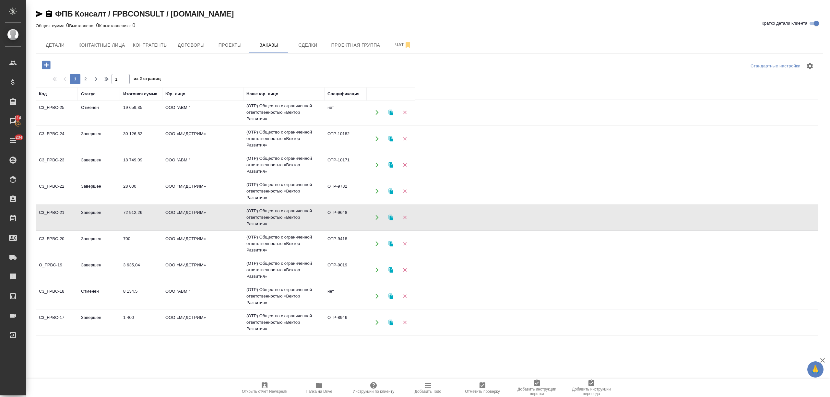
click at [133, 190] on td "28 600" at bounding box center [141, 191] width 42 height 23
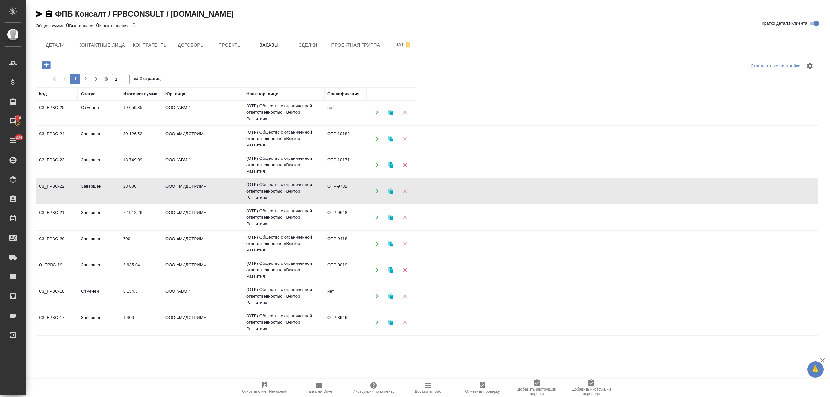
click at [133, 190] on td "28 600" at bounding box center [141, 191] width 42 height 23
click at [134, 170] on td "18 749,09" at bounding box center [141, 165] width 42 height 23
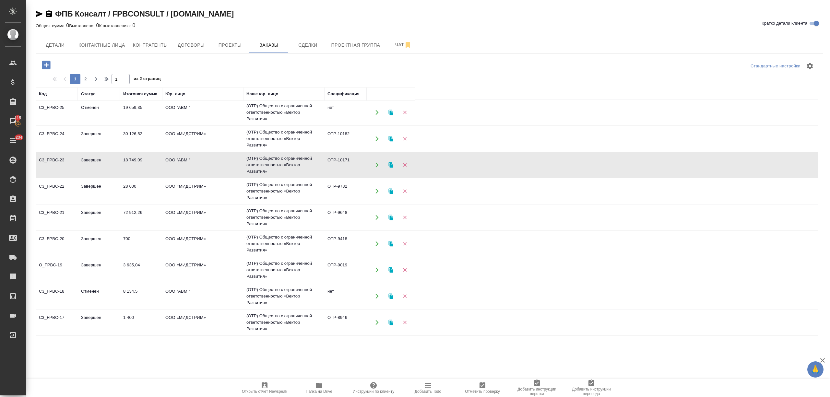
click at [134, 170] on td "18 749,09" at bounding box center [141, 165] width 42 height 23
click at [236, 361] on div ".cls-1 fill:#fff; AWATERA [PERSON_NAME] Спецификации Заказы 115 Чаты 234 Todo П…" at bounding box center [415, 198] width 830 height 397
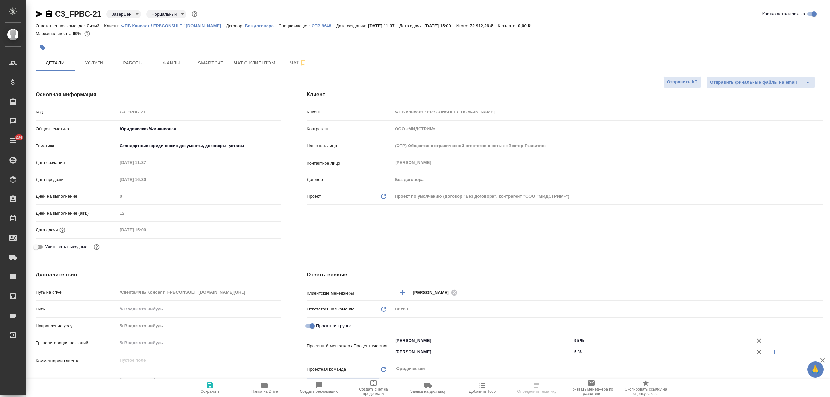
select select "RU"
click at [100, 65] on span "Услуги" at bounding box center [93, 63] width 31 height 8
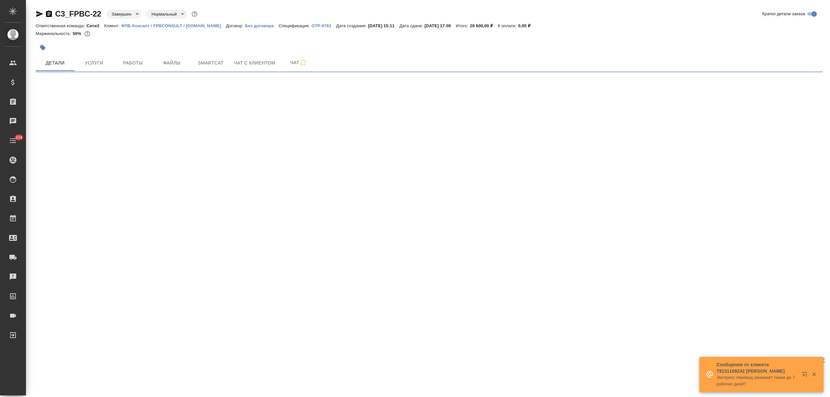
select select "RU"
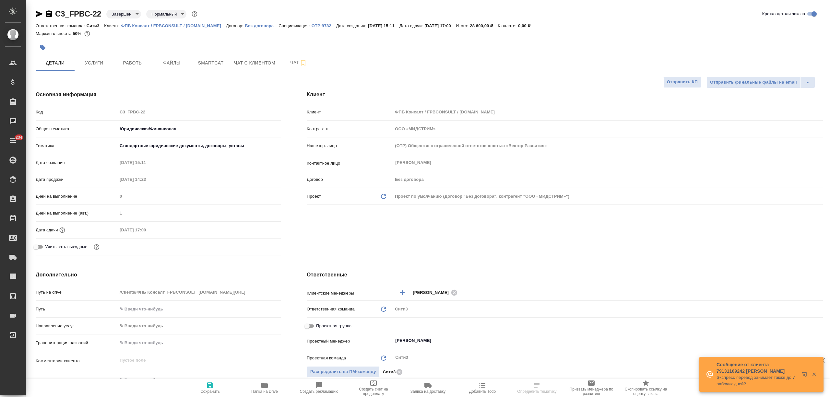
type textarea "x"
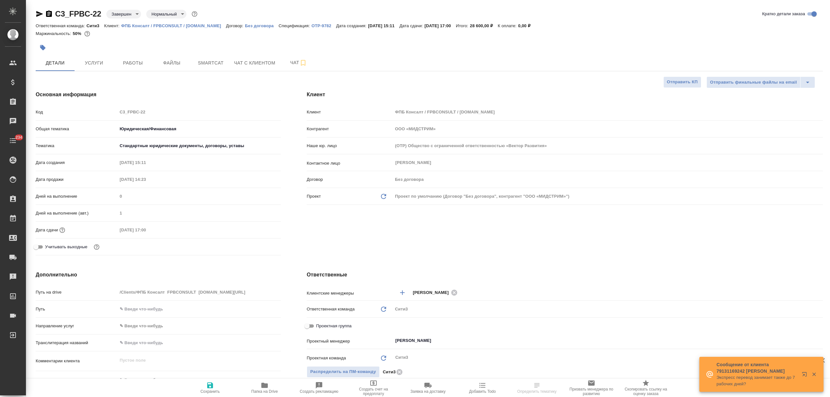
type textarea "x"
click at [95, 60] on span "Услуги" at bounding box center [93, 63] width 31 height 8
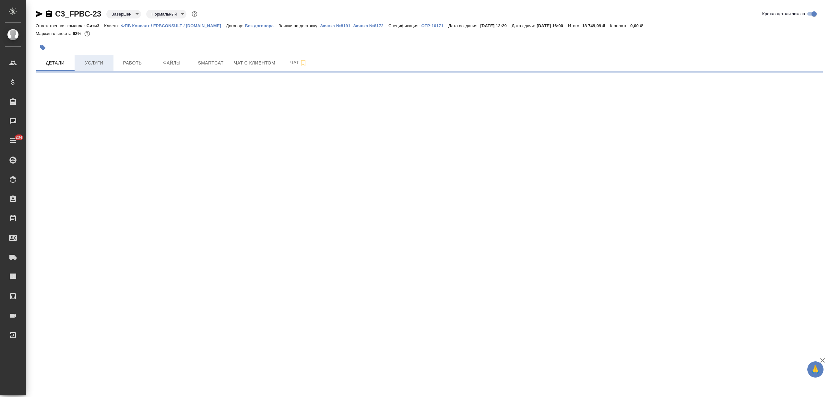
click at [91, 56] on button "Услуги" at bounding box center [94, 63] width 39 height 16
select select "RU"
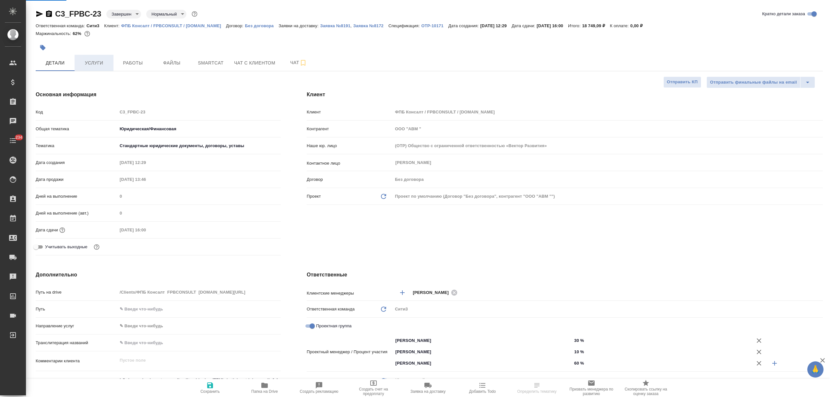
type textarea "x"
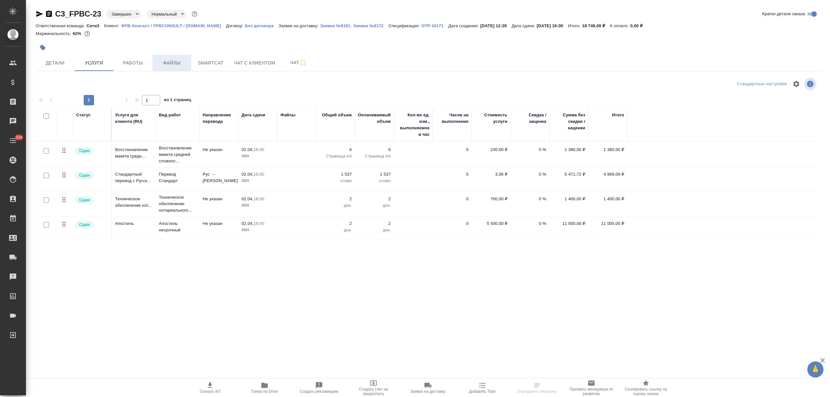
click at [185, 56] on button "Файлы" at bounding box center [171, 63] width 39 height 16
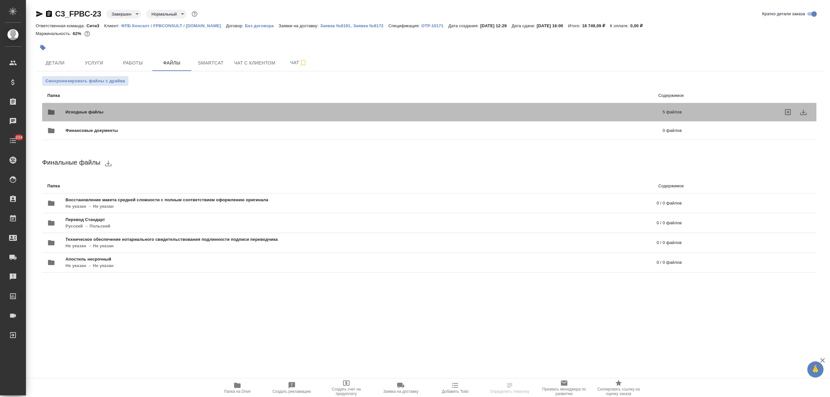
click at [150, 107] on div "Исходные файлы 5 файлов" at bounding box center [364, 112] width 635 height 16
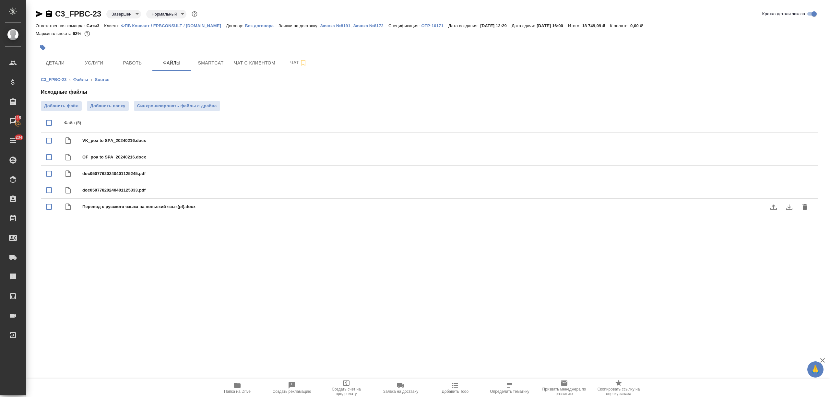
click at [791, 209] on icon "download" at bounding box center [789, 207] width 8 height 8
click at [789, 191] on icon "download" at bounding box center [789, 191] width 6 height 6
drag, startPoint x: 785, startPoint y: 229, endPoint x: 793, endPoint y: 201, distance: 29.1
click at [785, 229] on div "C3_FPBC-23 Завершен closed Нормальный normal Кратко детали заказа Ответственная…" at bounding box center [429, 117] width 795 height 234
click at [789, 190] on icon "download" at bounding box center [789, 191] width 6 height 6
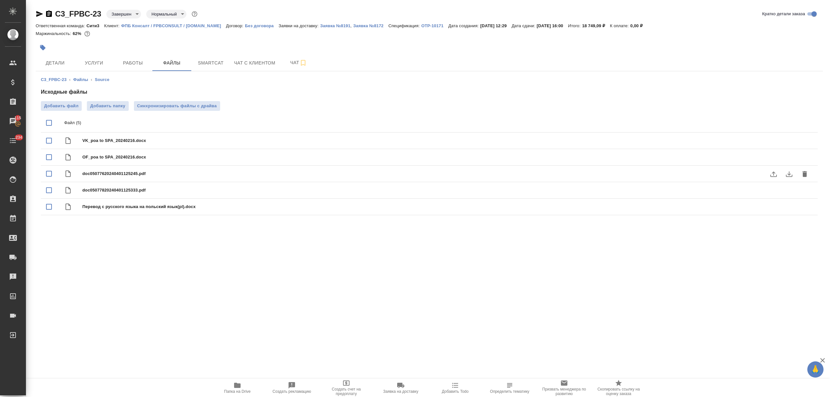
click at [787, 175] on icon "download" at bounding box center [789, 174] width 8 height 8
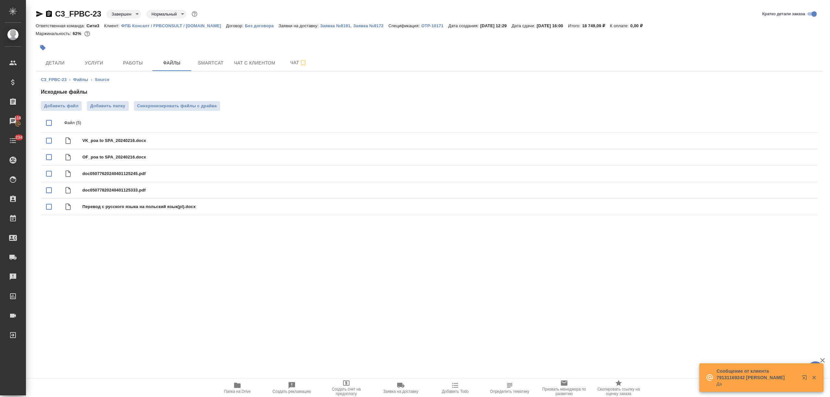
drag, startPoint x: 292, startPoint y: 357, endPoint x: 270, endPoint y: 364, distance: 23.1
click at [292, 357] on div ".cls-1 fill:#fff; AWATERA [PERSON_NAME] Спецификации Заказы 116 Чаты 234 Todo П…" at bounding box center [415, 198] width 830 height 397
click at [235, 392] on span "Папка на Drive" at bounding box center [237, 391] width 27 height 5
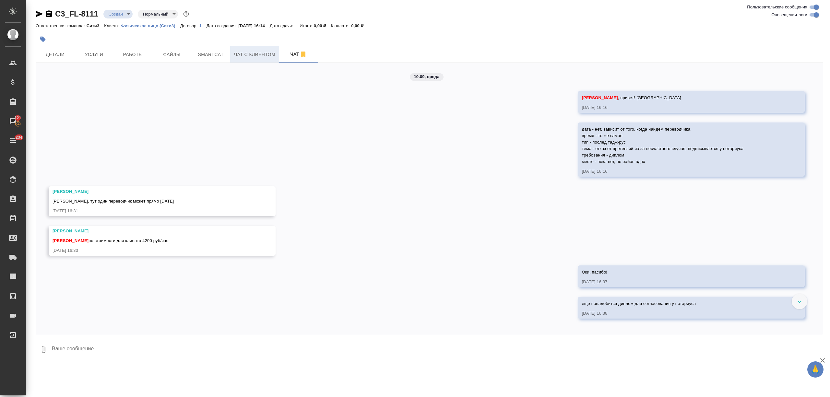
click at [247, 50] on button "Чат с клиентом" at bounding box center [254, 54] width 49 height 16
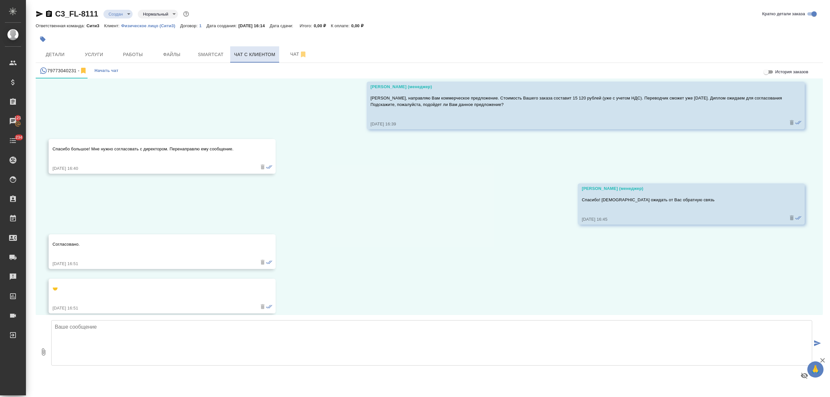
scroll to position [179, 0]
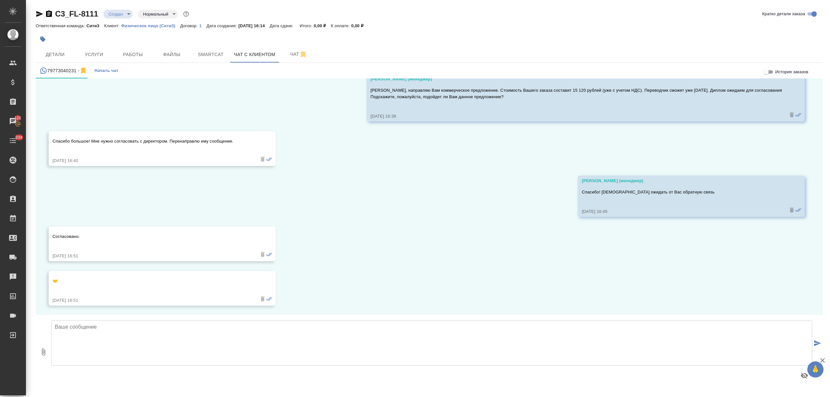
click at [111, 335] on textarea at bounding box center [431, 342] width 761 height 45
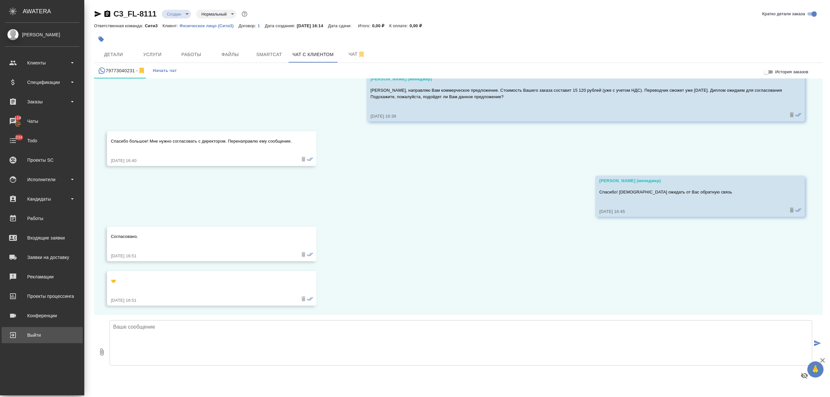
click at [77, 334] on link "Выйти" at bounding box center [42, 335] width 81 height 16
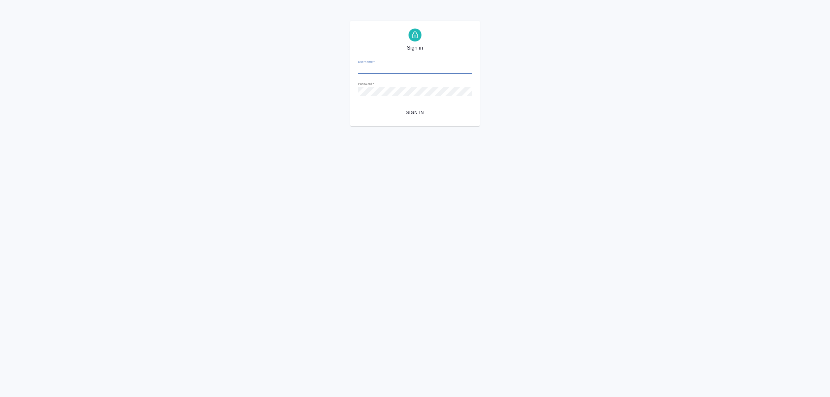
type input "[PERSON_NAME][EMAIL_ADDRESS][DOMAIN_NAME]"
click at [415, 116] on span "Sign in" at bounding box center [415, 113] width 104 height 8
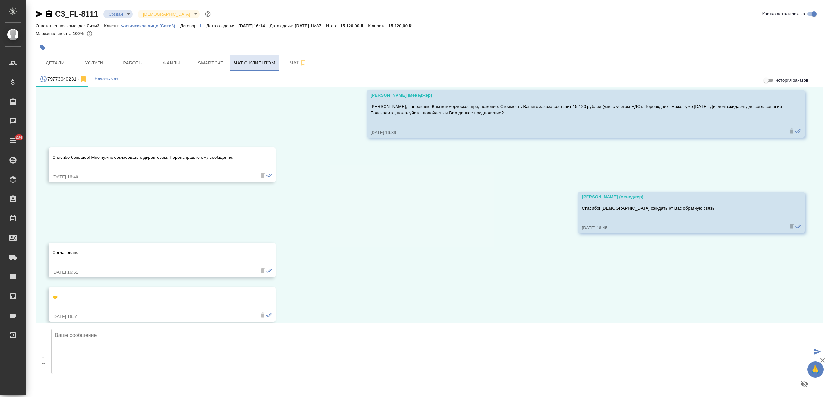
scroll to position [179, 0]
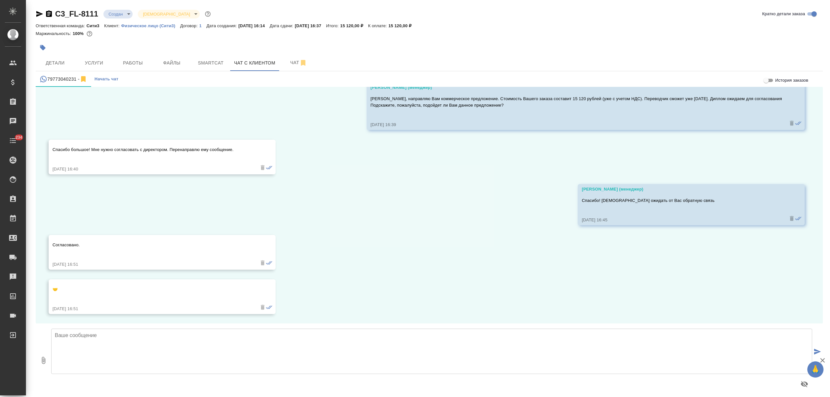
click at [111, 339] on textarea at bounding box center [431, 351] width 761 height 45
click at [289, 63] on span "Чат" at bounding box center [298, 63] width 31 height 8
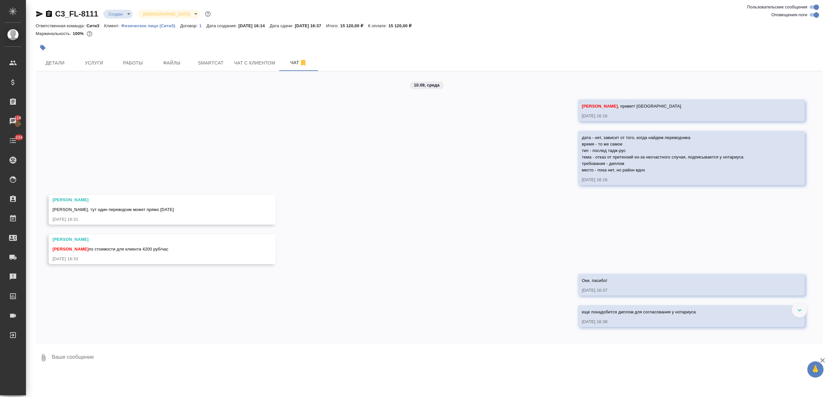
click at [96, 364] on textarea at bounding box center [437, 358] width 772 height 22
type textarea "согласовано, надо уточнить у перка, когда он точно не сможет"
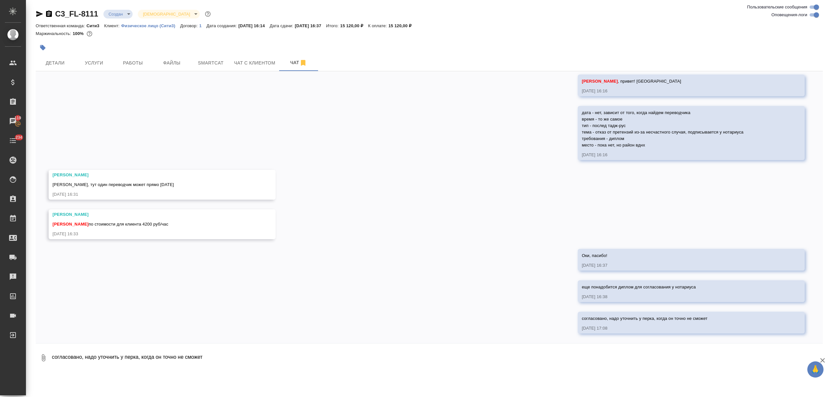
drag, startPoint x: 94, startPoint y: 224, endPoint x: 175, endPoint y: 227, distance: 81.4
click at [175, 227] on div "[PERSON_NAME] по стоимости для клиента 4200 руб/час" at bounding box center [153, 224] width 200 height 8
click at [160, 221] on div "[PERSON_NAME] по стоимости для клиента 4200 руб/час" at bounding box center [153, 224] width 200 height 8
drag, startPoint x: 175, startPoint y: 224, endPoint x: 94, endPoint y: 226, distance: 81.4
click at [94, 226] on div "[PERSON_NAME] по стоимости для клиента 4200 руб/час" at bounding box center [153, 224] width 200 height 8
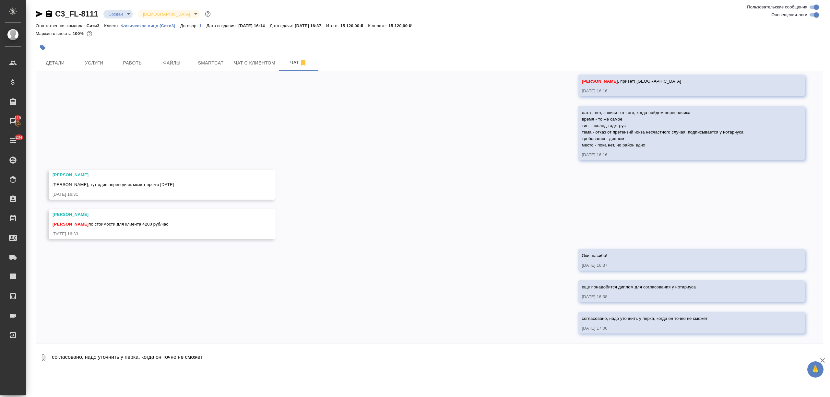
click at [102, 220] on div "[PERSON_NAME] по стоимости для клиента 4200 руб/час" at bounding box center [153, 224] width 200 height 8
click at [80, 362] on textarea "согласовано, надо уточнить у перка, когда он точно не сможет" at bounding box center [437, 358] width 772 height 22
type textarea "И еще диплом нужен"
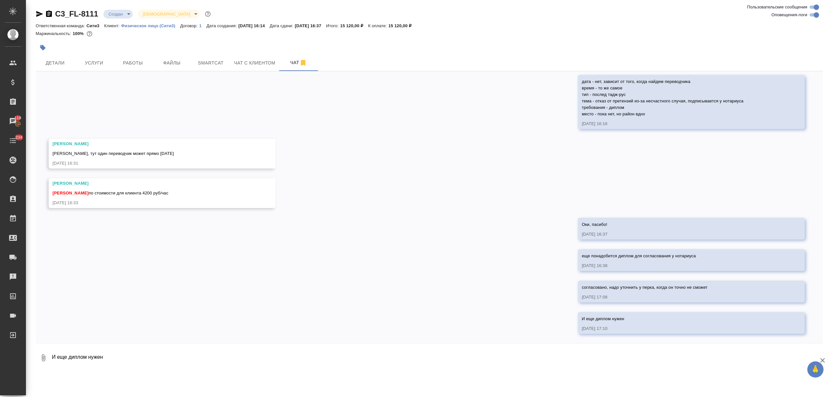
scroll to position [56, 0]
